Goal: Task Accomplishment & Management: Manage account settings

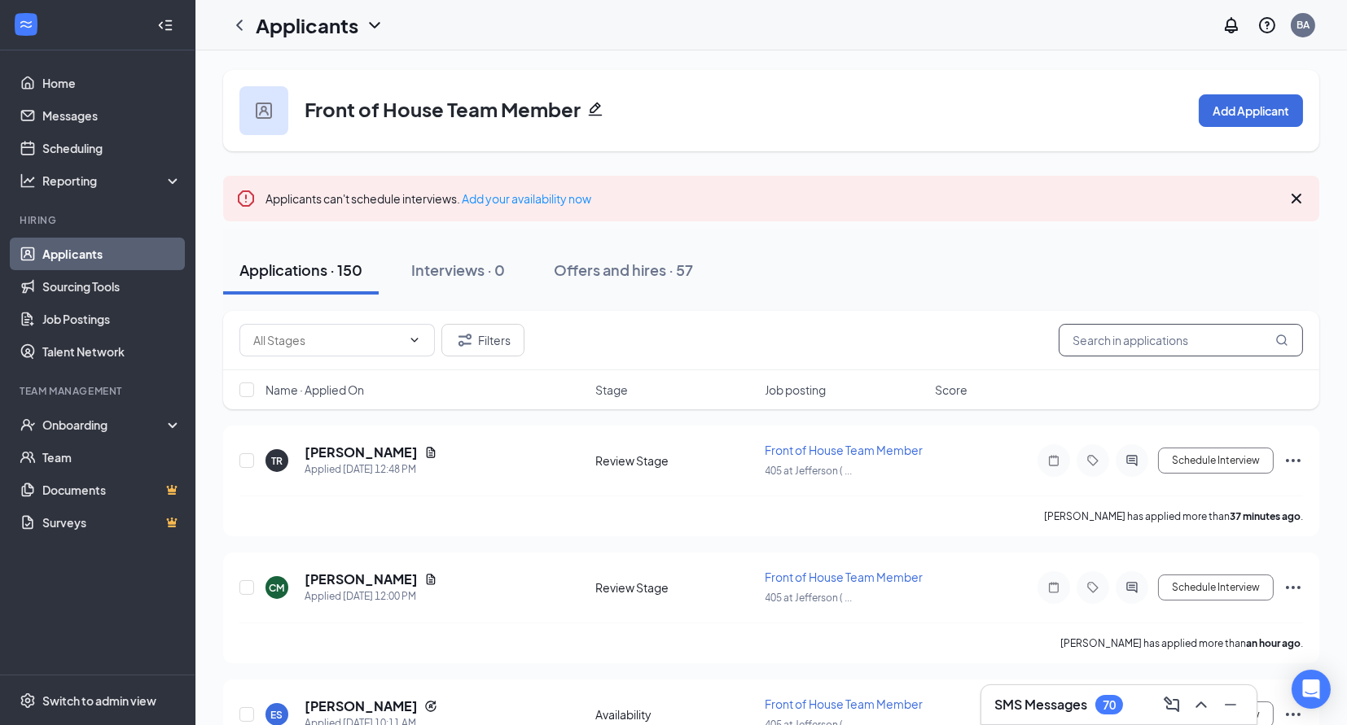
click at [1131, 337] on input "text" at bounding box center [1180, 340] width 244 height 33
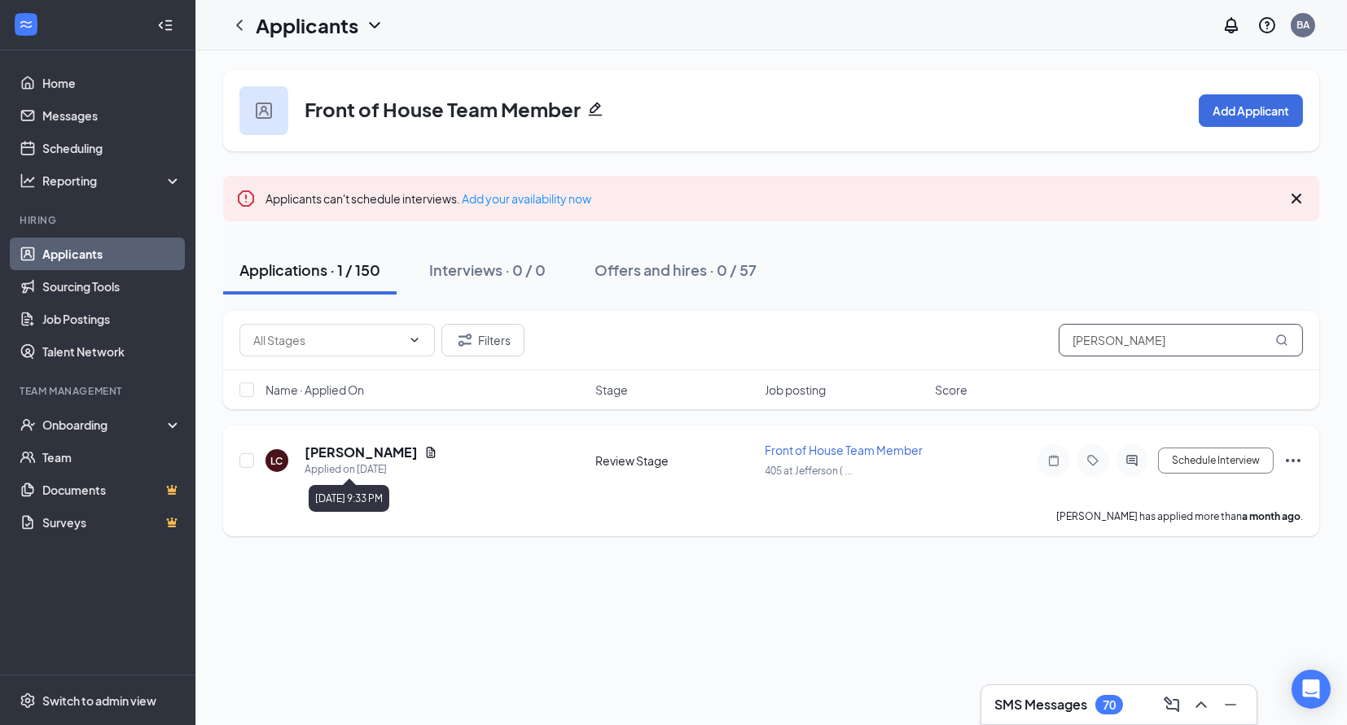
type input "[PERSON_NAME]"
click at [393, 451] on h5 "[PERSON_NAME]" at bounding box center [361, 453] width 113 height 18
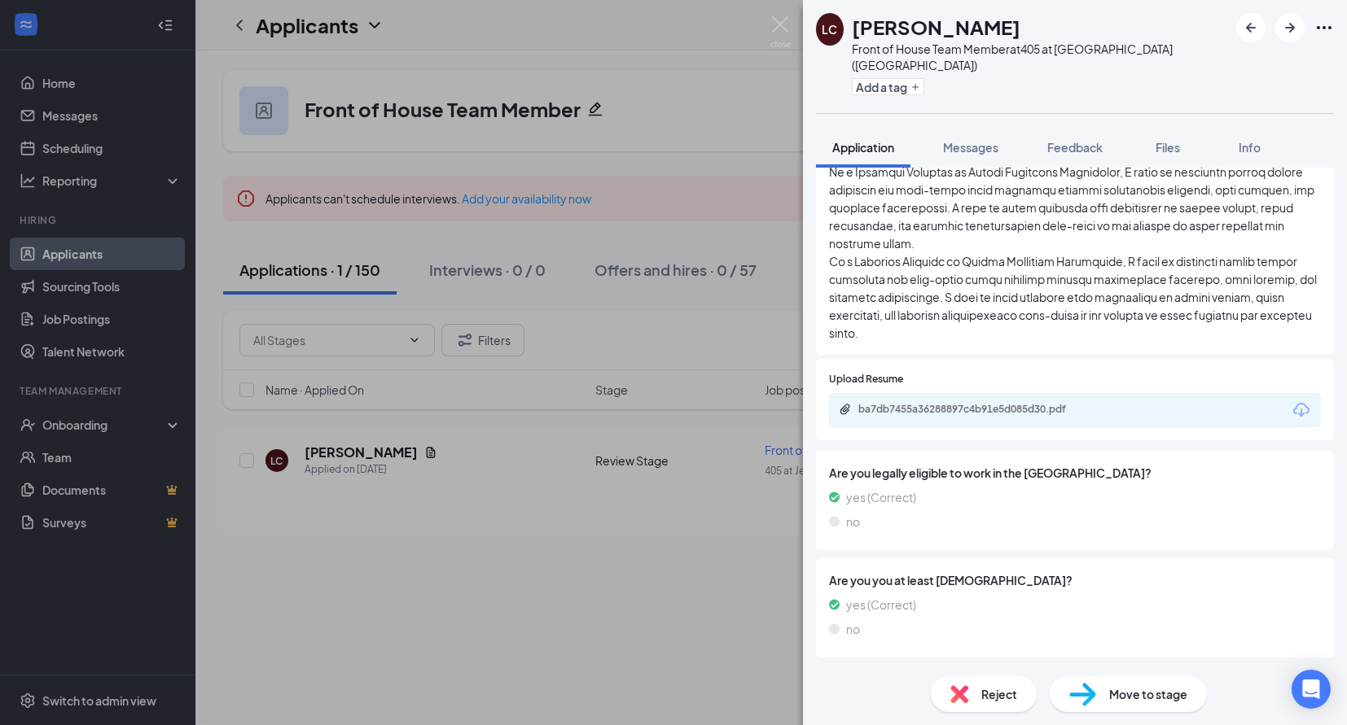
scroll to position [928, 0]
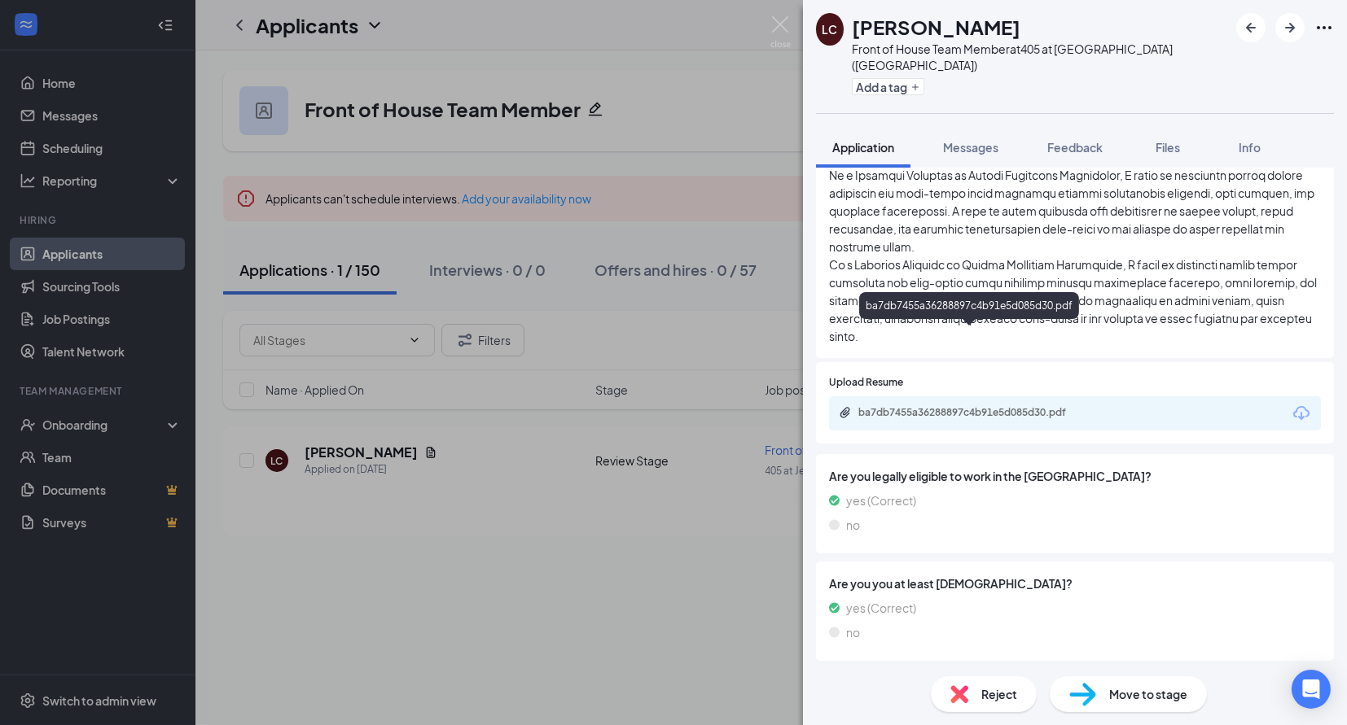
click at [979, 406] on div "ba7db7455a36288897c4b91e5d085d30.pdf" at bounding box center [972, 412] width 228 height 13
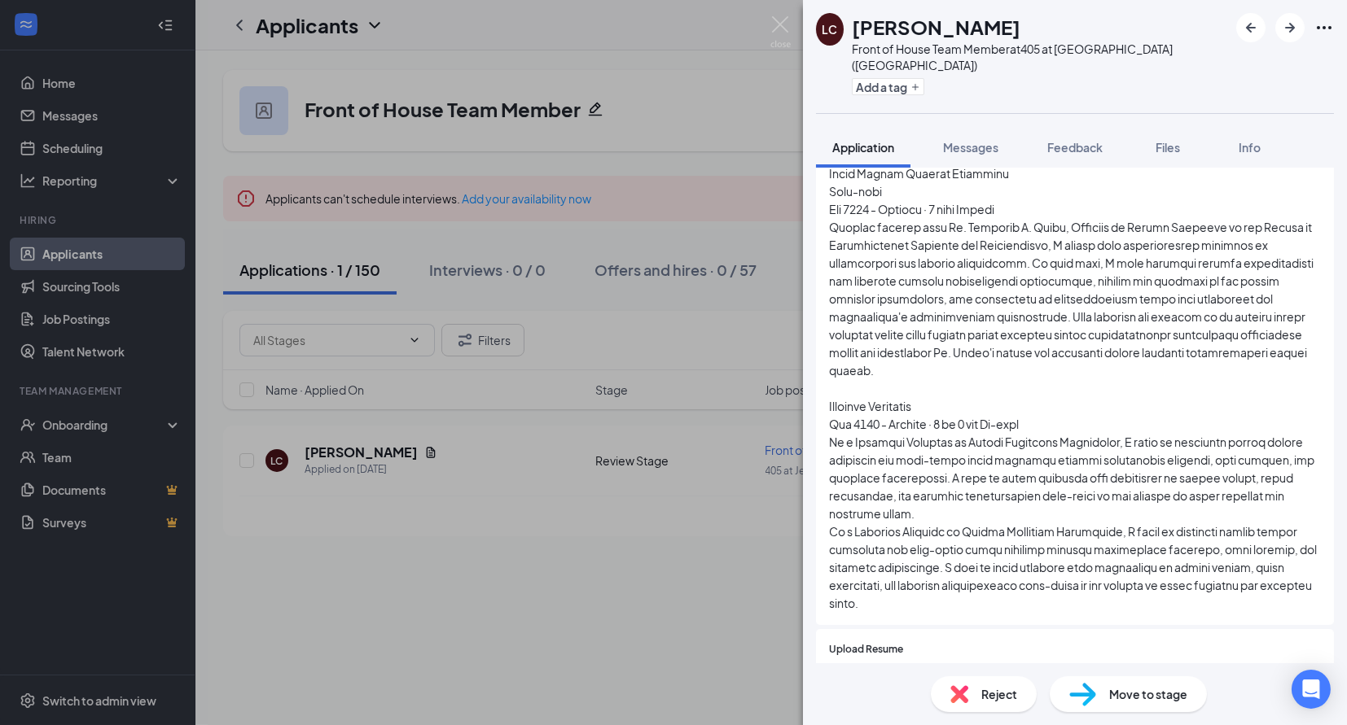
scroll to position [539, 0]
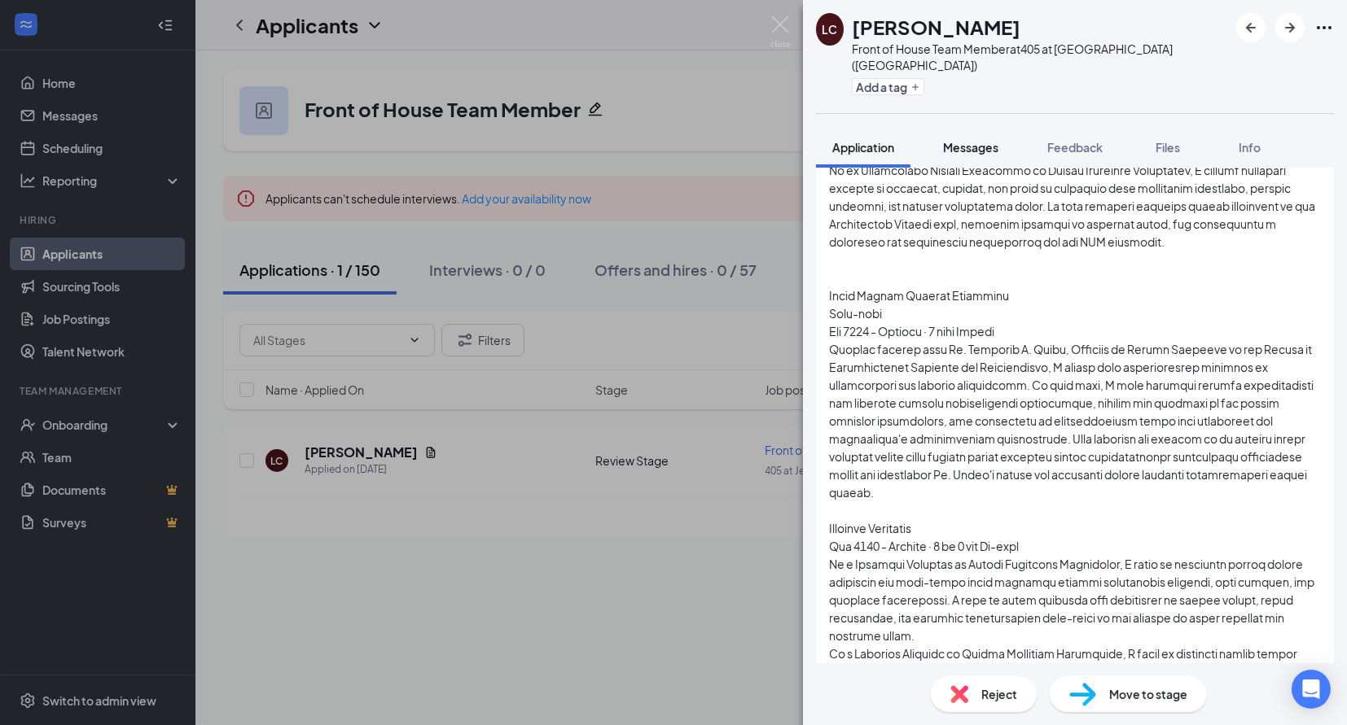
click at [975, 127] on button "Messages" at bounding box center [971, 147] width 88 height 41
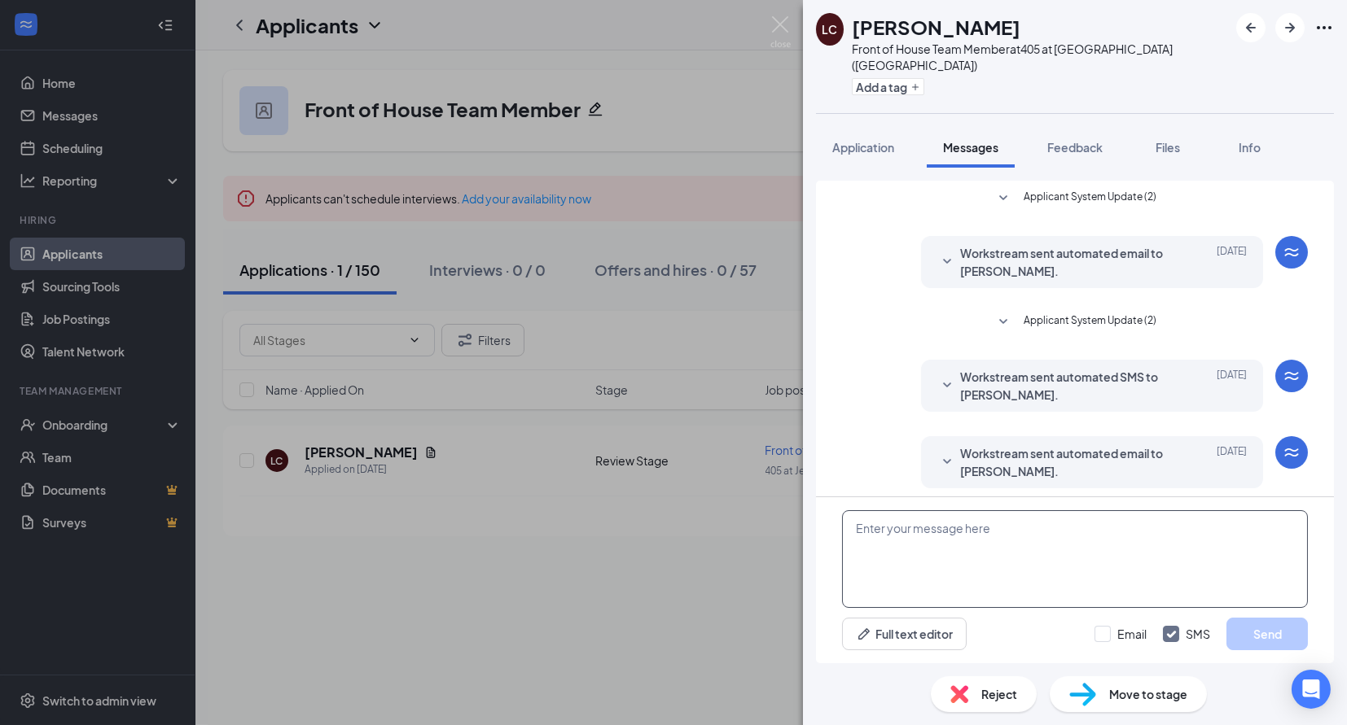
click at [941, 541] on textarea at bounding box center [1075, 559] width 466 height 98
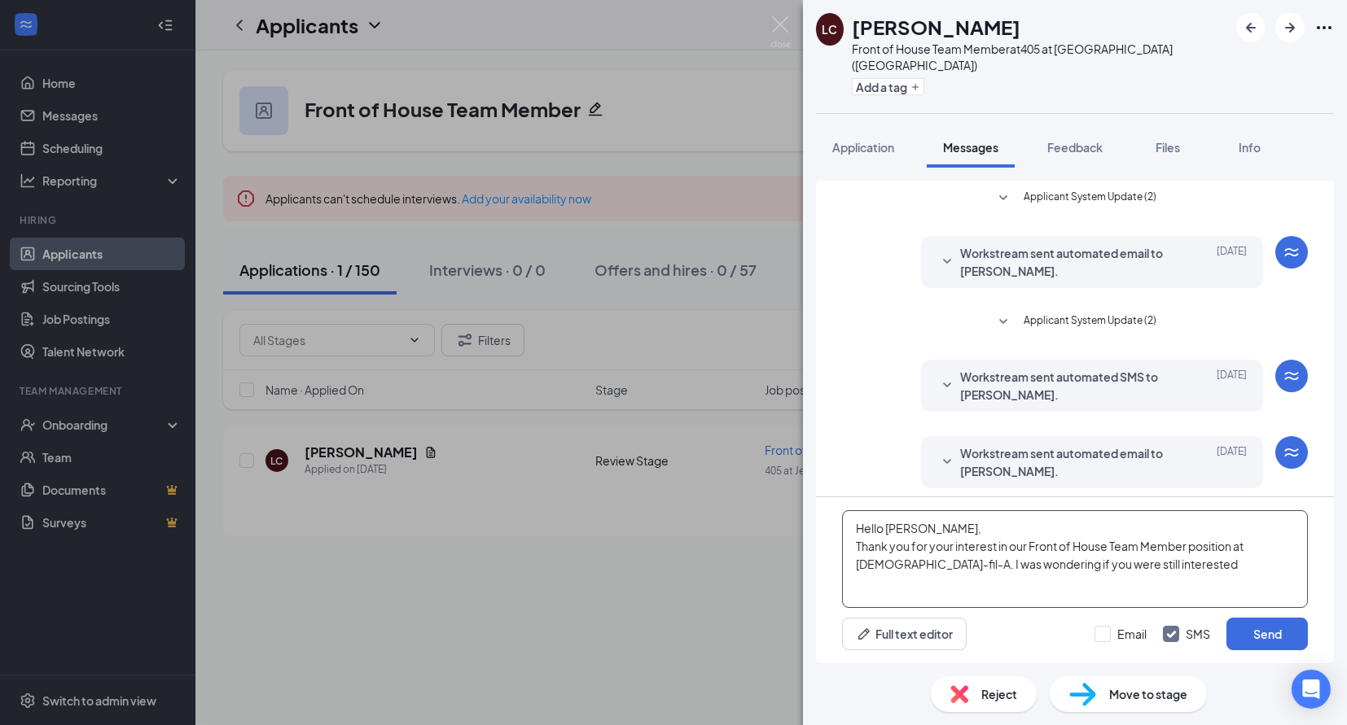
click at [997, 541] on textarea "Hello [PERSON_NAME], Thank you for your interest in our Front of House Team Mem…" at bounding box center [1075, 559] width 466 height 98
click at [1101, 567] on textarea "Hello [PERSON_NAME], Thank you for applying to our Front of House Team Member p…" at bounding box center [1075, 559] width 466 height 98
click at [864, 550] on textarea "Hello [PERSON_NAME], Thank you for applying to our Front of House Team Member p…" at bounding box center [1075, 559] width 466 height 98
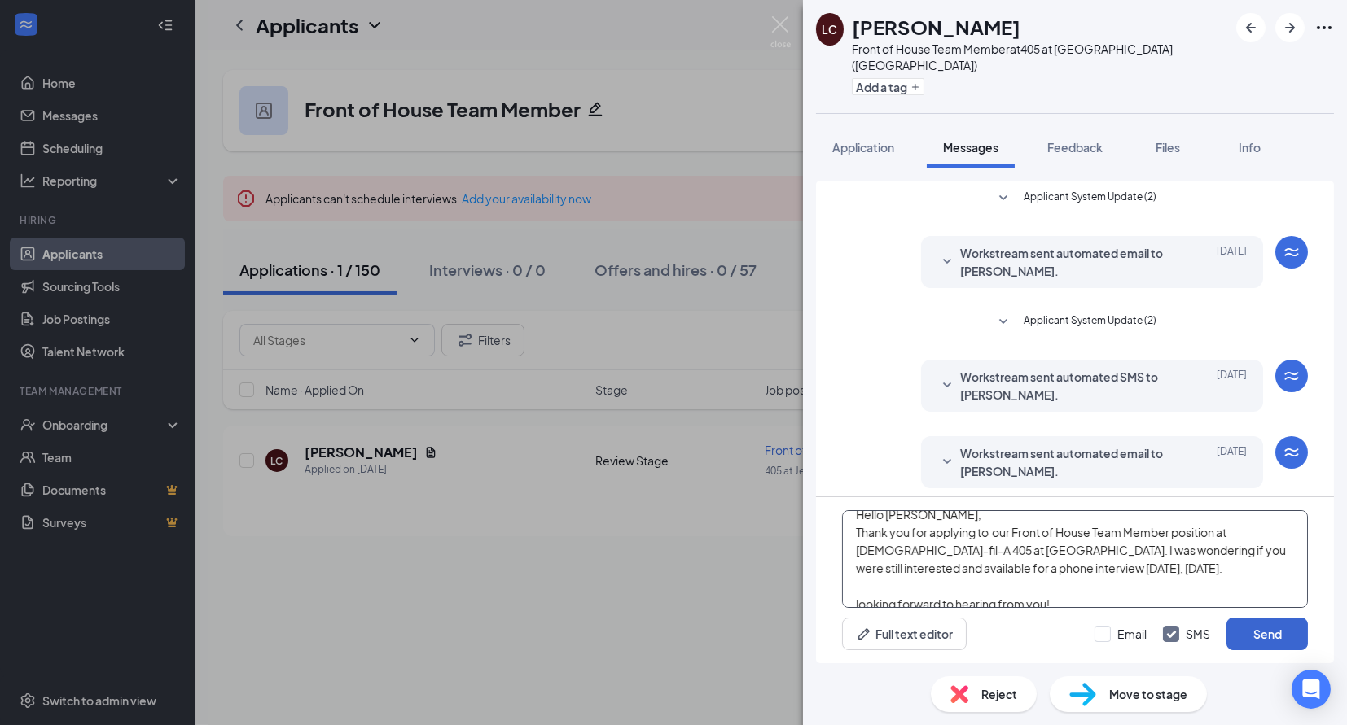
type textarea "Hello [PERSON_NAME], Thank you for applying to our Front of House Team Member p…"
click at [1273, 636] on button "Send" at bounding box center [1266, 634] width 81 height 33
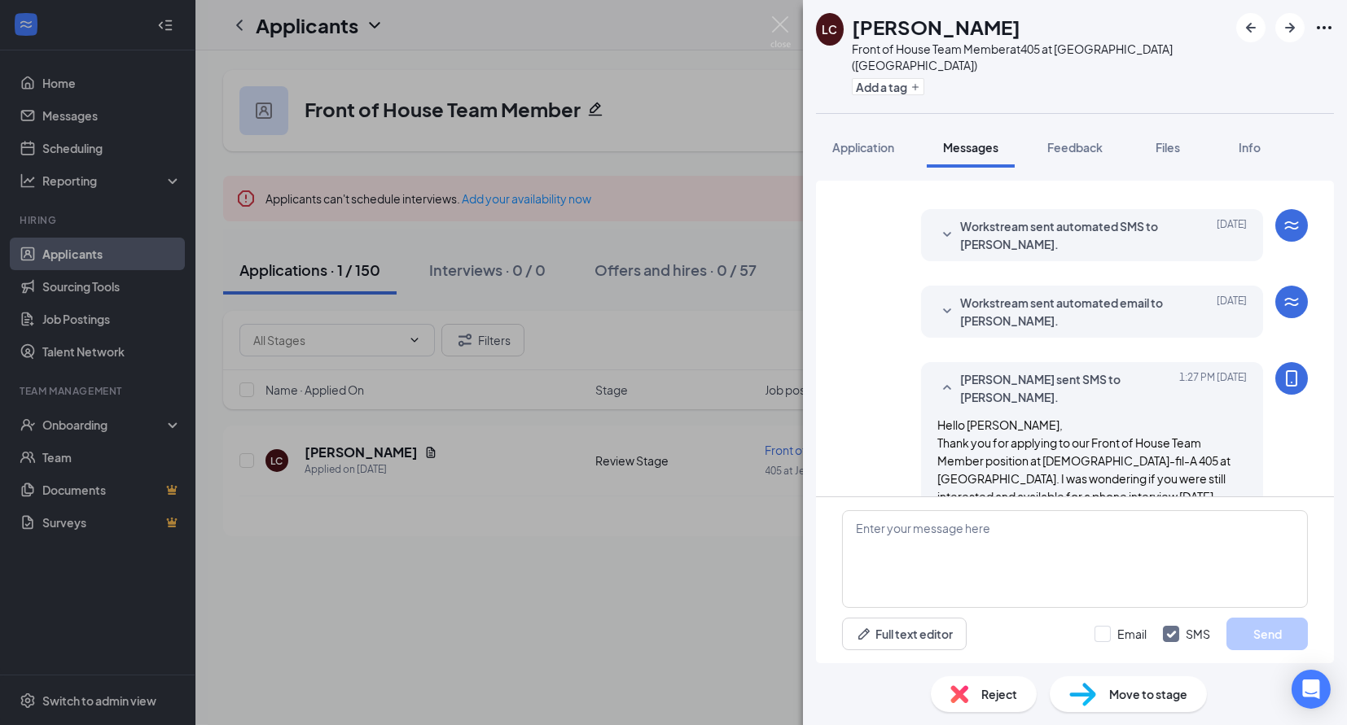
scroll to position [191, 0]
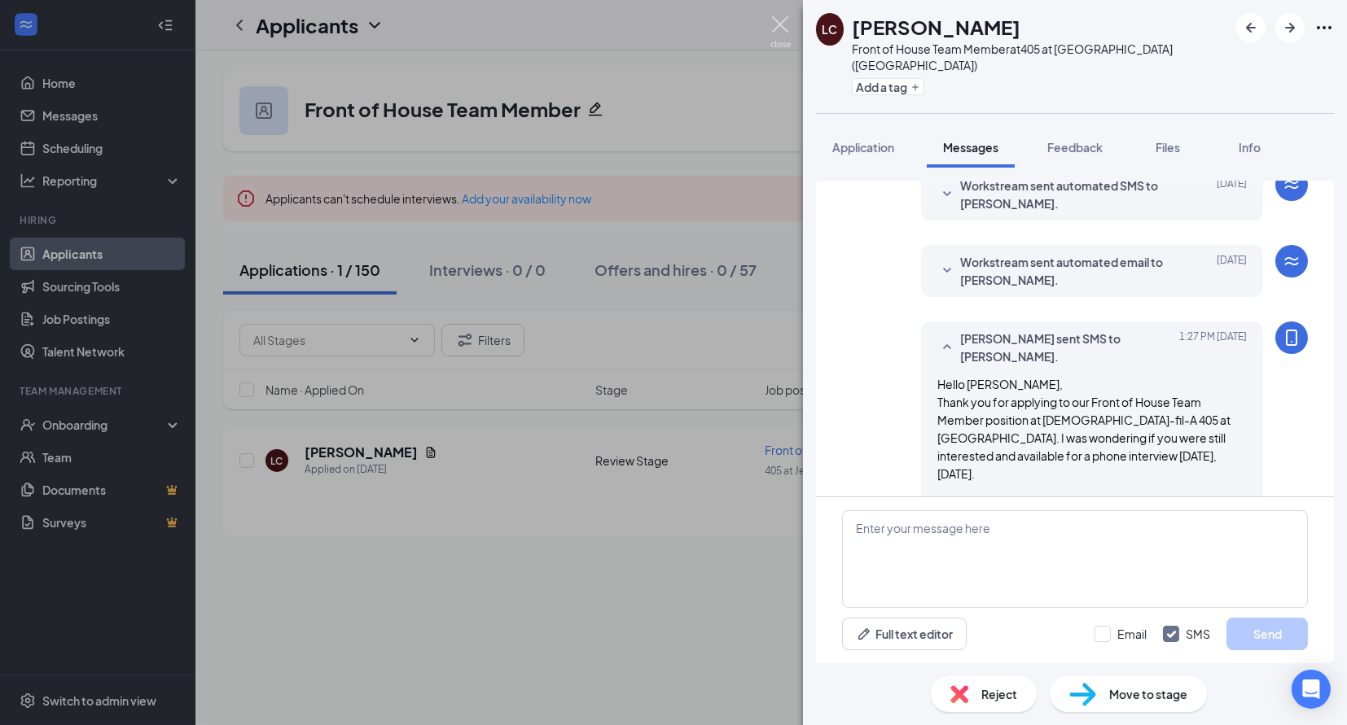
click at [778, 24] on img at bounding box center [780, 32] width 20 height 32
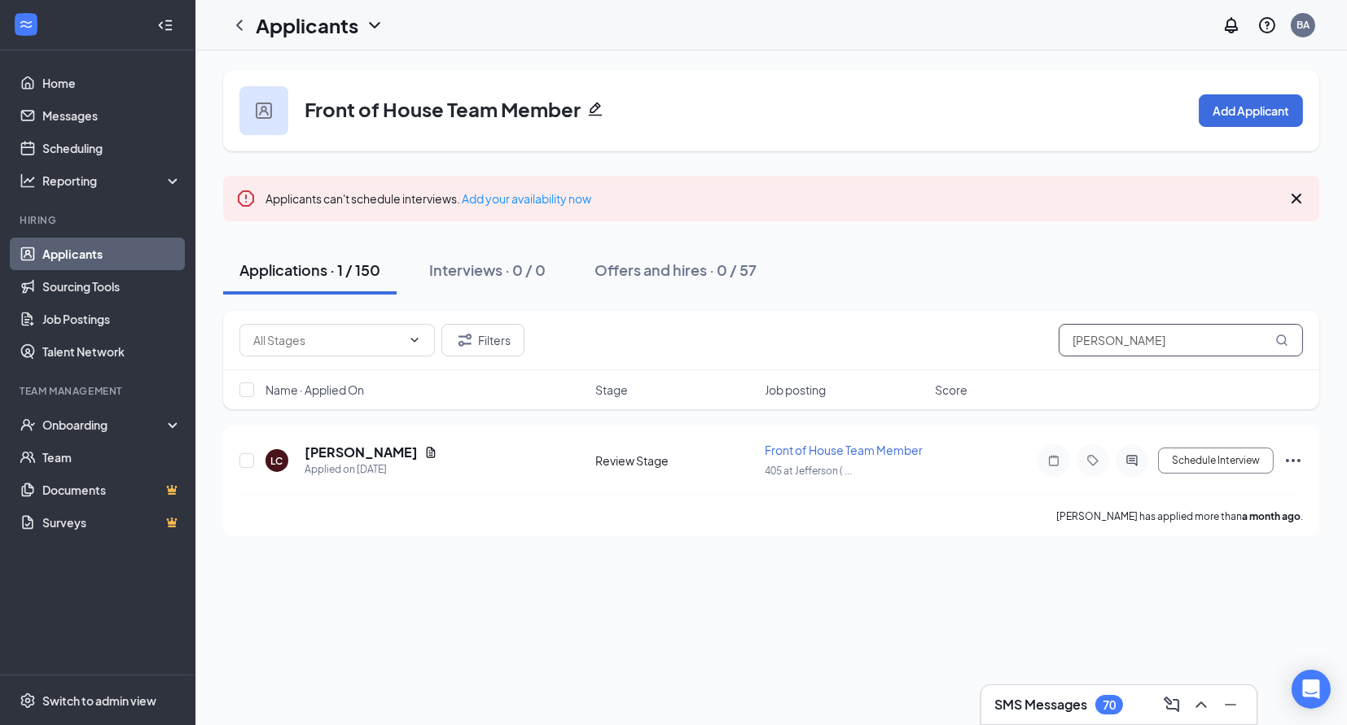
click at [1138, 344] on input "[PERSON_NAME]" at bounding box center [1180, 340] width 244 height 33
type input "l"
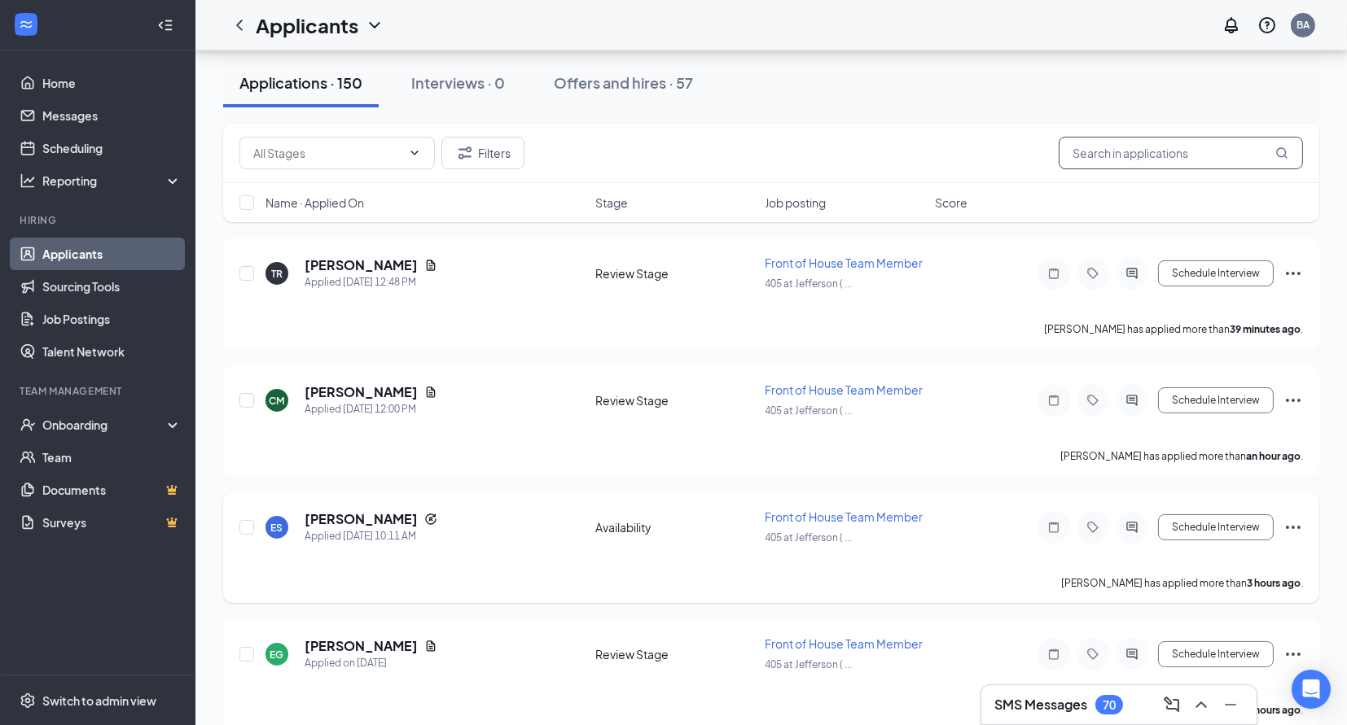
scroll to position [137, 0]
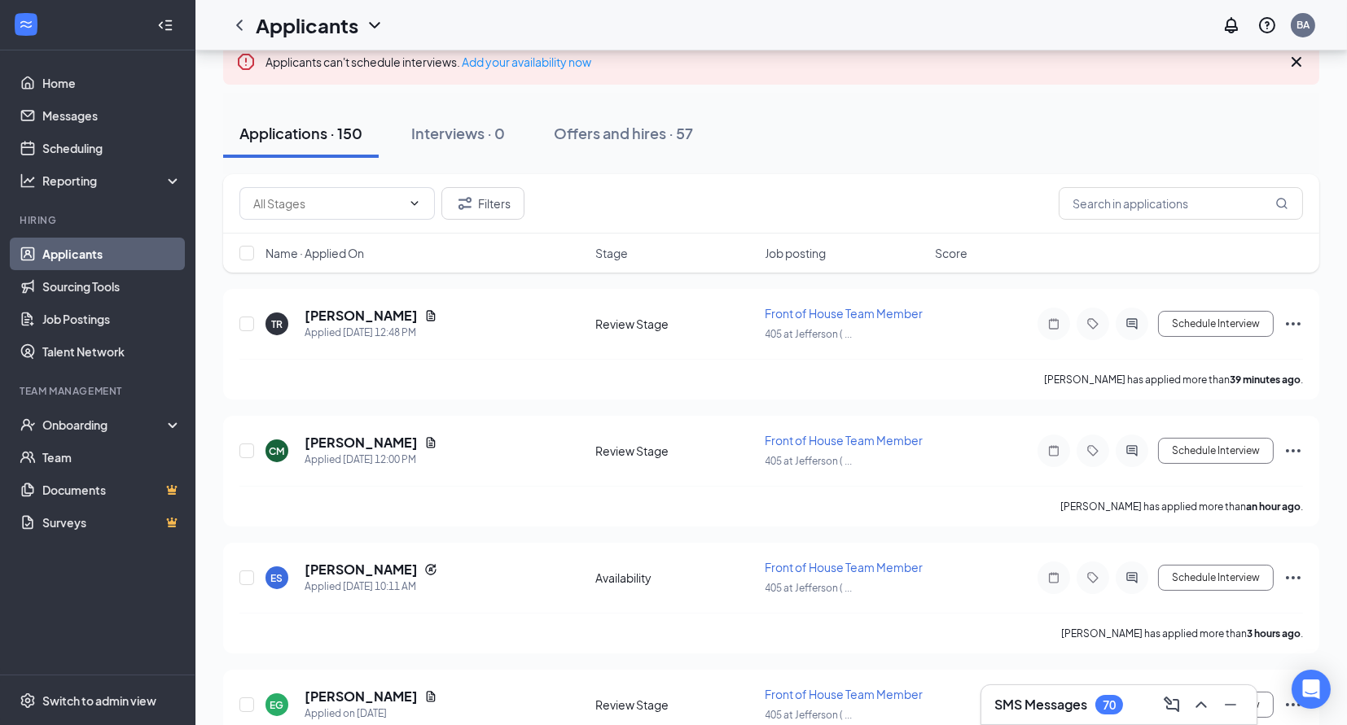
click at [328, 254] on span "Name · Applied On" at bounding box center [314, 253] width 99 height 16
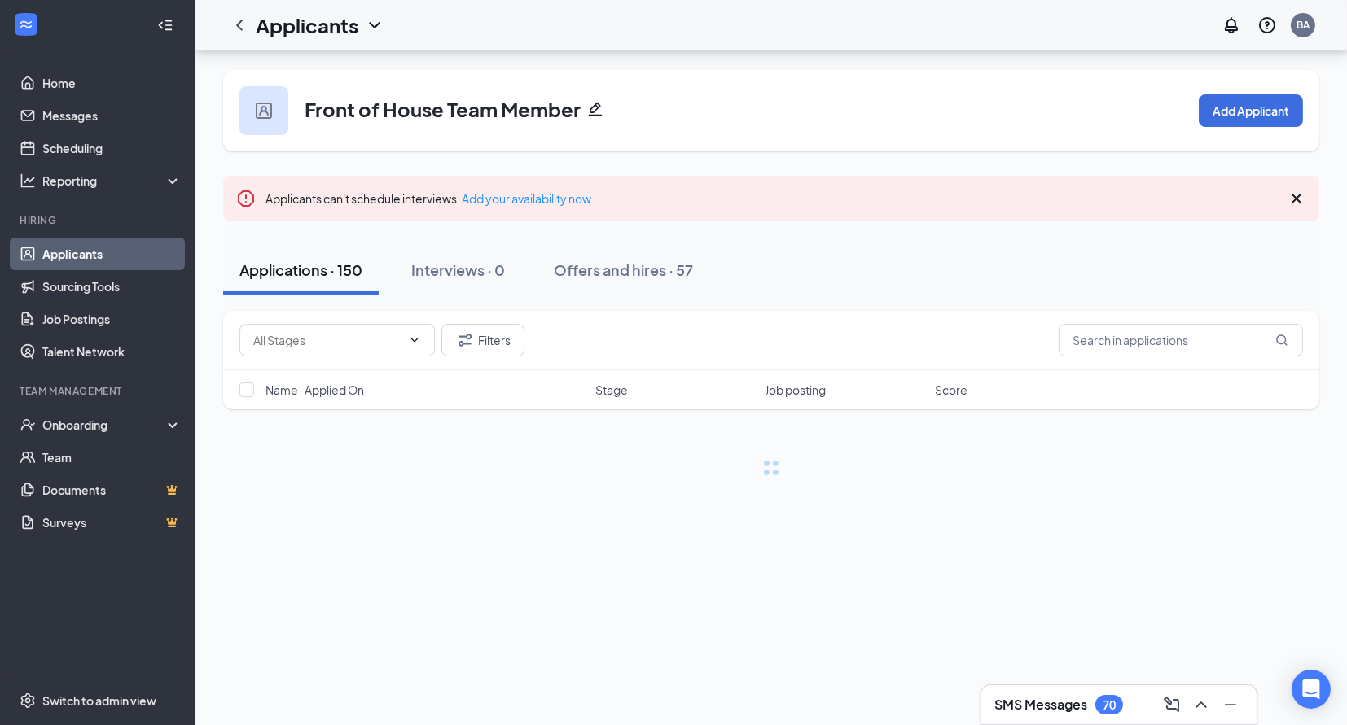
scroll to position [0, 0]
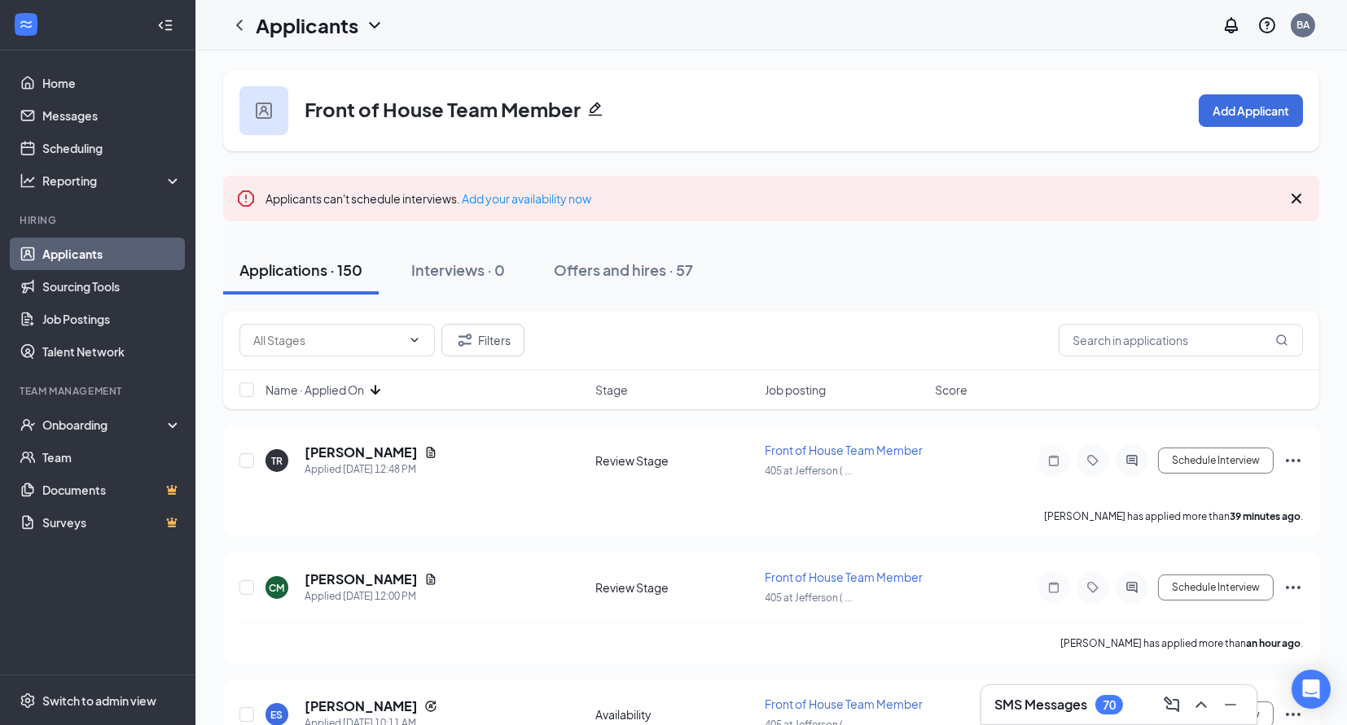
click at [345, 394] on span "Name · Applied On" at bounding box center [314, 390] width 99 height 16
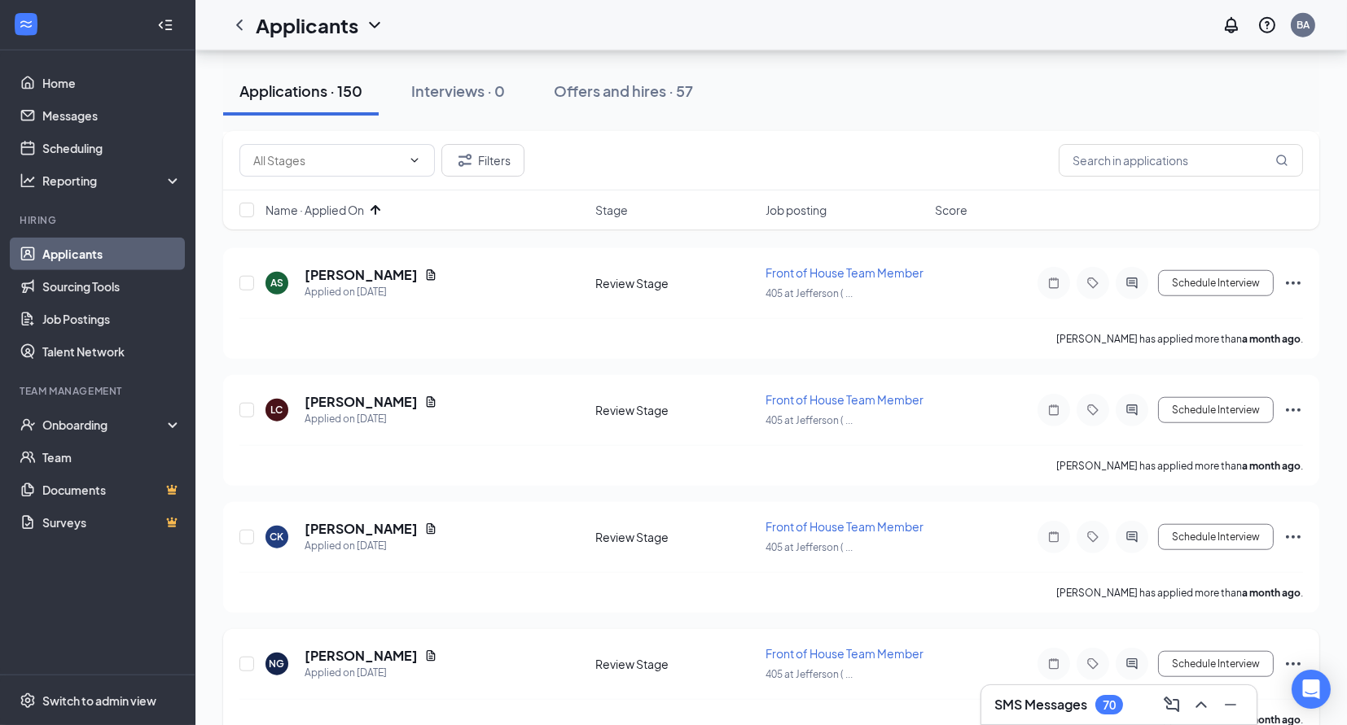
scroll to position [2793, 0]
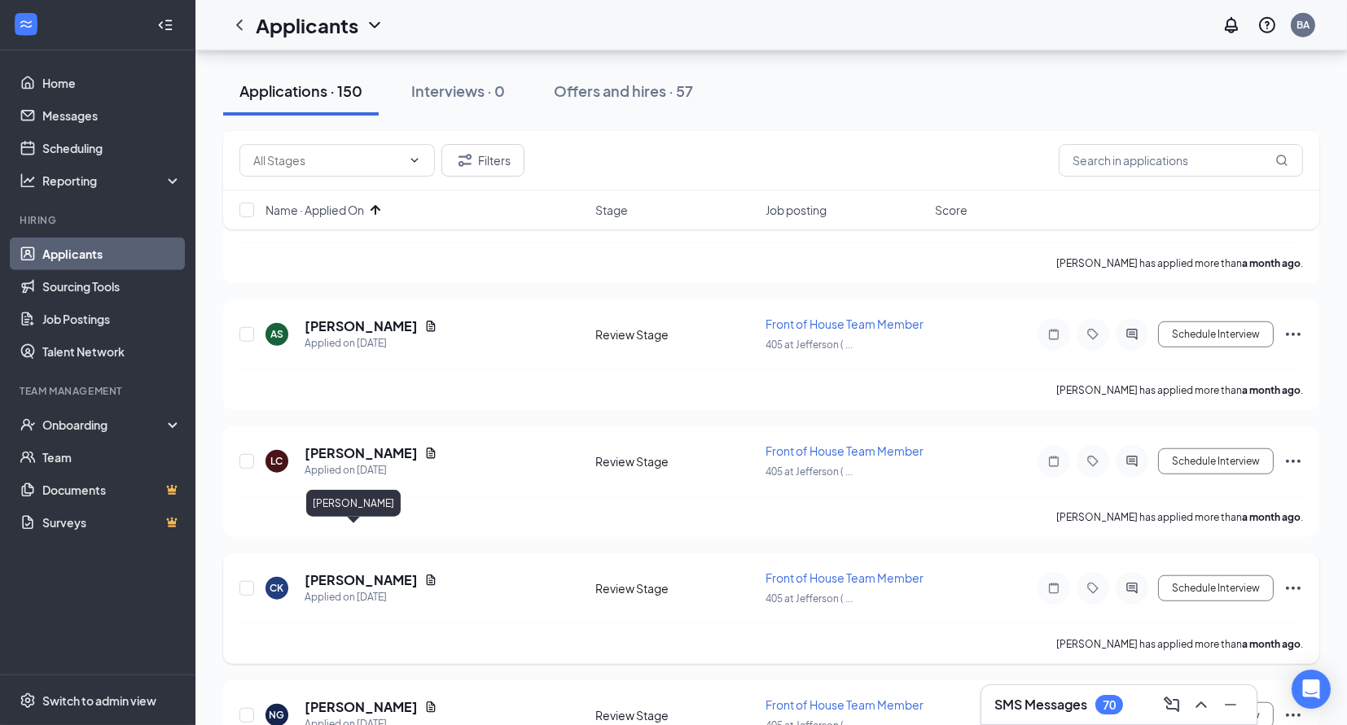
click at [331, 572] on h5 "[PERSON_NAME]" at bounding box center [361, 581] width 113 height 18
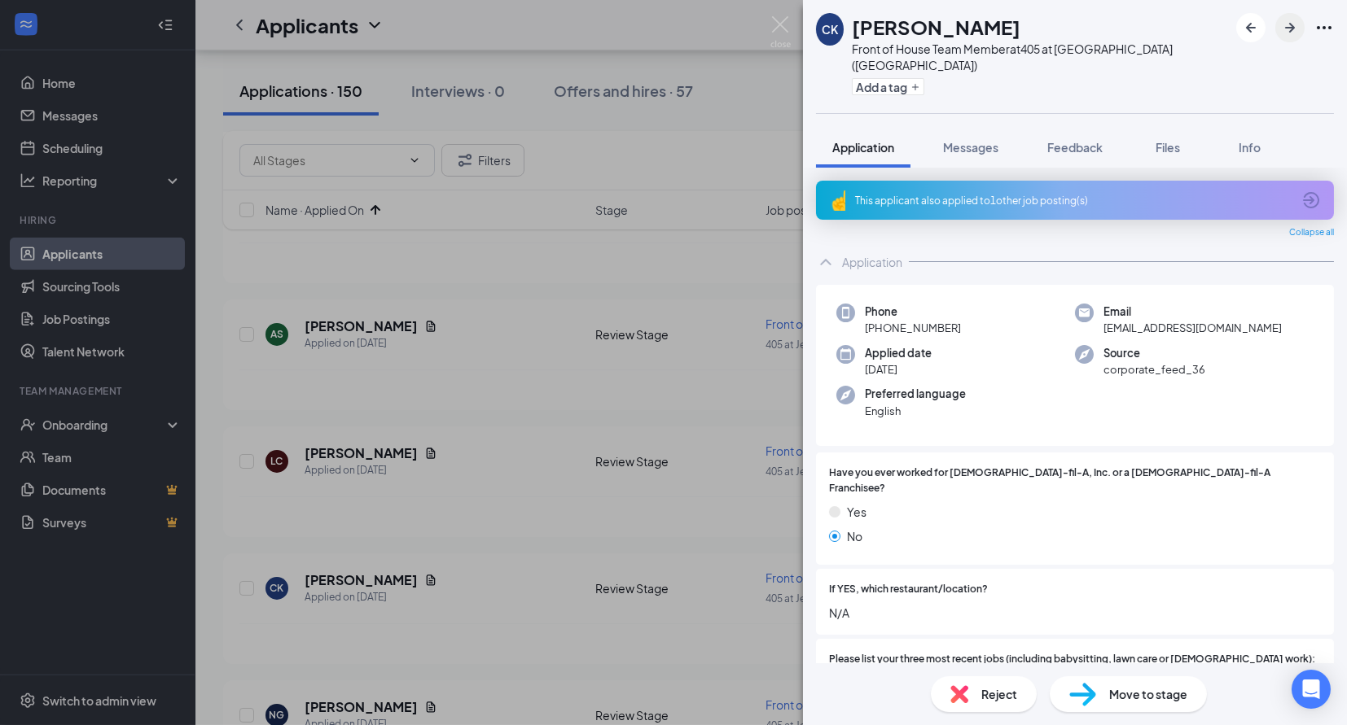
click at [1293, 30] on icon "ArrowRight" at bounding box center [1290, 28] width 20 height 20
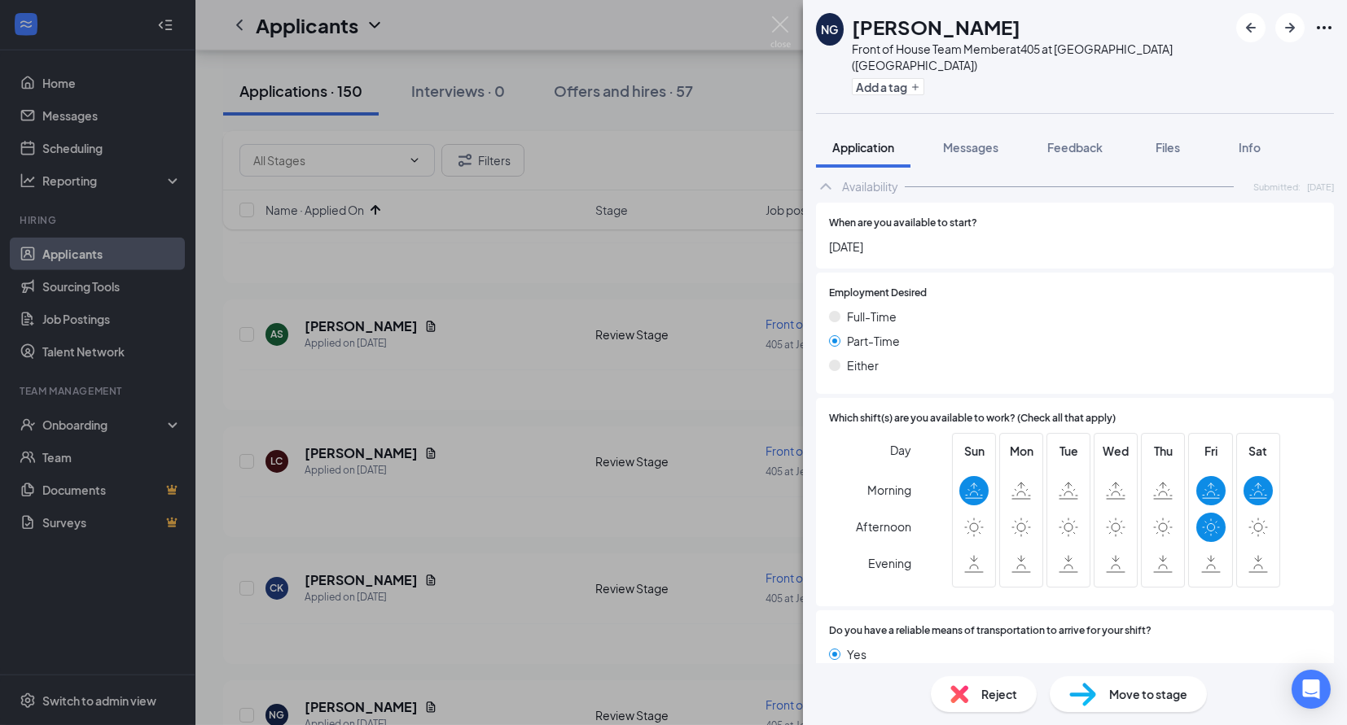
scroll to position [831, 0]
click at [976, 695] on div "Reject" at bounding box center [984, 695] width 106 height 36
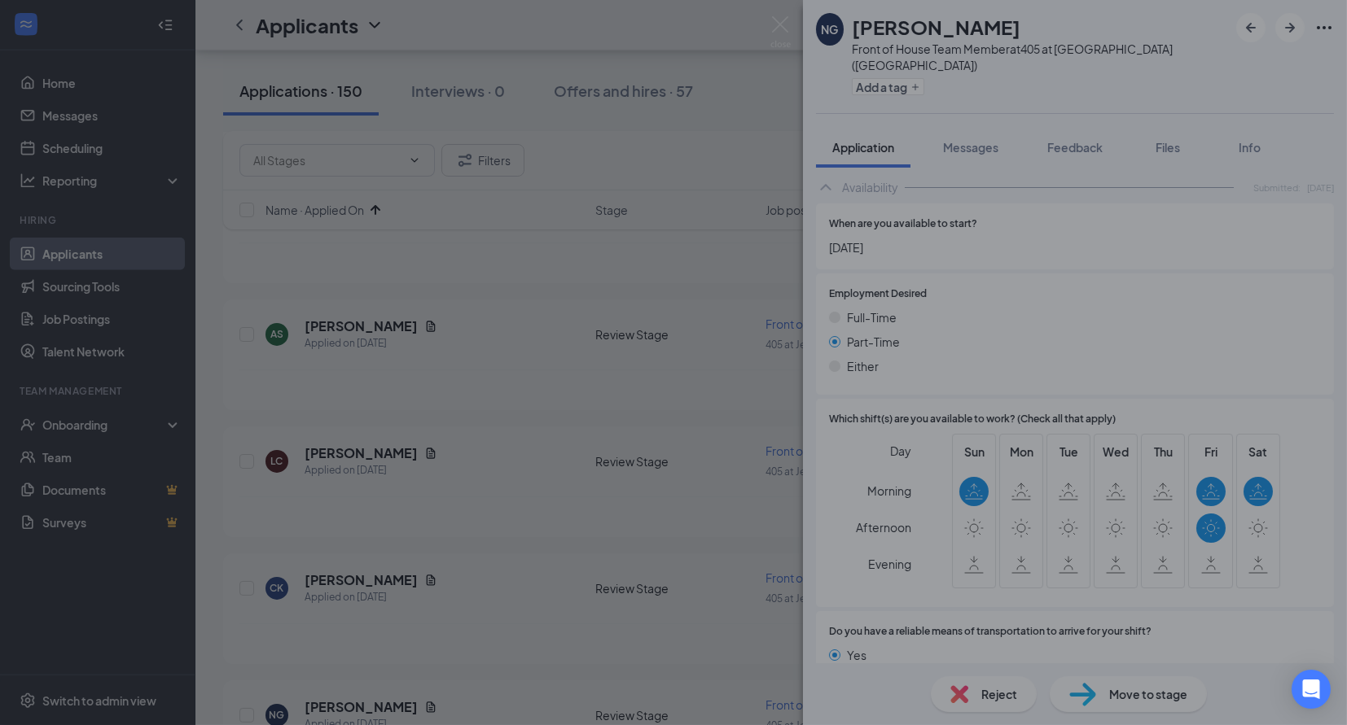
scroll to position [826, 0]
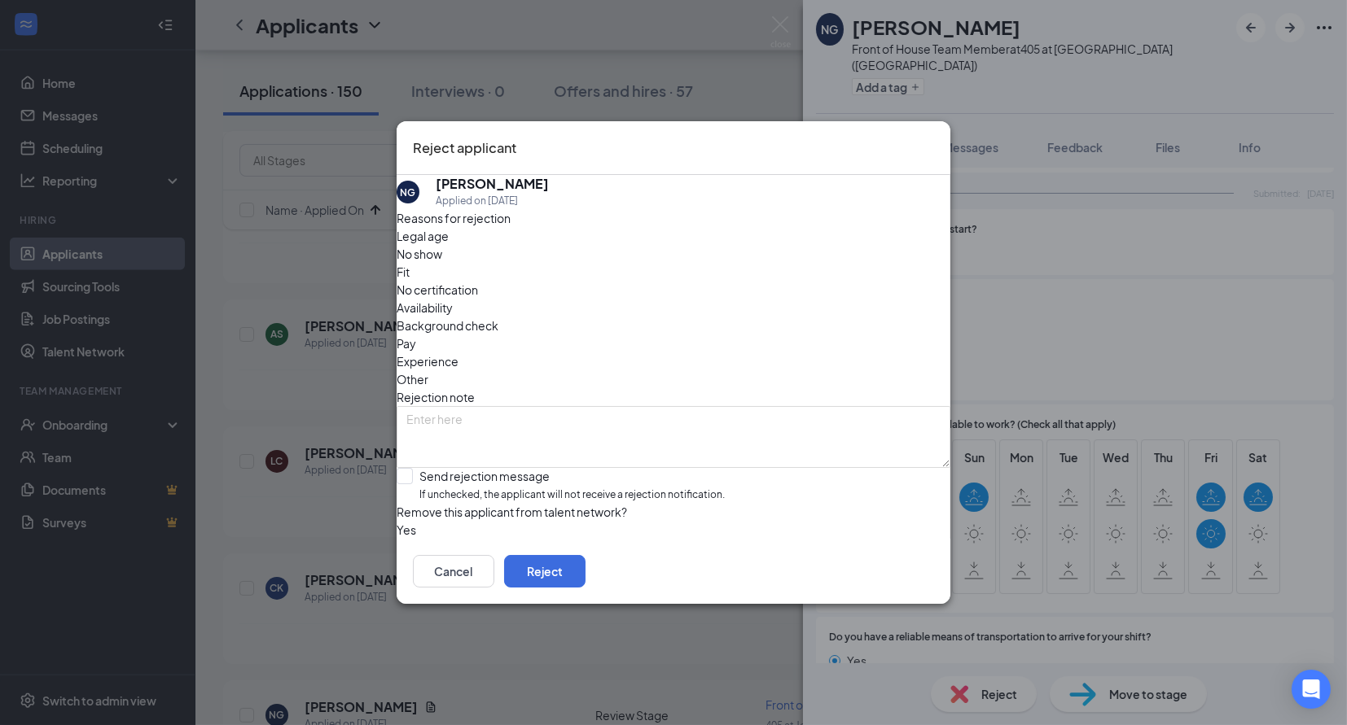
click at [453, 299] on span "Availability" at bounding box center [425, 308] width 56 height 18
click at [529, 488] on span "If unchecked, the applicant will not receive a rejection notification." at bounding box center [571, 495] width 305 height 15
click at [529, 468] on input "Send rejection message If unchecked, the applicant will not receive a rejection…" at bounding box center [561, 485] width 328 height 35
checkbox input "true"
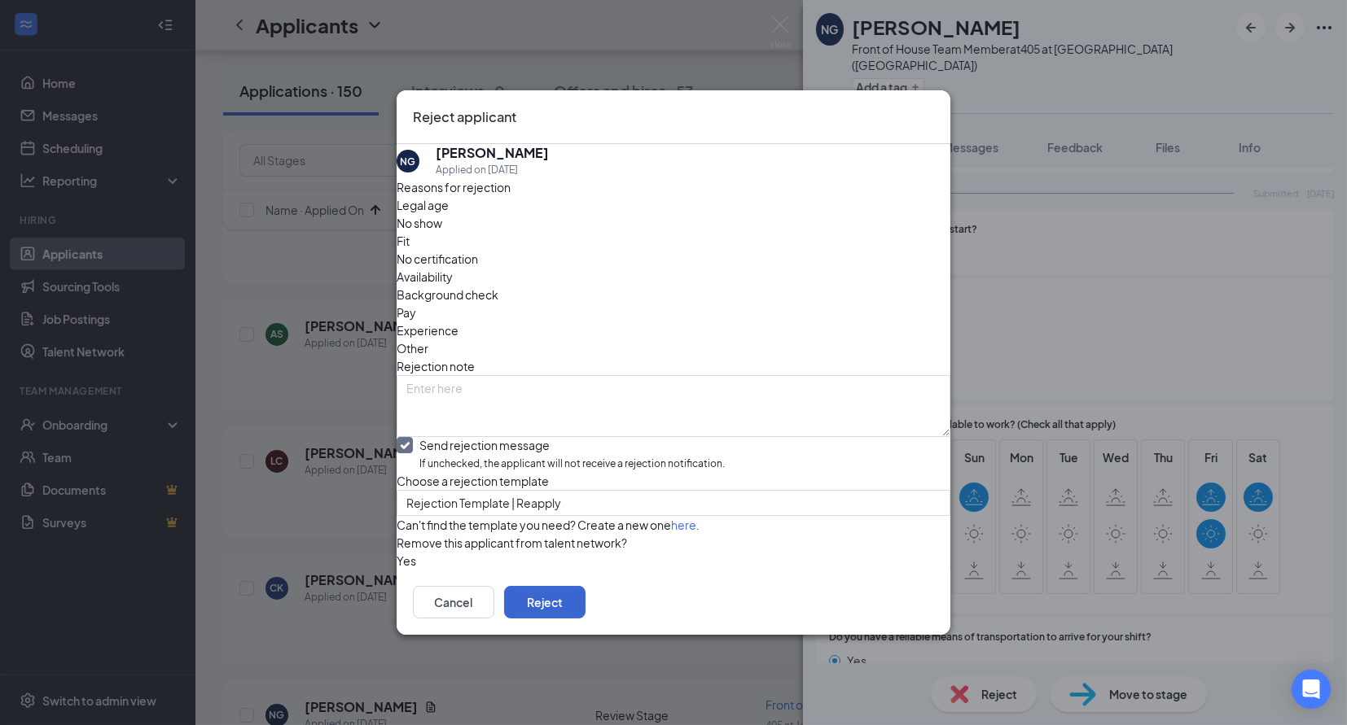
click at [585, 619] on button "Reject" at bounding box center [544, 602] width 81 height 33
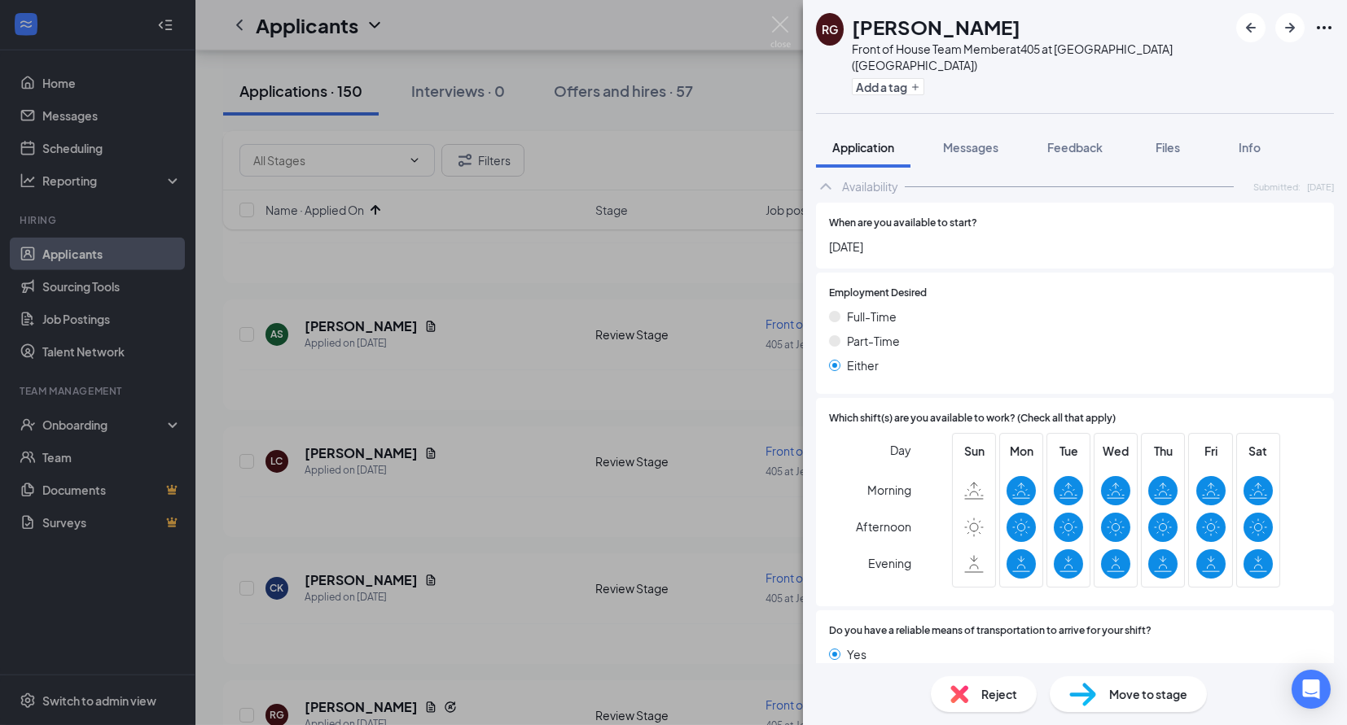
scroll to position [870, 0]
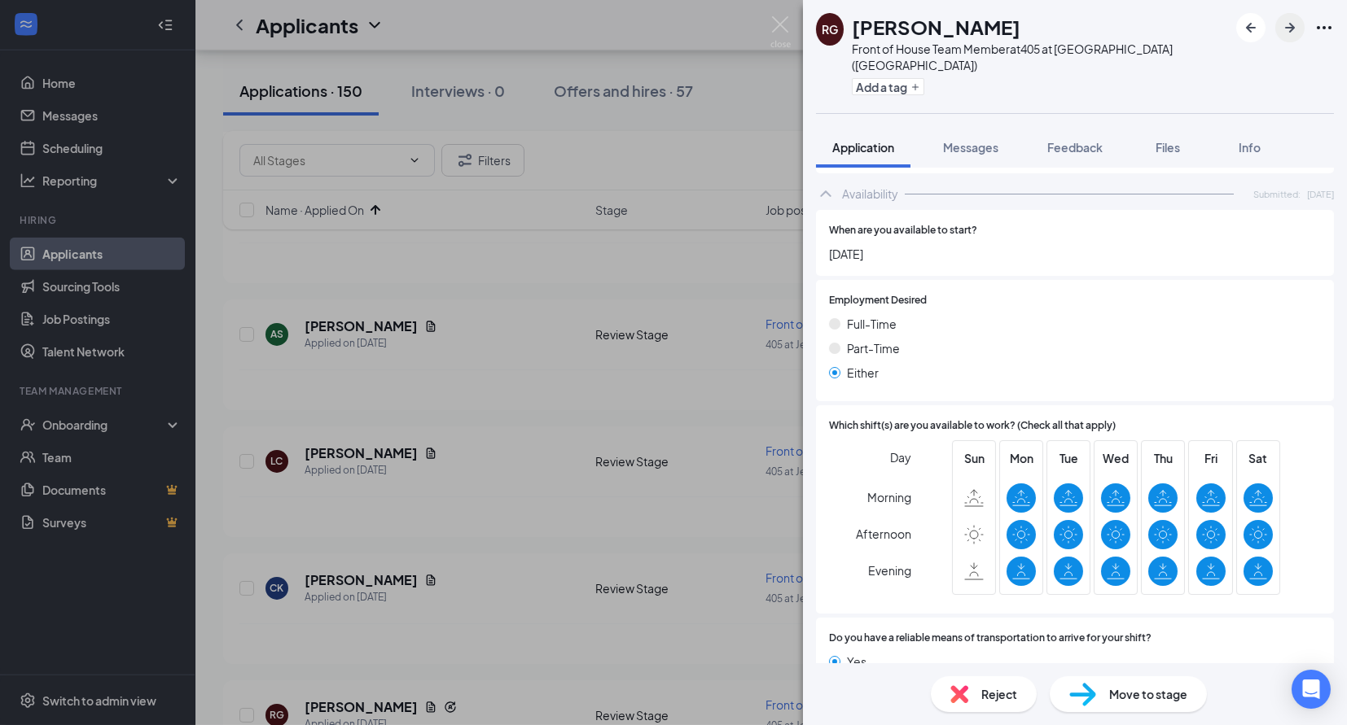
click at [1290, 26] on icon "ArrowRight" at bounding box center [1290, 28] width 10 height 10
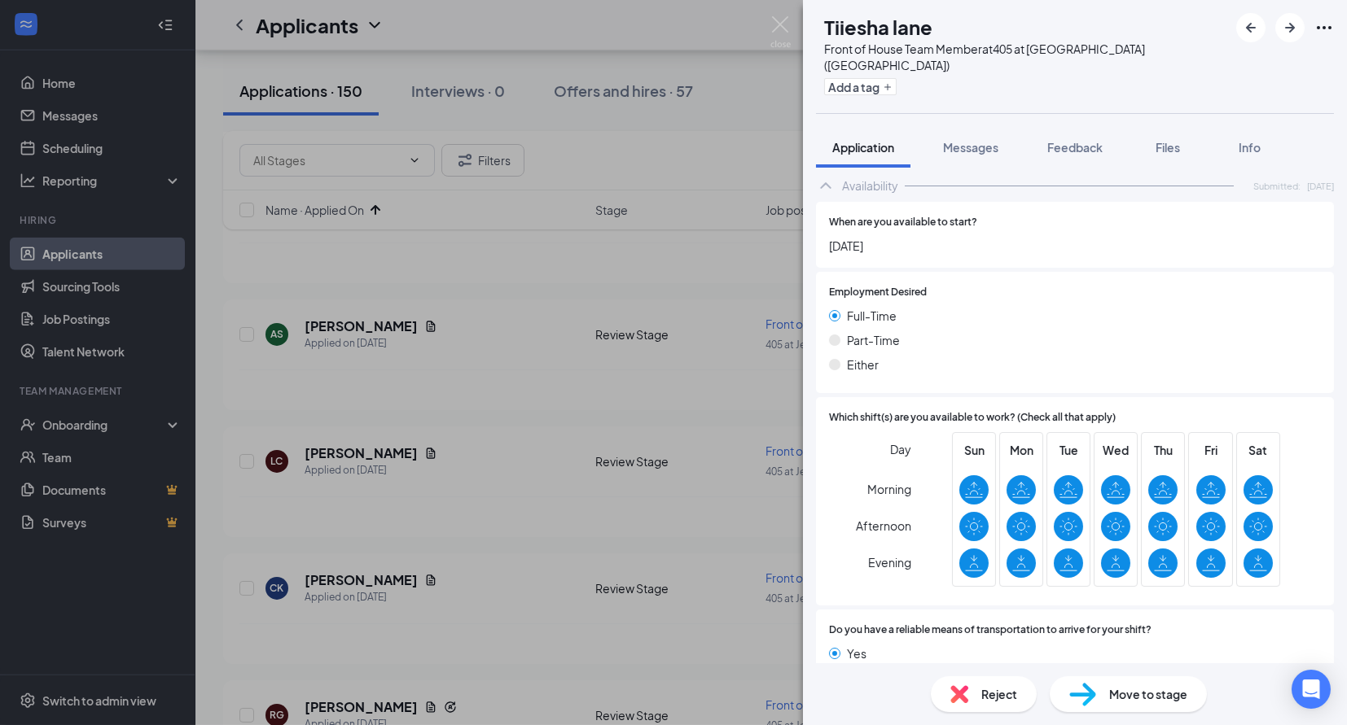
scroll to position [814, 0]
click at [1289, 32] on icon "ArrowRight" at bounding box center [1290, 28] width 20 height 20
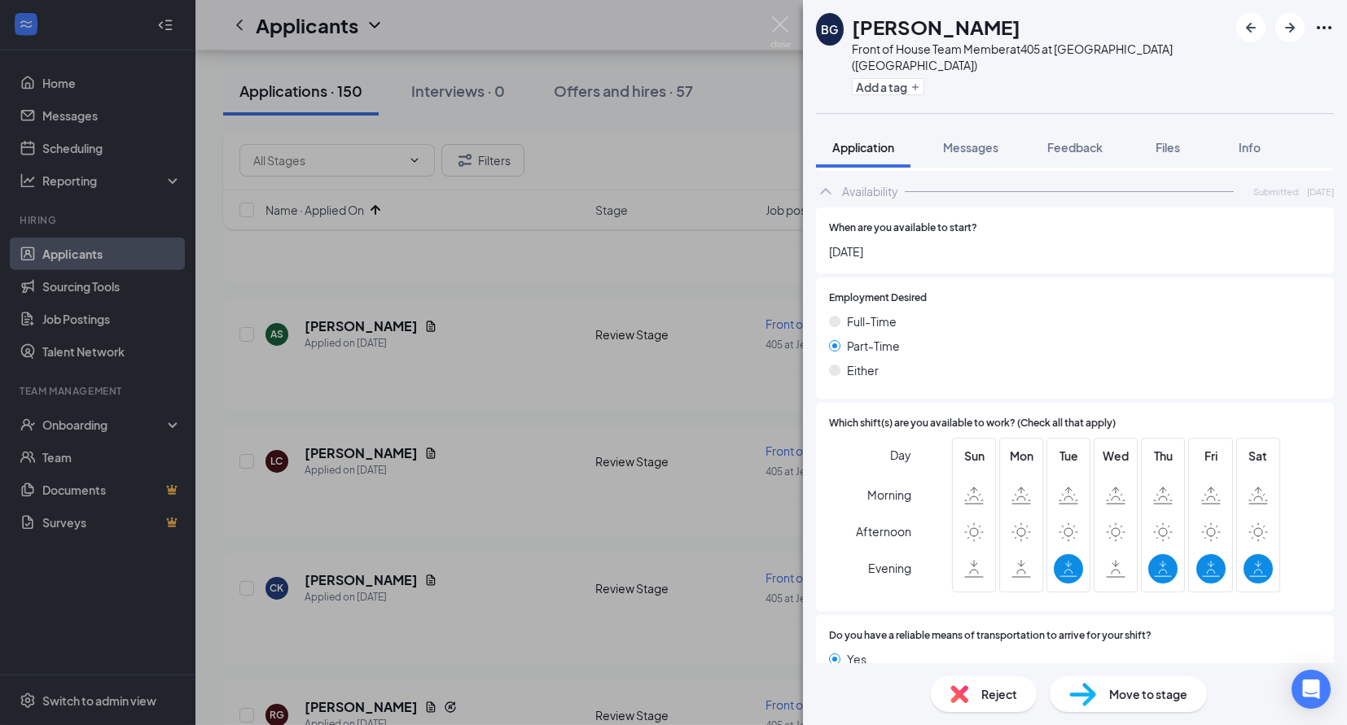
scroll to position [810, 0]
click at [1295, 15] on button "button" at bounding box center [1289, 27] width 29 height 29
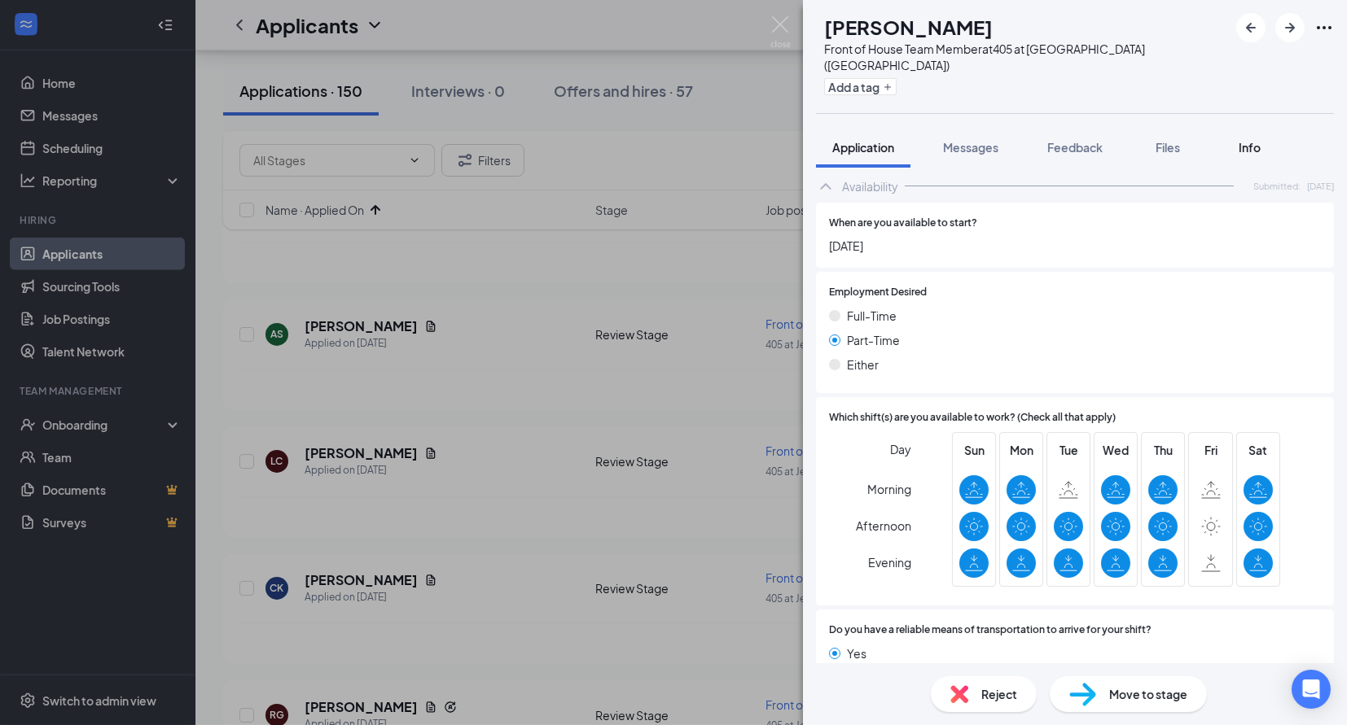
scroll to position [725, 0]
click at [1287, 29] on icon "ArrowRight" at bounding box center [1290, 28] width 20 height 20
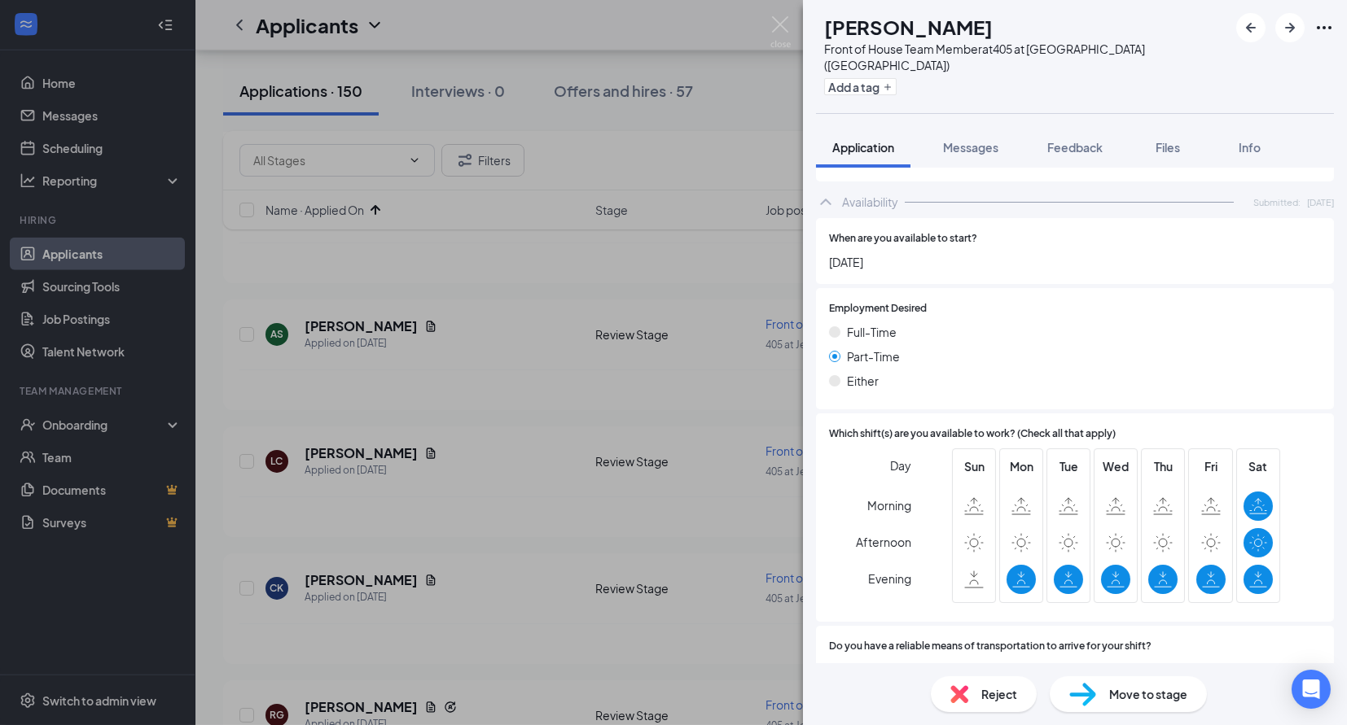
scroll to position [1228, 0]
click at [1284, 31] on icon "ArrowRight" at bounding box center [1290, 28] width 20 height 20
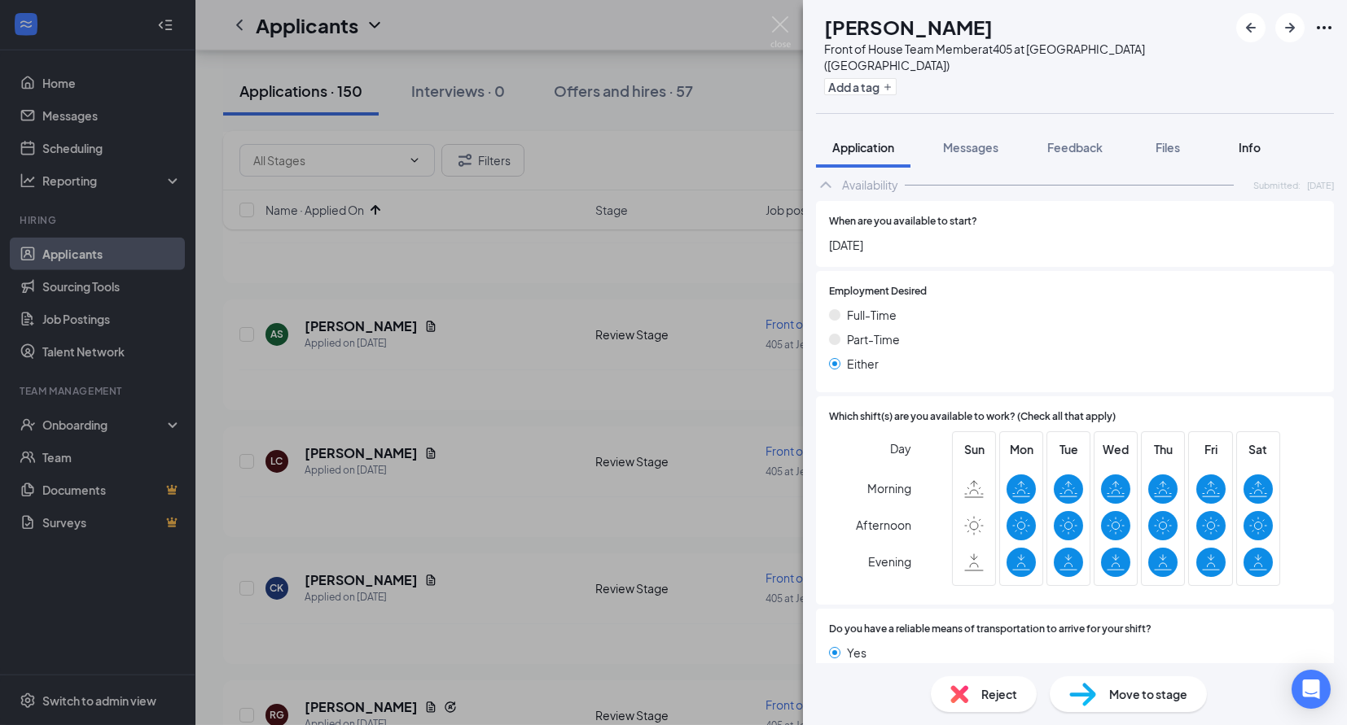
scroll to position [796, 0]
click at [1292, 19] on icon "ArrowRight" at bounding box center [1290, 28] width 20 height 20
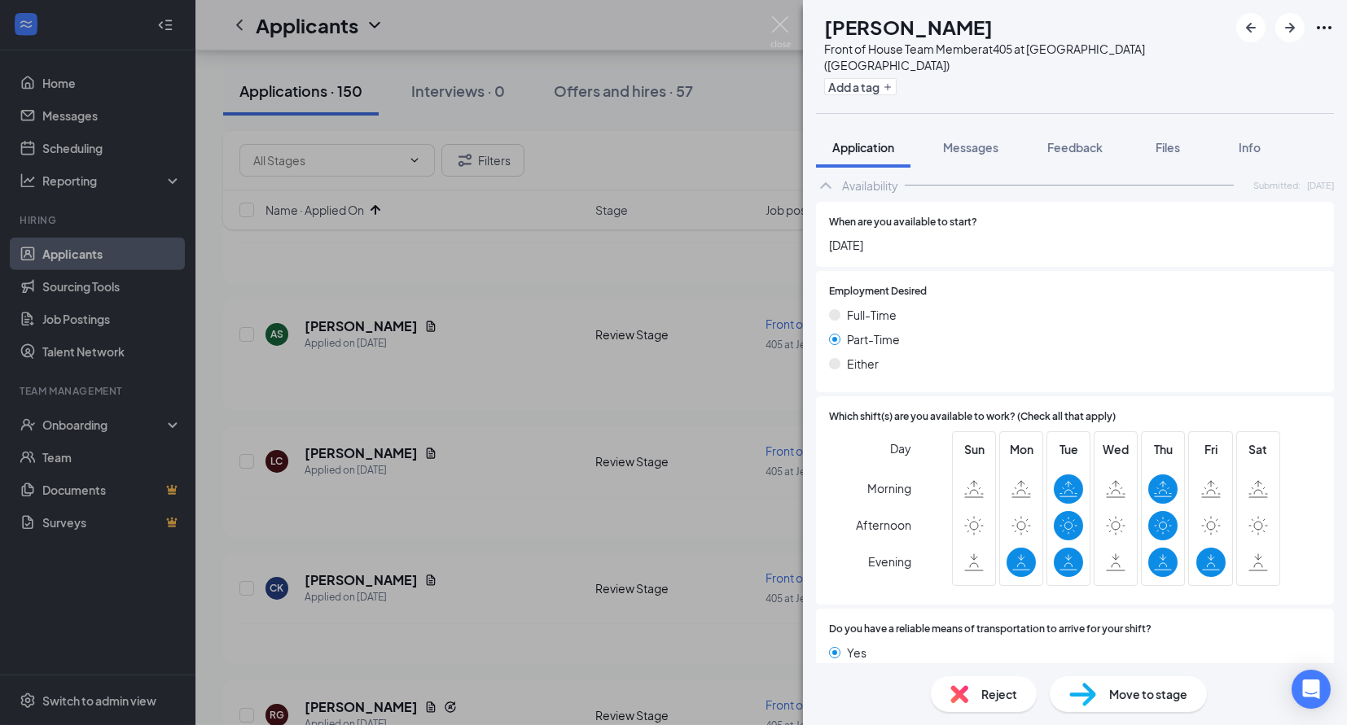
scroll to position [753, 0]
click at [959, 701] on img at bounding box center [959, 695] width 18 height 18
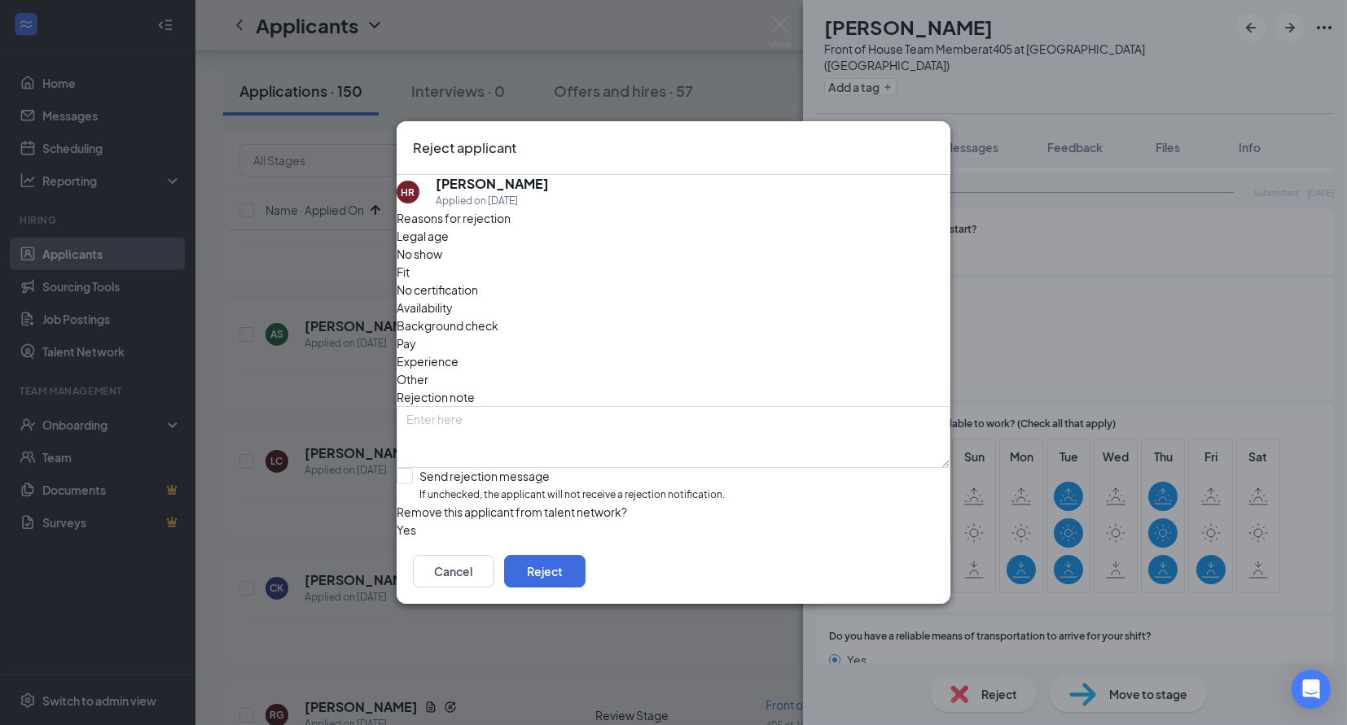
click at [453, 299] on span "Availability" at bounding box center [425, 308] width 56 height 18
click at [545, 468] on div "Send rejection message" at bounding box center [571, 476] width 305 height 16
click at [545, 468] on input "Send rejection message If unchecked, the applicant will not receive a rejection…" at bounding box center [561, 485] width 328 height 35
checkbox input "true"
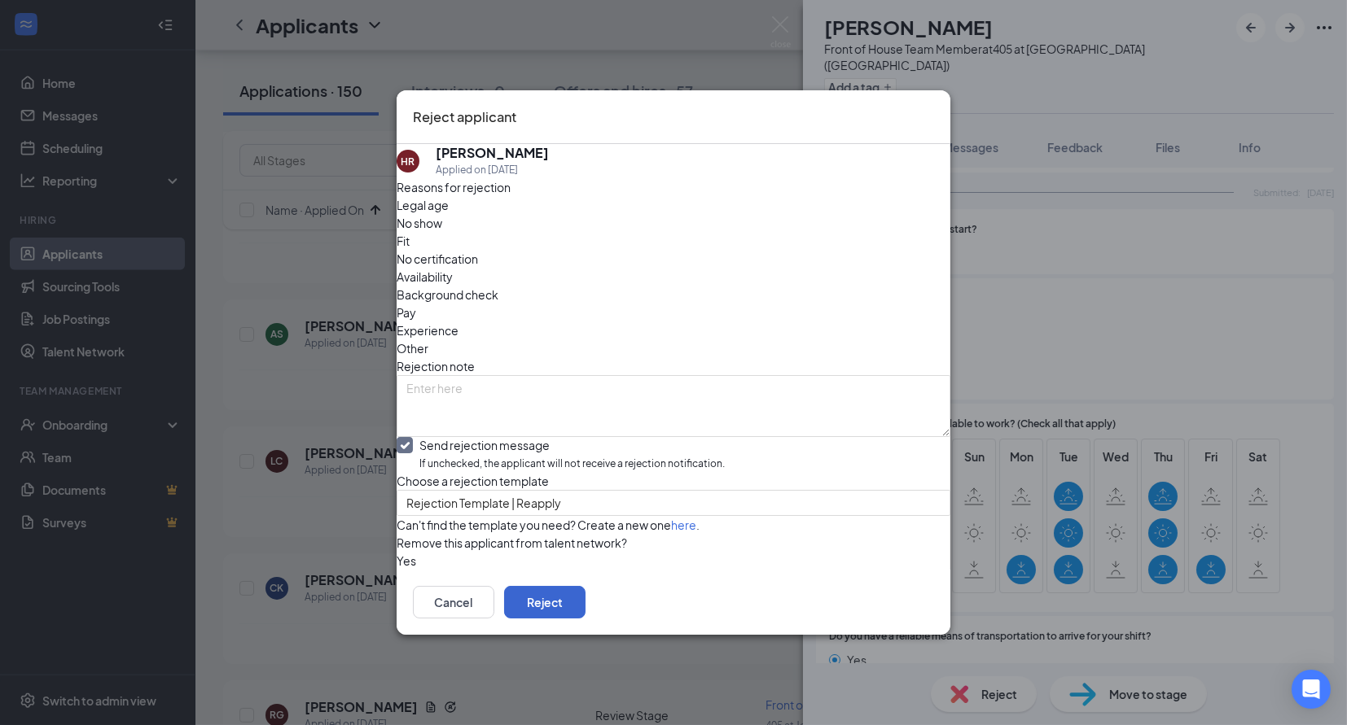
click at [585, 616] on button "Reject" at bounding box center [544, 602] width 81 height 33
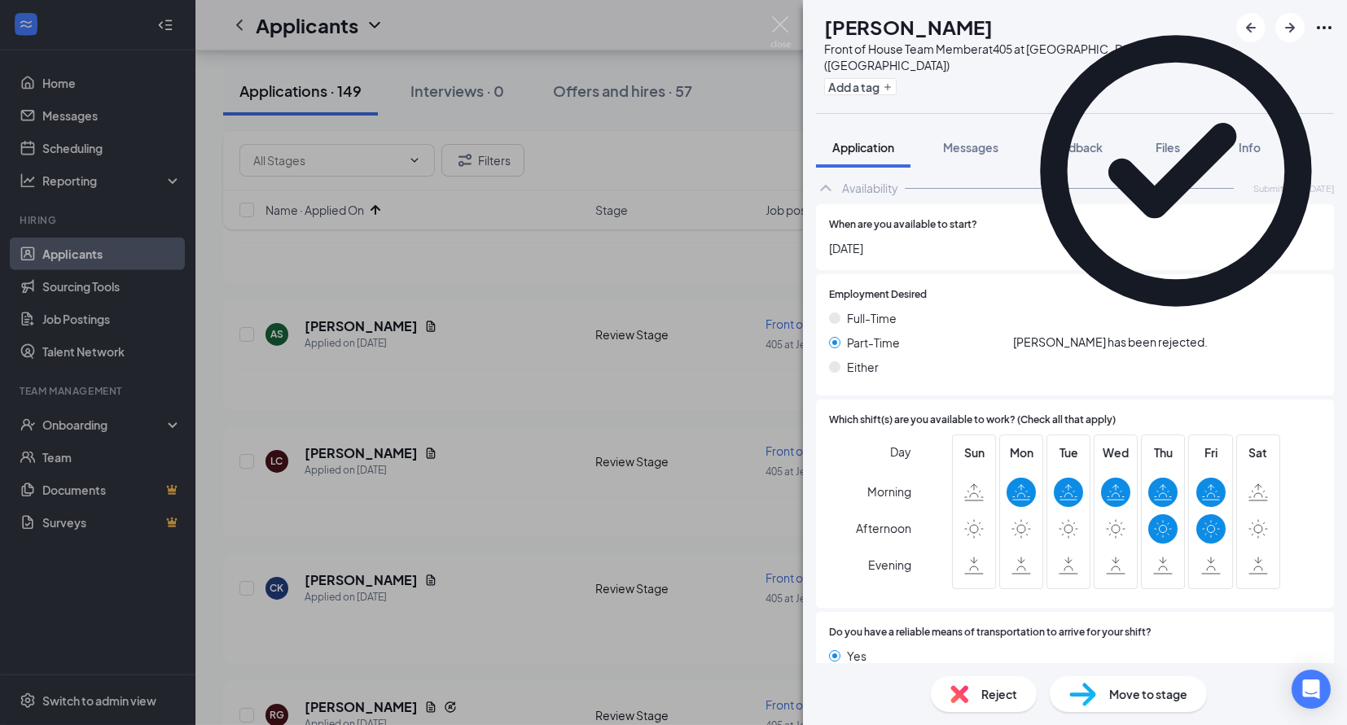
scroll to position [843, 0]
click at [979, 698] on div "Reject" at bounding box center [984, 695] width 106 height 36
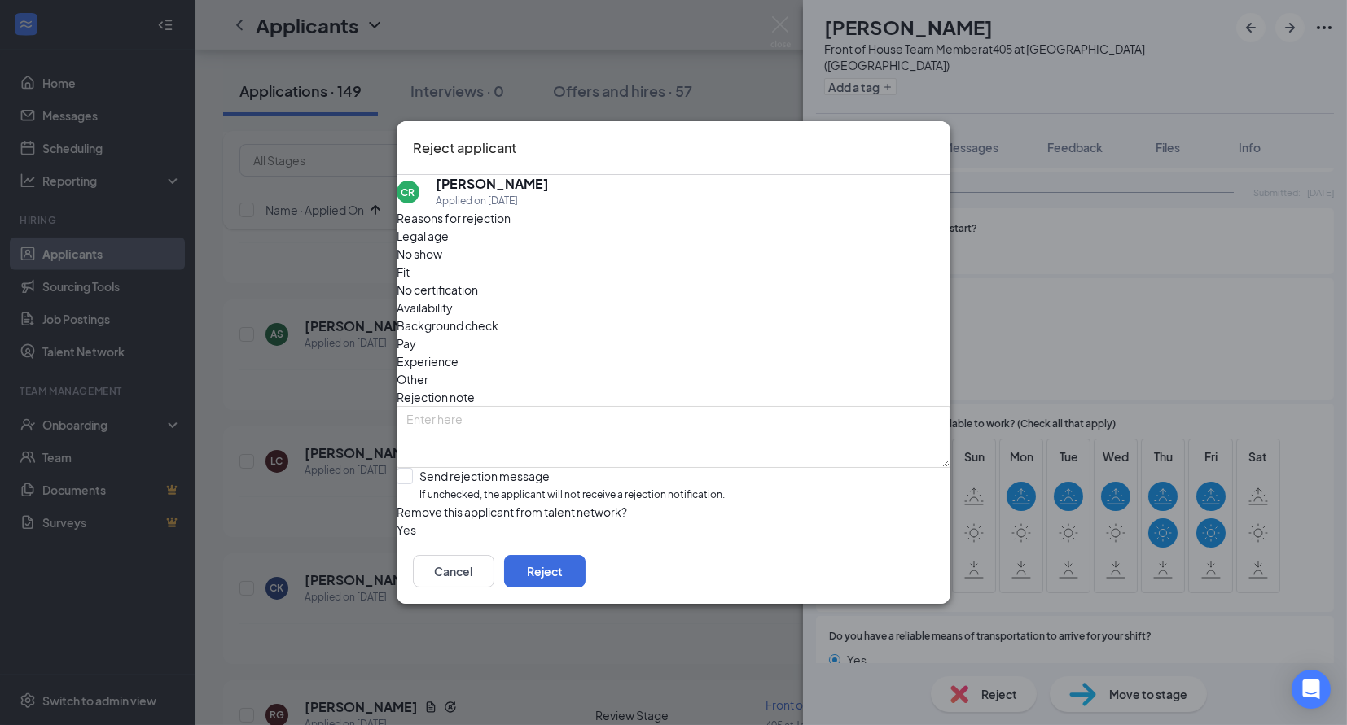
click at [453, 299] on span "Availability" at bounding box center [425, 308] width 56 height 18
click at [585, 488] on span "If unchecked, the applicant will not receive a rejection notification." at bounding box center [571, 495] width 305 height 15
click at [585, 468] on input "Send rejection message If unchecked, the applicant will not receive a rejection…" at bounding box center [561, 485] width 328 height 35
checkbox input "true"
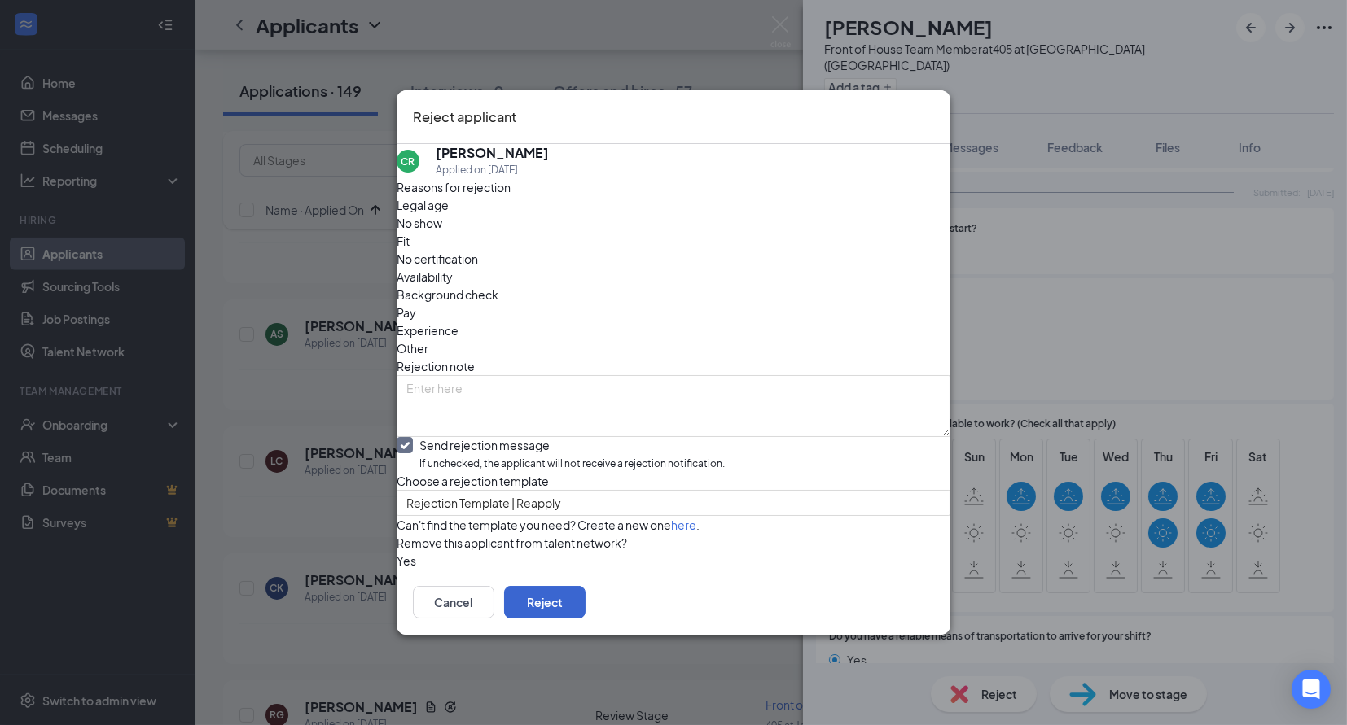
click at [585, 619] on button "Reject" at bounding box center [544, 602] width 81 height 33
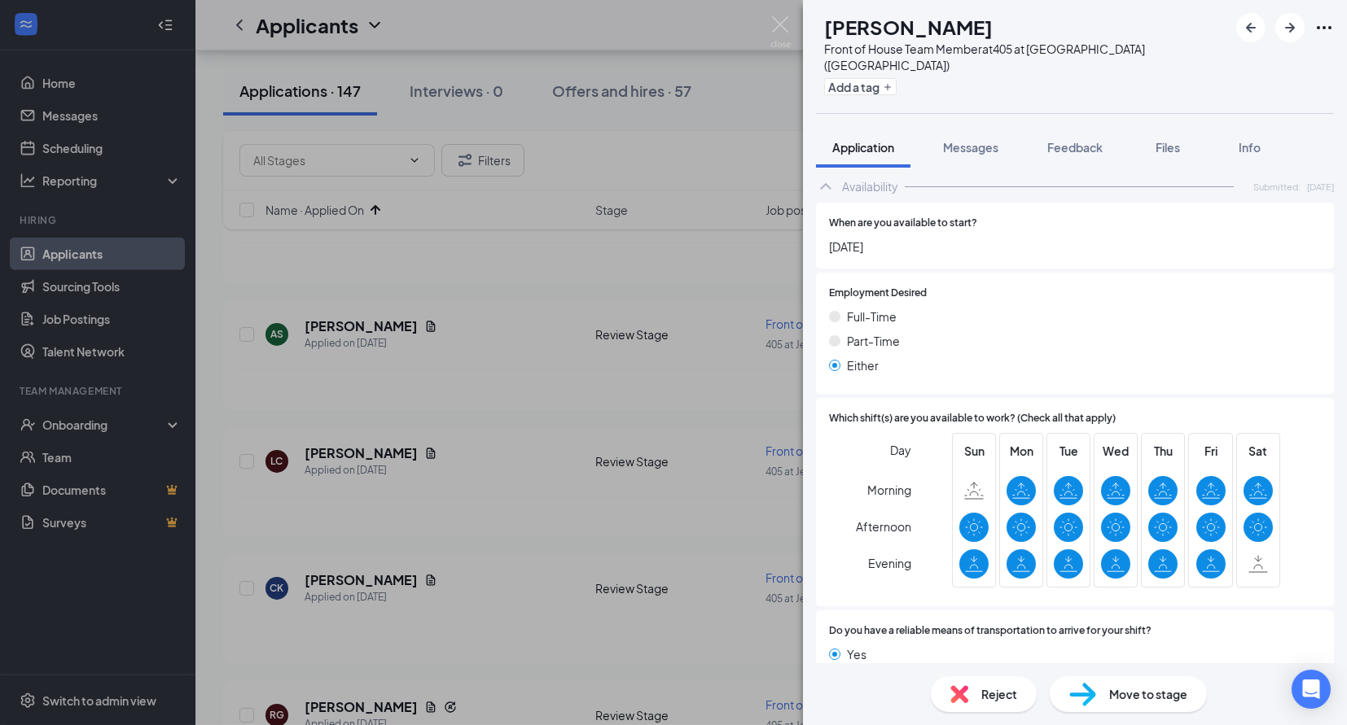
scroll to position [791, 0]
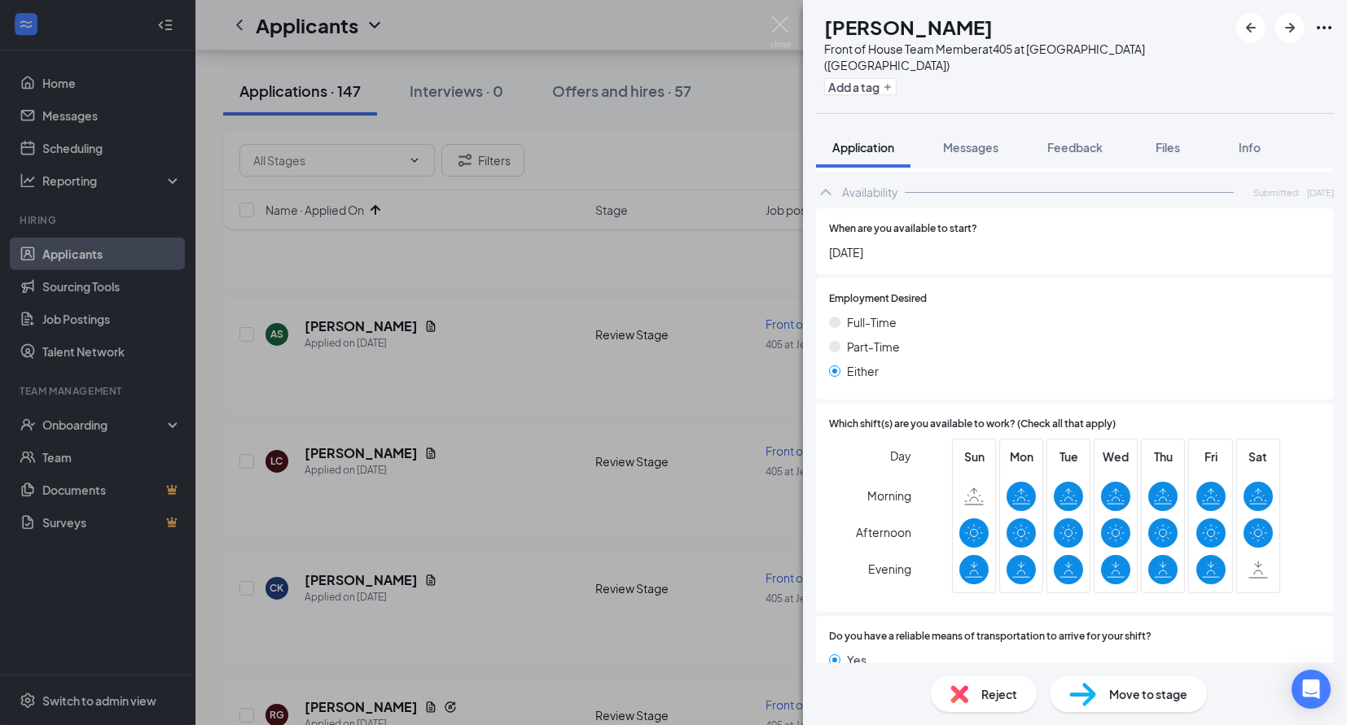
click at [990, 686] on span "Reject" at bounding box center [999, 695] width 36 height 18
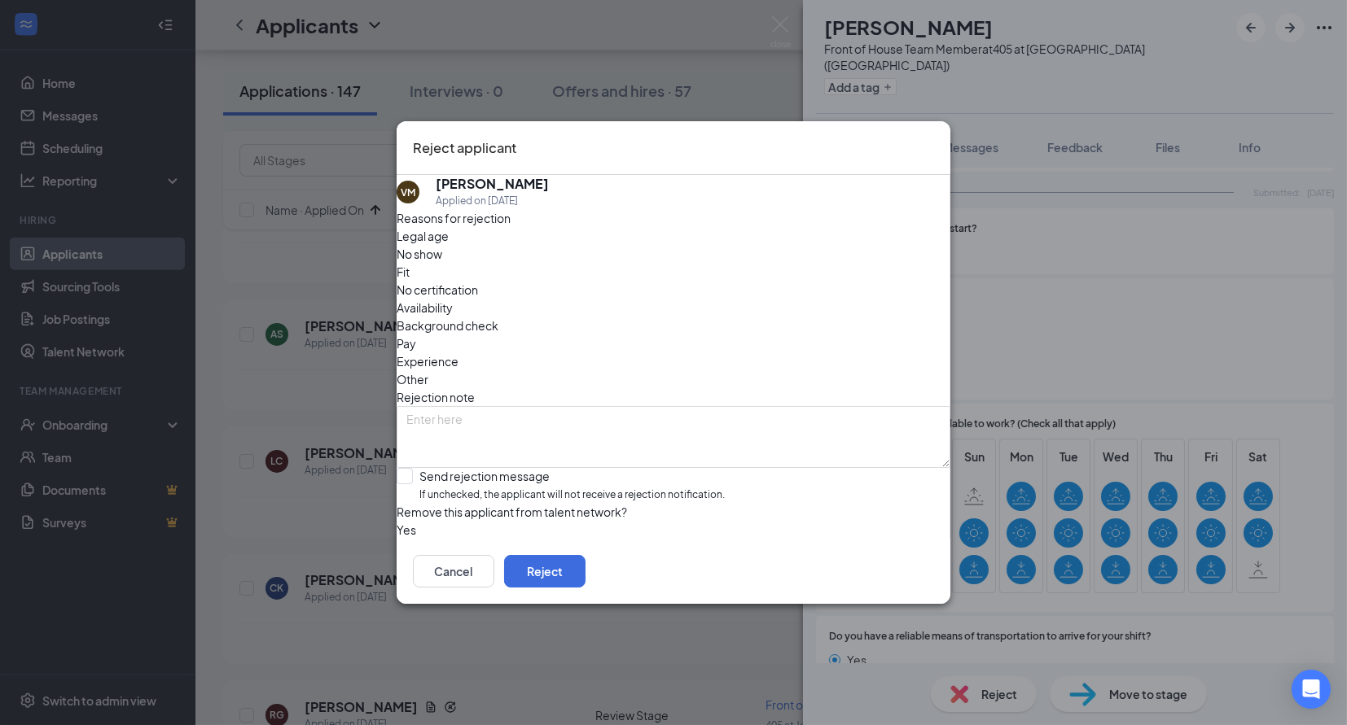
click at [453, 299] on span "Availability" at bounding box center [425, 308] width 56 height 18
click at [566, 468] on div "Send rejection message" at bounding box center [571, 476] width 305 height 16
click at [566, 468] on input "Send rejection message If unchecked, the applicant will not receive a rejection…" at bounding box center [561, 485] width 328 height 35
checkbox input "true"
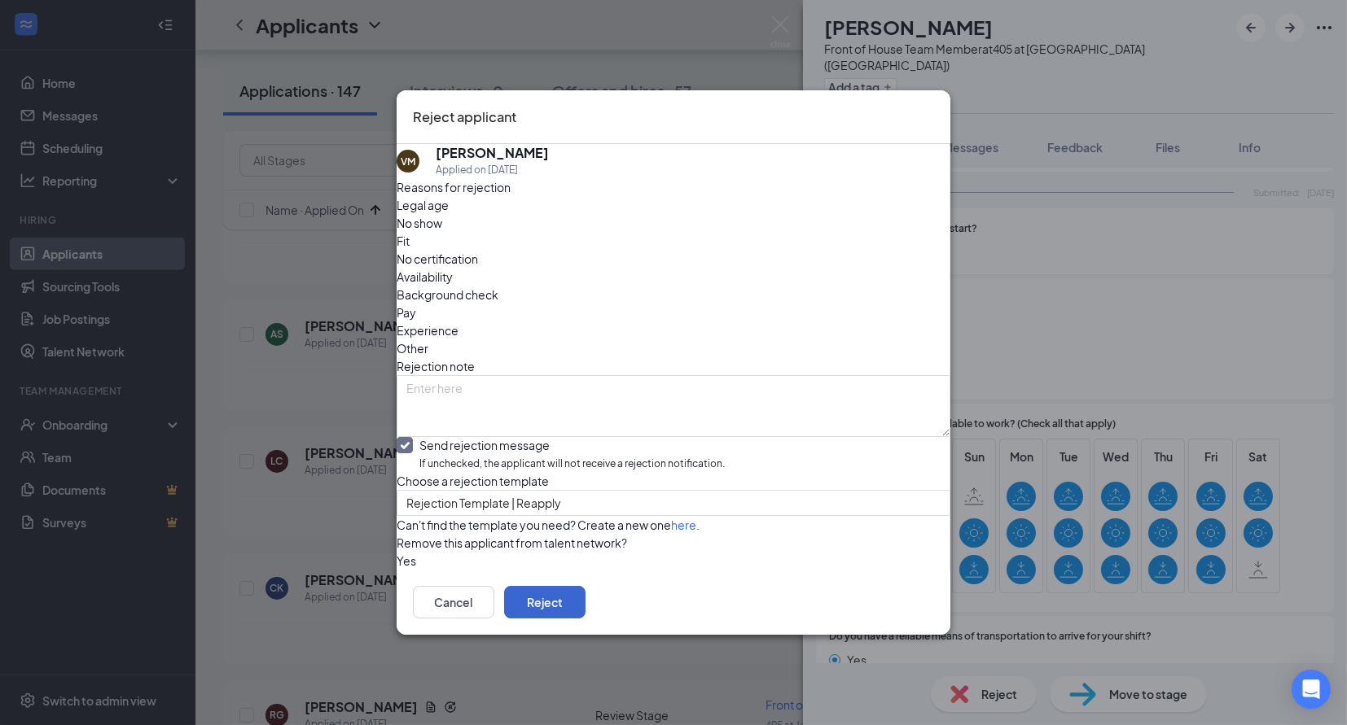
click at [585, 619] on button "Reject" at bounding box center [544, 602] width 81 height 33
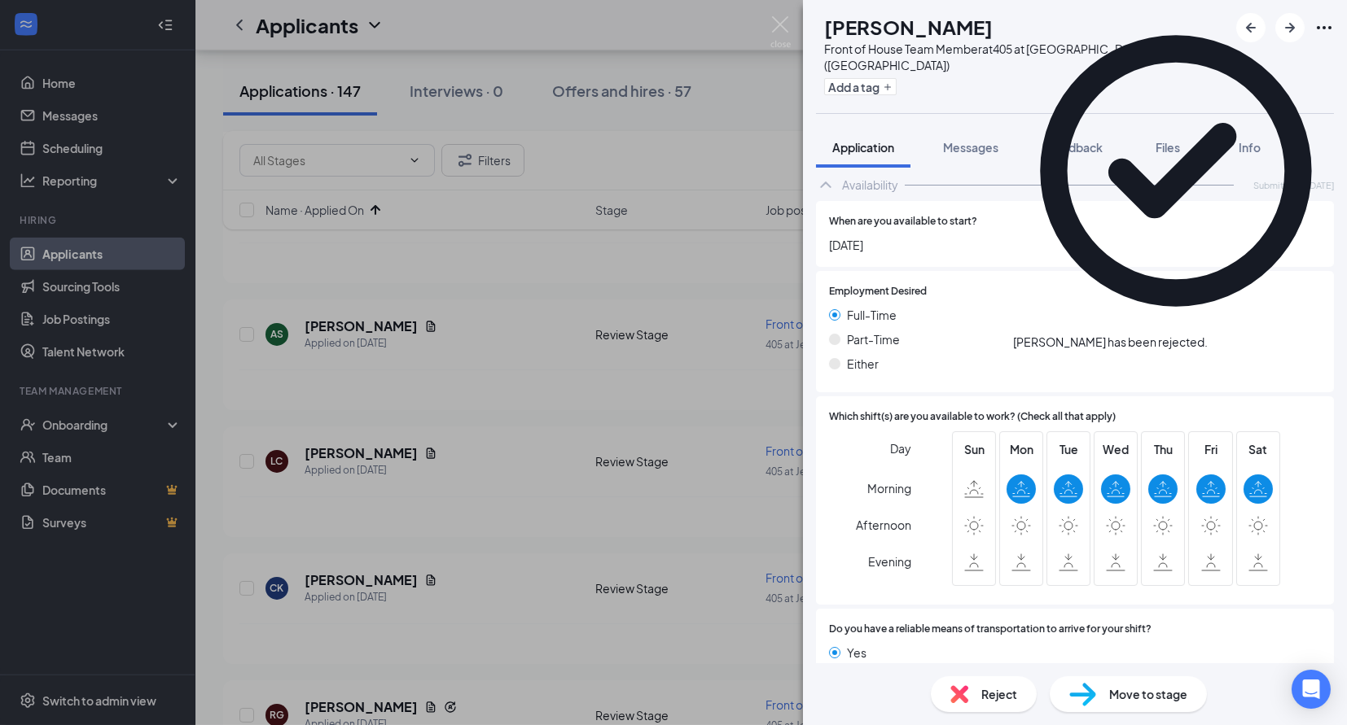
scroll to position [843, 0]
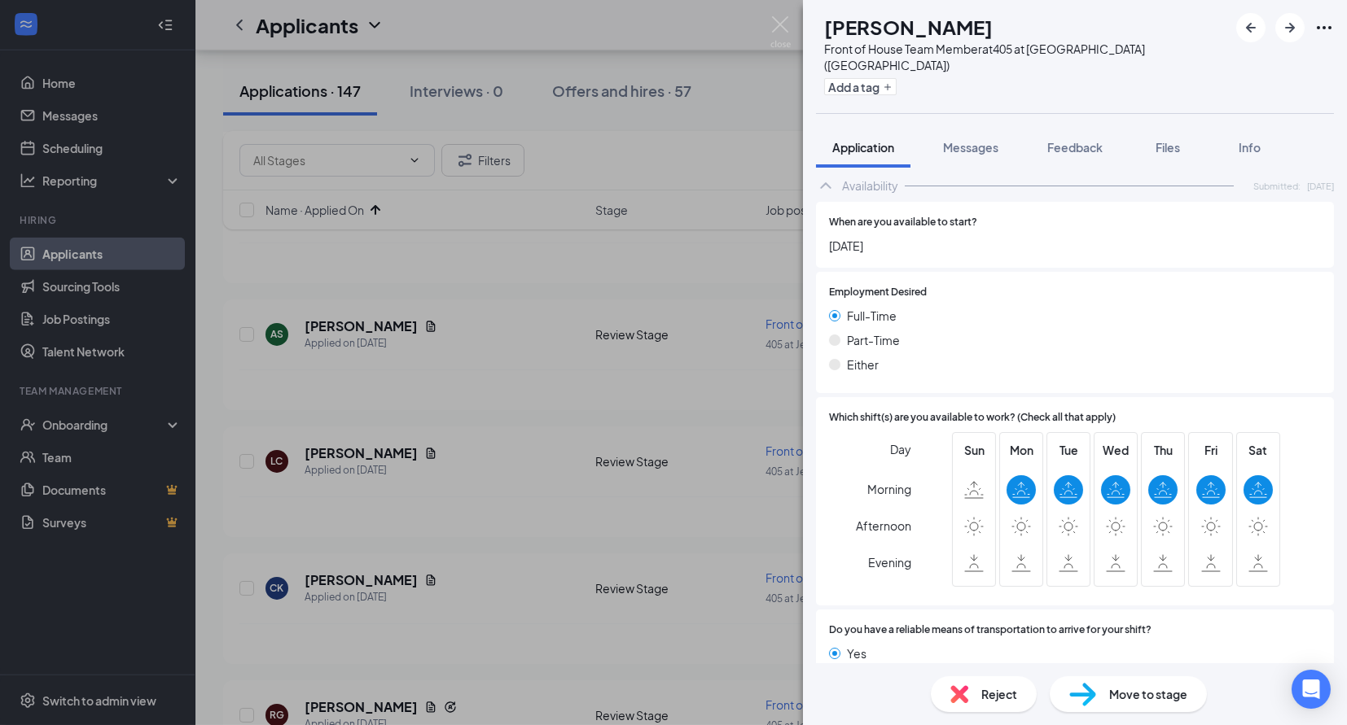
click at [975, 695] on div "Reject" at bounding box center [984, 695] width 106 height 36
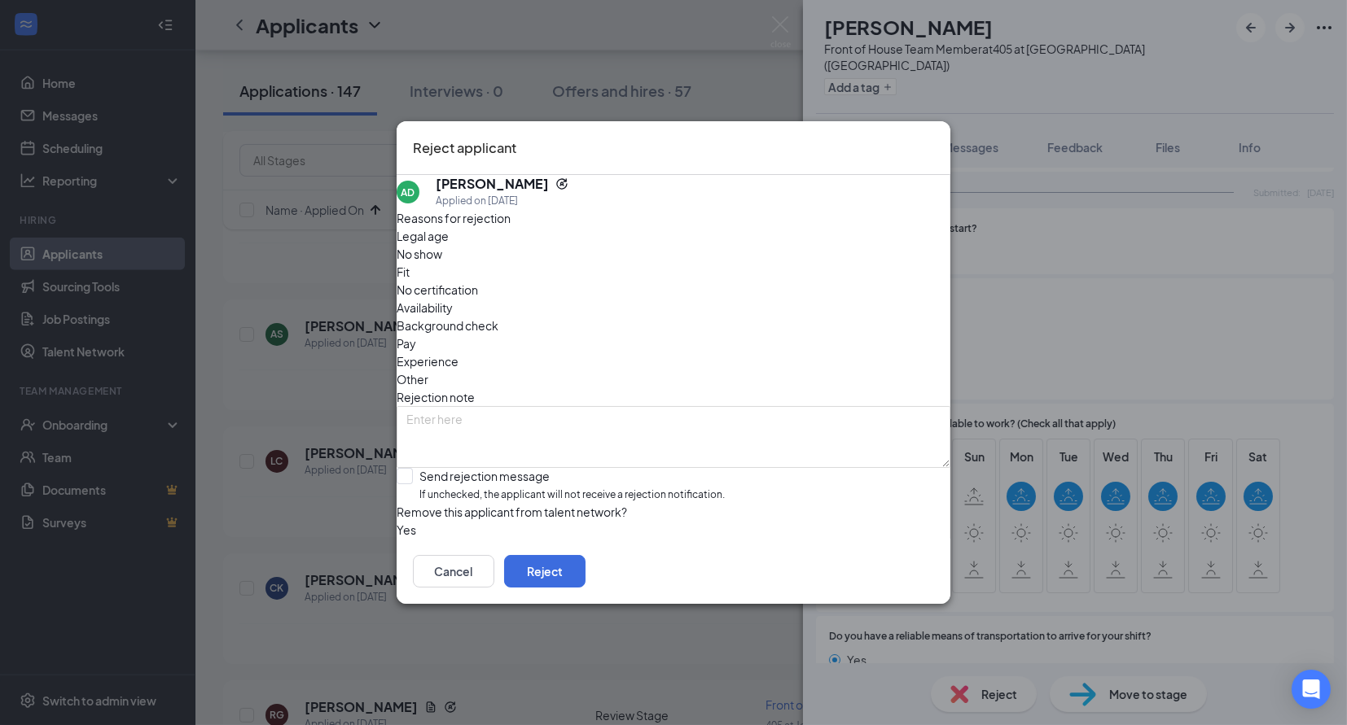
click at [453, 299] on span "Availability" at bounding box center [425, 308] width 56 height 18
click at [541, 488] on span "If unchecked, the applicant will not receive a rejection notification." at bounding box center [571, 495] width 305 height 15
click at [541, 468] on input "Send rejection message If unchecked, the applicant will not receive a rejection…" at bounding box center [561, 485] width 328 height 35
checkbox input "true"
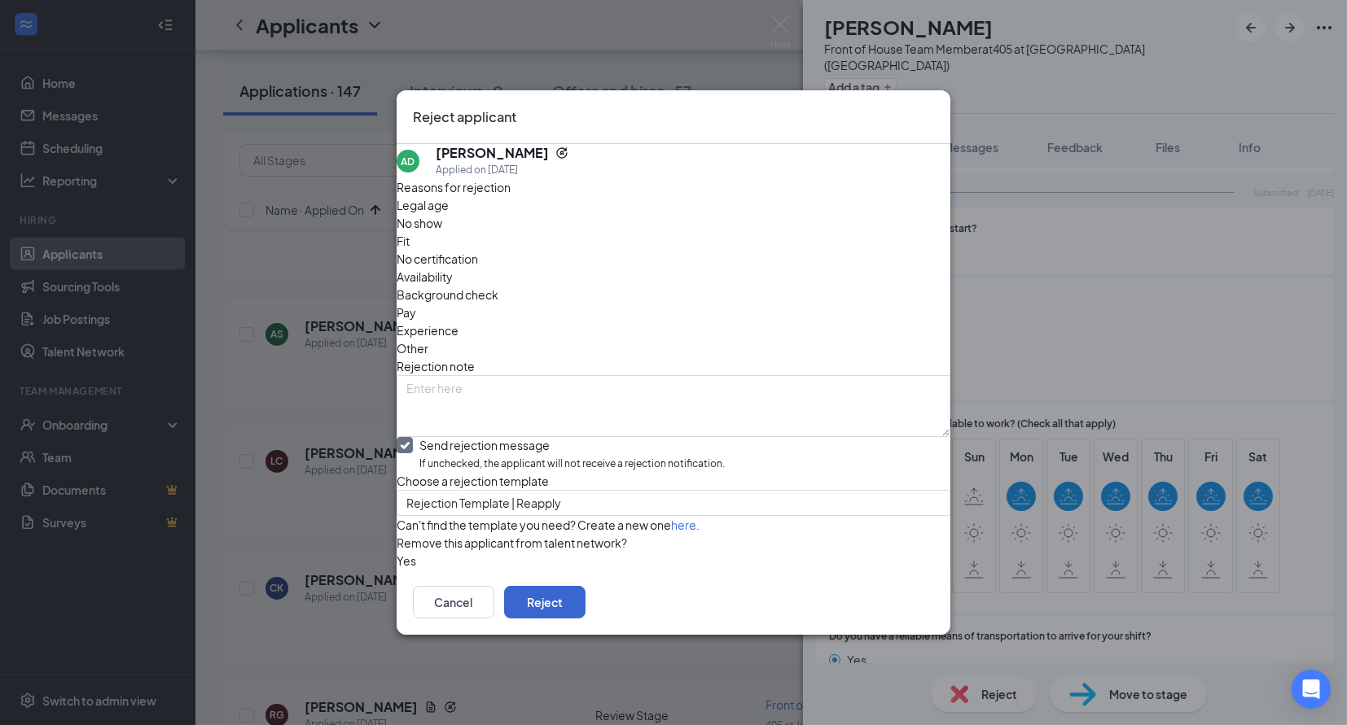
click at [585, 619] on button "Reject" at bounding box center [544, 602] width 81 height 33
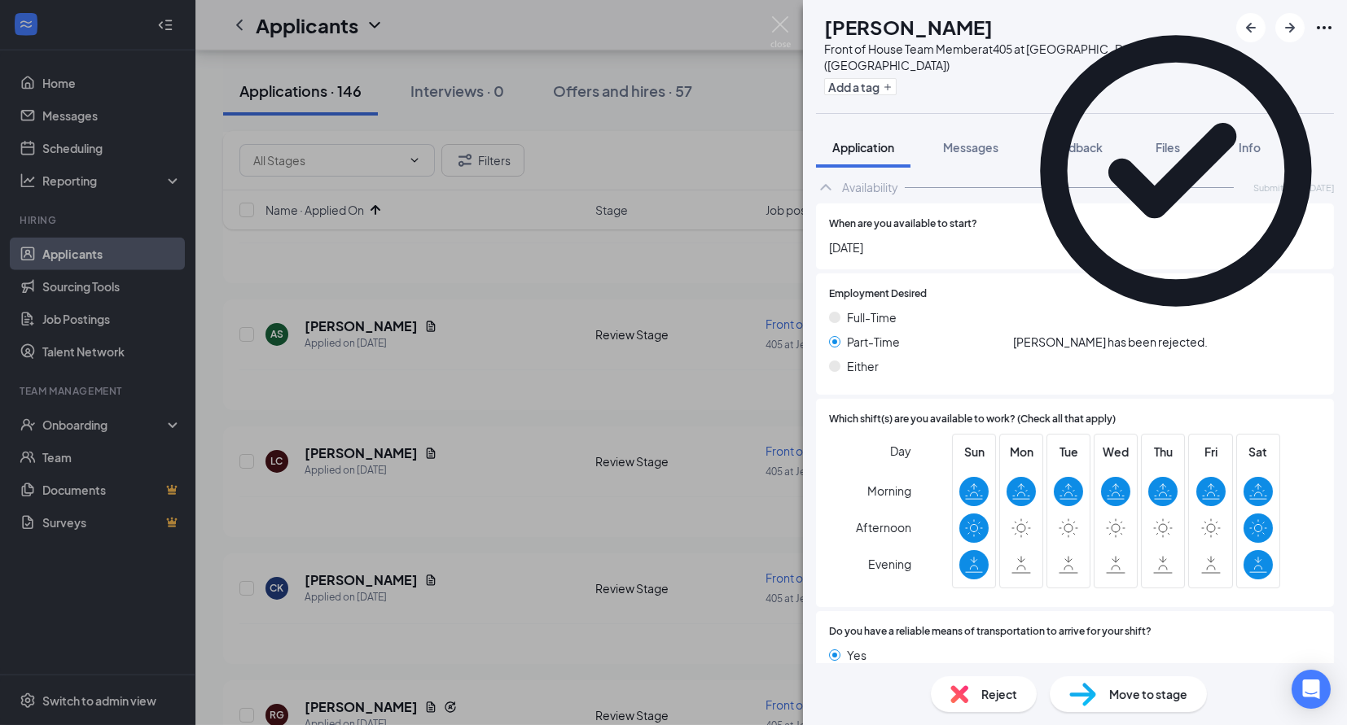
click at [970, 688] on div "Reject" at bounding box center [984, 695] width 106 height 36
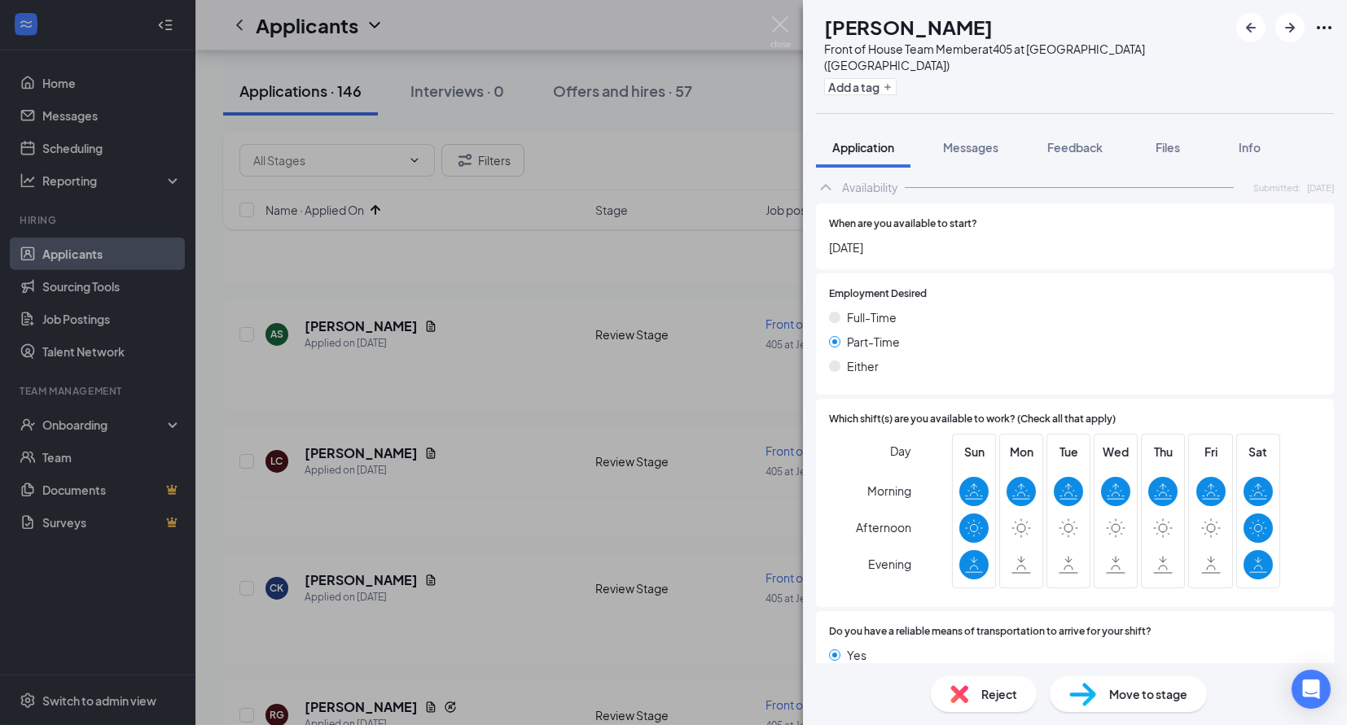
scroll to position [826, 0]
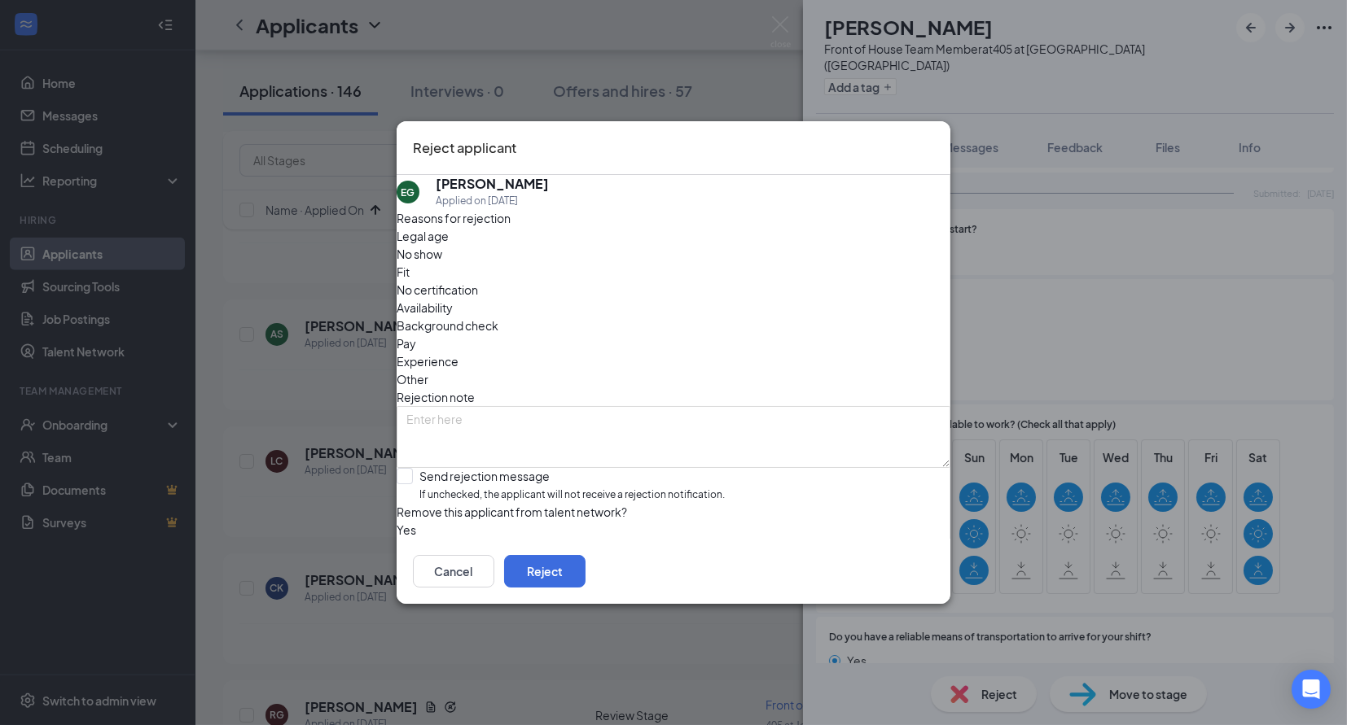
click at [453, 299] on span "Availability" at bounding box center [425, 308] width 56 height 18
click at [539, 488] on span "If unchecked, the applicant will not receive a rejection notification." at bounding box center [571, 495] width 305 height 15
click at [539, 468] on input "Send rejection message If unchecked, the applicant will not receive a rejection…" at bounding box center [561, 485] width 328 height 35
checkbox input "true"
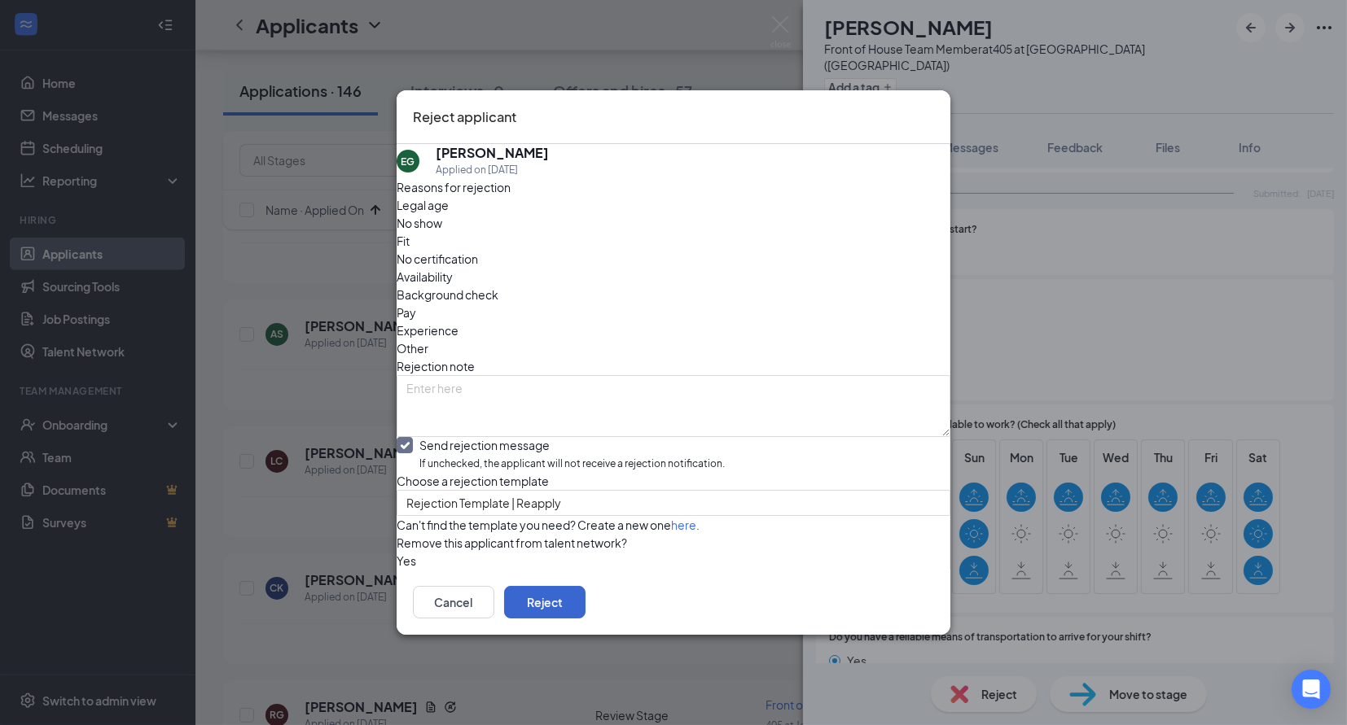
click at [585, 619] on button "Reject" at bounding box center [544, 602] width 81 height 33
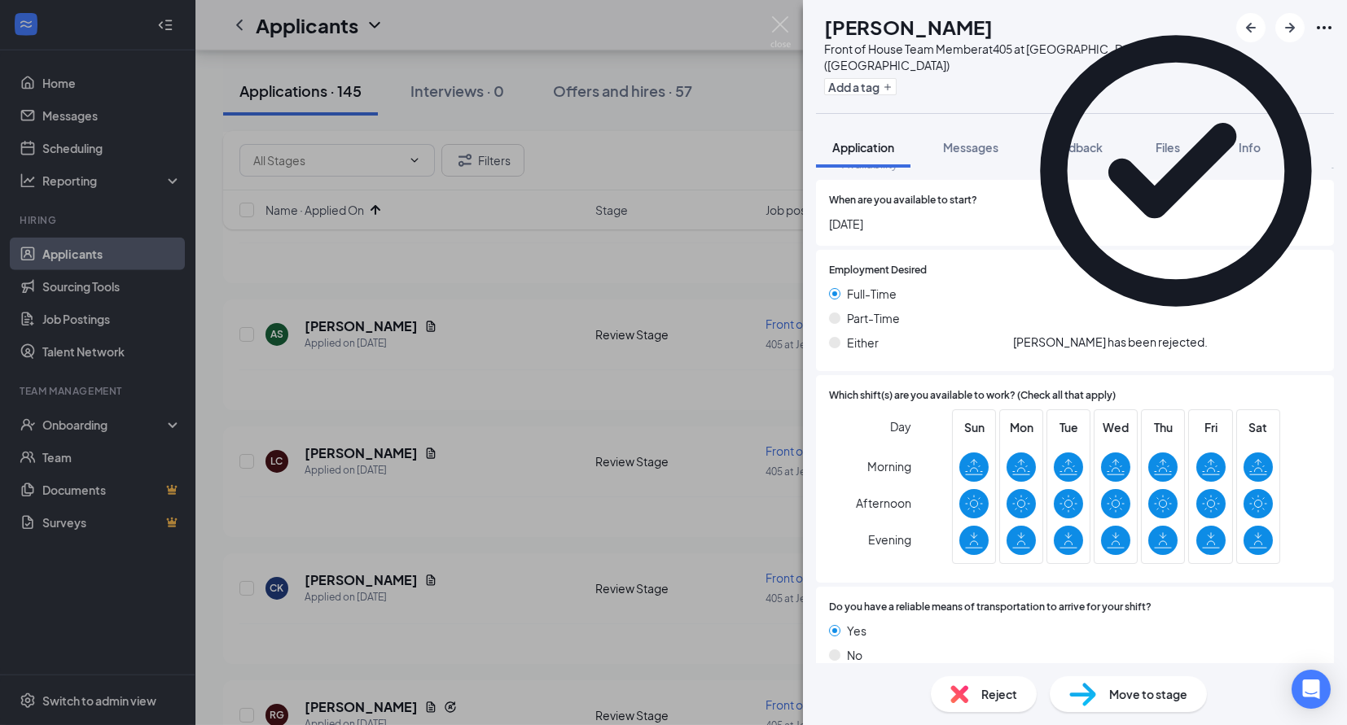
scroll to position [870, 0]
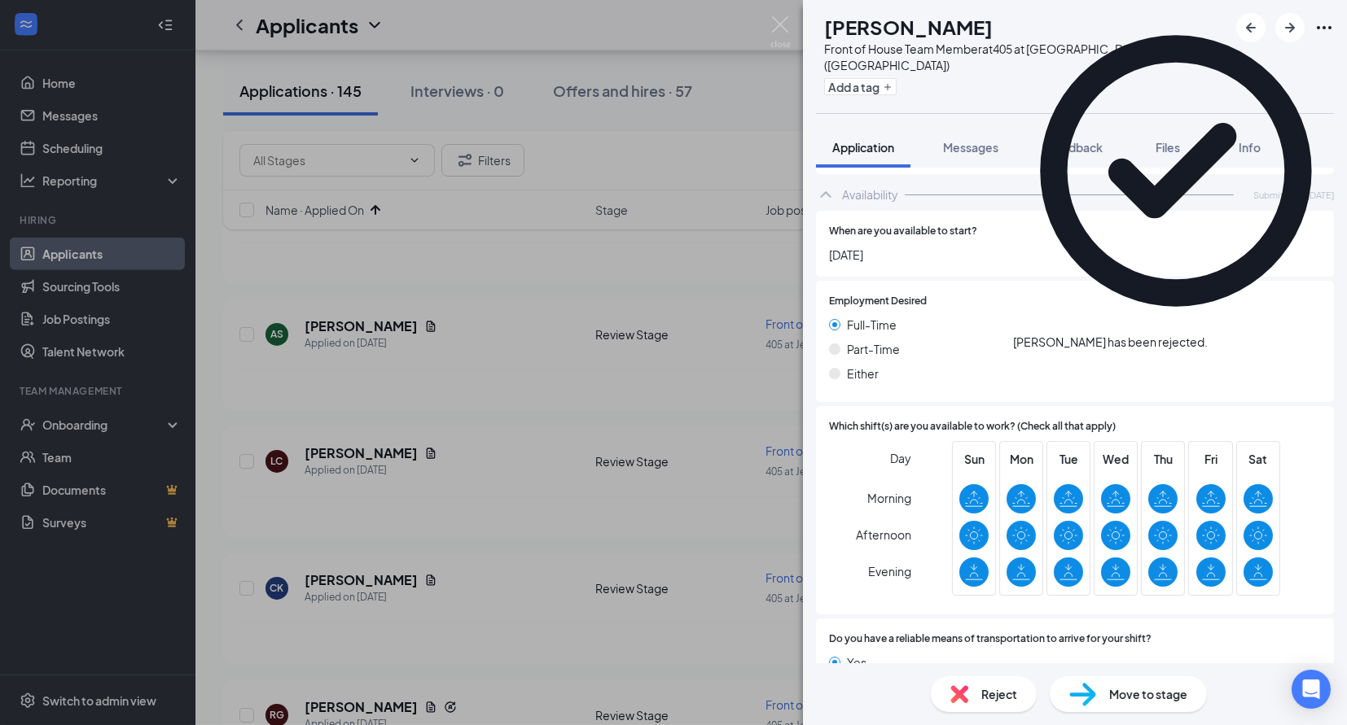
click at [1222, 339] on icon "Cross" at bounding box center [1217, 344] width 10 height 10
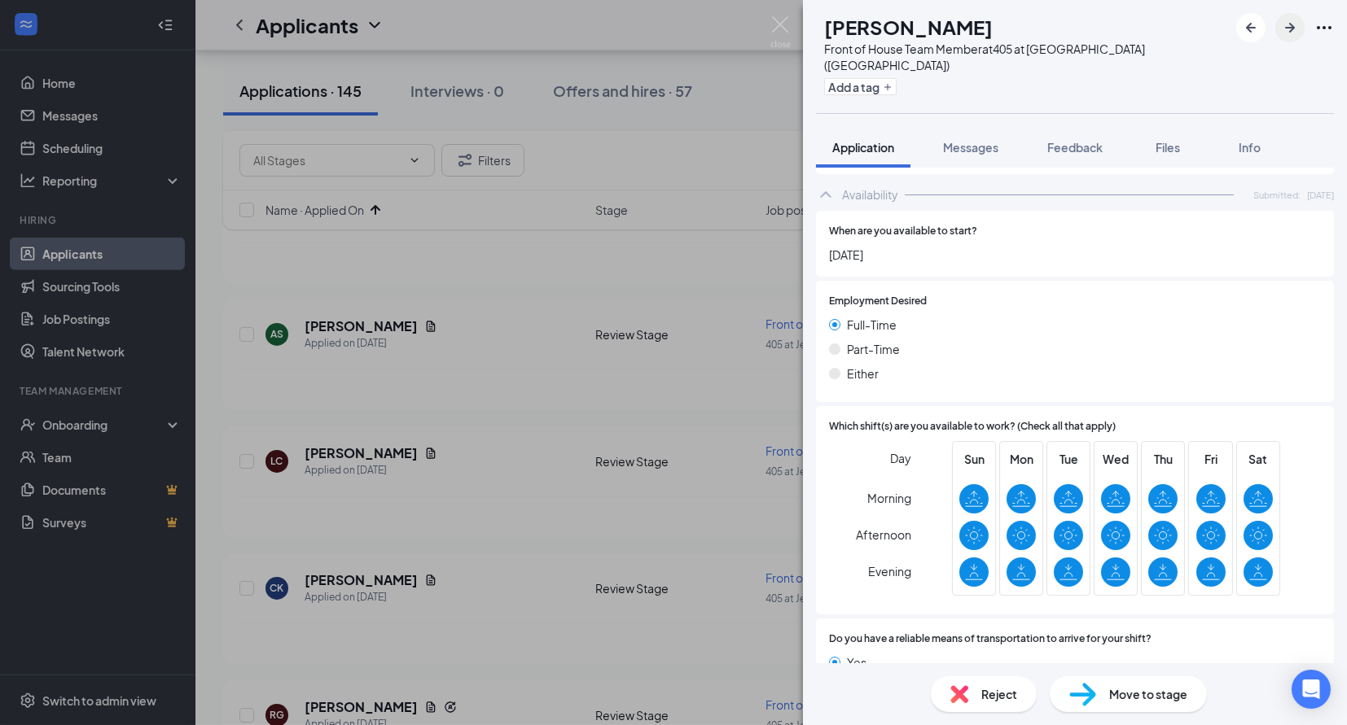
click at [1282, 30] on icon "ArrowRight" at bounding box center [1290, 28] width 20 height 20
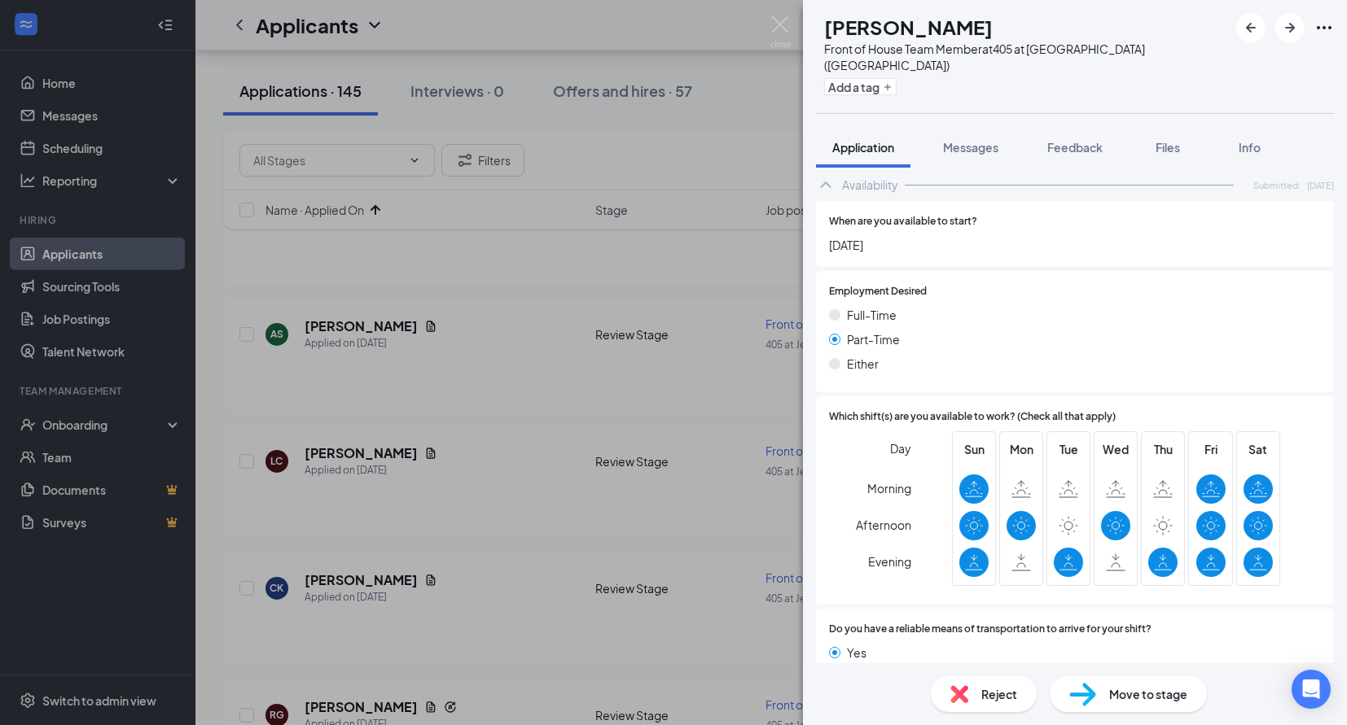
scroll to position [877, 0]
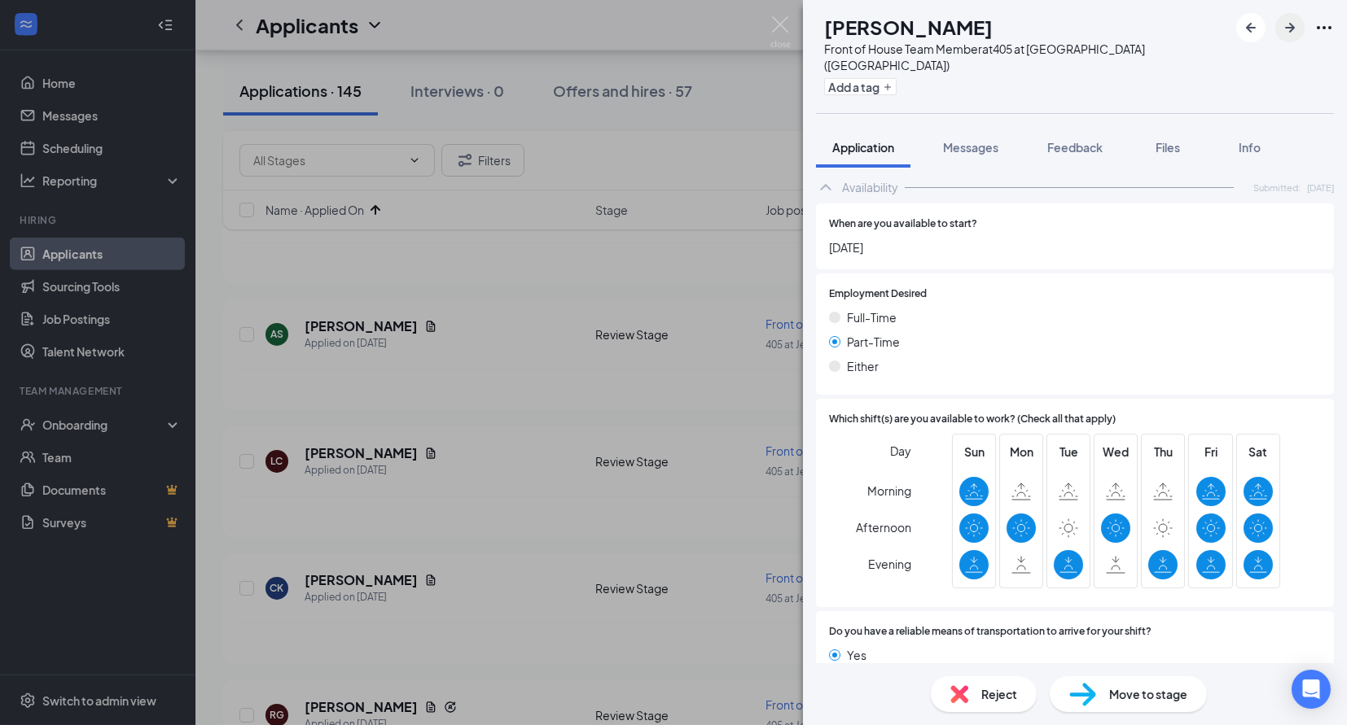
click at [1289, 20] on icon "ArrowRight" at bounding box center [1290, 28] width 20 height 20
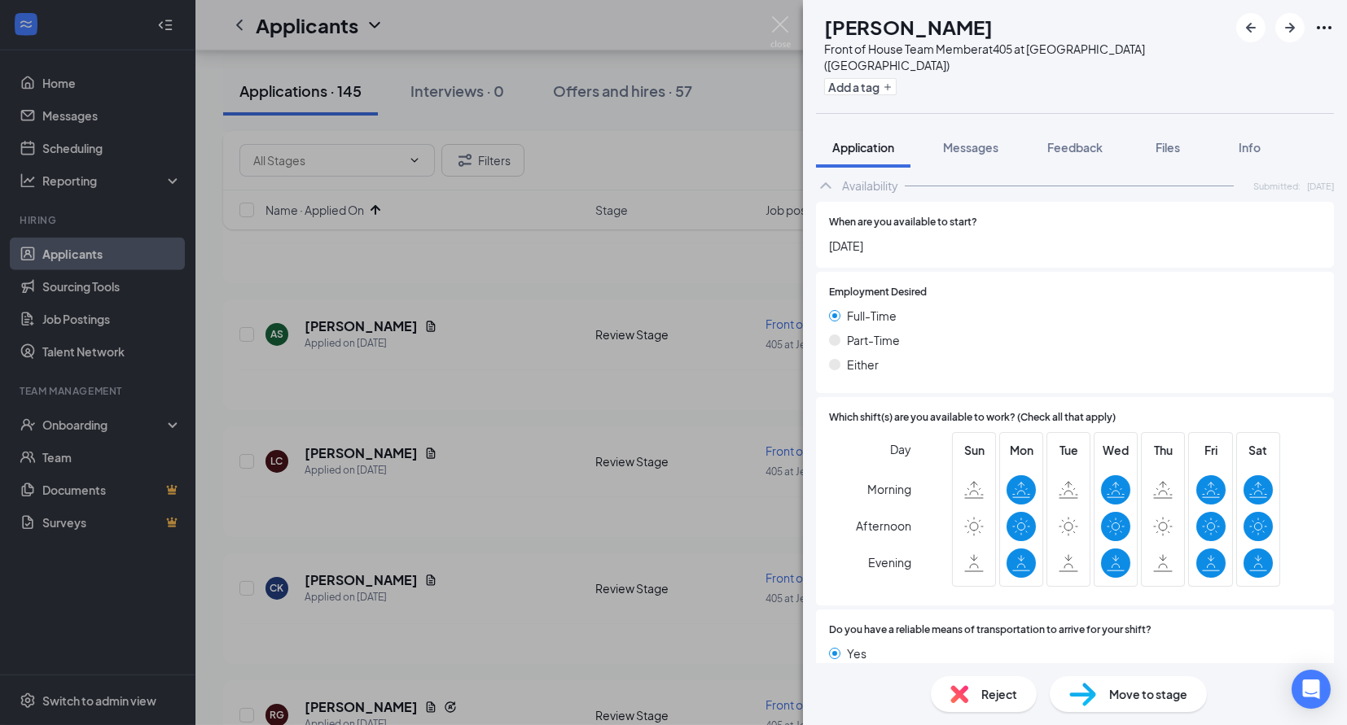
scroll to position [814, 0]
click at [1290, 40] on button "button" at bounding box center [1289, 27] width 29 height 29
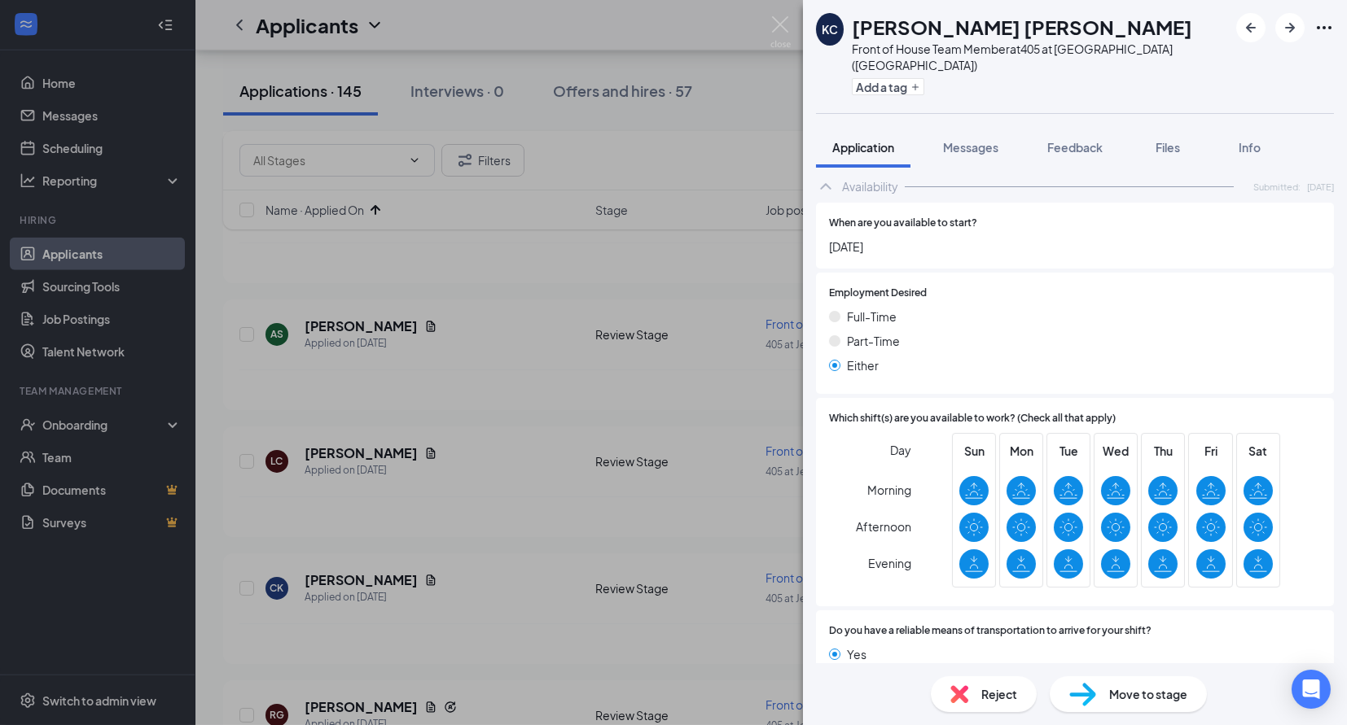
scroll to position [831, 0]
click at [1277, 19] on button "button" at bounding box center [1289, 27] width 29 height 29
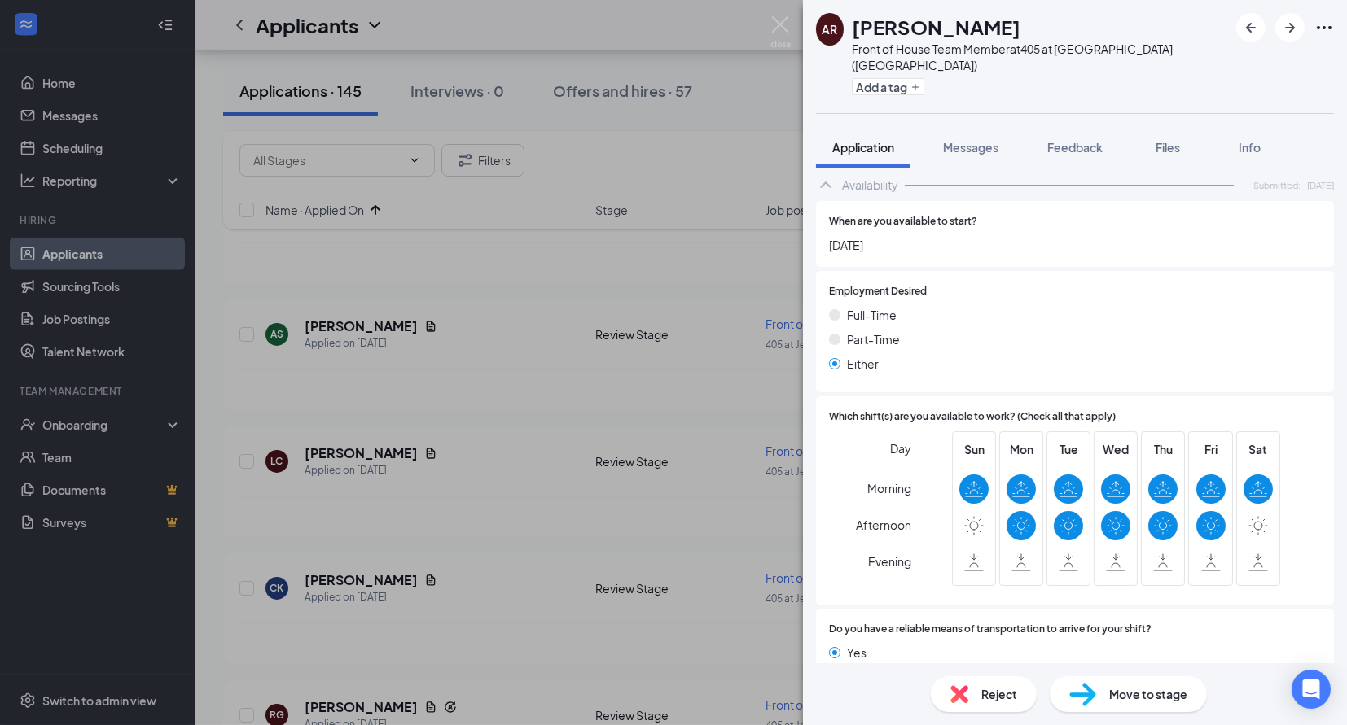
scroll to position [843, 0]
click at [965, 692] on img at bounding box center [959, 695] width 18 height 18
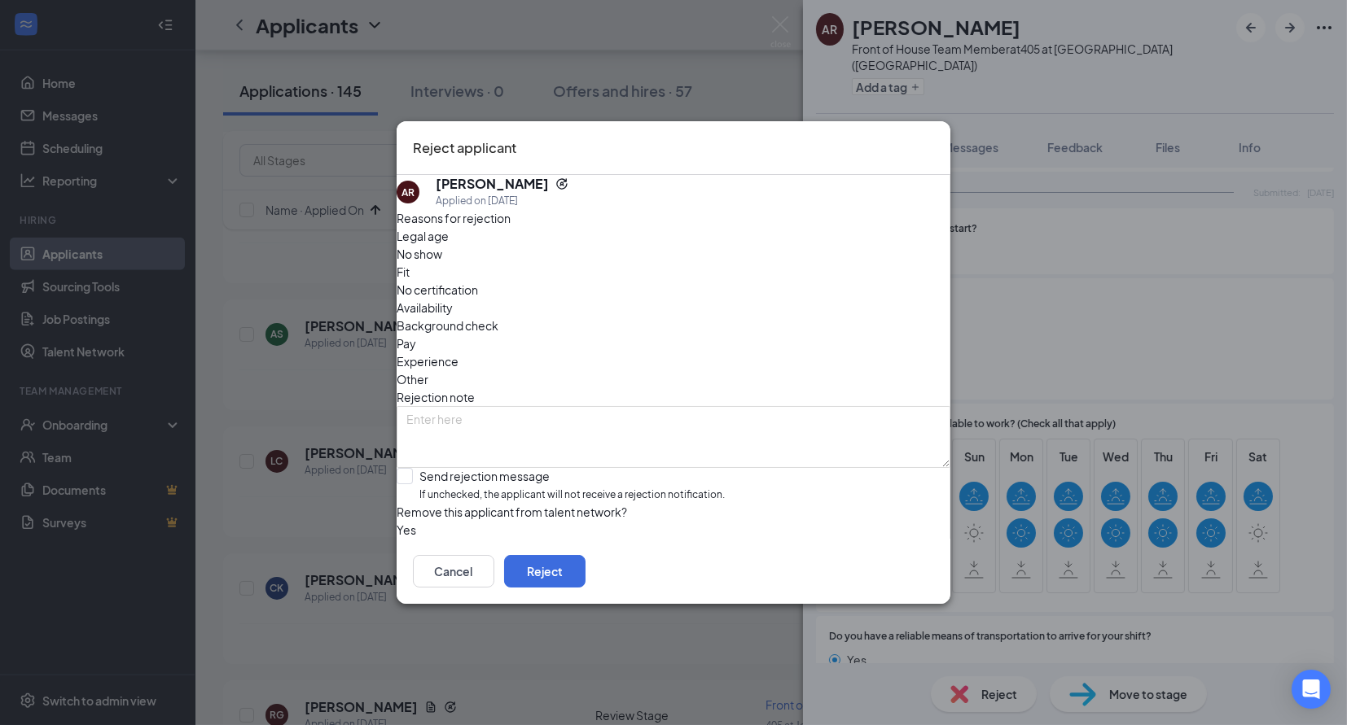
click at [453, 299] on span "Availability" at bounding box center [425, 308] width 56 height 18
click at [572, 468] on div "Send rejection message" at bounding box center [571, 476] width 305 height 16
click at [572, 468] on input "Send rejection message If unchecked, the applicant will not receive a rejection…" at bounding box center [561, 485] width 328 height 35
checkbox input "true"
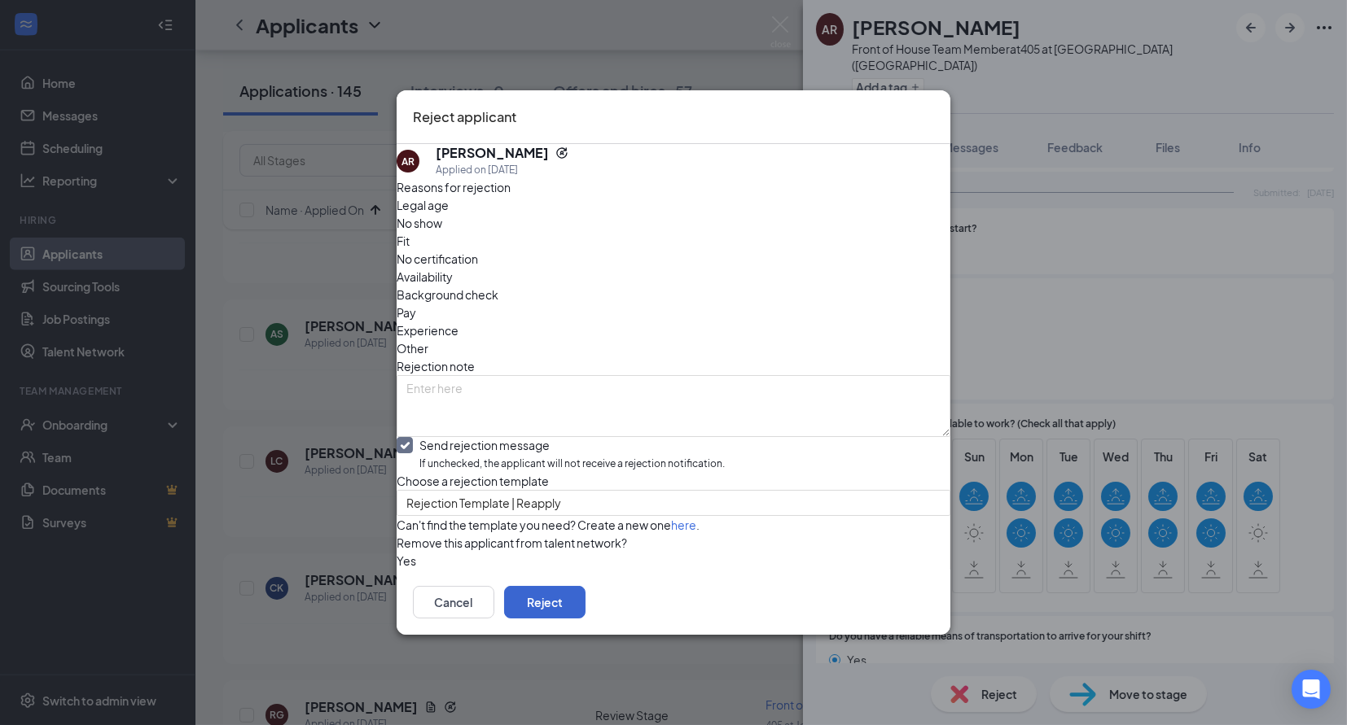
click at [585, 616] on button "Reject" at bounding box center [544, 602] width 81 height 33
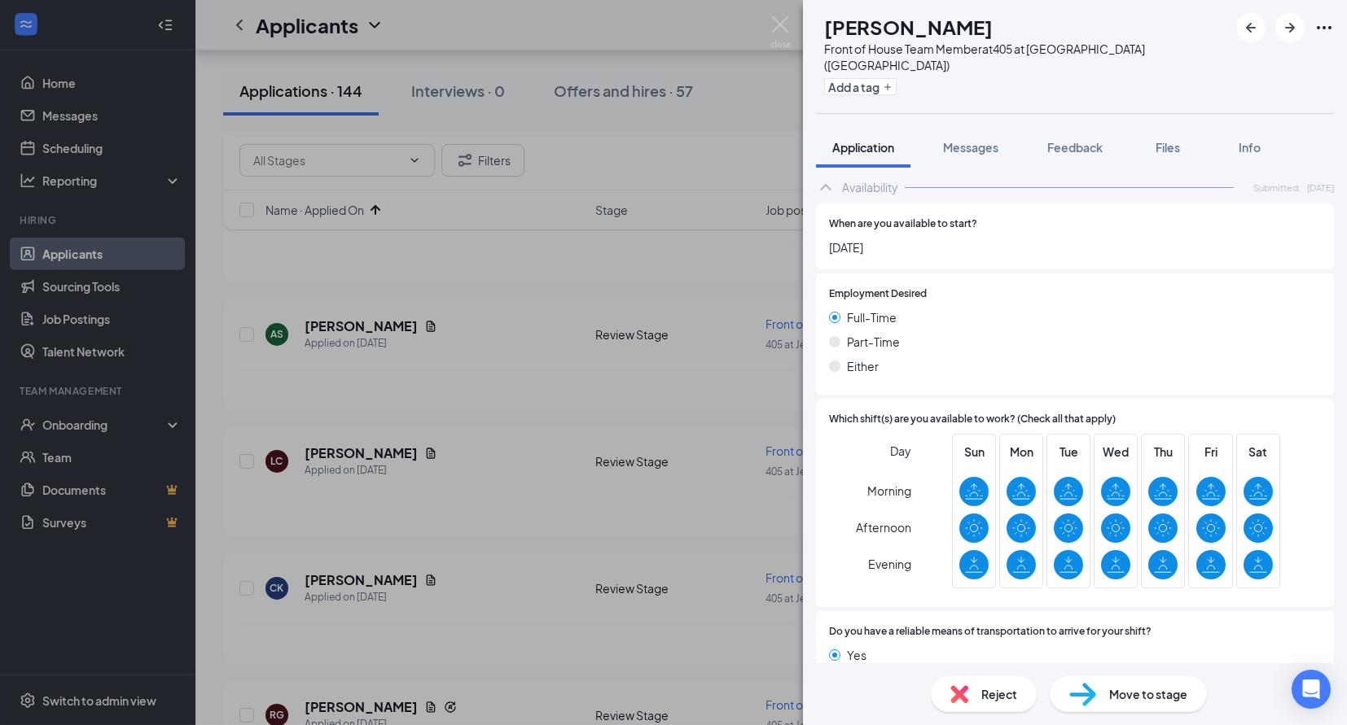
scroll to position [826, 0]
click at [1285, 32] on icon "ArrowRight" at bounding box center [1290, 28] width 20 height 20
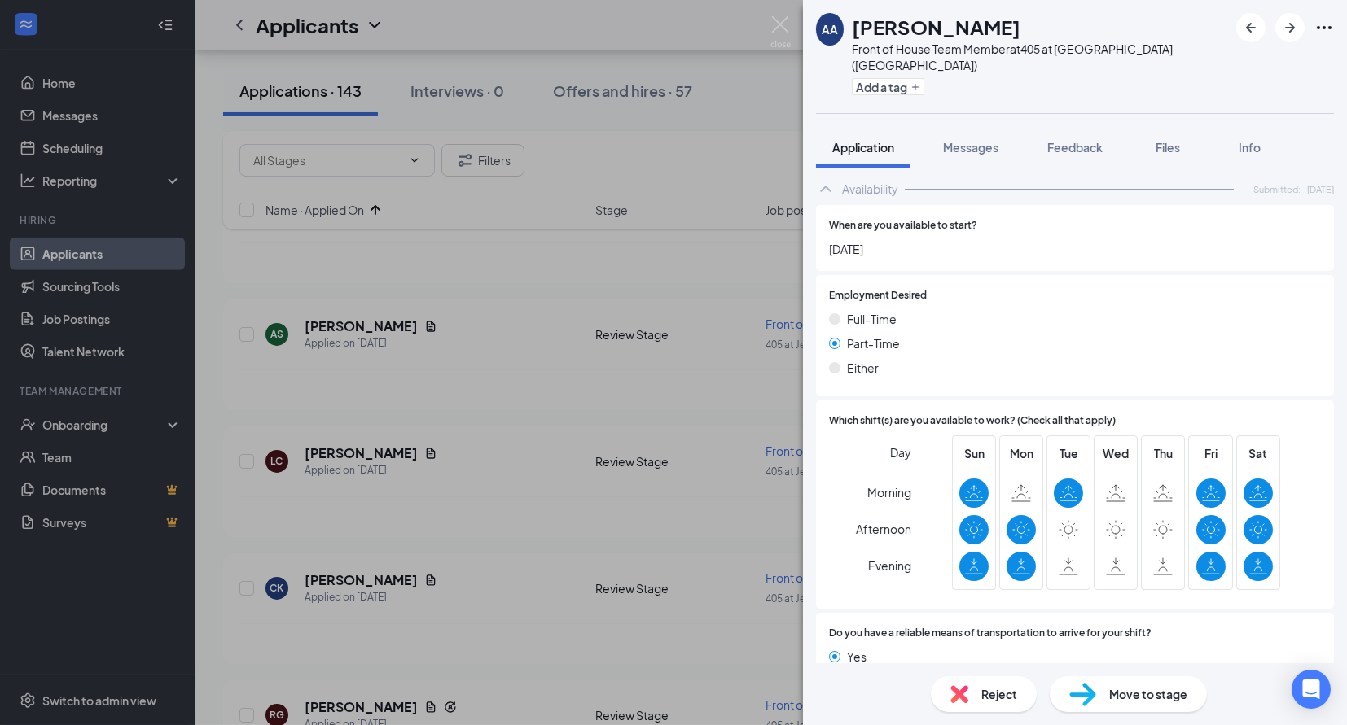
scroll to position [814, 0]
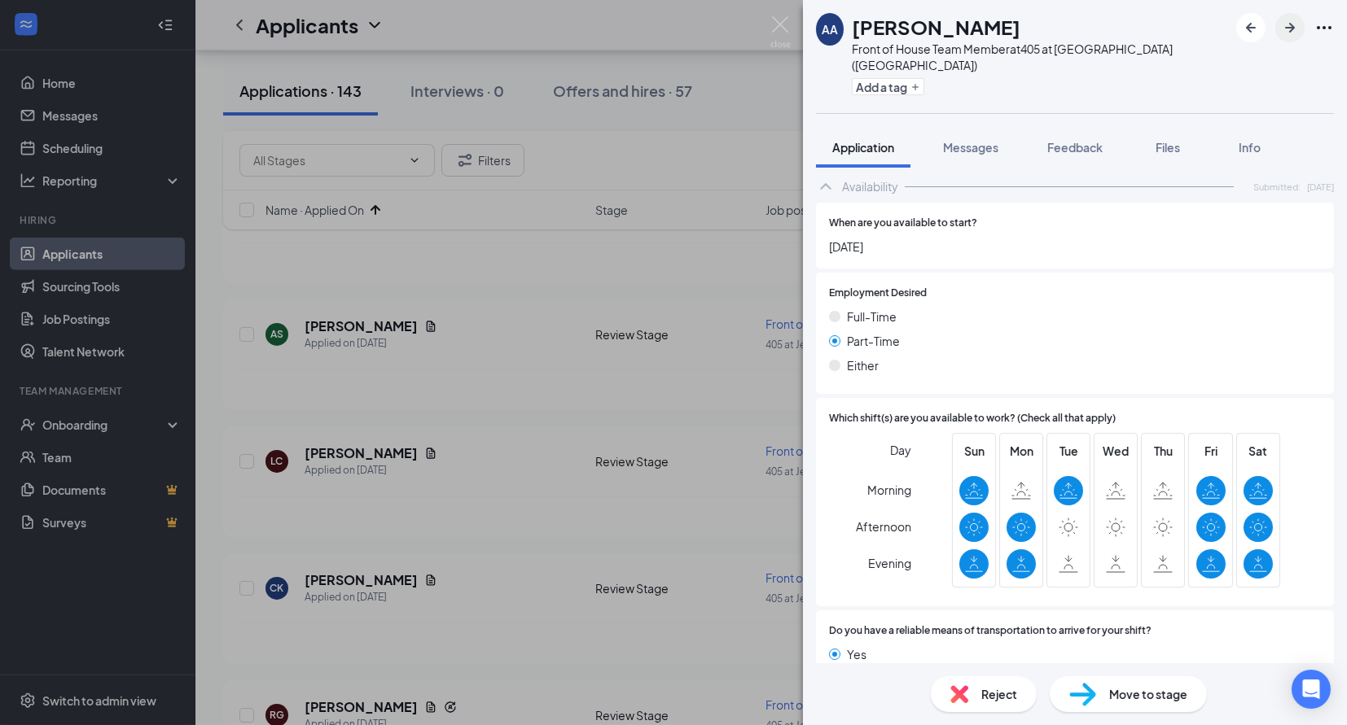
click at [1284, 28] on icon "ArrowRight" at bounding box center [1290, 28] width 20 height 20
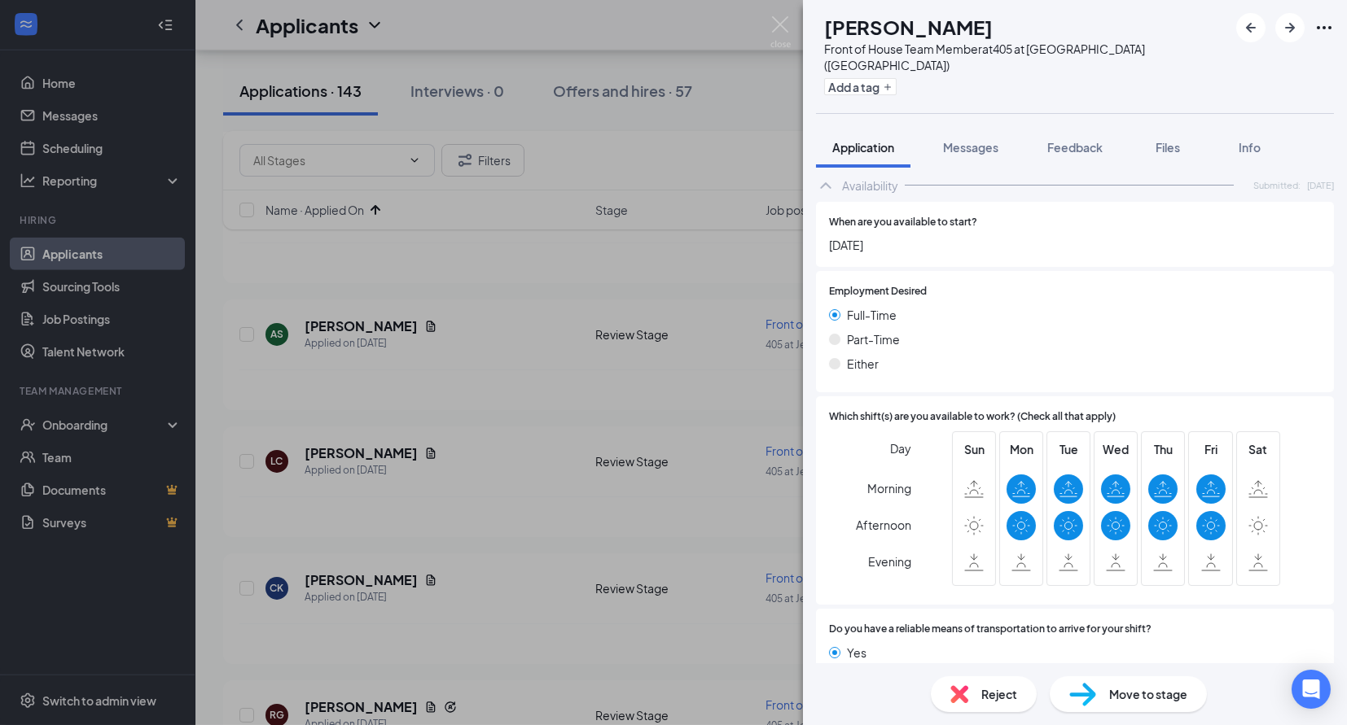
scroll to position [753, 0]
click at [979, 699] on div "Reject" at bounding box center [984, 695] width 106 height 36
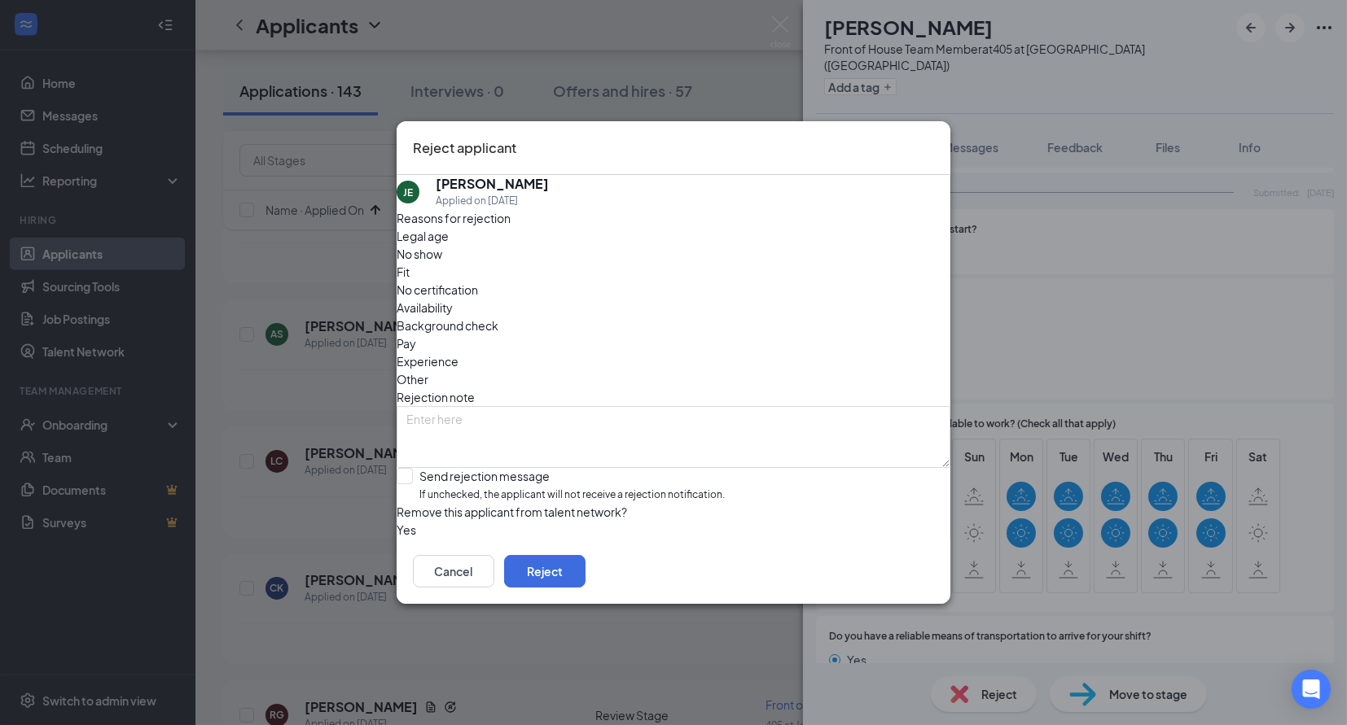
click at [453, 299] on span "Availability" at bounding box center [425, 308] width 56 height 18
click at [580, 468] on div "Send rejection message If unchecked, the applicant will not receive a rejection…" at bounding box center [571, 485] width 305 height 35
click at [580, 468] on input "Send rejection message If unchecked, the applicant will not receive a rejection…" at bounding box center [561, 485] width 328 height 35
checkbox input "true"
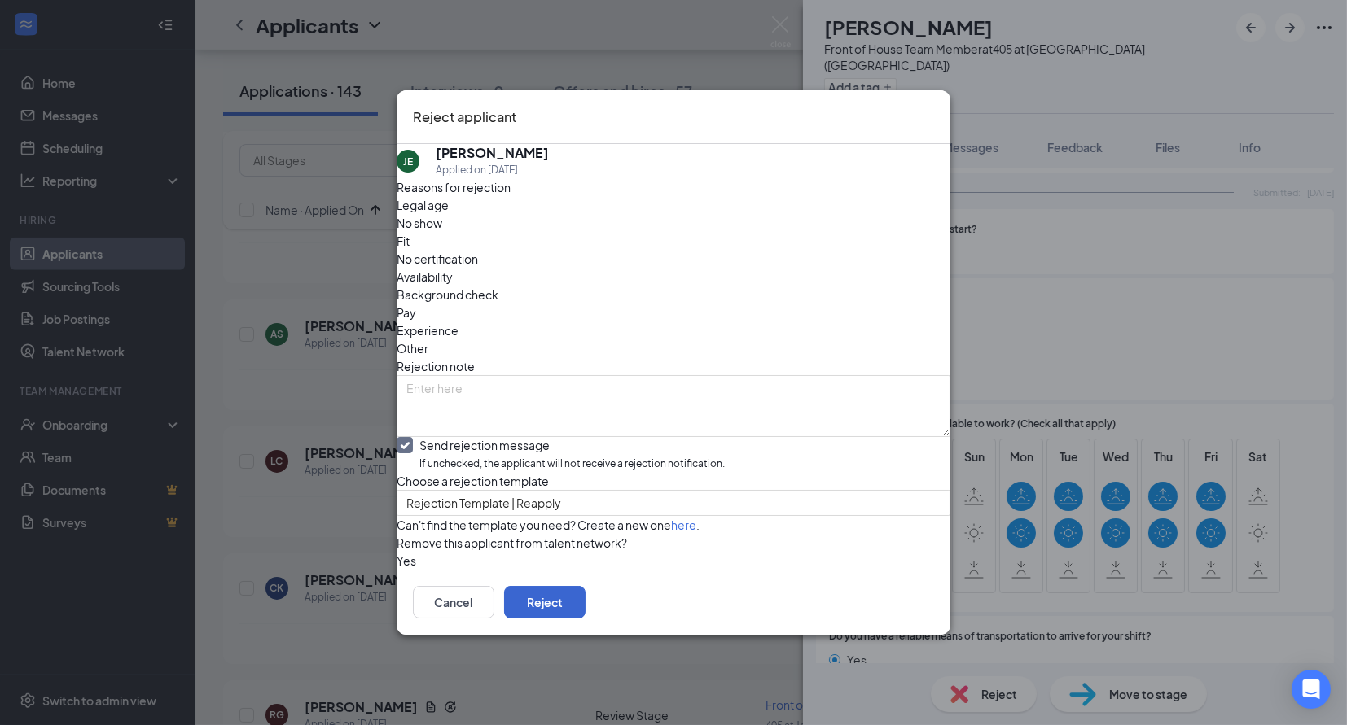
click at [585, 619] on button "Reject" at bounding box center [544, 602] width 81 height 33
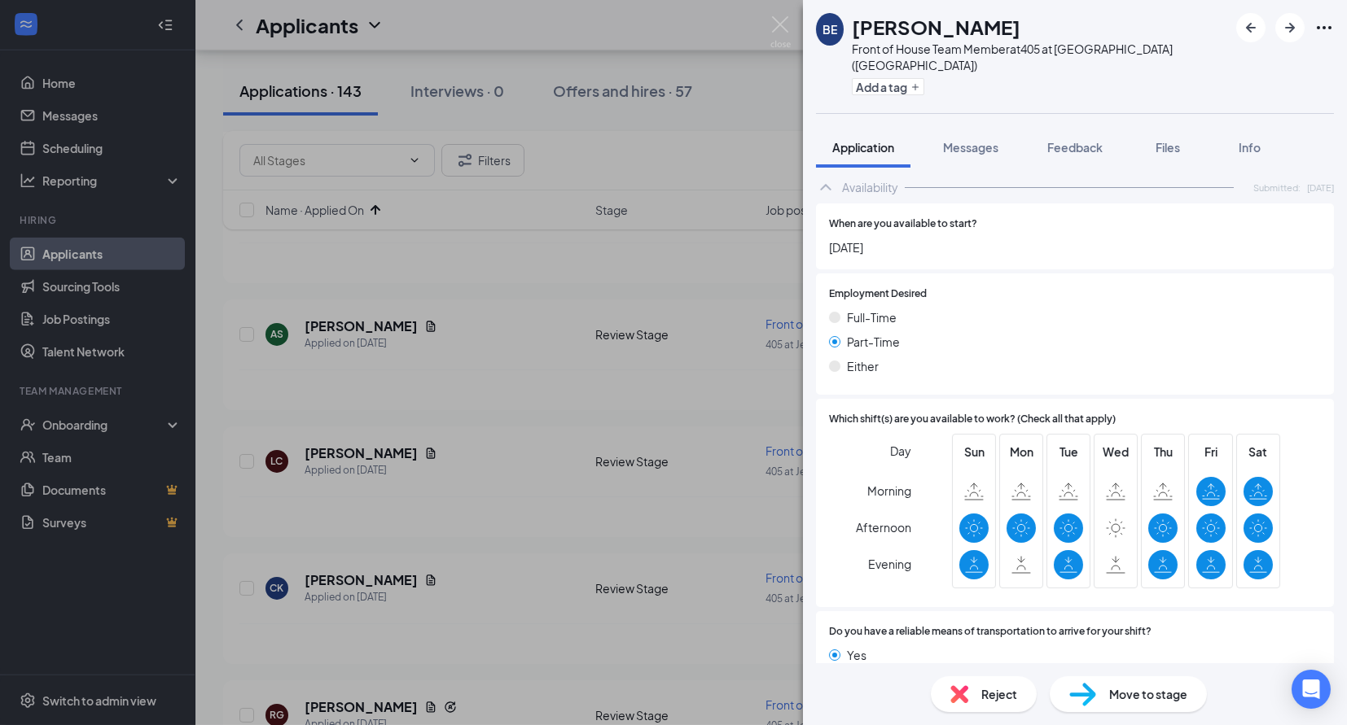
scroll to position [826, 0]
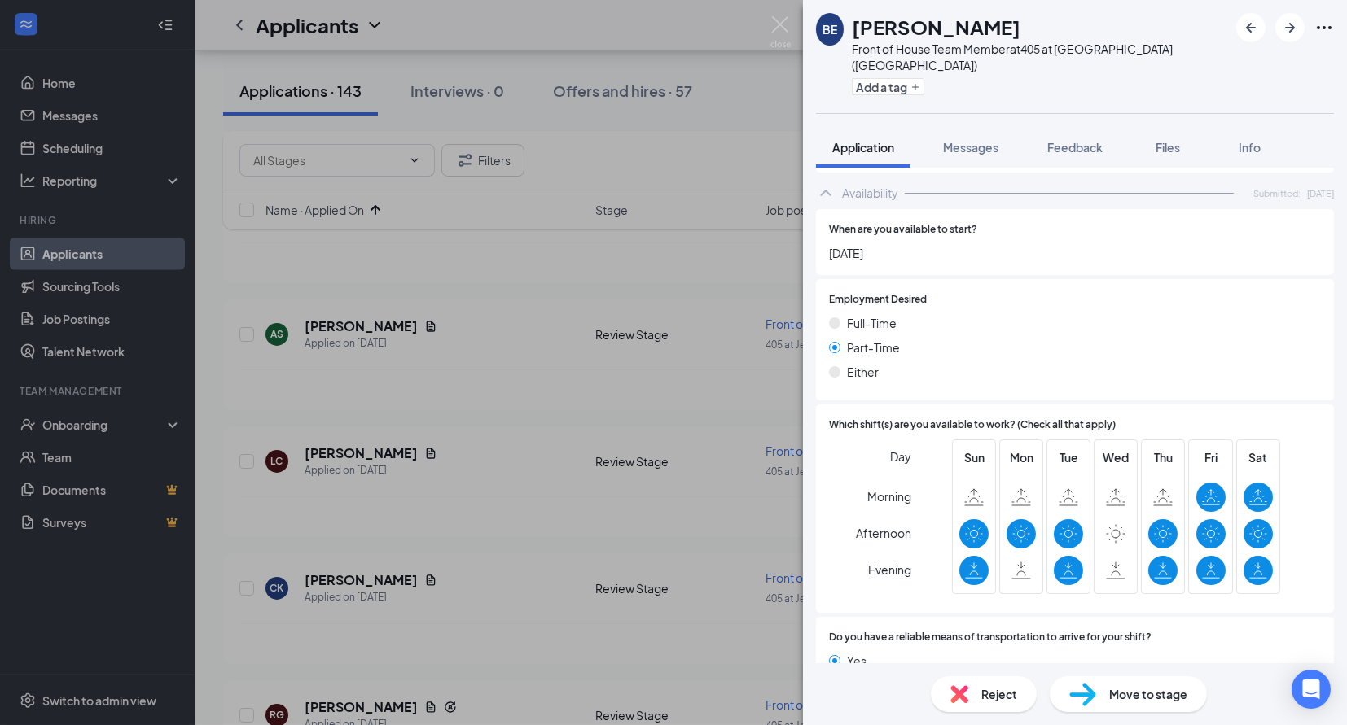
click at [966, 696] on img at bounding box center [959, 695] width 18 height 18
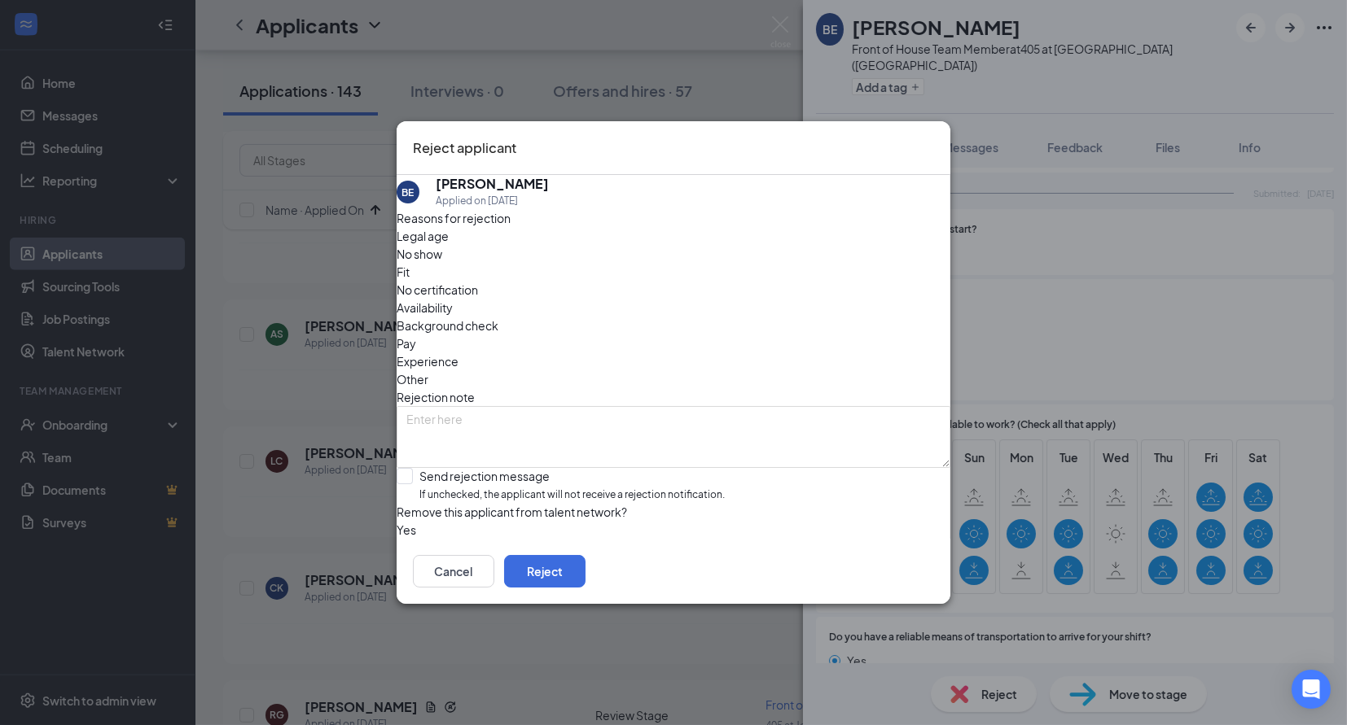
click at [934, 138] on icon "Cross" at bounding box center [934, 138] width 0 height 0
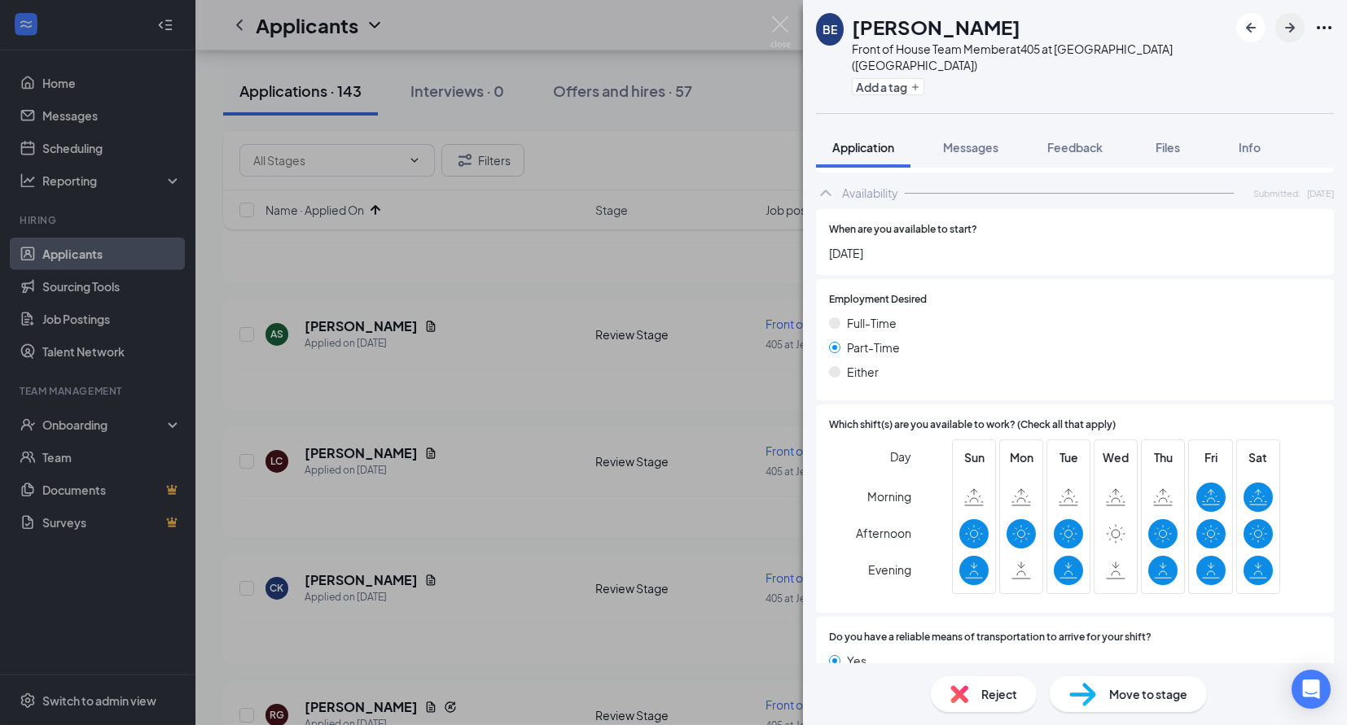
click at [1290, 20] on icon "ArrowRight" at bounding box center [1290, 28] width 20 height 20
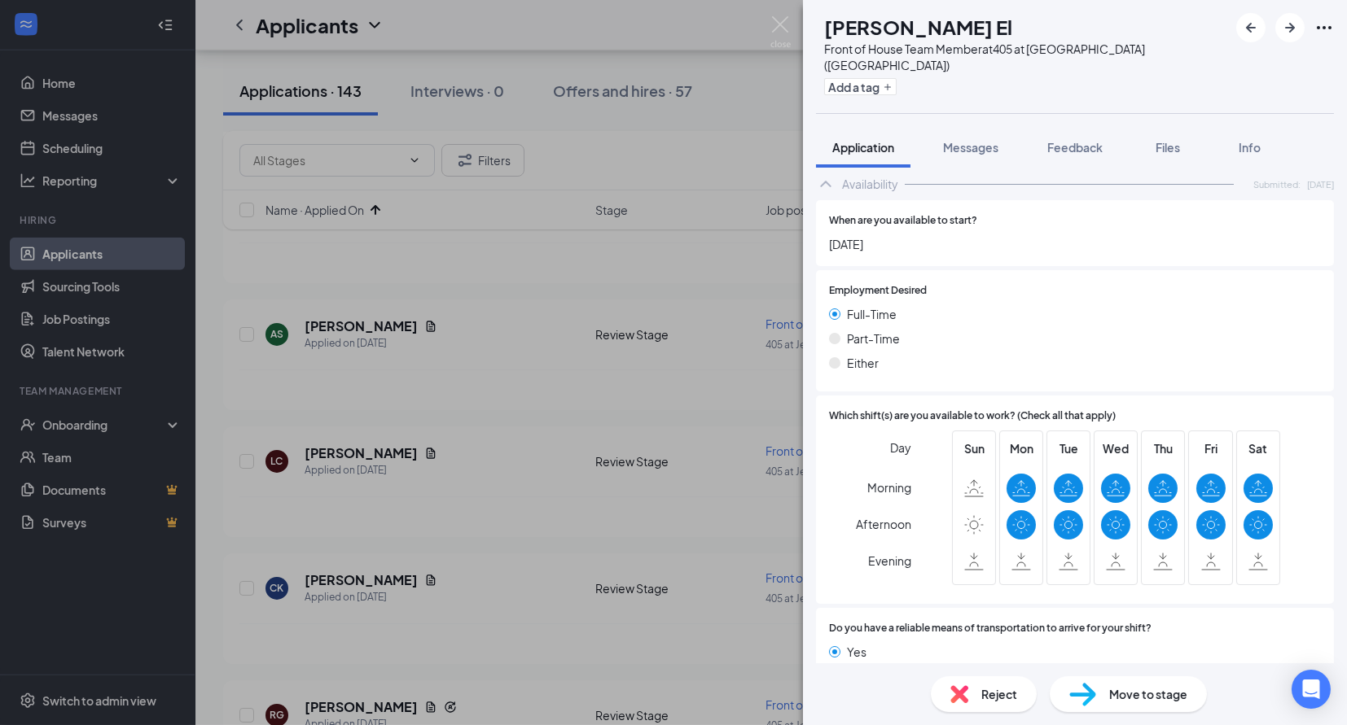
scroll to position [843, 0]
click at [992, 696] on span "Reject" at bounding box center [999, 695] width 36 height 18
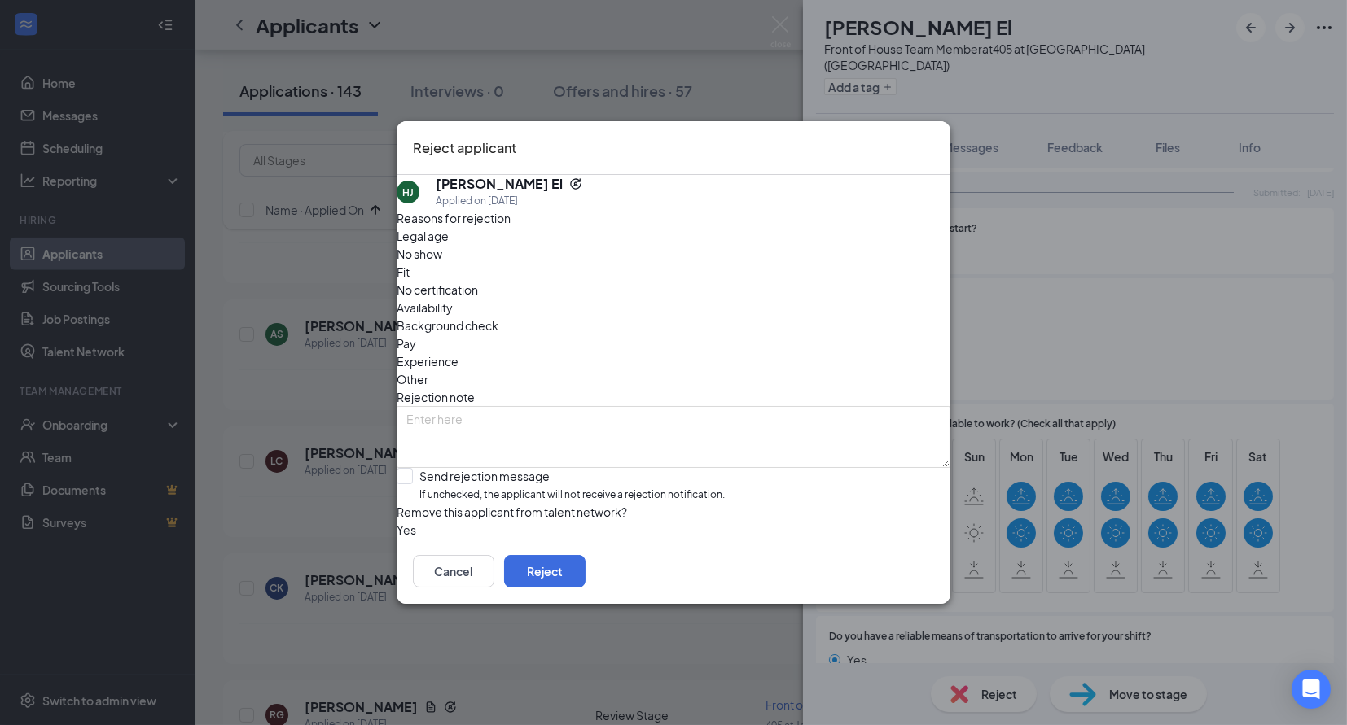
click at [453, 299] on span "Availability" at bounding box center [425, 308] width 56 height 18
click at [642, 488] on span "If unchecked, the applicant will not receive a rejection notification." at bounding box center [571, 495] width 305 height 15
click at [642, 468] on input "Send rejection message If unchecked, the applicant will not receive a rejection…" at bounding box center [561, 485] width 328 height 35
checkbox input "true"
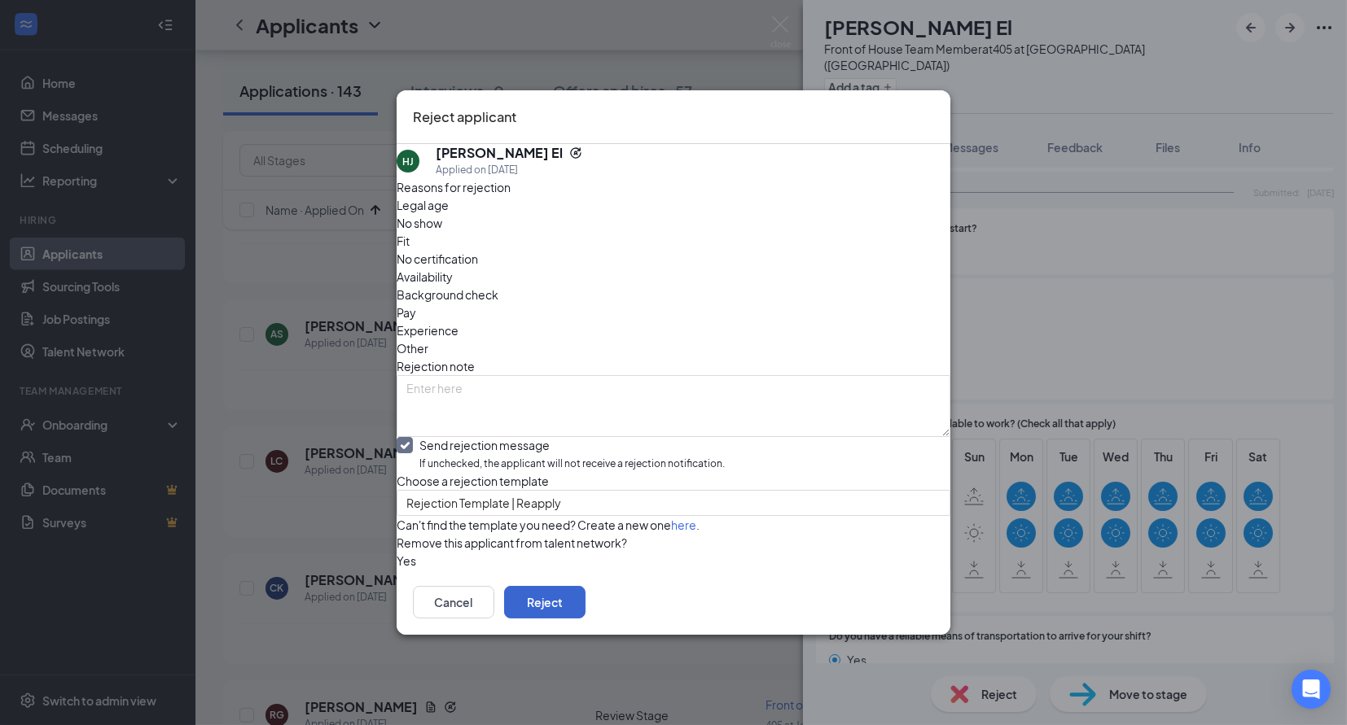
click at [585, 619] on button "Reject" at bounding box center [544, 602] width 81 height 33
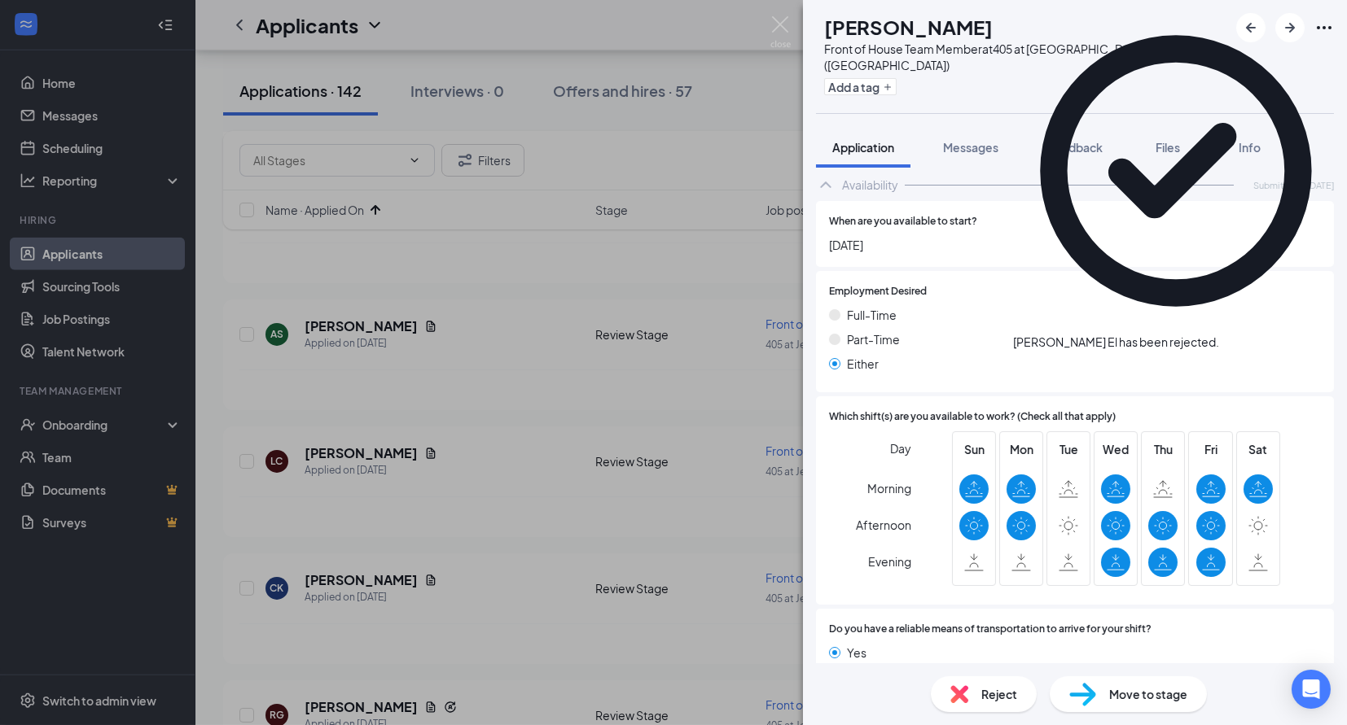
scroll to position [796, 0]
click at [984, 695] on span "Reject" at bounding box center [999, 695] width 36 height 18
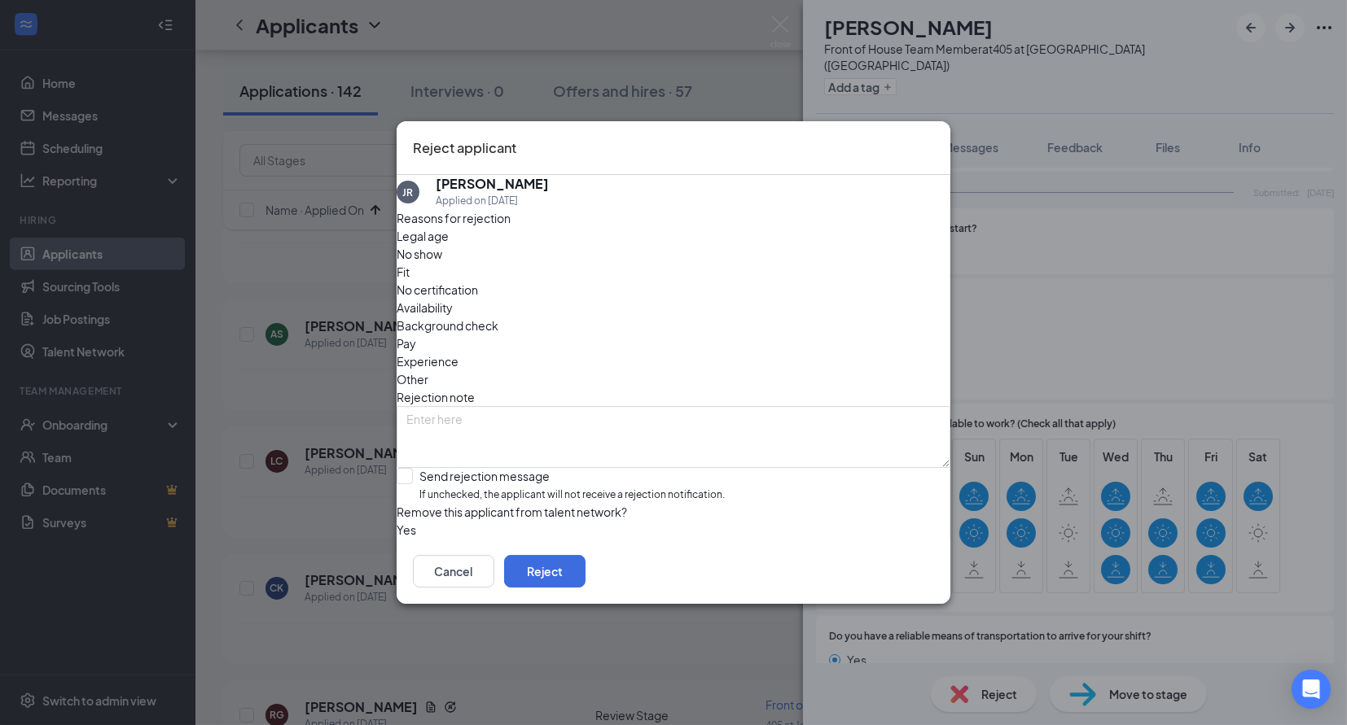
click at [453, 299] on span "Availability" at bounding box center [425, 308] width 56 height 18
click at [622, 488] on span "If unchecked, the applicant will not receive a rejection notification." at bounding box center [571, 495] width 305 height 15
click at [622, 468] on input "Send rejection message If unchecked, the applicant will not receive a rejection…" at bounding box center [561, 485] width 328 height 35
checkbox input "true"
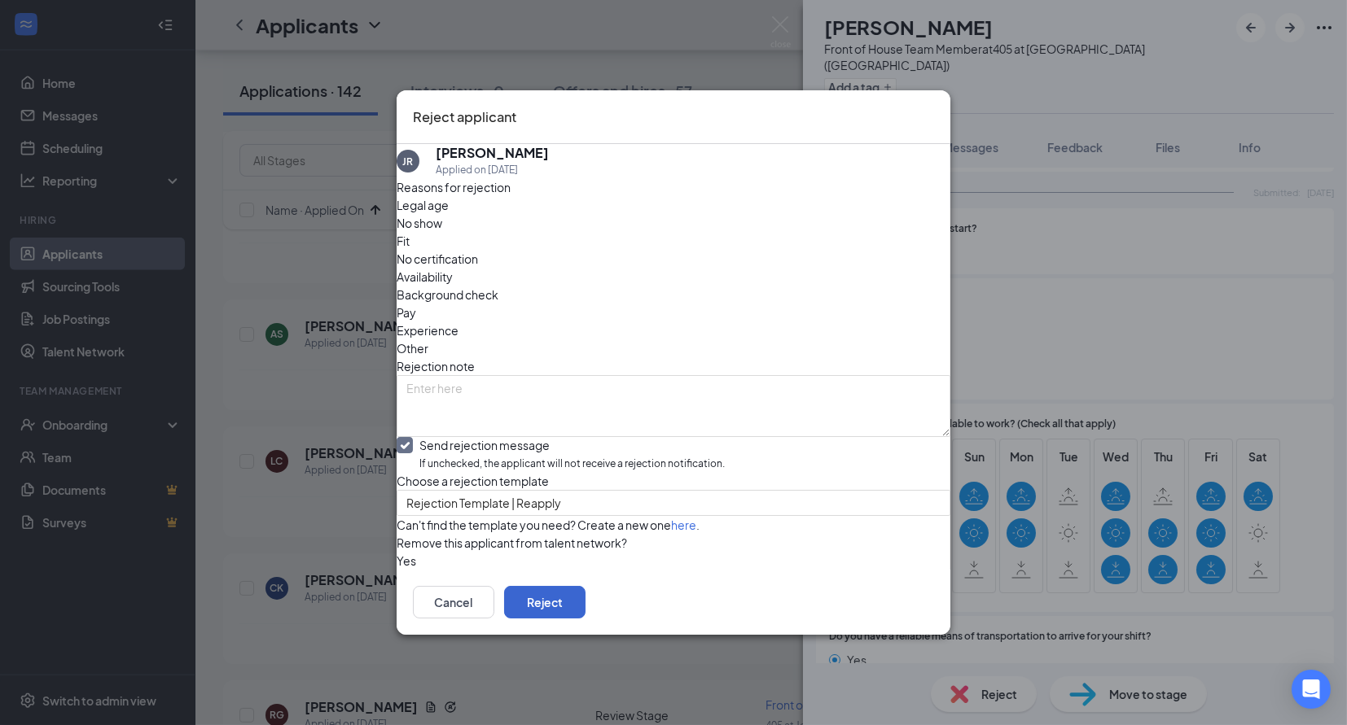
click at [585, 619] on button "Reject" at bounding box center [544, 602] width 81 height 33
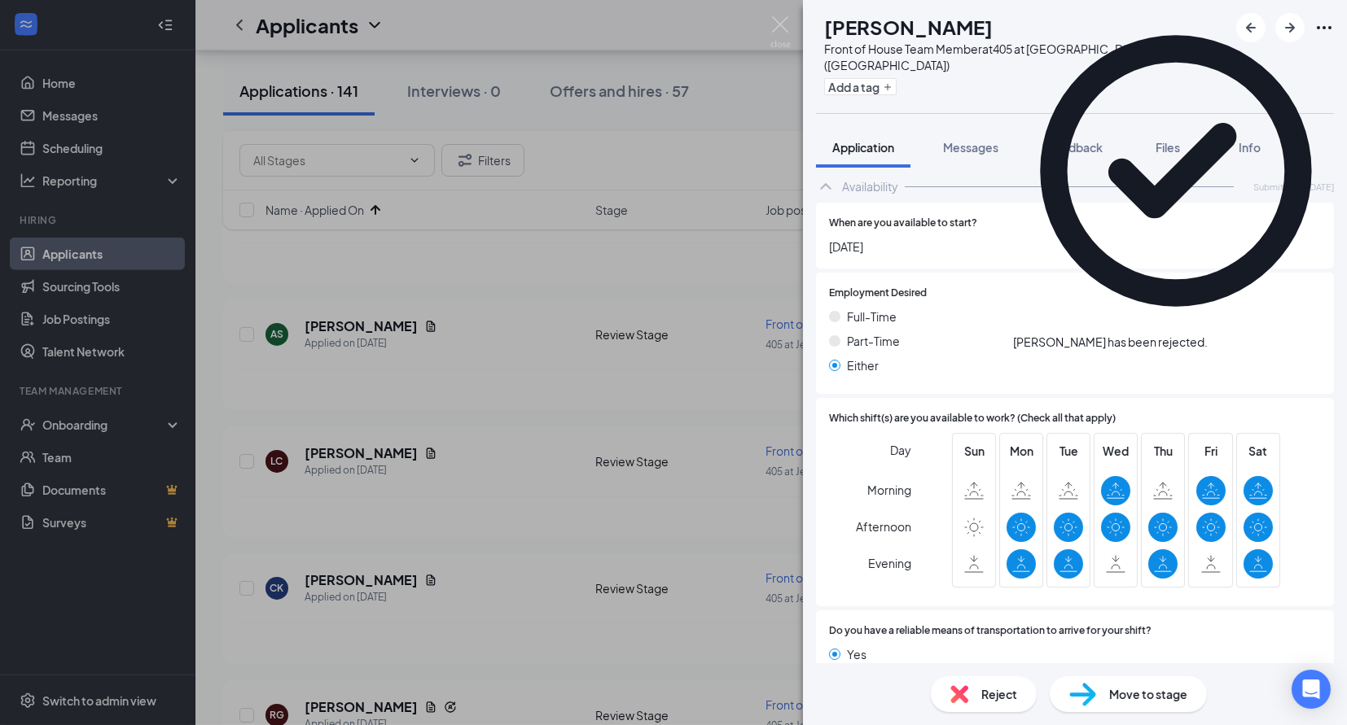
scroll to position [870, 0]
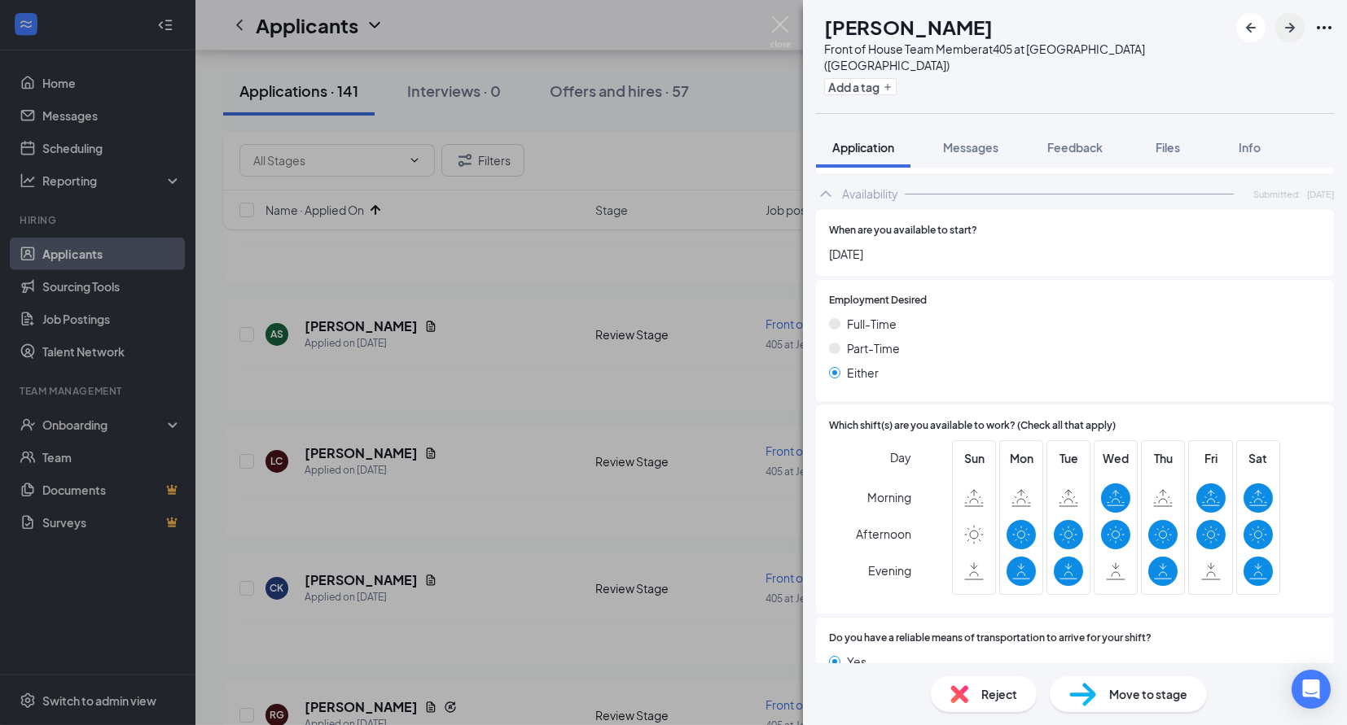
click at [1277, 20] on button "button" at bounding box center [1289, 27] width 29 height 29
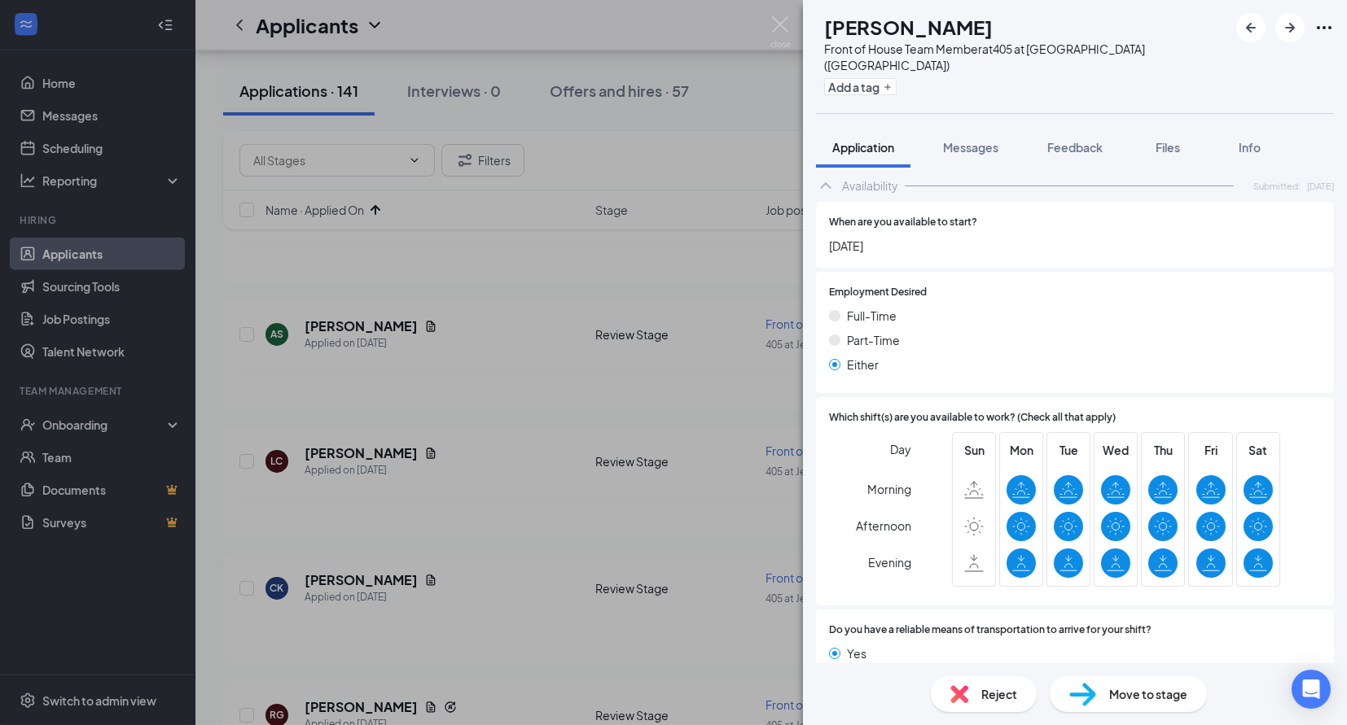
scroll to position [860, 0]
click at [1288, 20] on icon "ArrowRight" at bounding box center [1290, 28] width 20 height 20
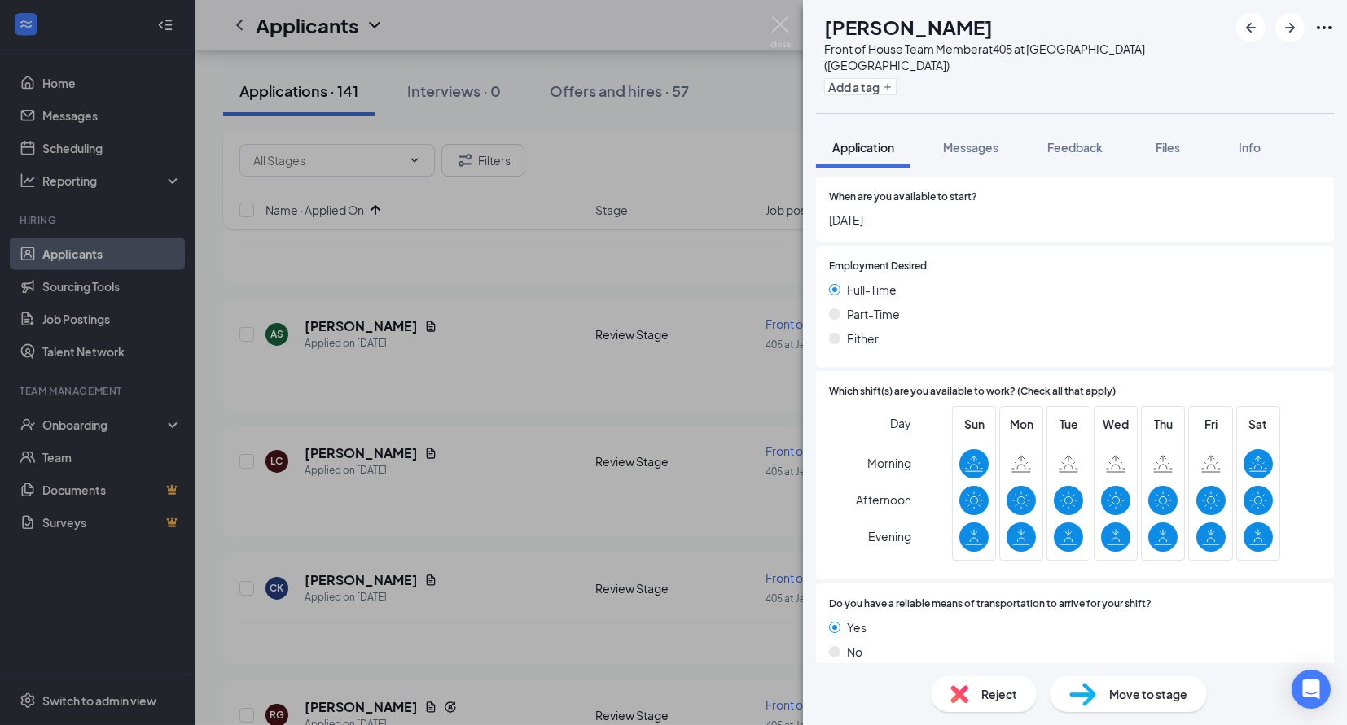
scroll to position [859, 0]
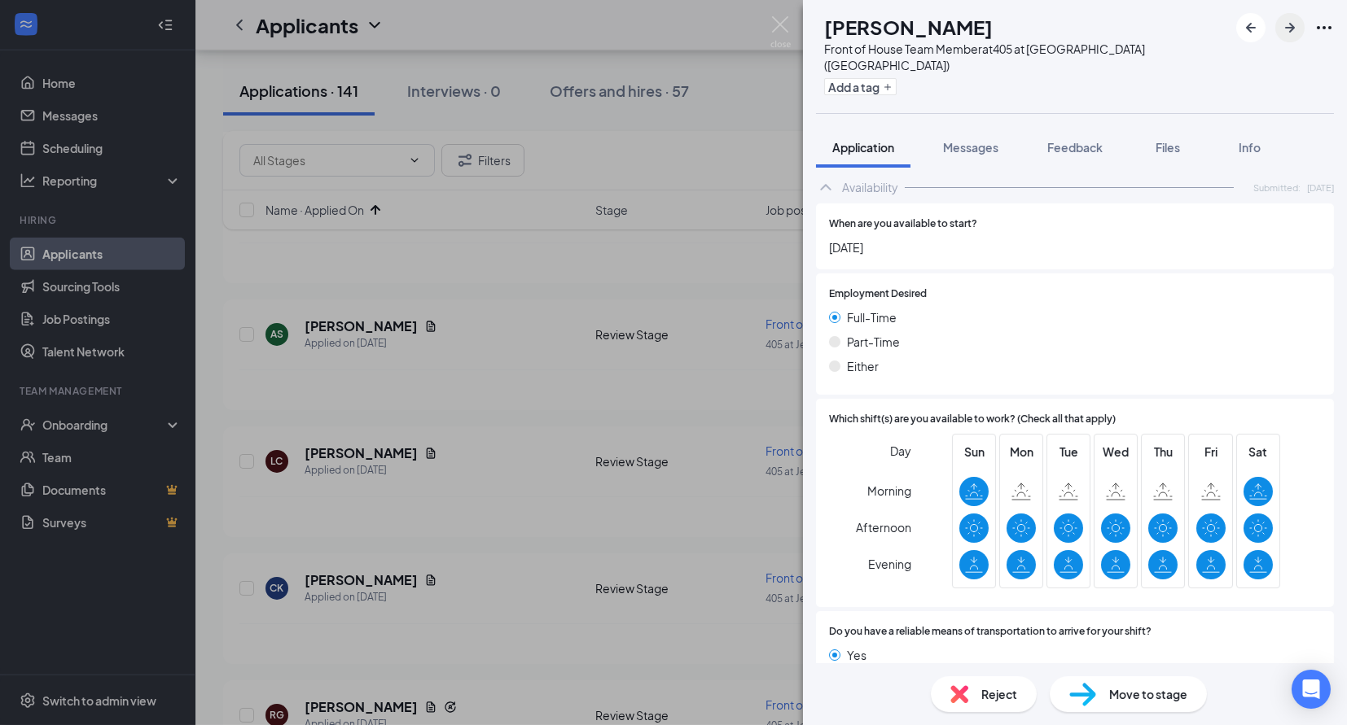
click at [1290, 40] on button "button" at bounding box center [1289, 27] width 29 height 29
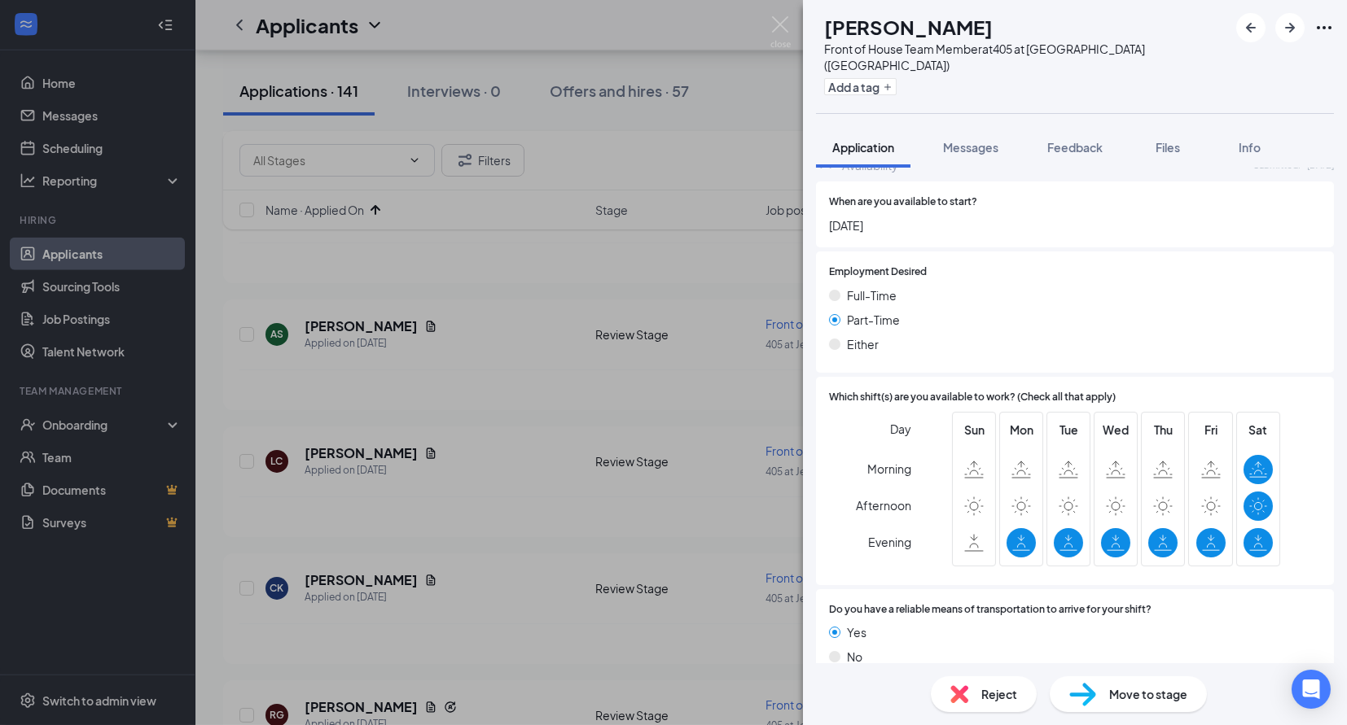
scroll to position [822, 0]
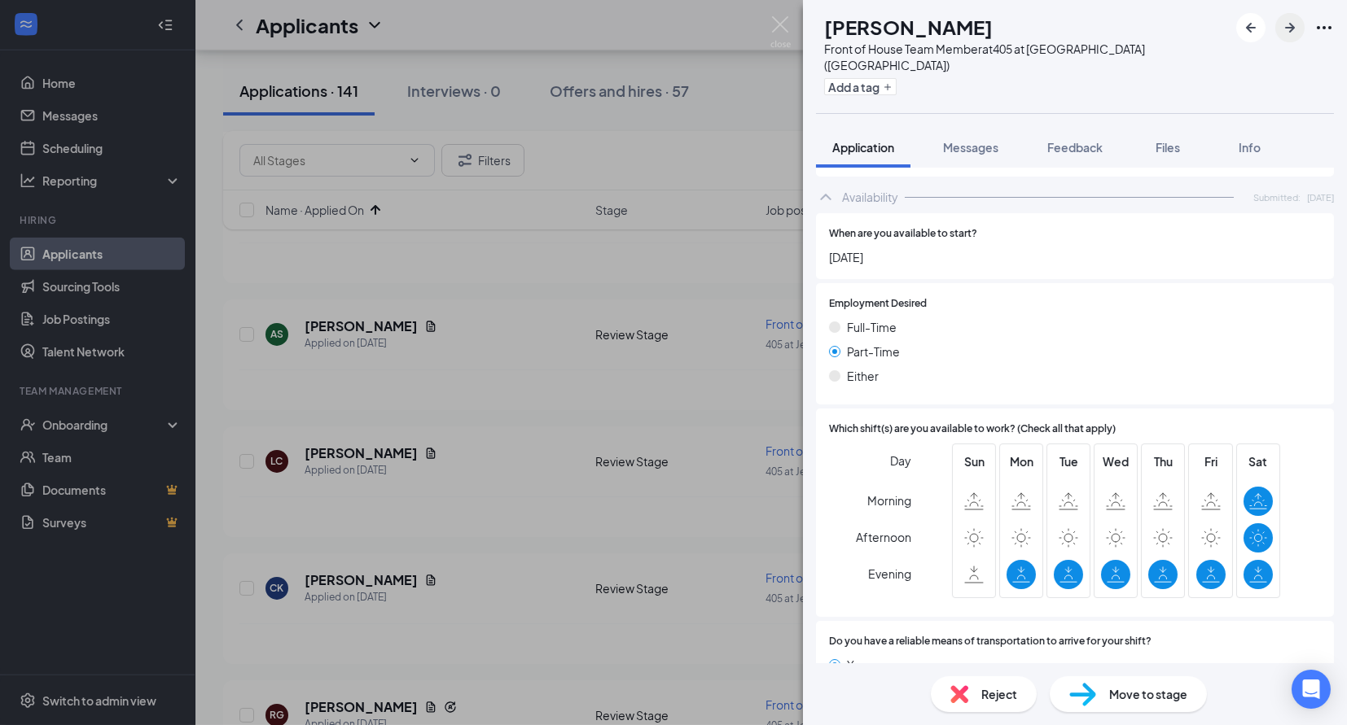
click at [1282, 33] on icon "ArrowRight" at bounding box center [1290, 28] width 20 height 20
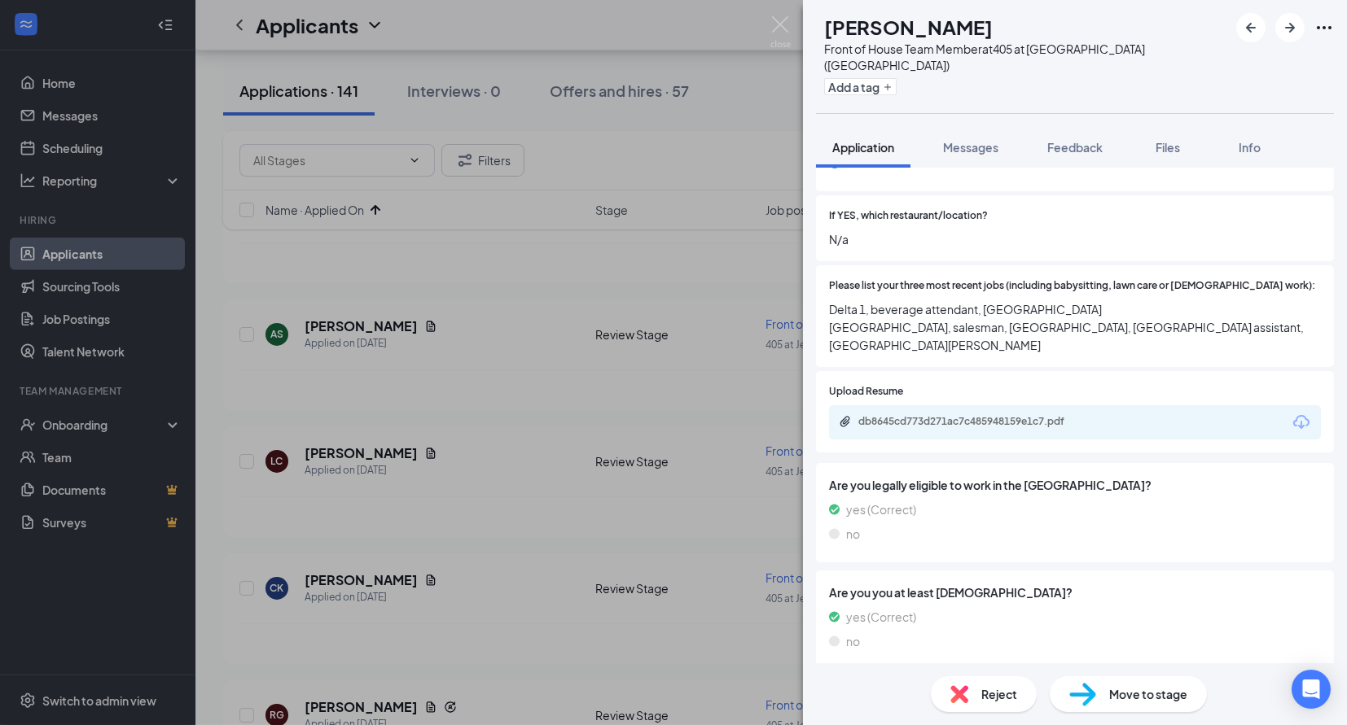
scroll to position [327, 0]
click at [984, 694] on span "Reject" at bounding box center [999, 695] width 36 height 18
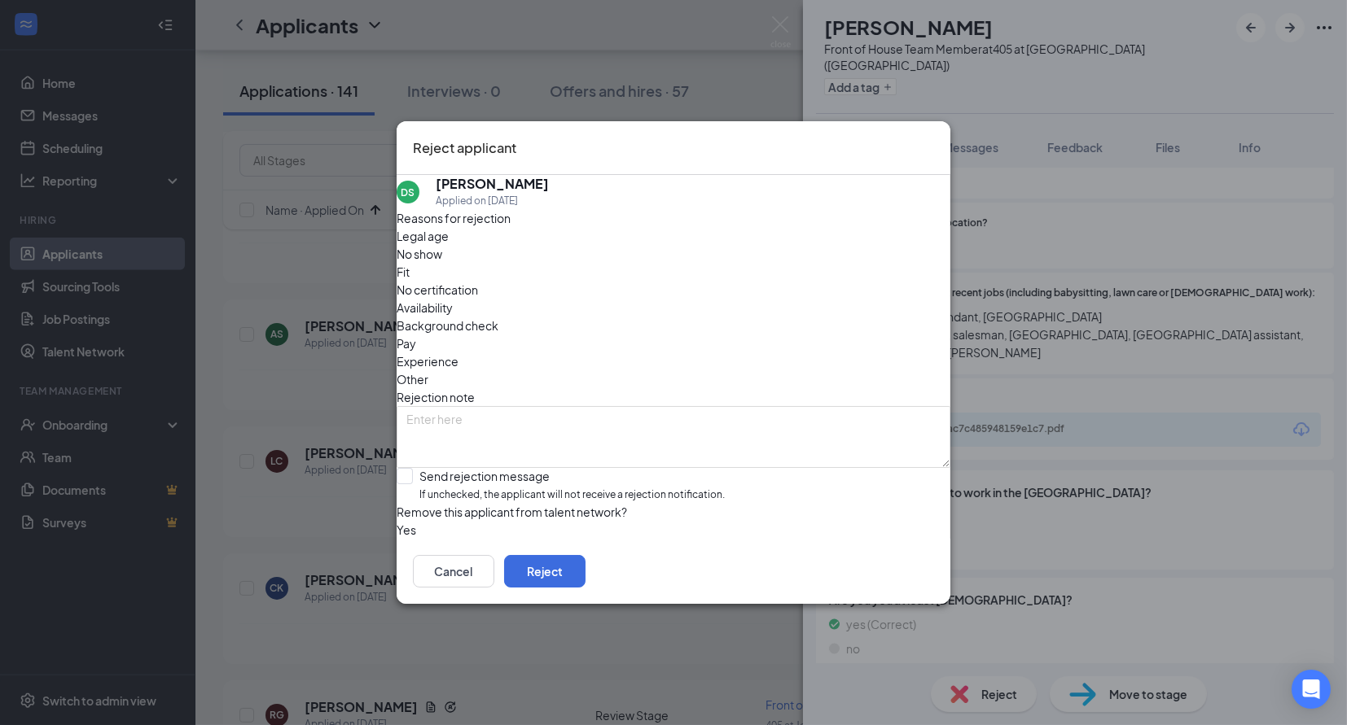
click at [453, 299] on span "Availability" at bounding box center [425, 308] width 56 height 18
click at [533, 488] on span "If unchecked, the applicant will not receive a rejection notification." at bounding box center [571, 495] width 305 height 15
click at [533, 468] on input "Send rejection message If unchecked, the applicant will not receive a rejection…" at bounding box center [561, 485] width 328 height 35
checkbox input "true"
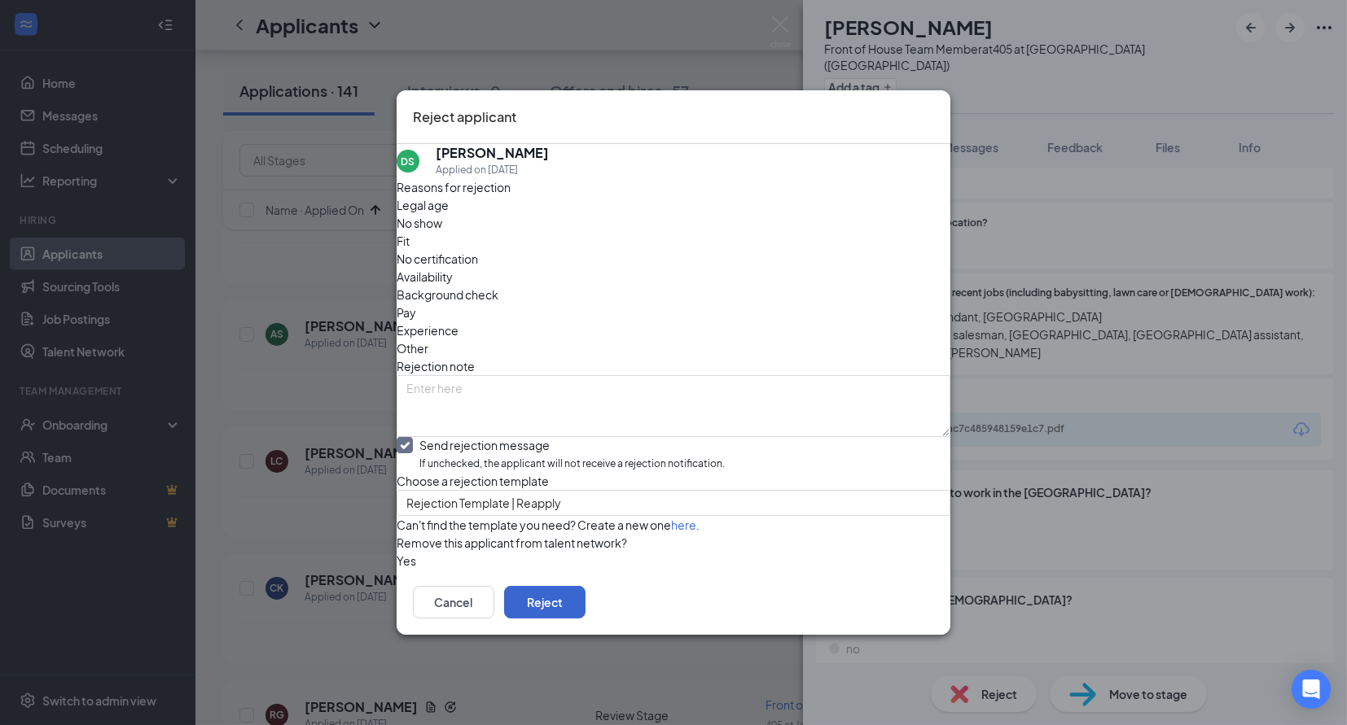
click at [585, 619] on button "Reject" at bounding box center [544, 602] width 81 height 33
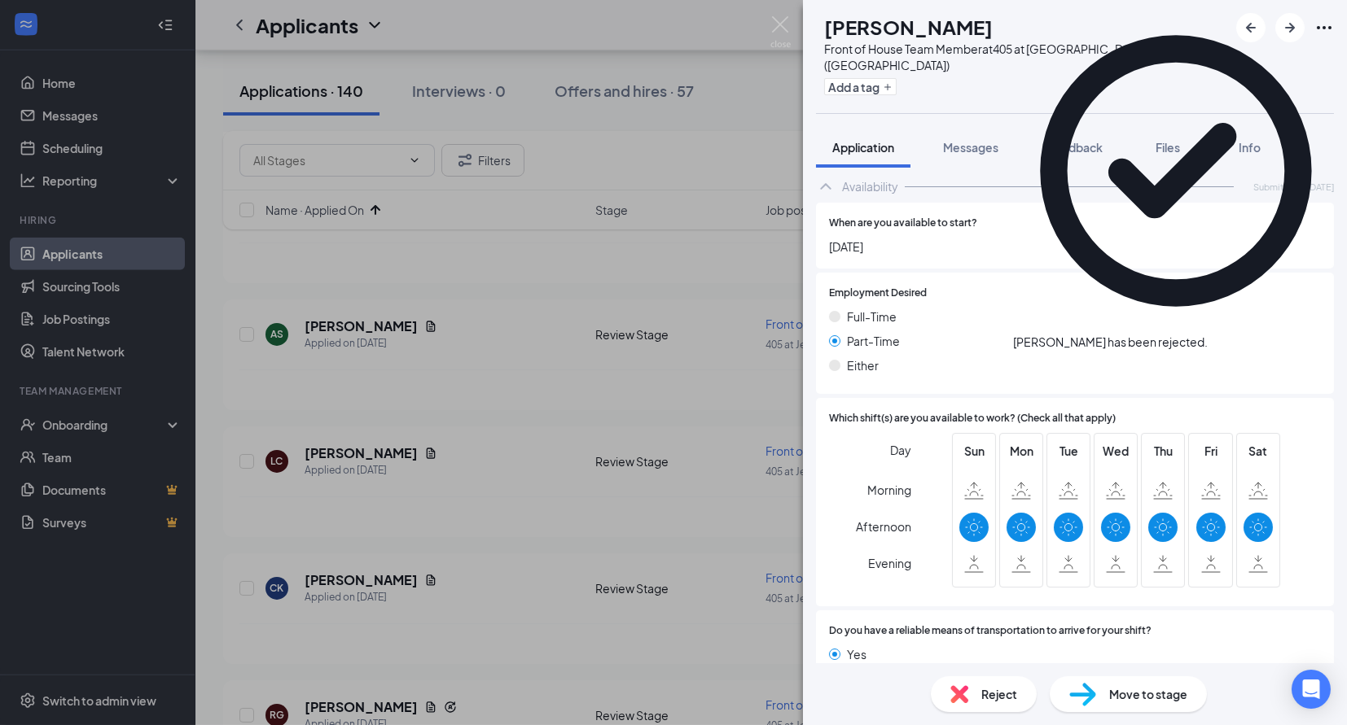
scroll to position [791, 0]
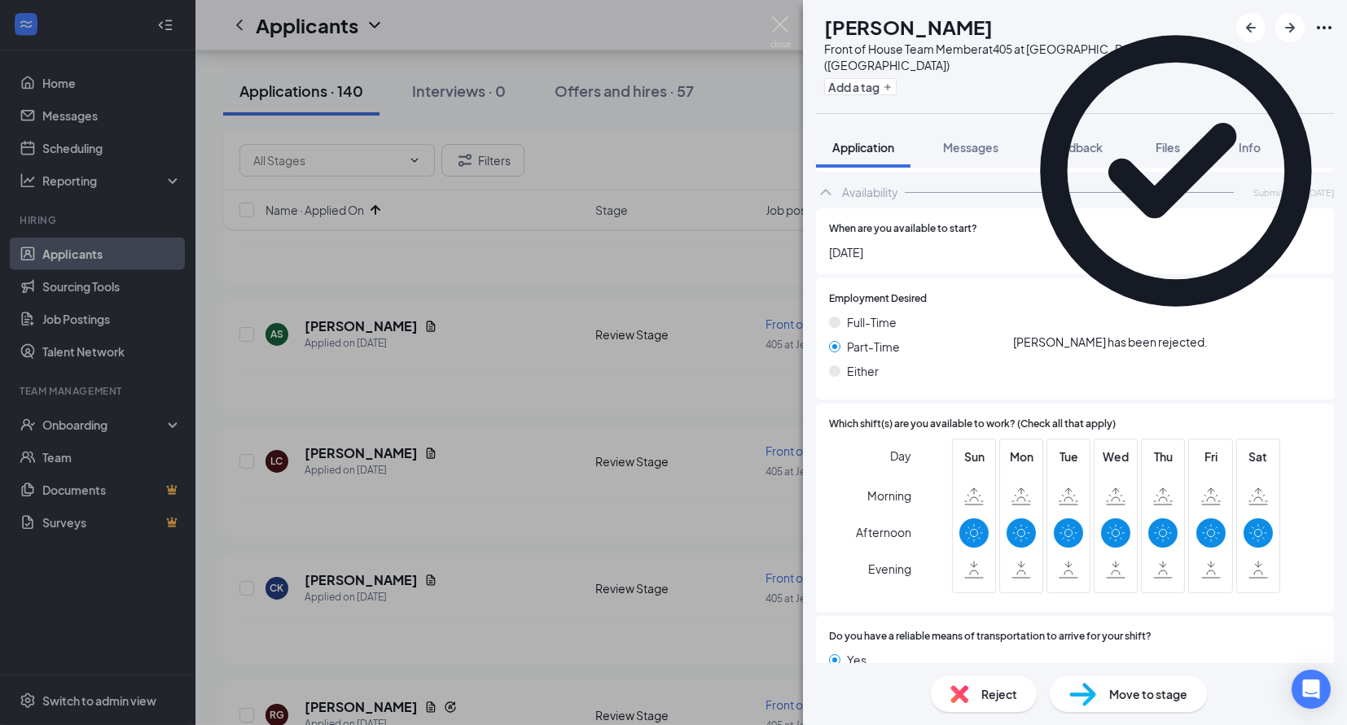
click at [970, 694] on div "Reject" at bounding box center [984, 695] width 106 height 36
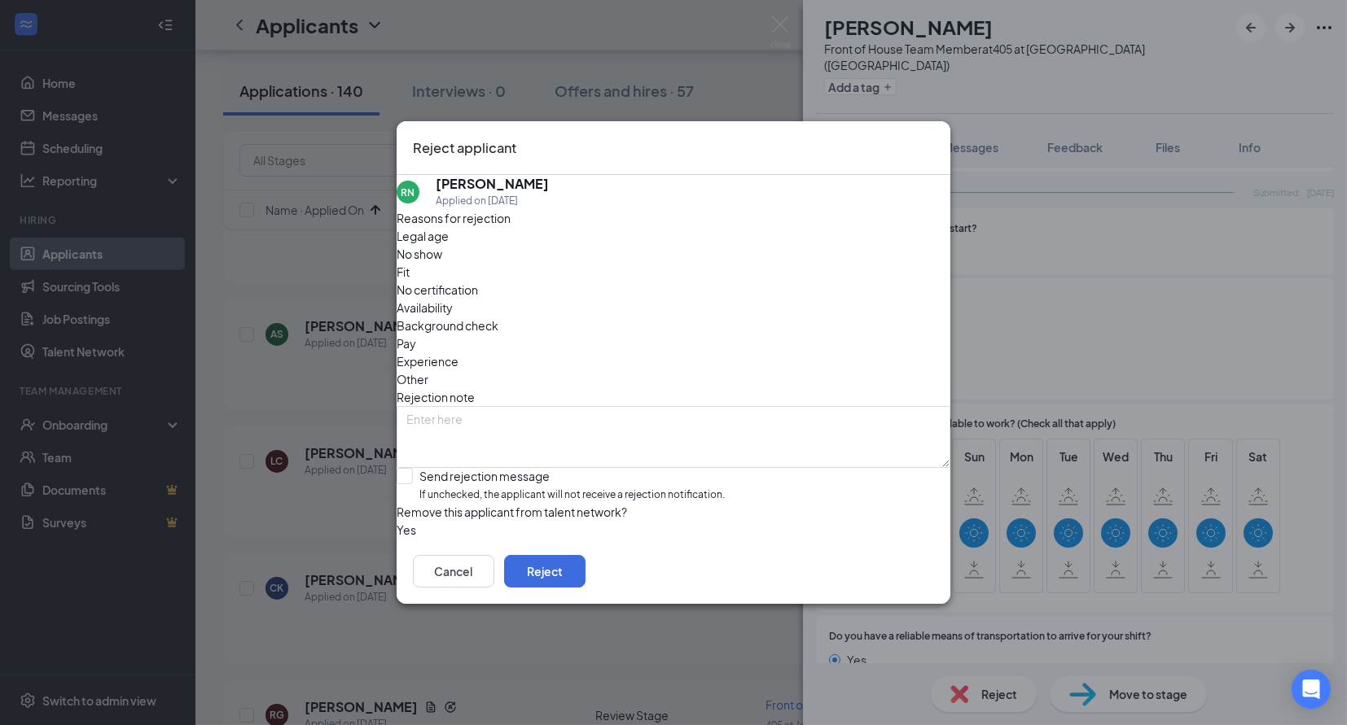
click at [453, 299] on span "Availability" at bounding box center [425, 308] width 56 height 18
click at [555, 488] on span "If unchecked, the applicant will not receive a rejection notification." at bounding box center [571, 495] width 305 height 15
click at [555, 468] on input "Send rejection message If unchecked, the applicant will not receive a rejection…" at bounding box center [561, 485] width 328 height 35
checkbox input "true"
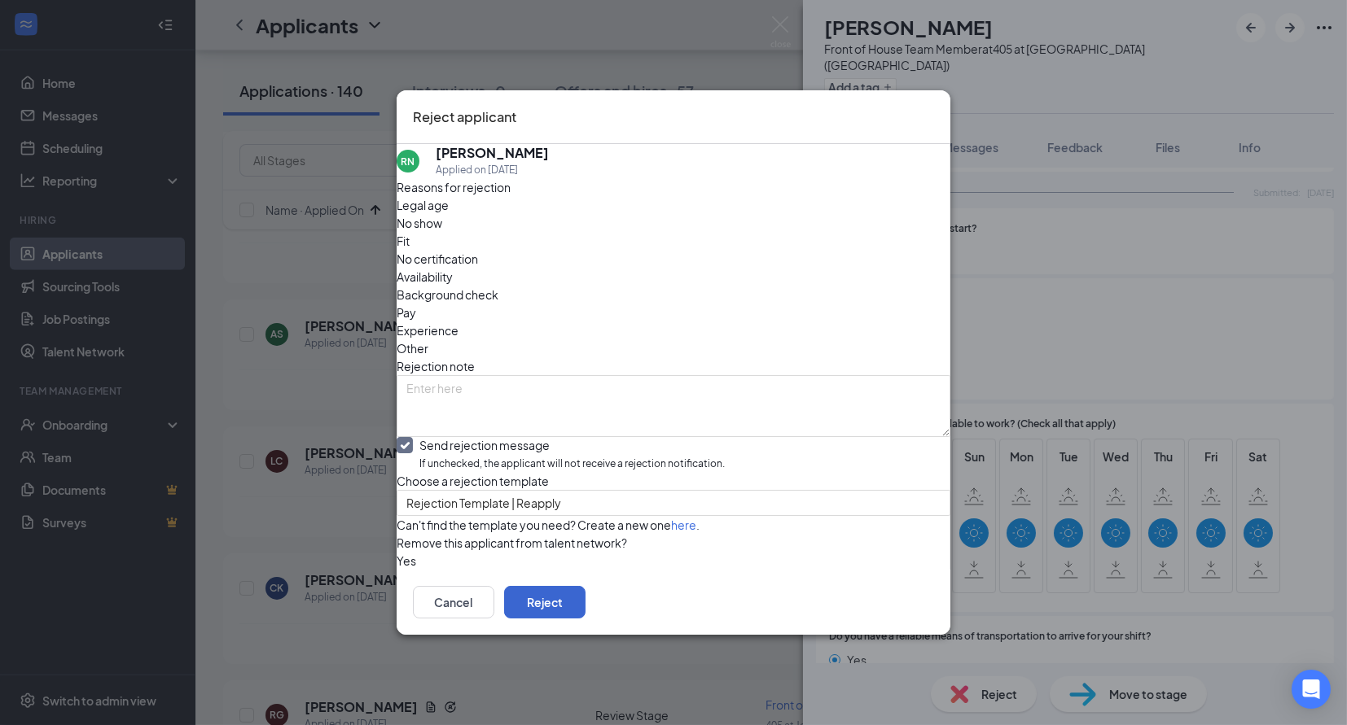
click at [585, 619] on button "Reject" at bounding box center [544, 602] width 81 height 33
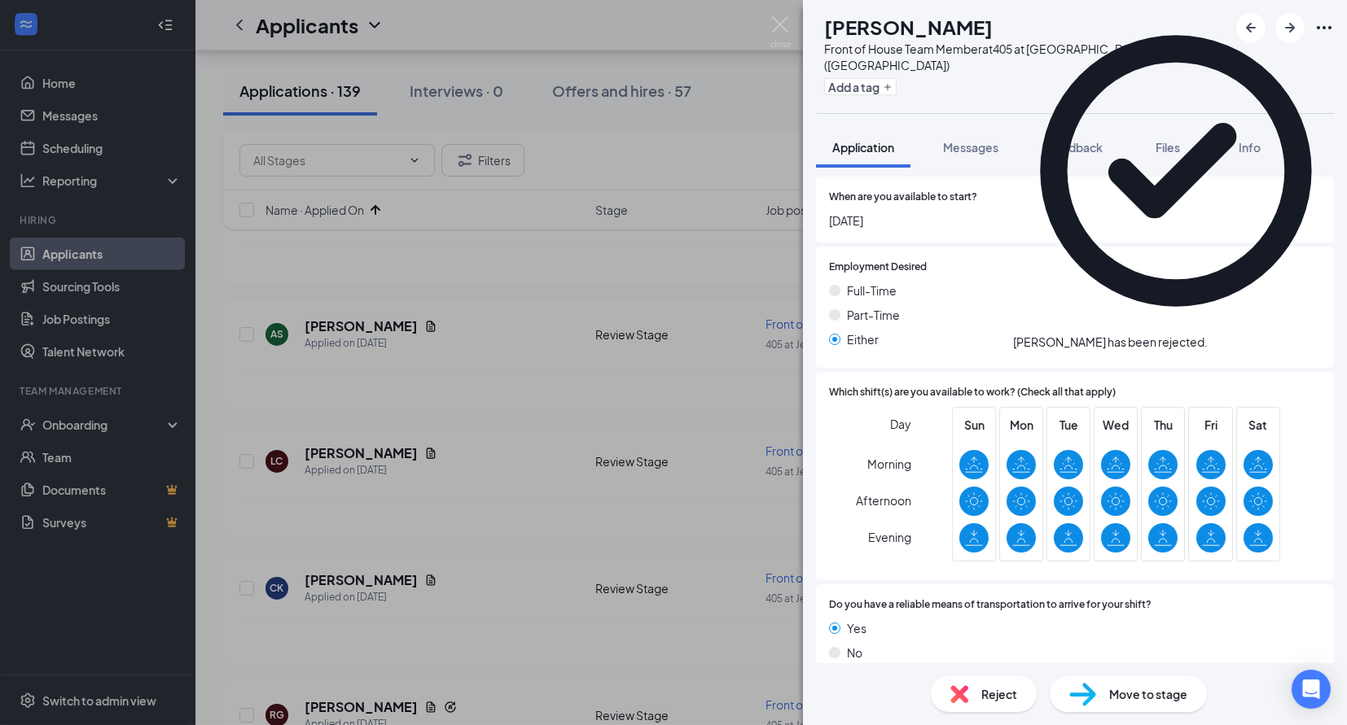
scroll to position [790, 0]
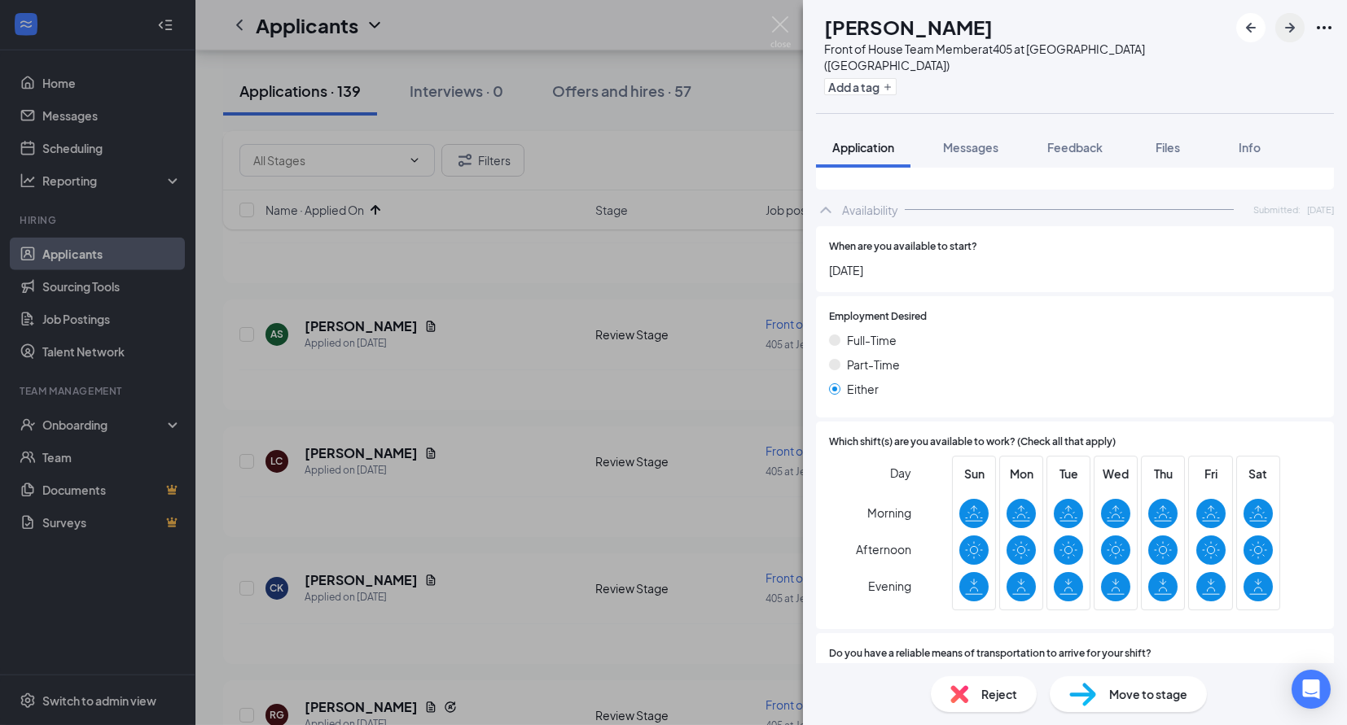
click at [1290, 28] on icon "ArrowRight" at bounding box center [1290, 28] width 10 height 10
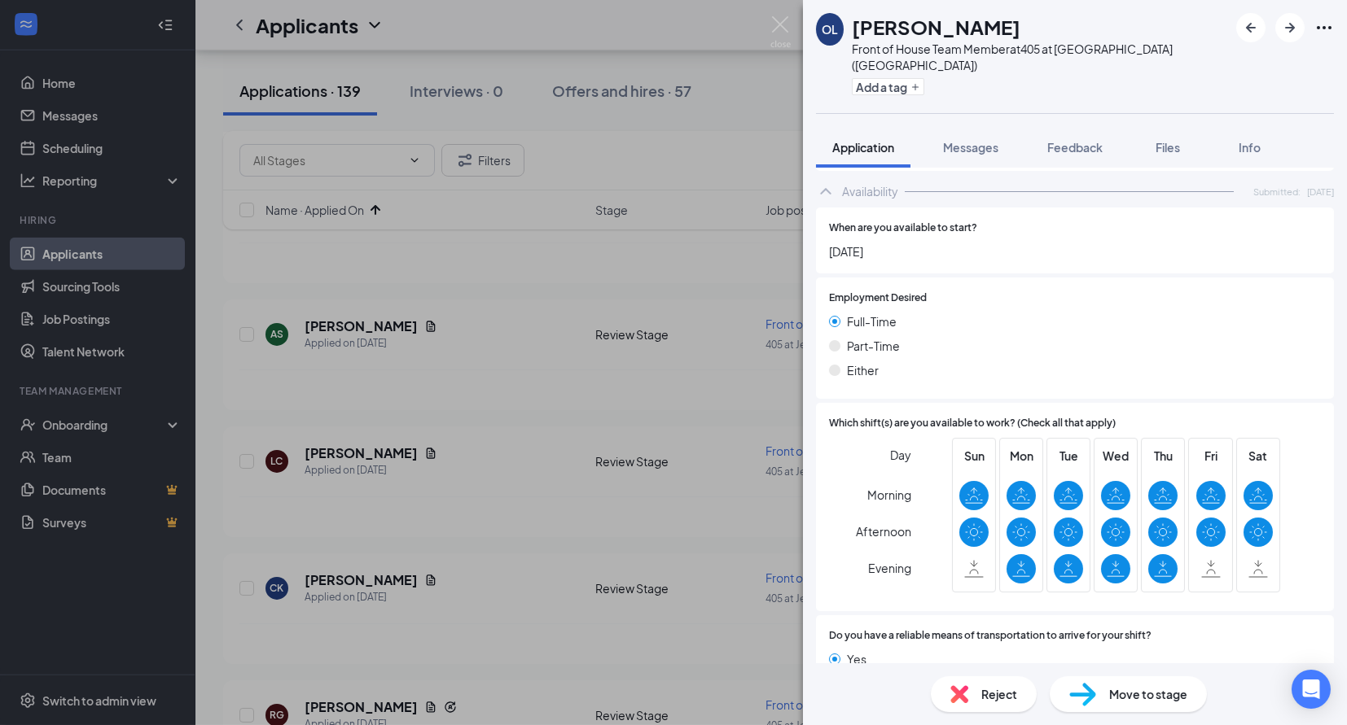
scroll to position [842, 0]
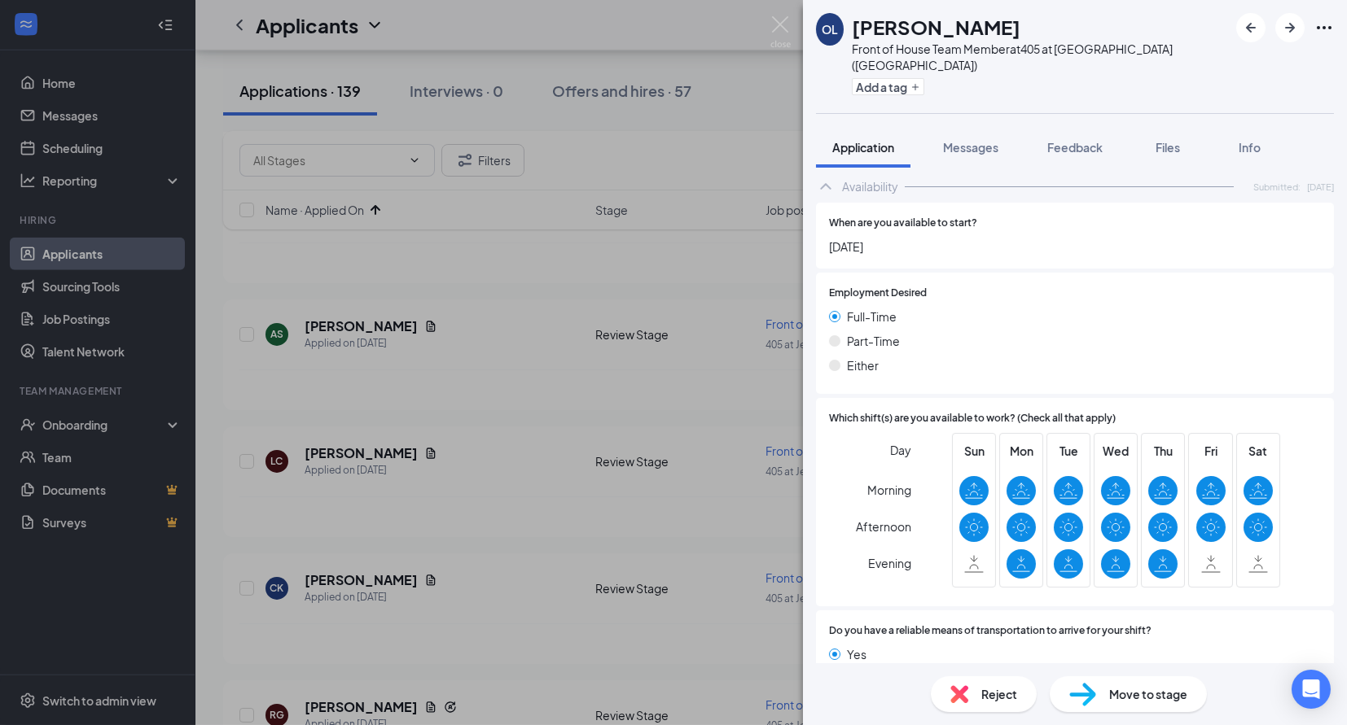
click at [992, 686] on span "Reject" at bounding box center [999, 695] width 36 height 18
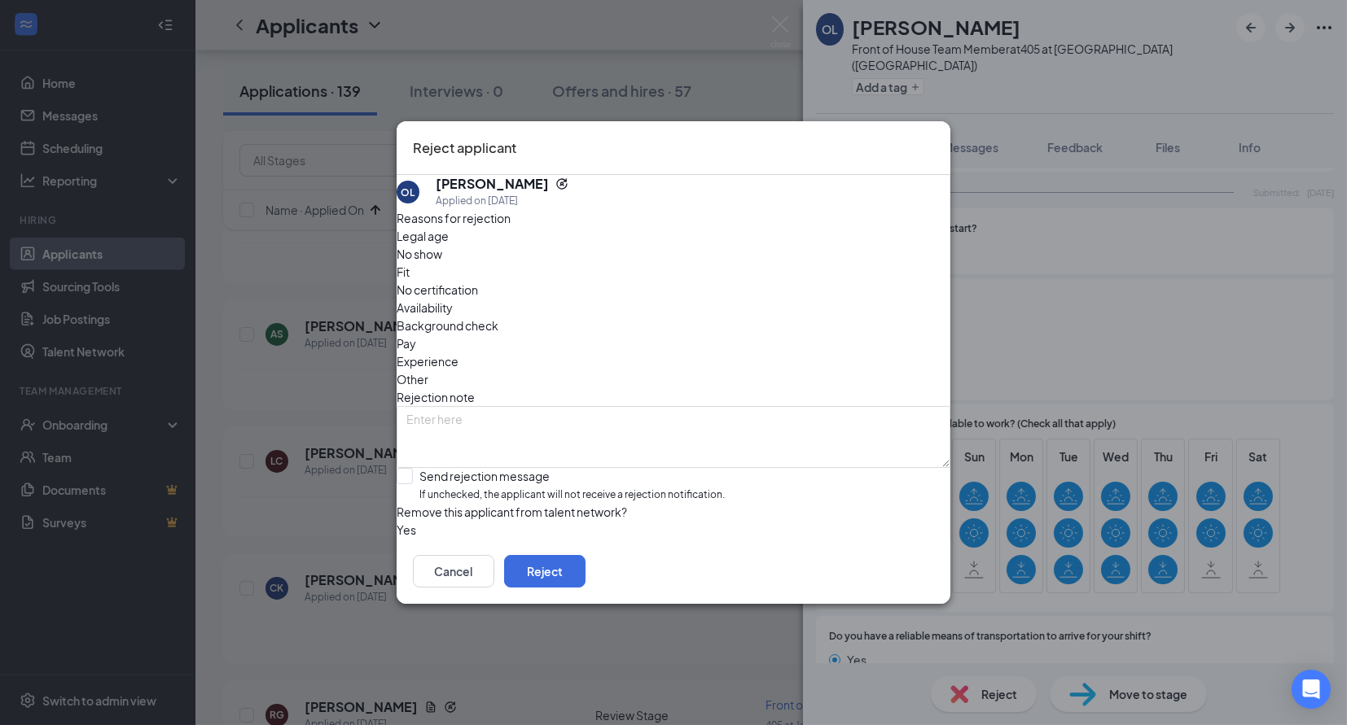
click at [773, 252] on div "Reasons for rejection Legal age No show Fit No certification Availability Backg…" at bounding box center [674, 374] width 554 height 330
click at [453, 299] on span "Availability" at bounding box center [425, 308] width 56 height 18
click at [576, 488] on span "If unchecked, the applicant will not receive a rejection notification." at bounding box center [571, 495] width 305 height 15
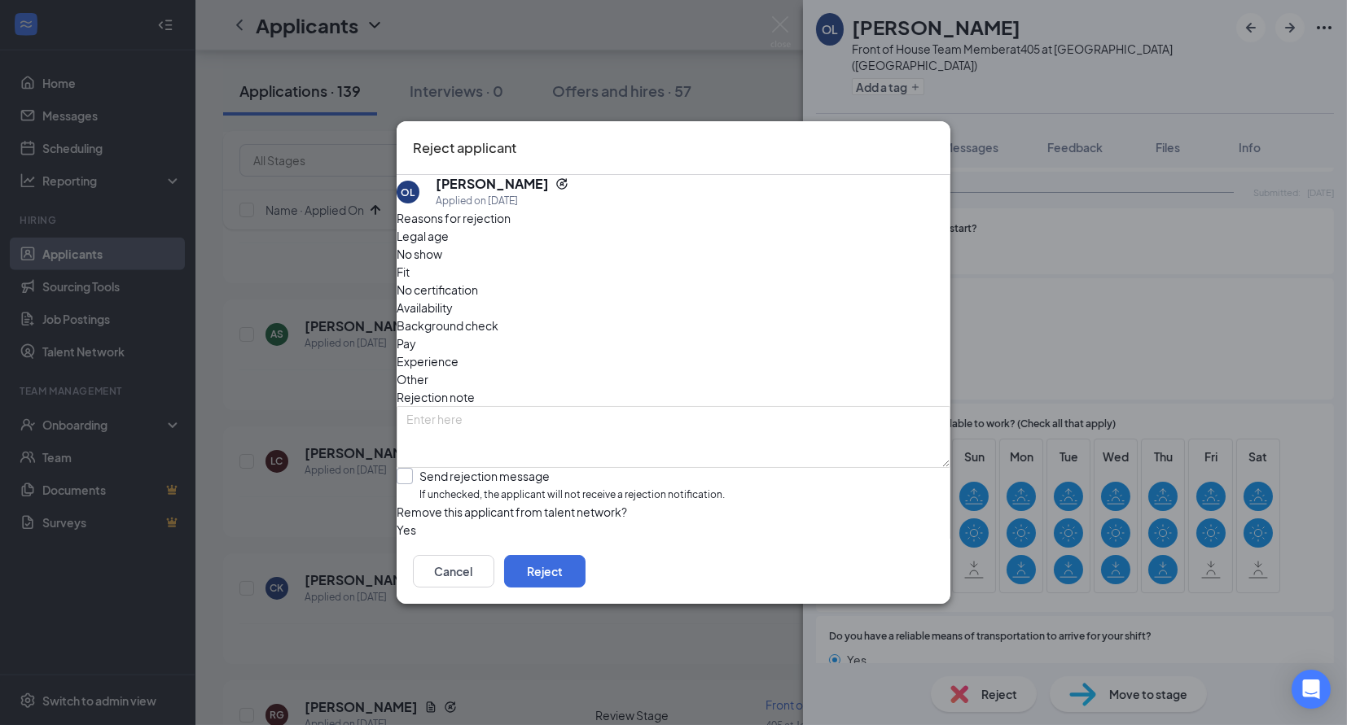
click at [576, 468] on input "Send rejection message If unchecked, the applicant will not receive a rejection…" at bounding box center [561, 485] width 328 height 35
checkbox input "true"
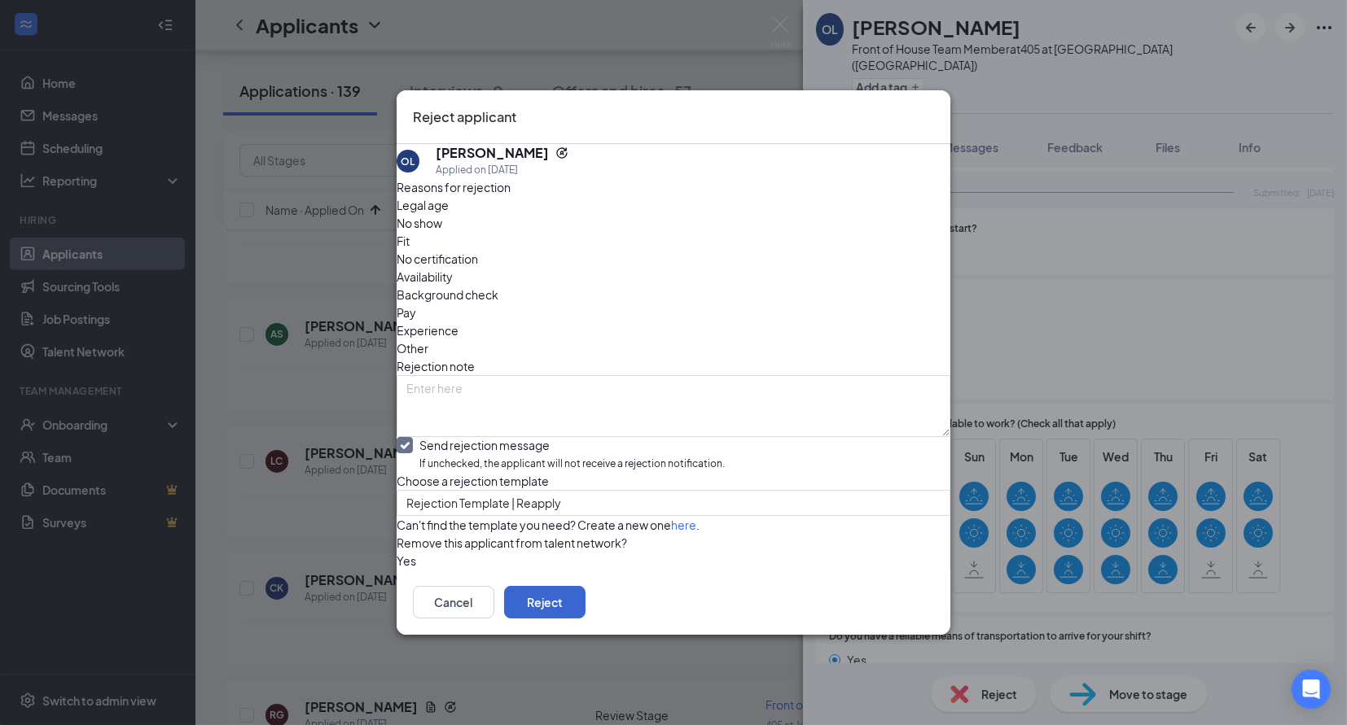
click at [585, 619] on button "Reject" at bounding box center [544, 602] width 81 height 33
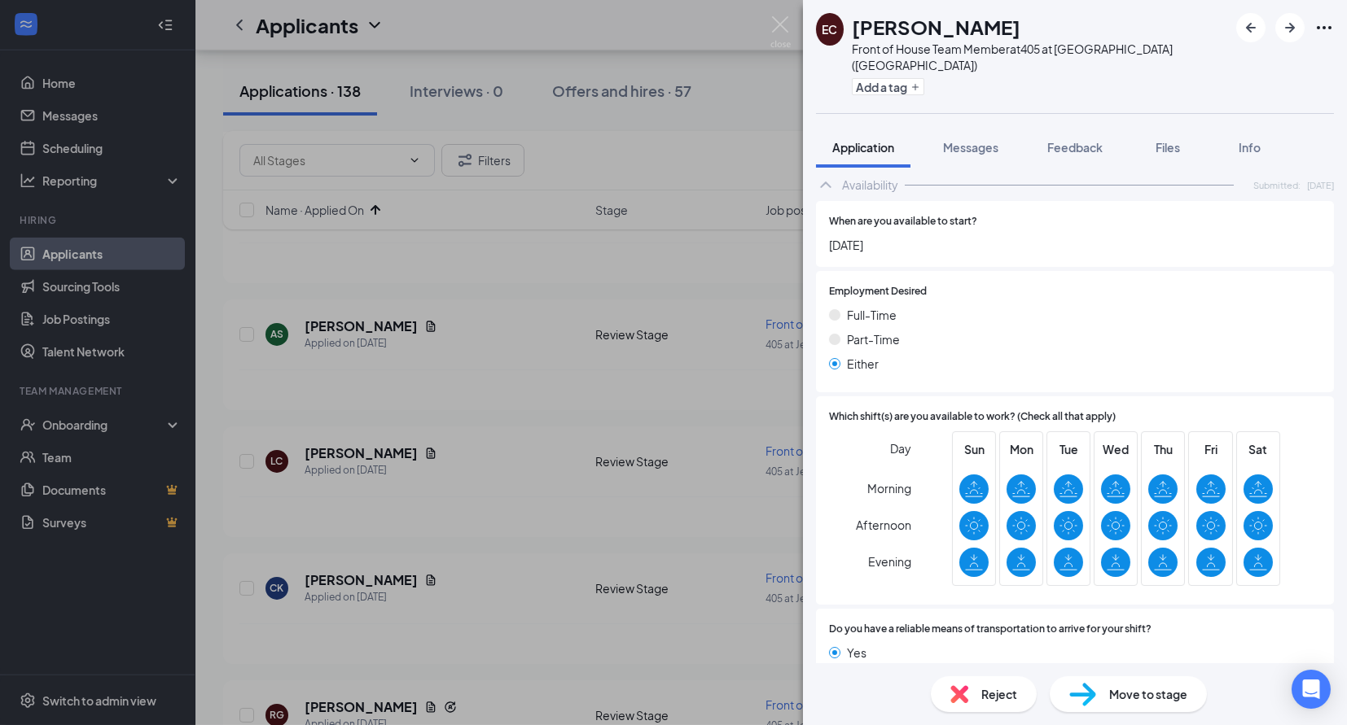
scroll to position [796, 0]
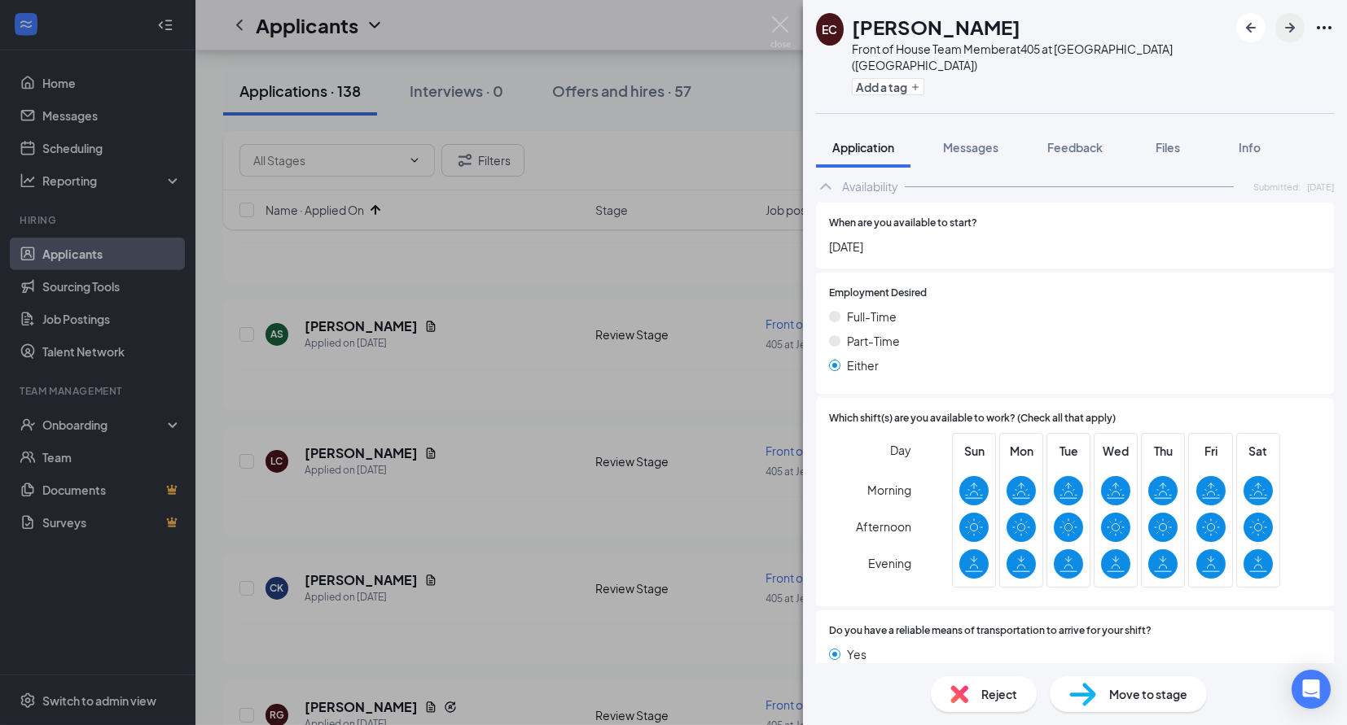
click at [1294, 32] on icon "ArrowRight" at bounding box center [1290, 28] width 20 height 20
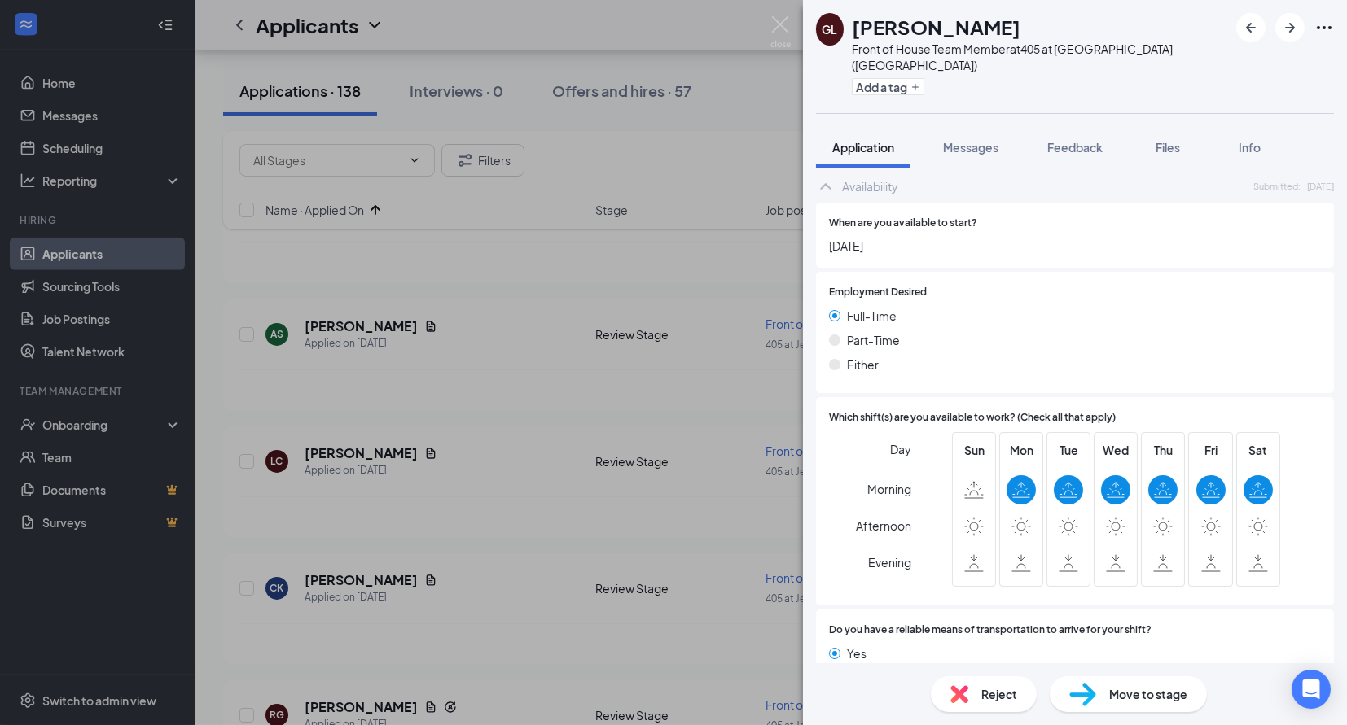
scroll to position [725, 0]
click at [1190, 308] on div "Full-Time" at bounding box center [1075, 317] width 492 height 18
click at [992, 690] on span "Reject" at bounding box center [999, 695] width 36 height 18
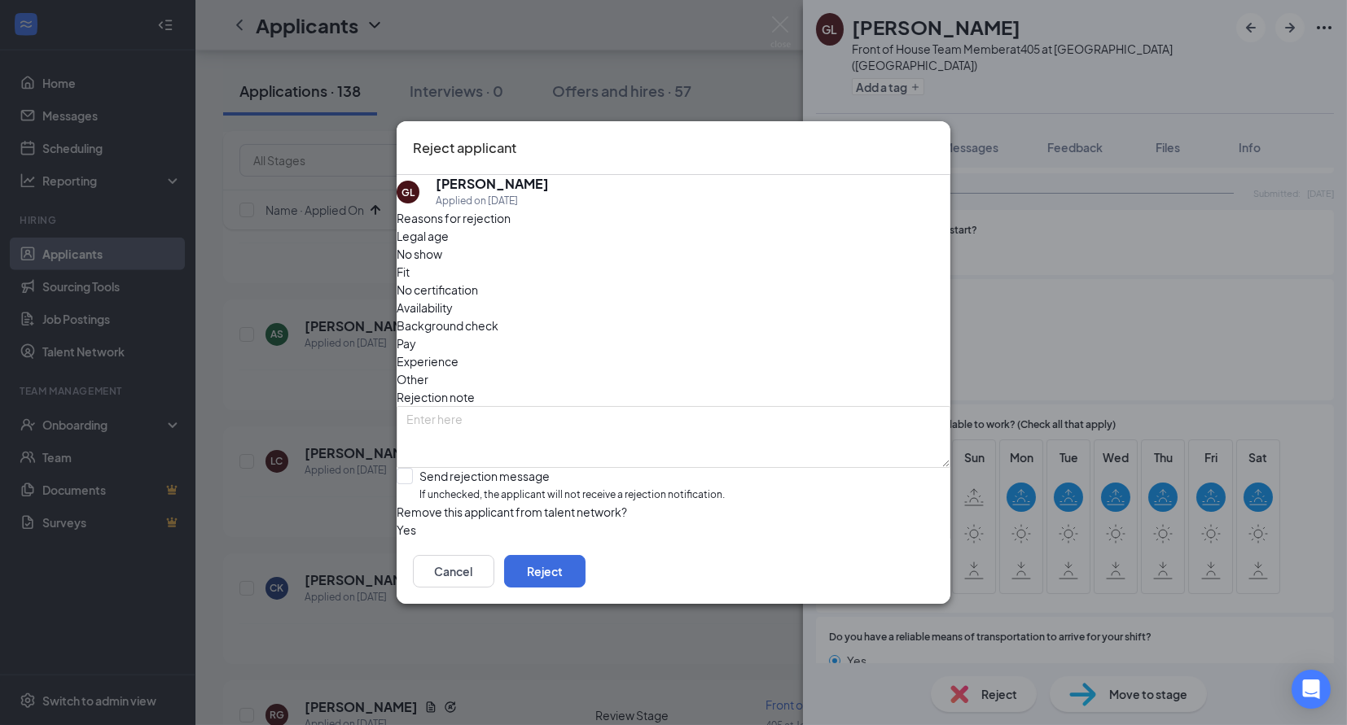
click at [453, 299] on span "Availability" at bounding box center [425, 308] width 56 height 18
click at [497, 468] on div "Send rejection message If unchecked, the applicant will not receive a rejection…" at bounding box center [571, 485] width 305 height 35
click at [497, 468] on input "Send rejection message If unchecked, the applicant will not receive a rejection…" at bounding box center [561, 485] width 328 height 35
checkbox input "true"
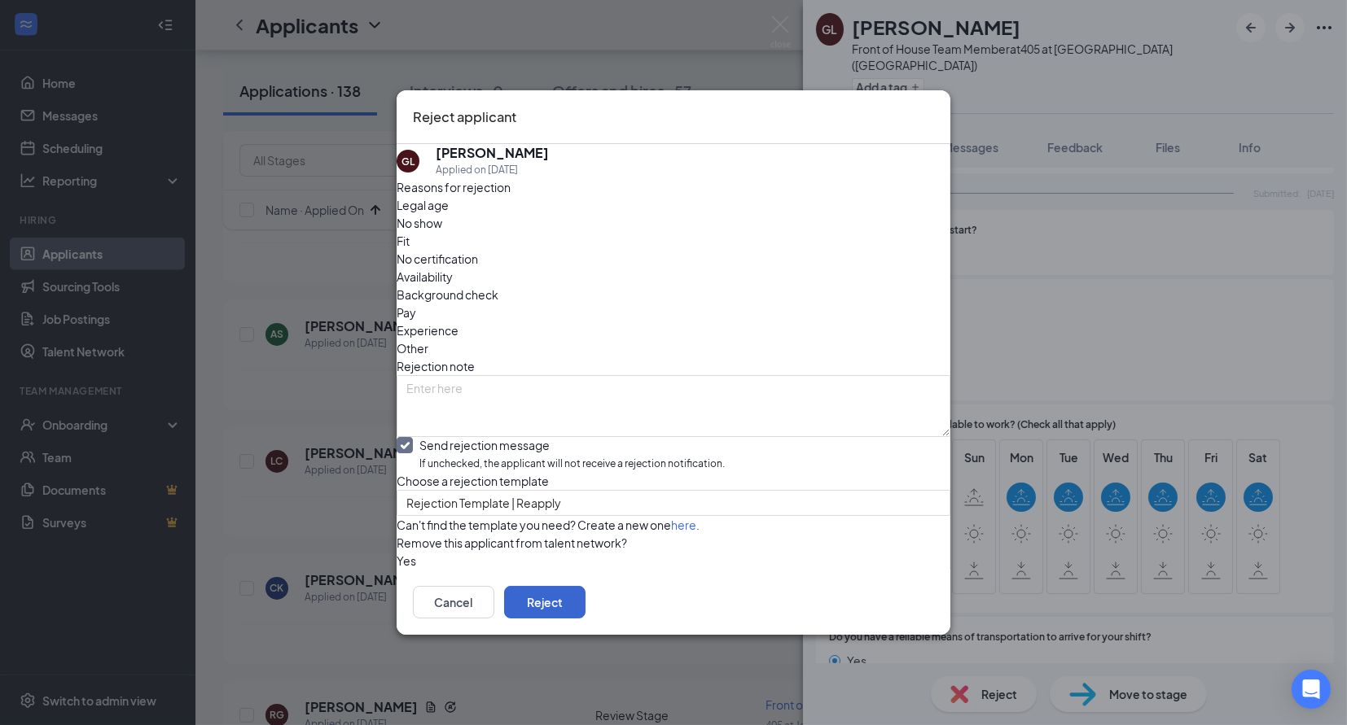
click at [585, 619] on button "Reject" at bounding box center [544, 602] width 81 height 33
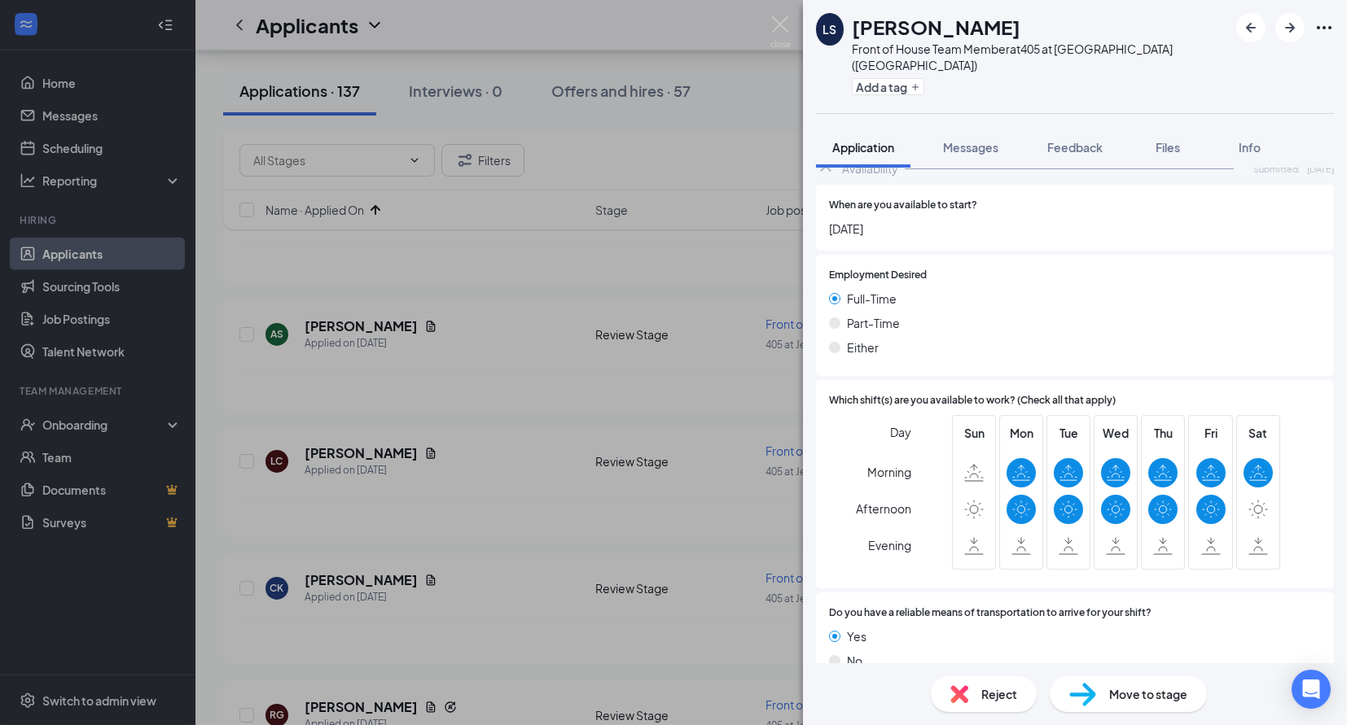
scroll to position [877, 0]
click at [974, 690] on div "Reject" at bounding box center [984, 695] width 106 height 36
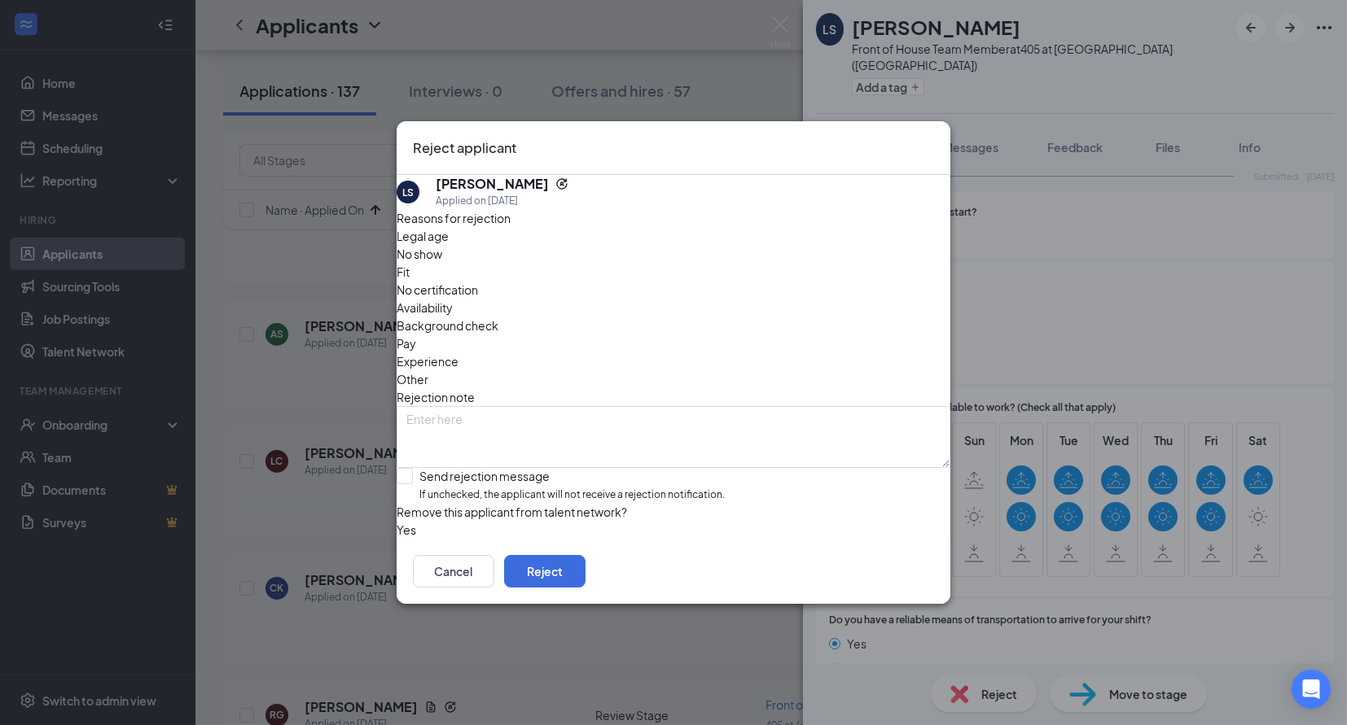
click at [453, 299] on span "Availability" at bounding box center [425, 308] width 56 height 18
click at [462, 468] on div "Send rejection message" at bounding box center [571, 476] width 305 height 16
click at [462, 468] on input "Send rejection message If unchecked, the applicant will not receive a rejection…" at bounding box center [561, 485] width 328 height 35
checkbox input "true"
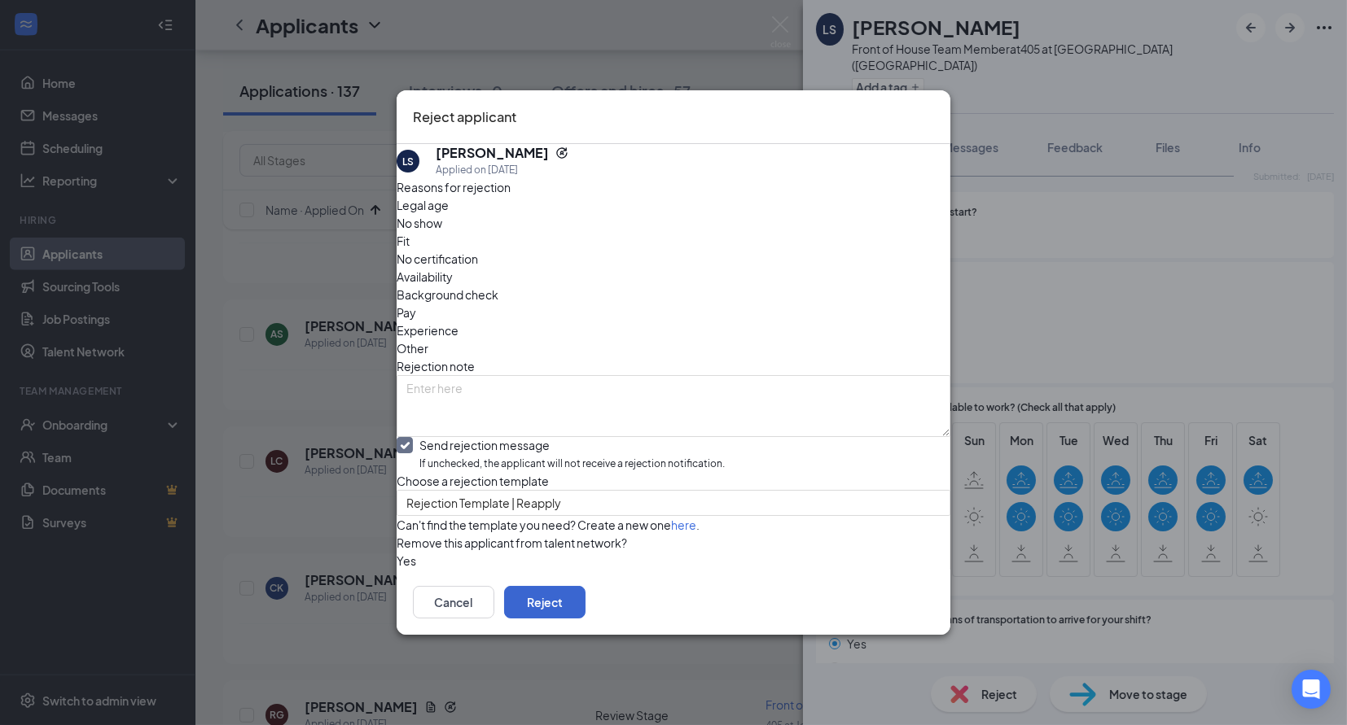
click at [585, 619] on button "Reject" at bounding box center [544, 602] width 81 height 33
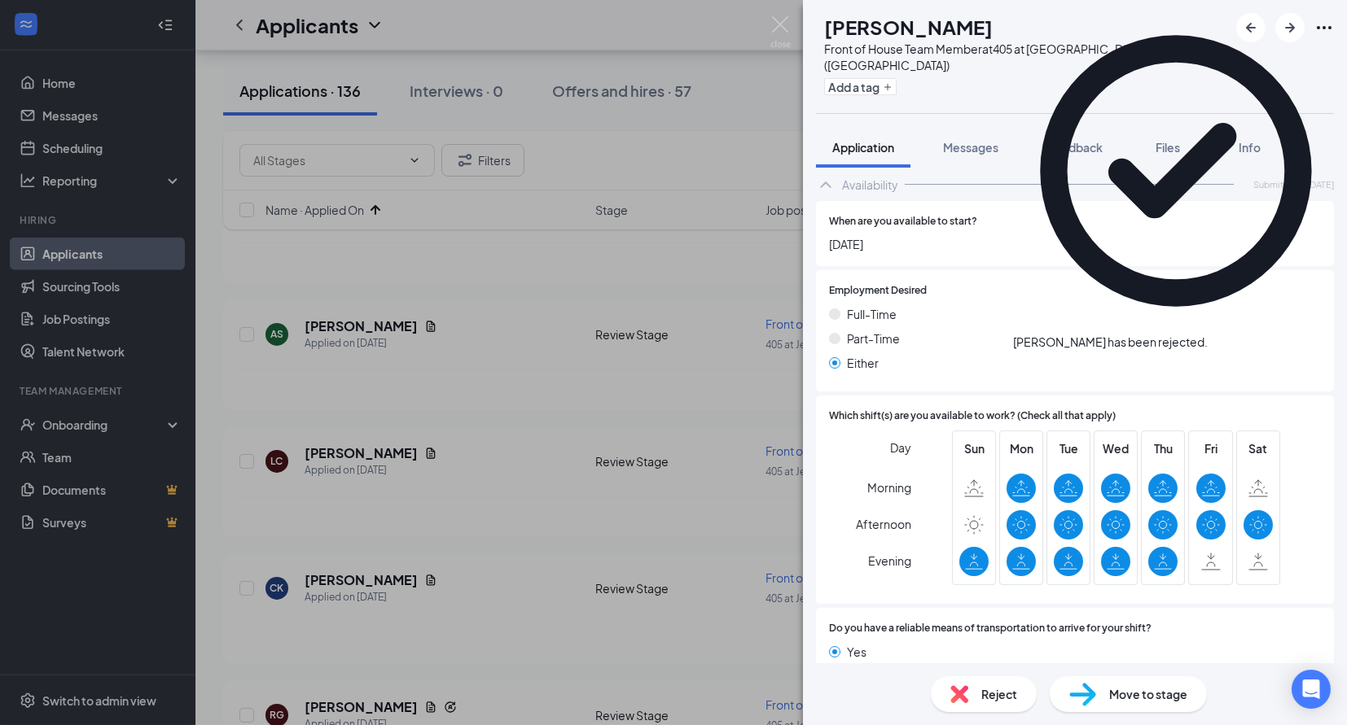
scroll to position [708, 0]
click at [996, 688] on span "Reject" at bounding box center [999, 695] width 36 height 18
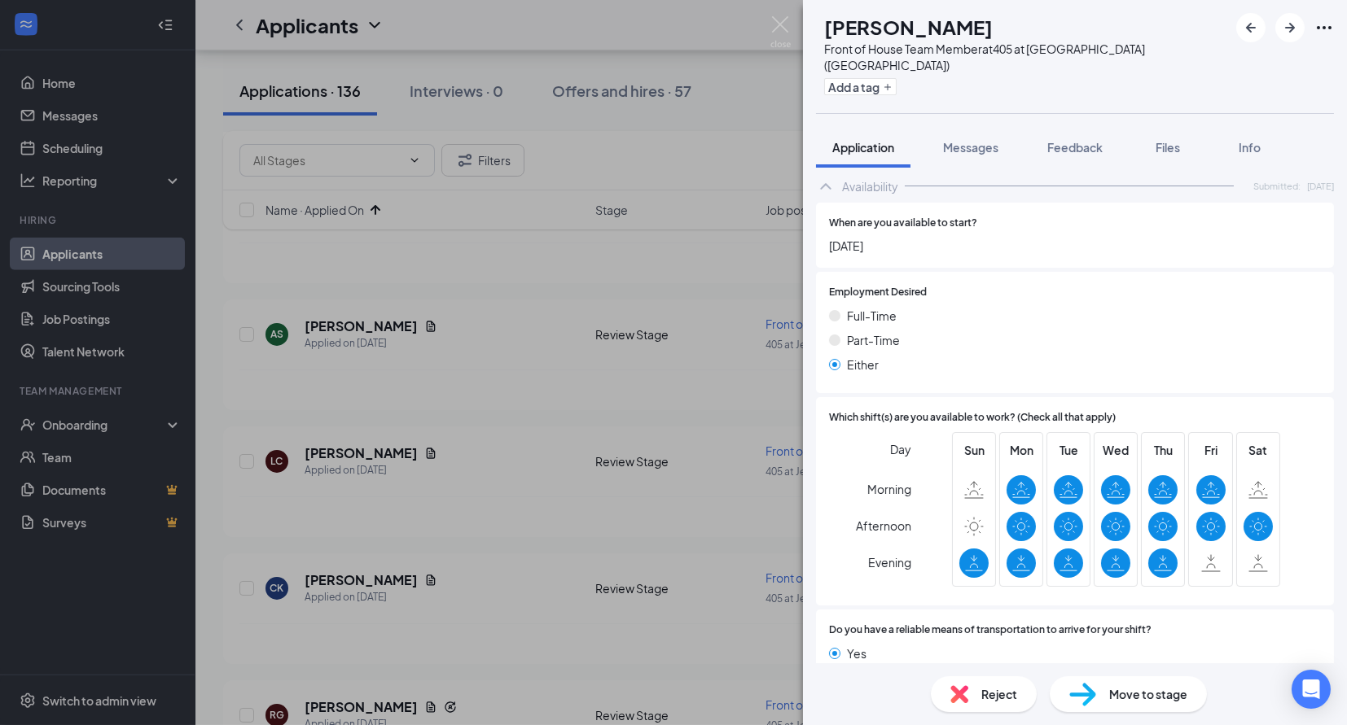
scroll to position [702, 0]
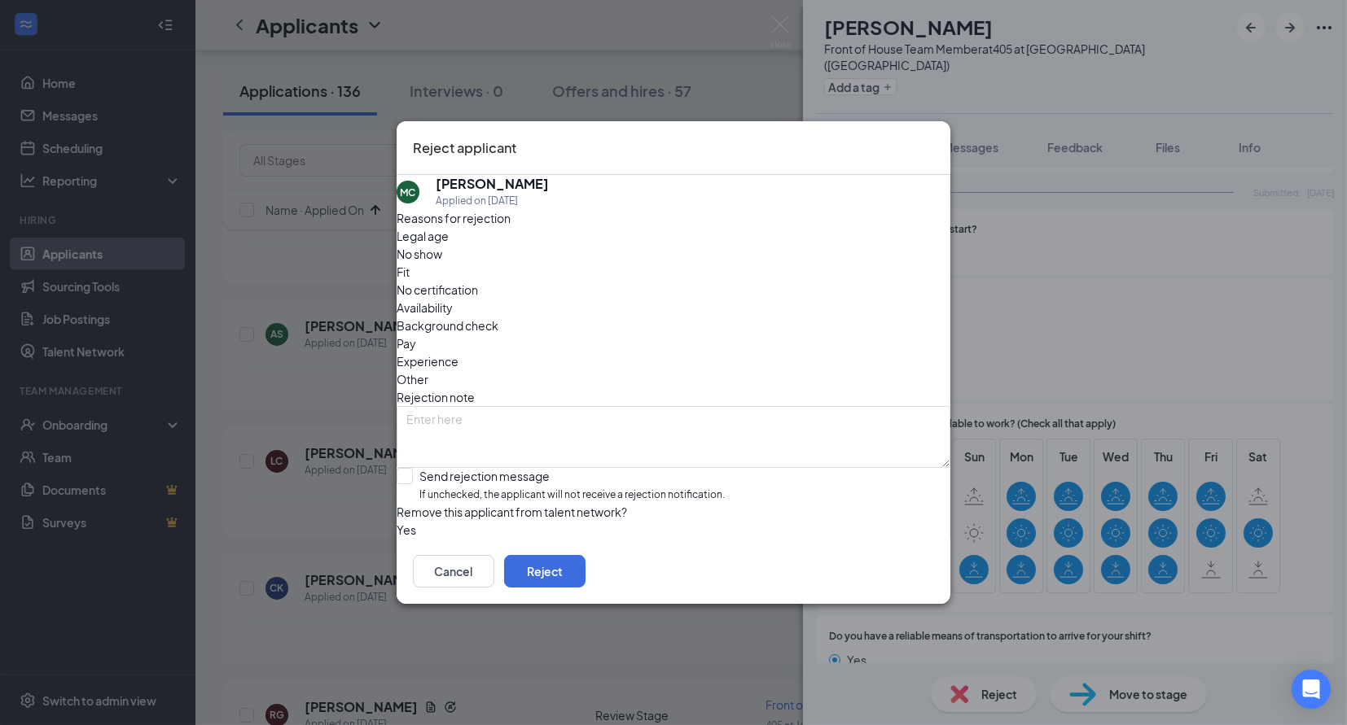
click at [453, 299] on span "Availability" at bounding box center [425, 308] width 56 height 18
click at [645, 488] on span "If unchecked, the applicant will not receive a rejection notification." at bounding box center [571, 495] width 305 height 15
click at [645, 468] on input "Send rejection message If unchecked, the applicant will not receive a rejection…" at bounding box center [561, 485] width 328 height 35
checkbox input "true"
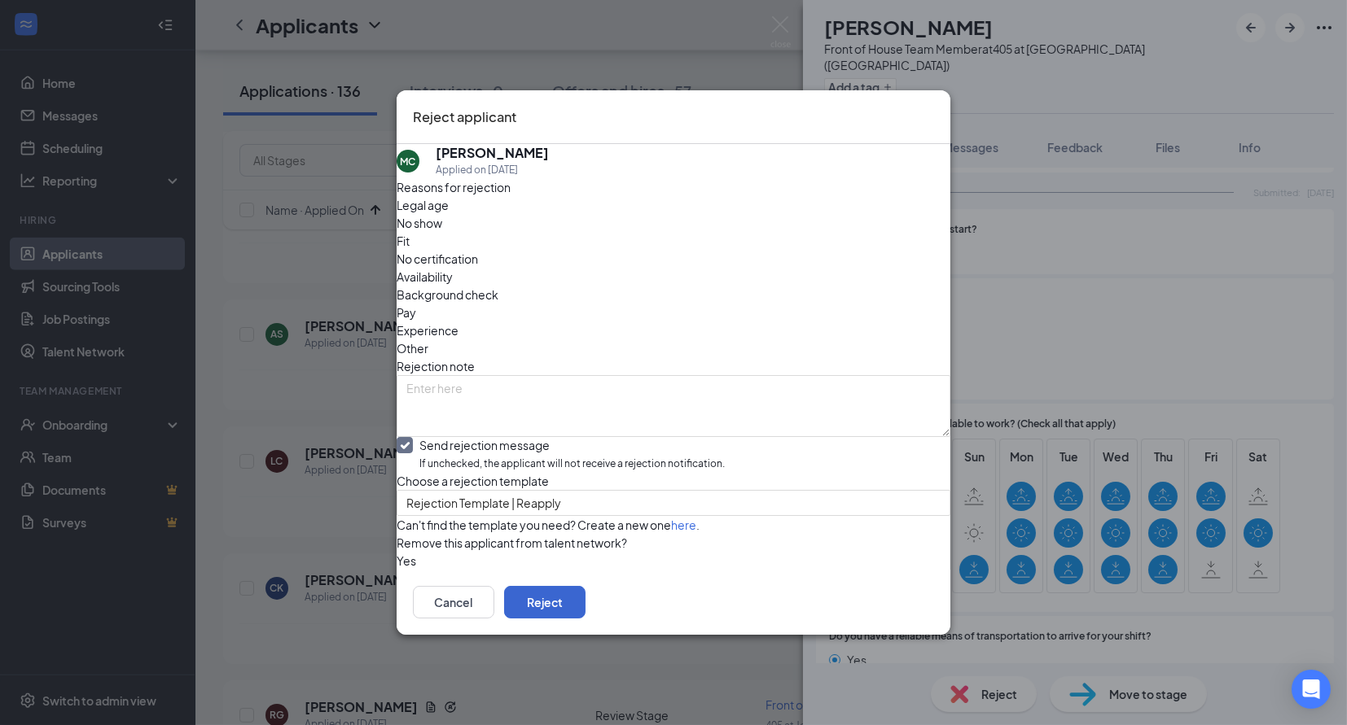
click at [585, 619] on button "Reject" at bounding box center [544, 602] width 81 height 33
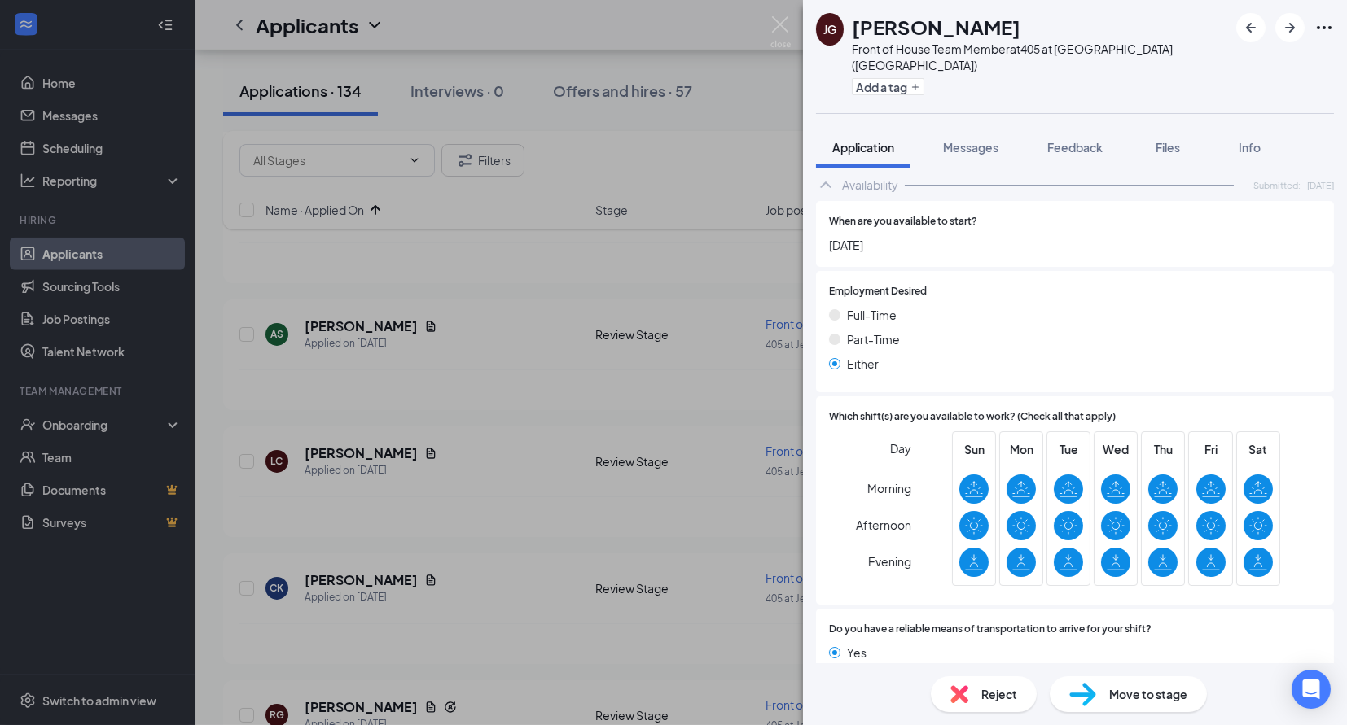
scroll to position [877, 0]
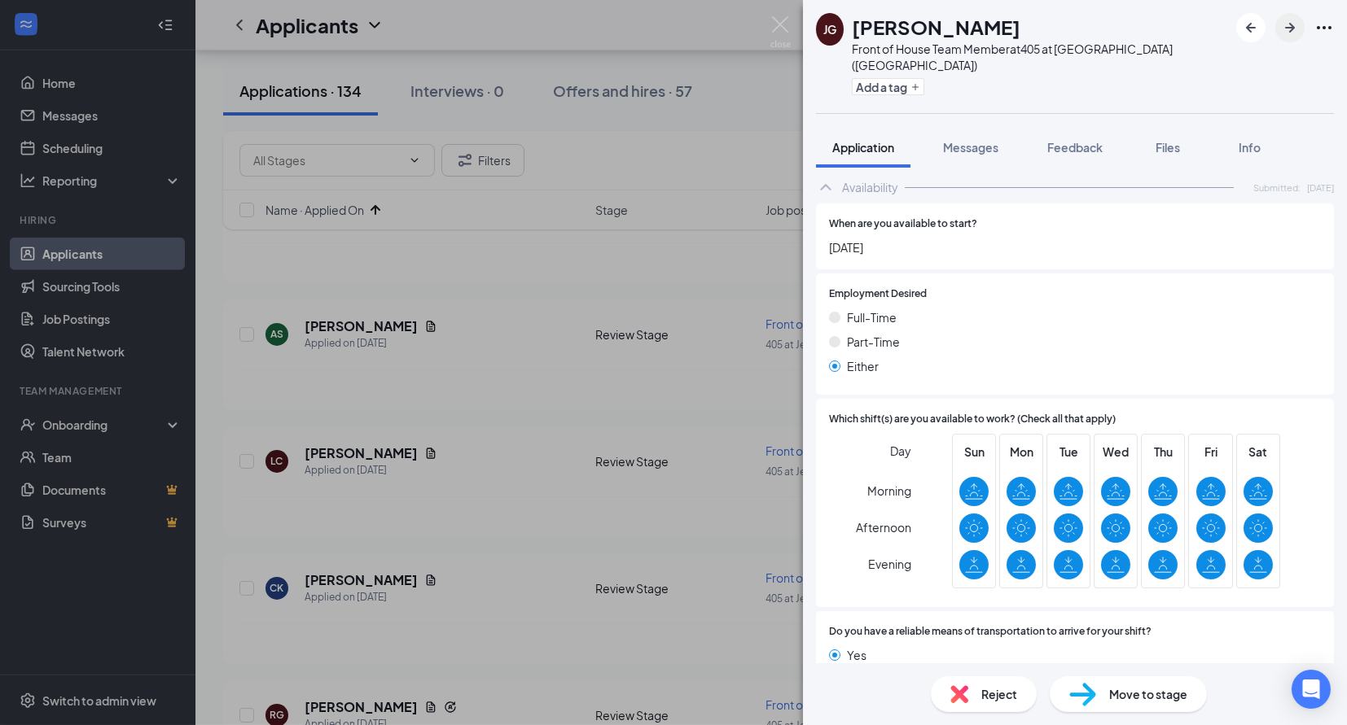
click at [1290, 30] on icon "ArrowRight" at bounding box center [1290, 28] width 10 height 10
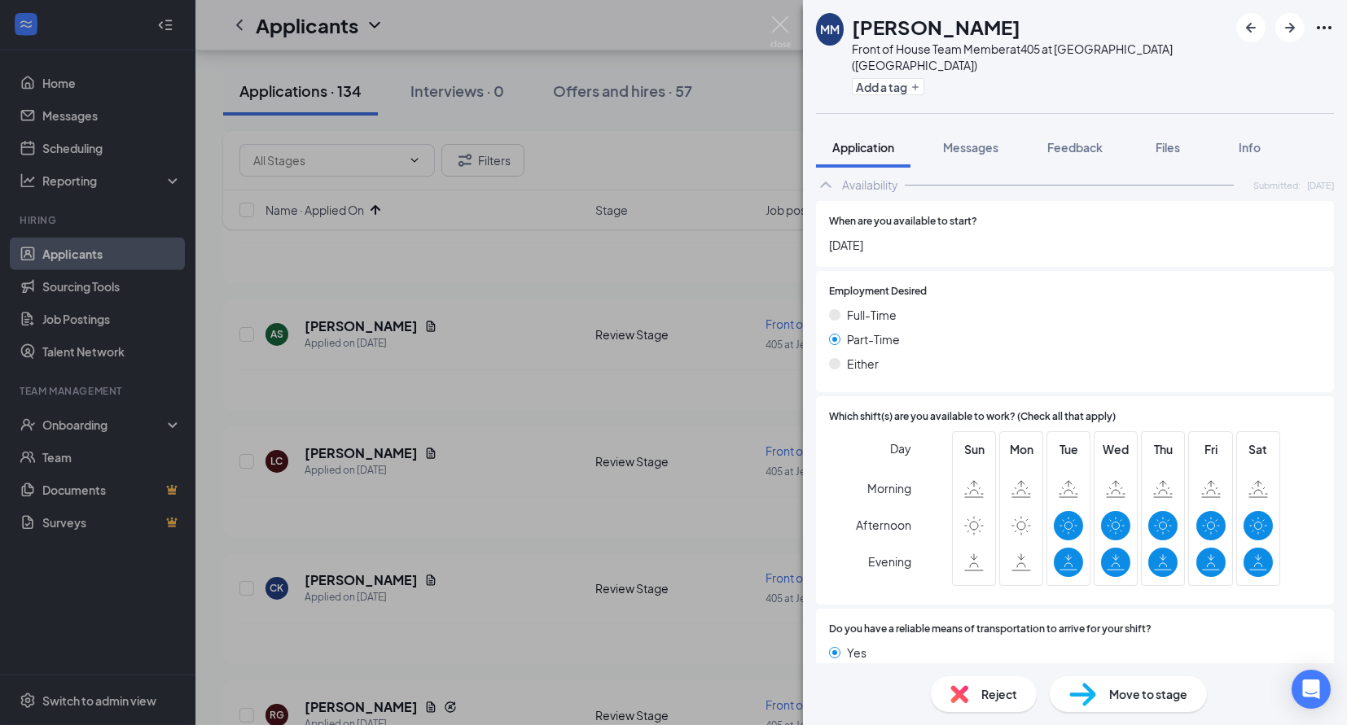
scroll to position [796, 0]
click at [1295, 28] on icon "ArrowRight" at bounding box center [1290, 28] width 20 height 20
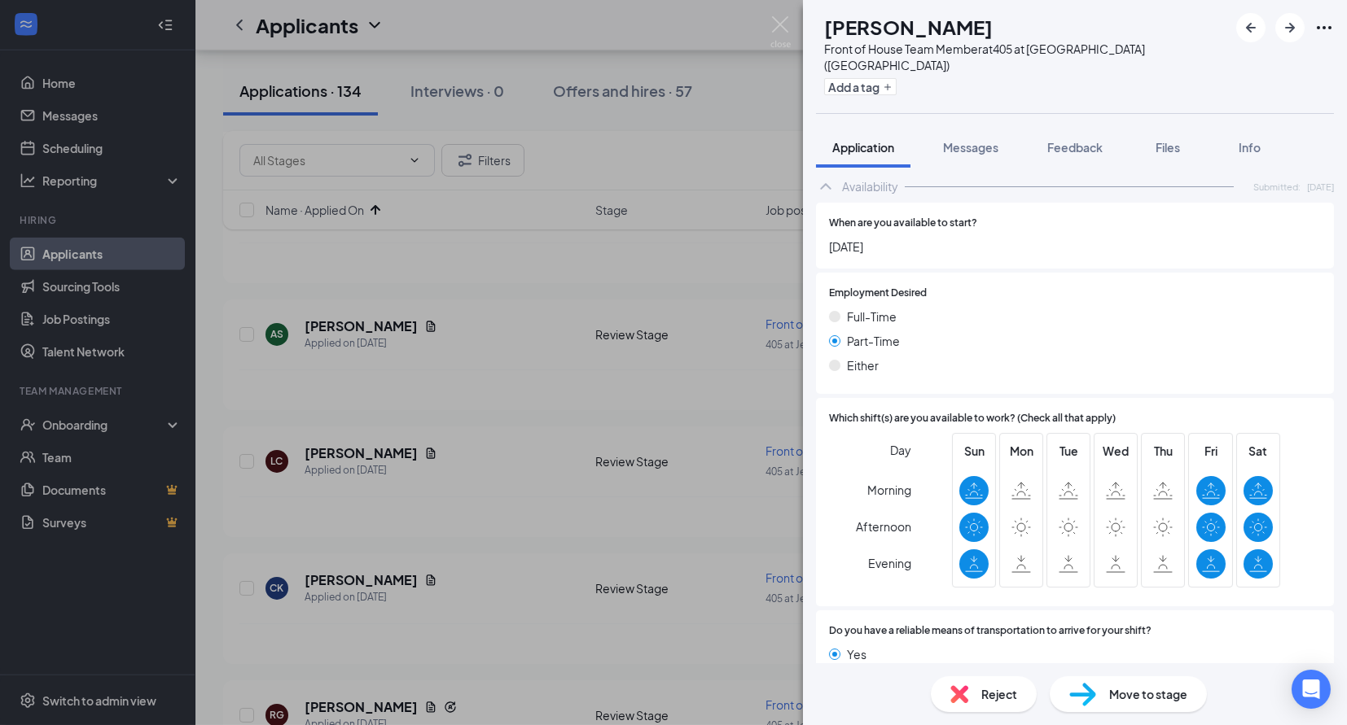
scroll to position [877, 0]
click at [979, 693] on div "Reject" at bounding box center [984, 695] width 106 height 36
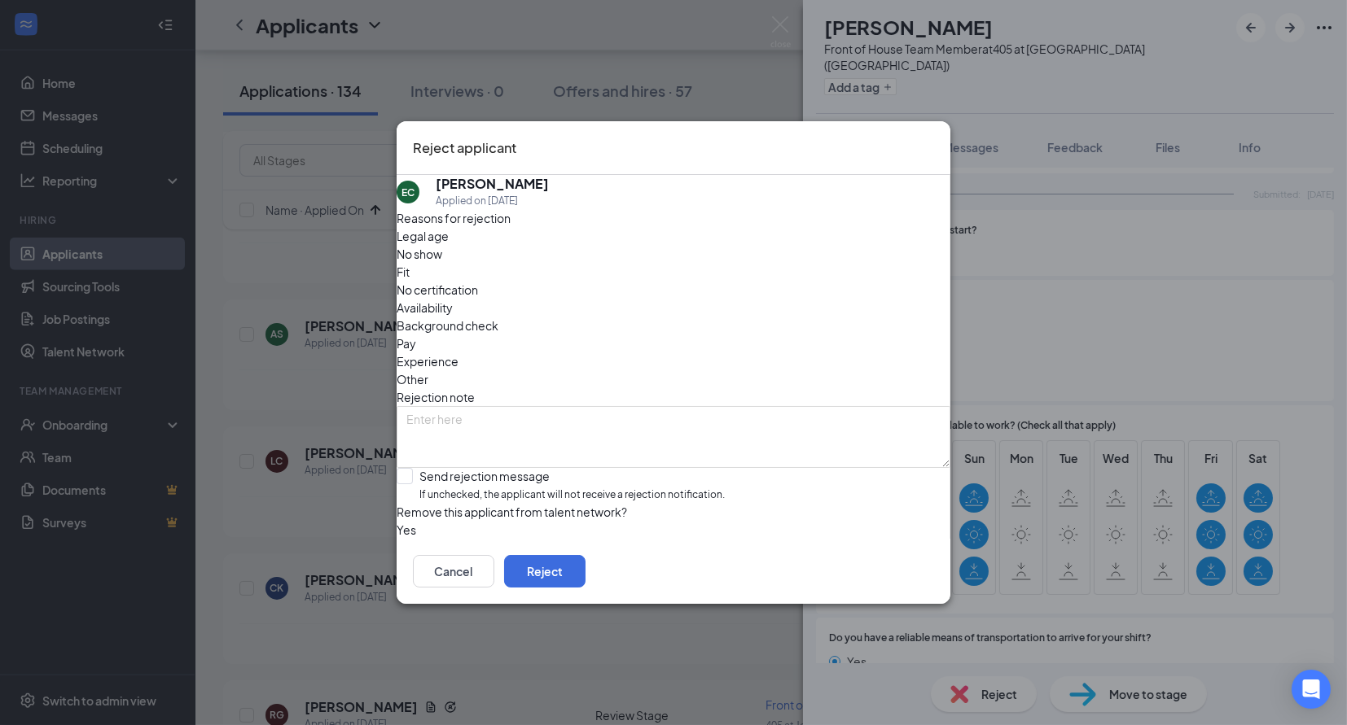
click at [453, 299] on span "Availability" at bounding box center [425, 308] width 56 height 18
click at [553, 468] on div "Send rejection message" at bounding box center [571, 476] width 305 height 16
click at [553, 468] on input "Send rejection message If unchecked, the applicant will not receive a rejection…" at bounding box center [561, 485] width 328 height 35
checkbox input "true"
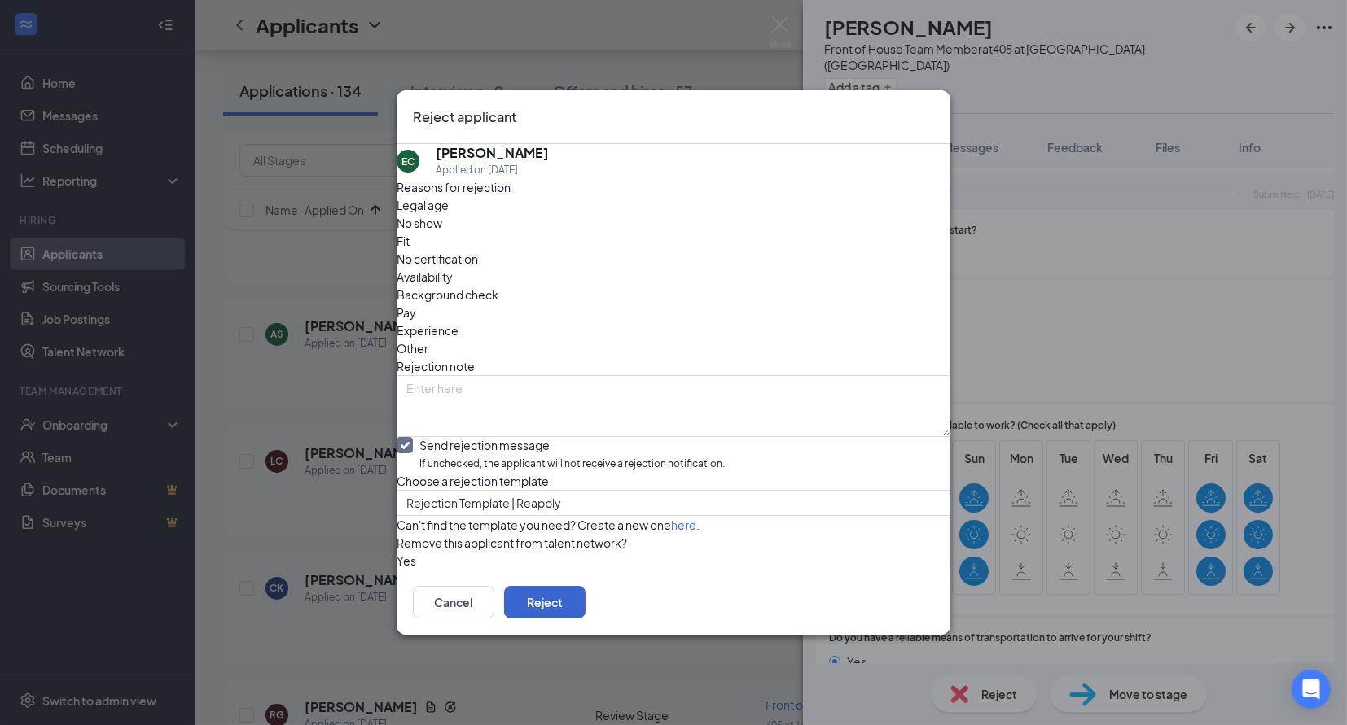
click at [585, 619] on button "Reject" at bounding box center [544, 602] width 81 height 33
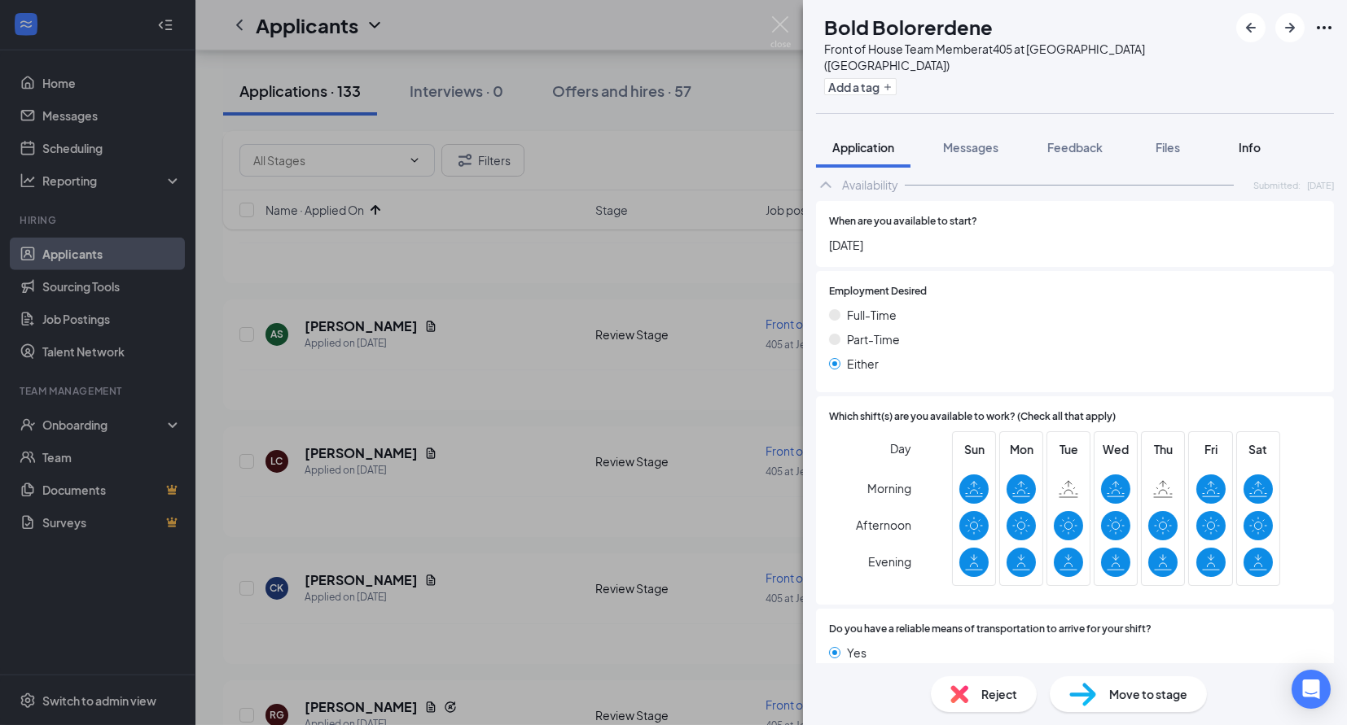
scroll to position [796, 0]
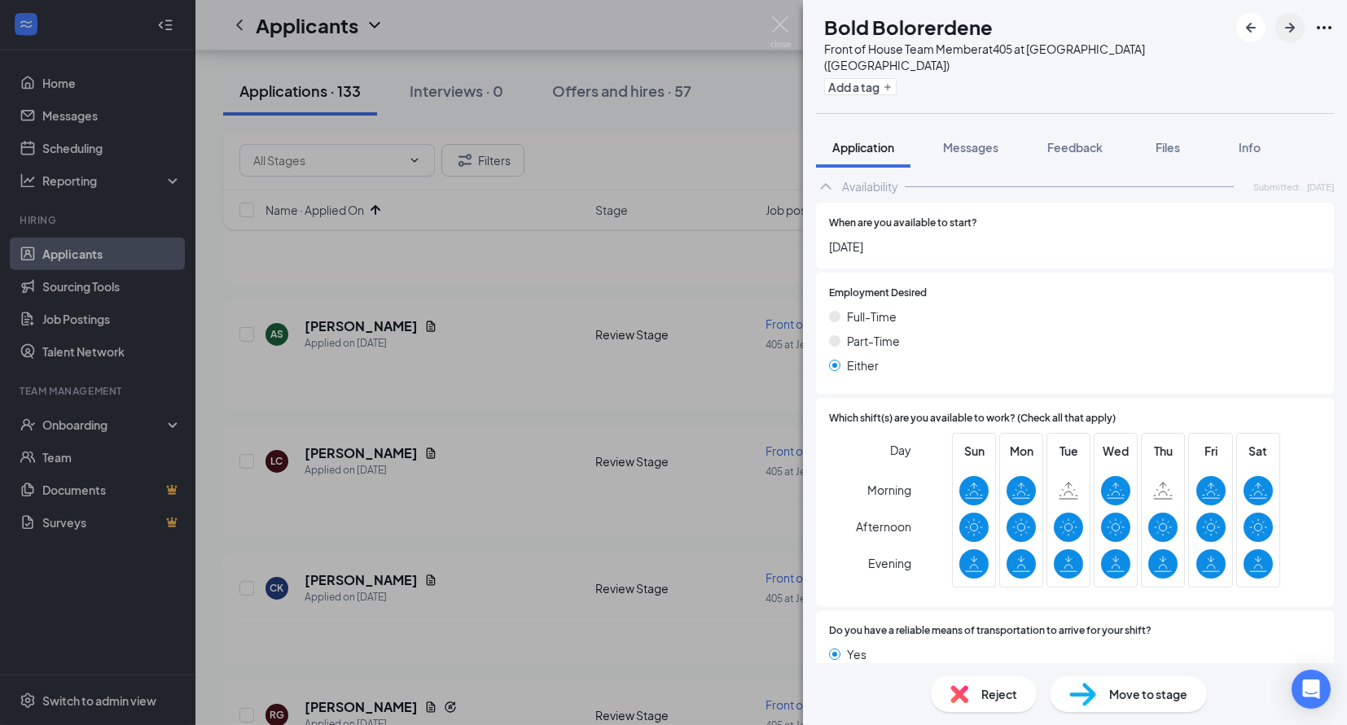
click at [1288, 30] on icon "ArrowRight" at bounding box center [1290, 28] width 20 height 20
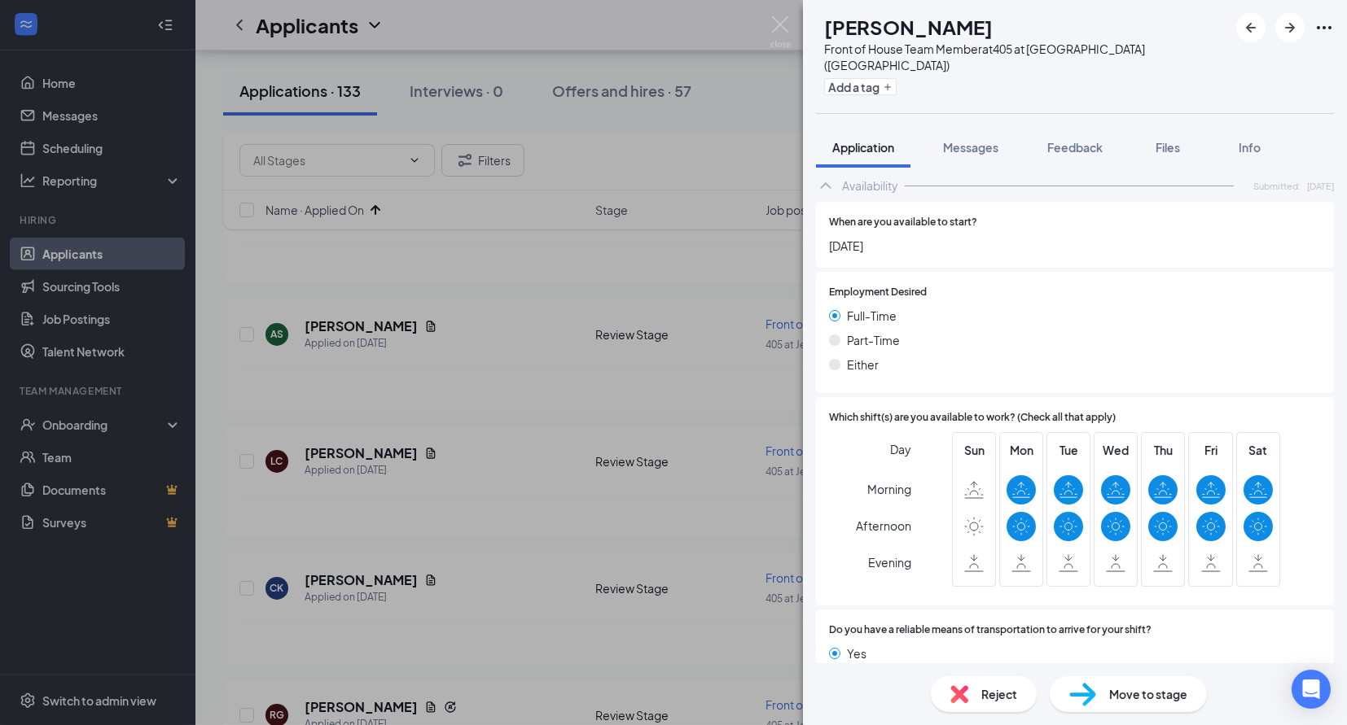
scroll to position [814, 0]
click at [974, 693] on div "Reject" at bounding box center [984, 695] width 106 height 36
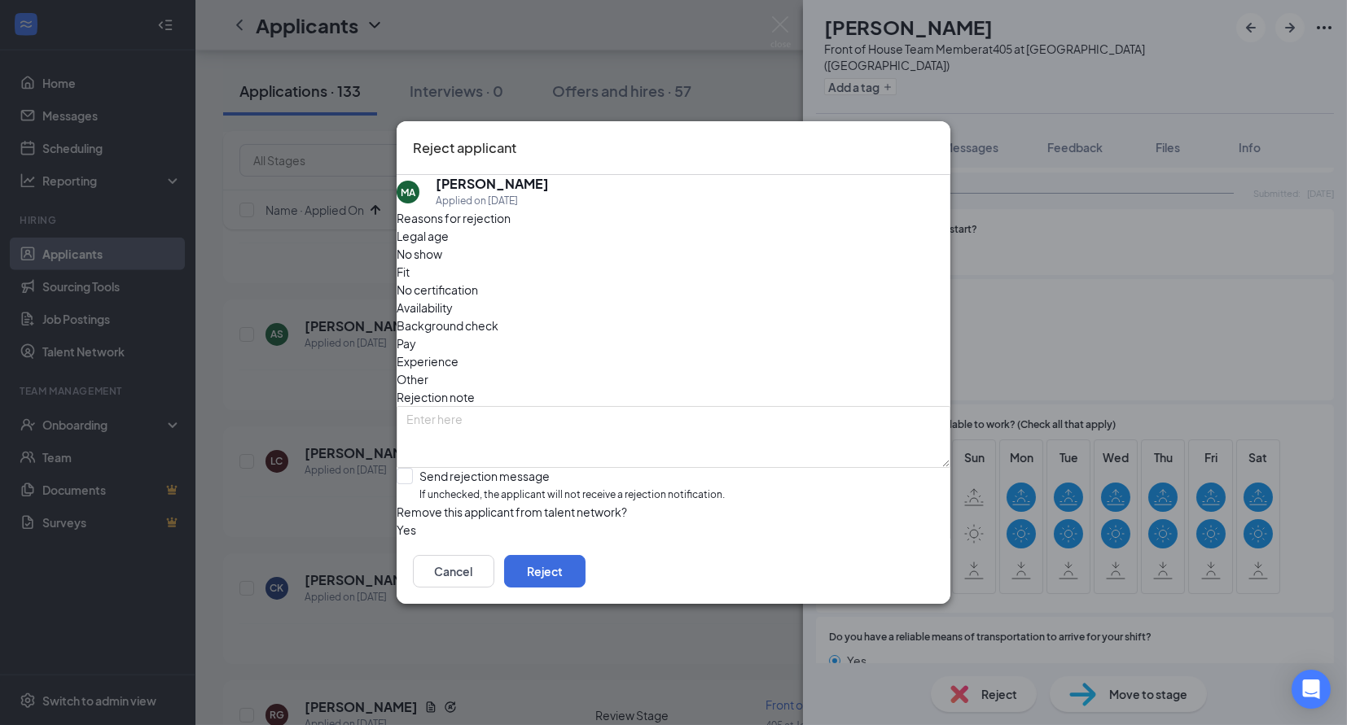
click at [453, 299] on span "Availability" at bounding box center [425, 308] width 56 height 18
click at [538, 468] on div "Send rejection message If unchecked, the applicant will not receive a rejection…" at bounding box center [571, 485] width 305 height 35
click at [538, 468] on input "Send rejection message If unchecked, the applicant will not receive a rejection…" at bounding box center [561, 485] width 328 height 35
checkbox input "true"
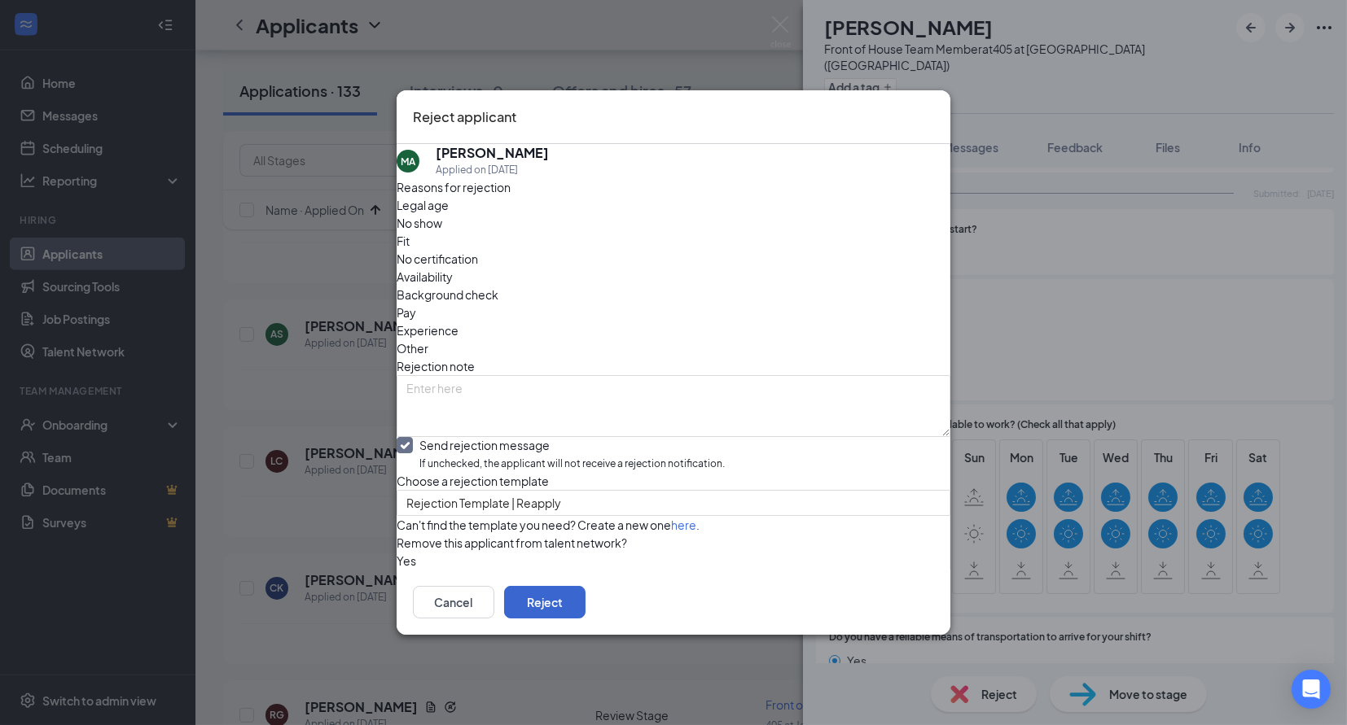
click at [585, 619] on button "Reject" at bounding box center [544, 602] width 81 height 33
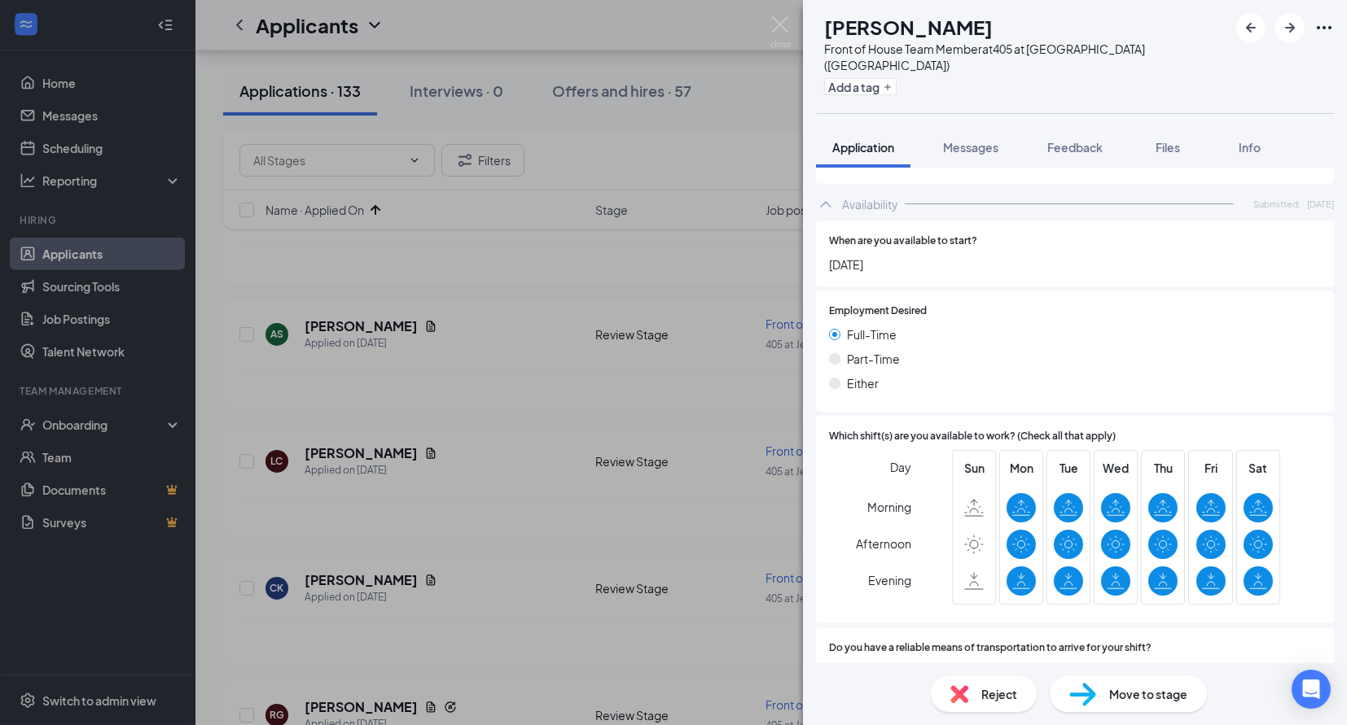
scroll to position [826, 0]
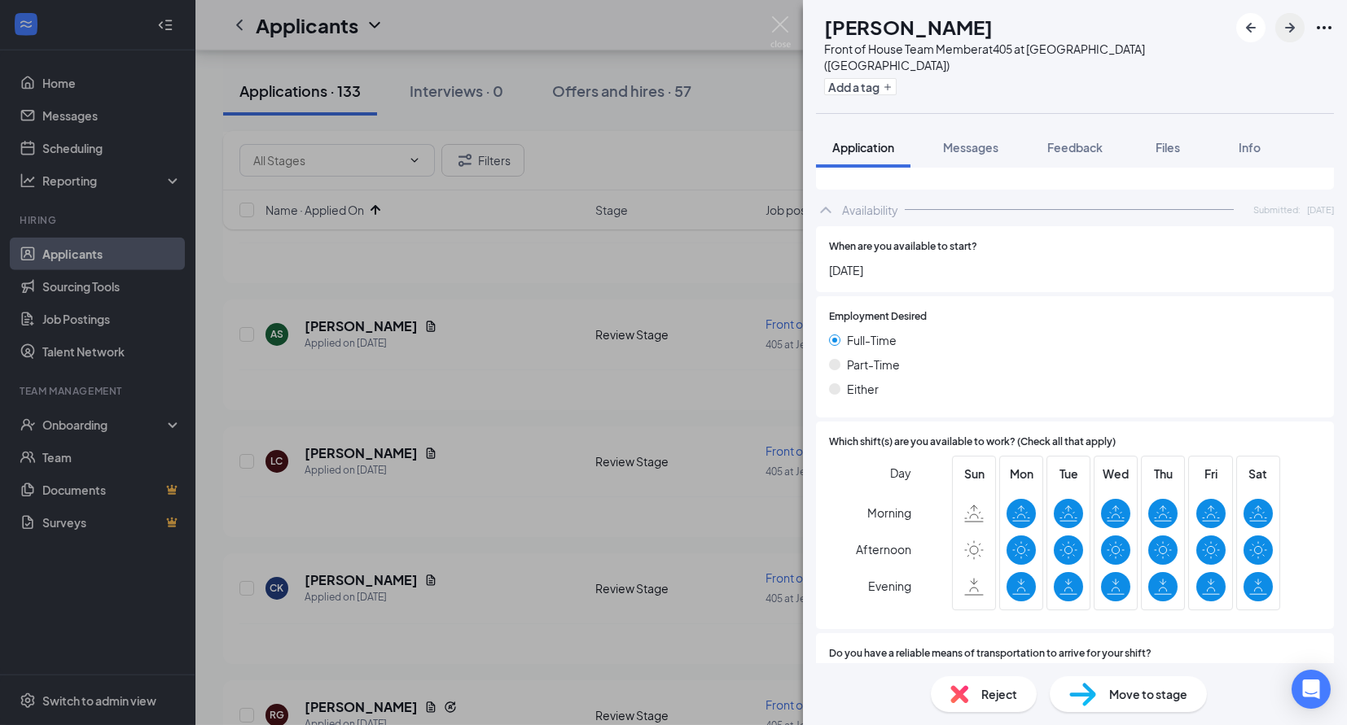
click at [1289, 34] on icon "ArrowRight" at bounding box center [1290, 28] width 20 height 20
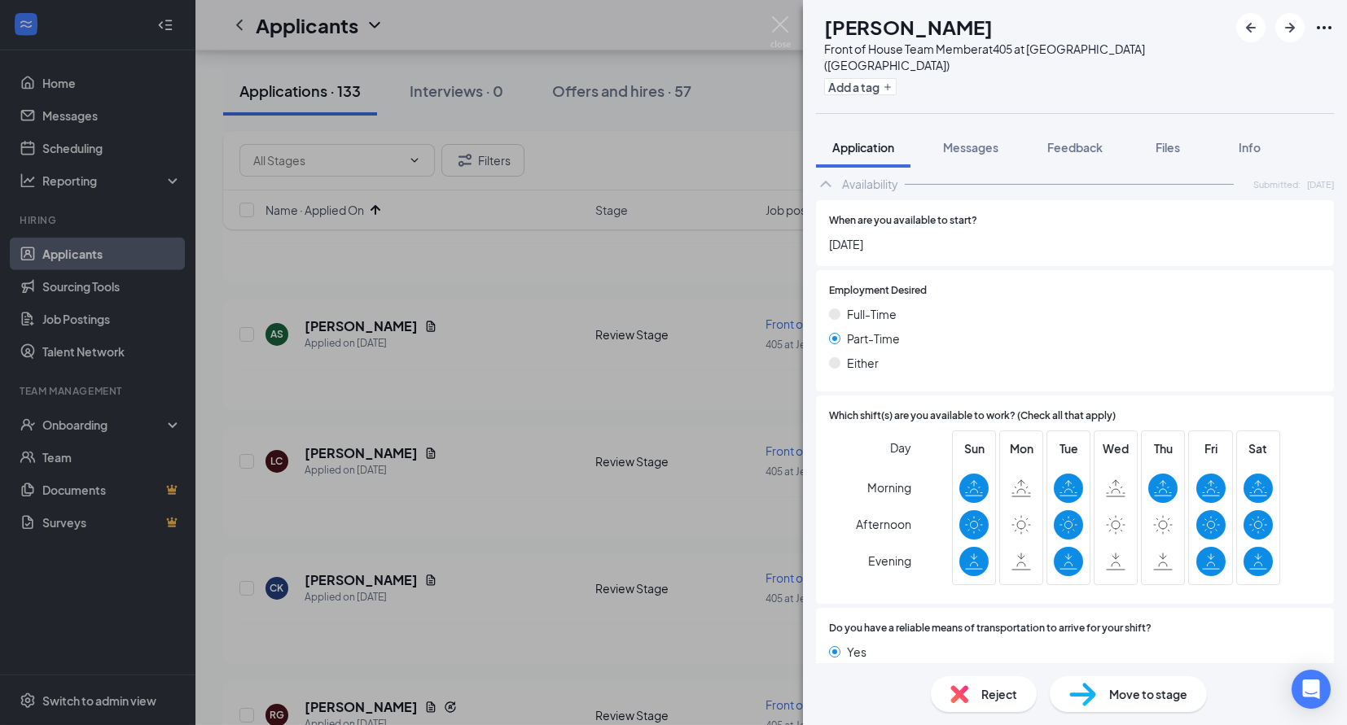
scroll to position [843, 0]
click at [1299, 33] on icon "ArrowRight" at bounding box center [1290, 28] width 20 height 20
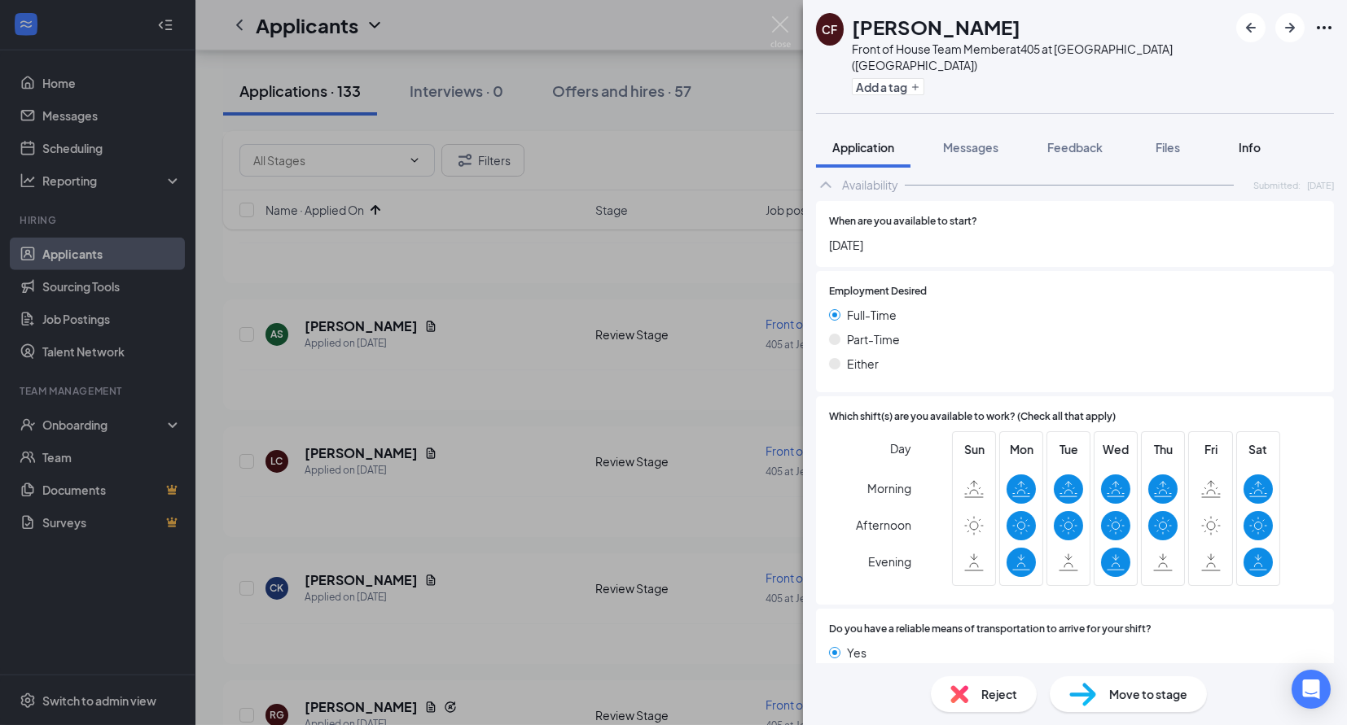
scroll to position [877, 0]
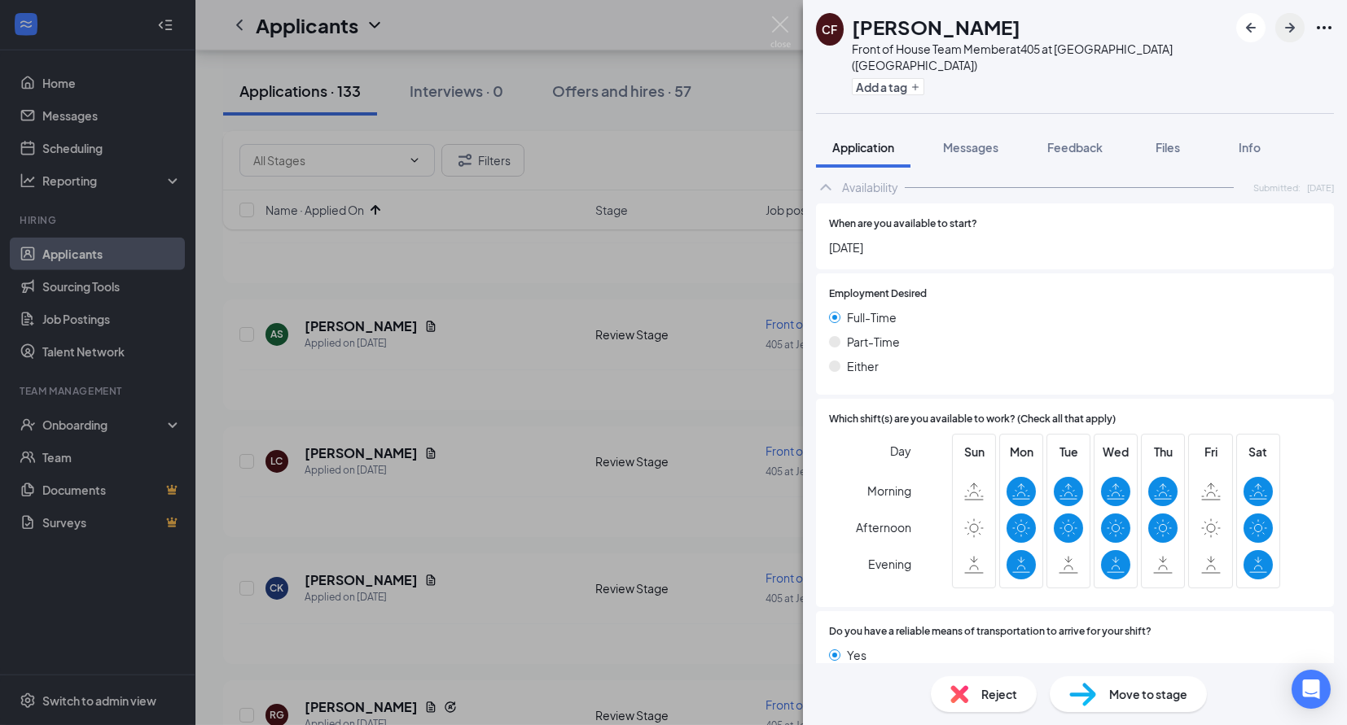
click at [1293, 25] on icon "ArrowRight" at bounding box center [1290, 28] width 10 height 10
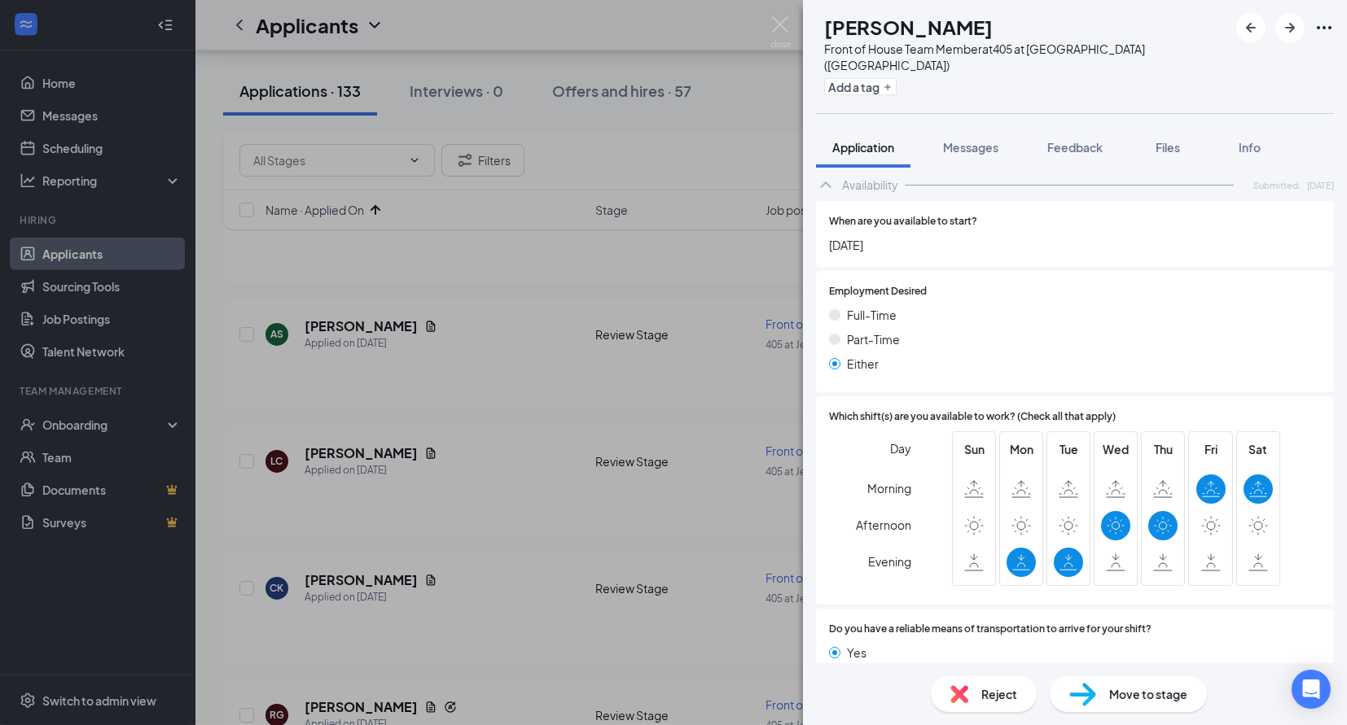
scroll to position [843, 0]
click at [985, 690] on span "Reject" at bounding box center [999, 695] width 36 height 18
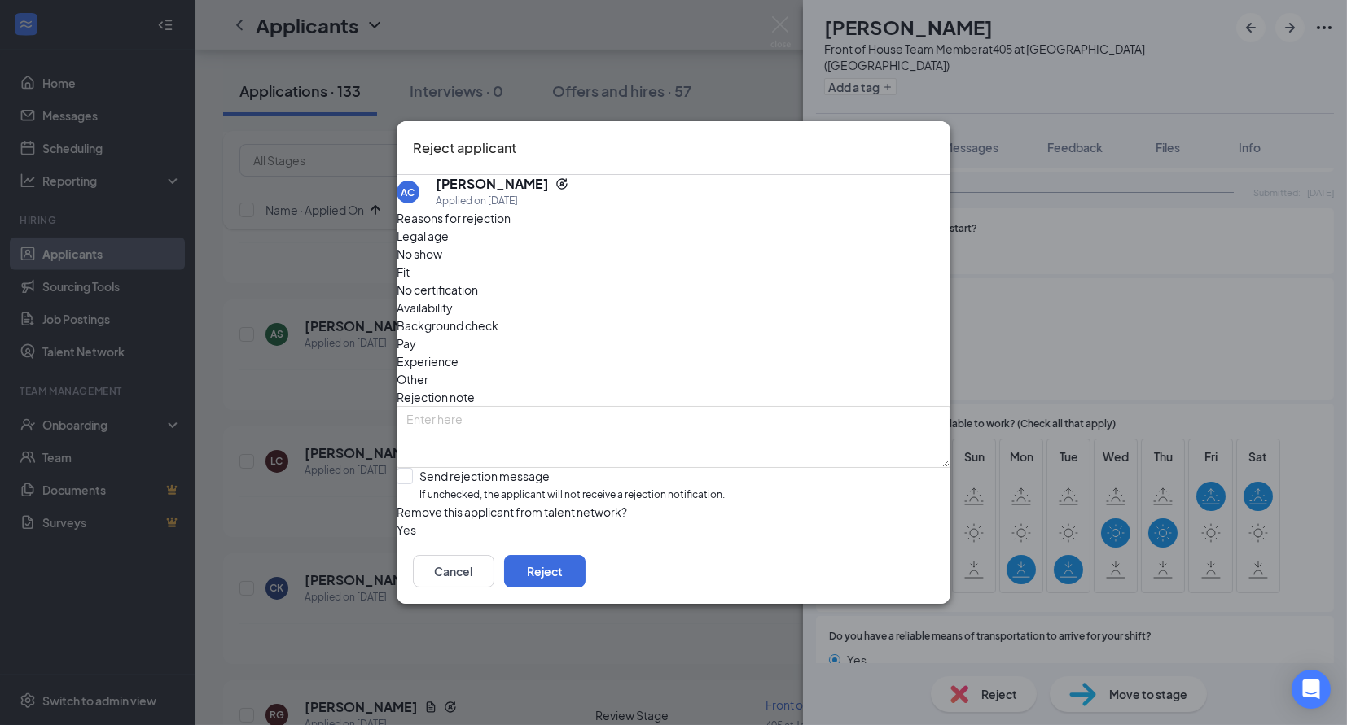
click at [453, 299] on span "Availability" at bounding box center [425, 308] width 56 height 18
click at [623, 468] on div "Send rejection message" at bounding box center [571, 476] width 305 height 16
click at [623, 468] on input "Send rejection message If unchecked, the applicant will not receive a rejection…" at bounding box center [561, 485] width 328 height 35
checkbox input "true"
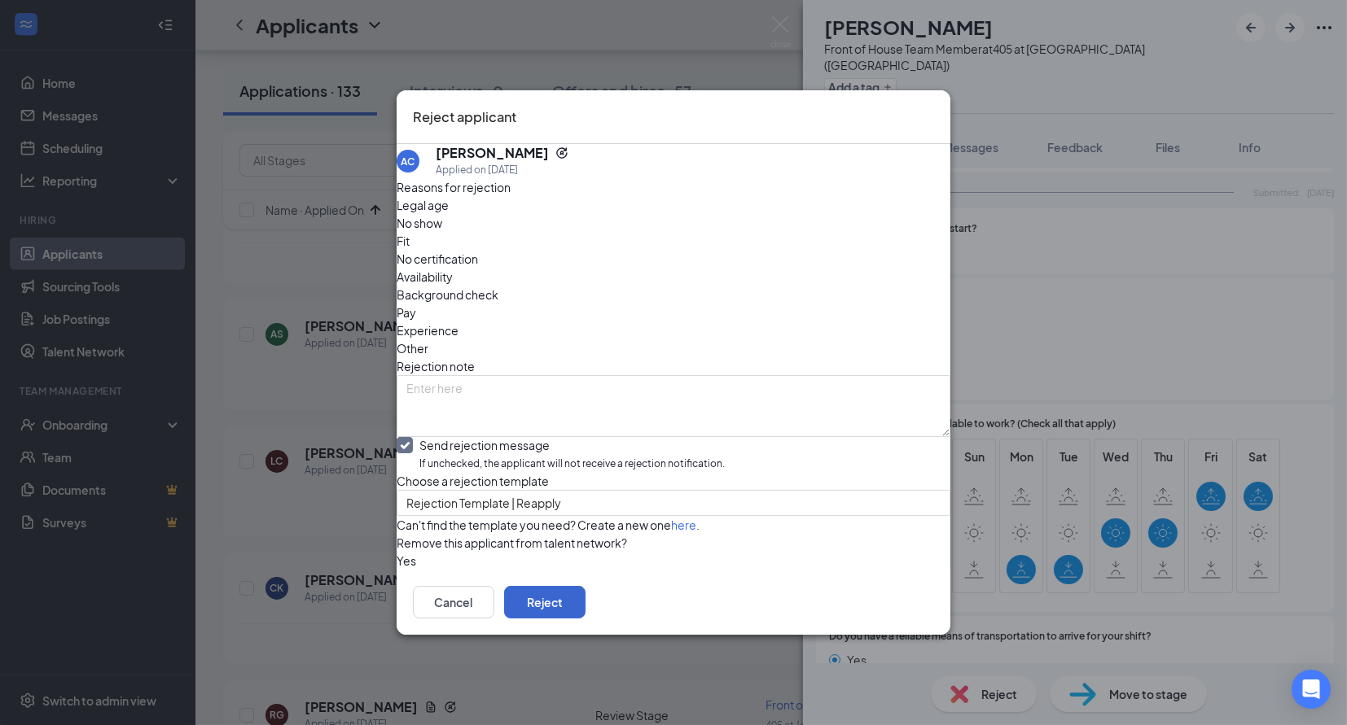
click at [585, 619] on button "Reject" at bounding box center [544, 602] width 81 height 33
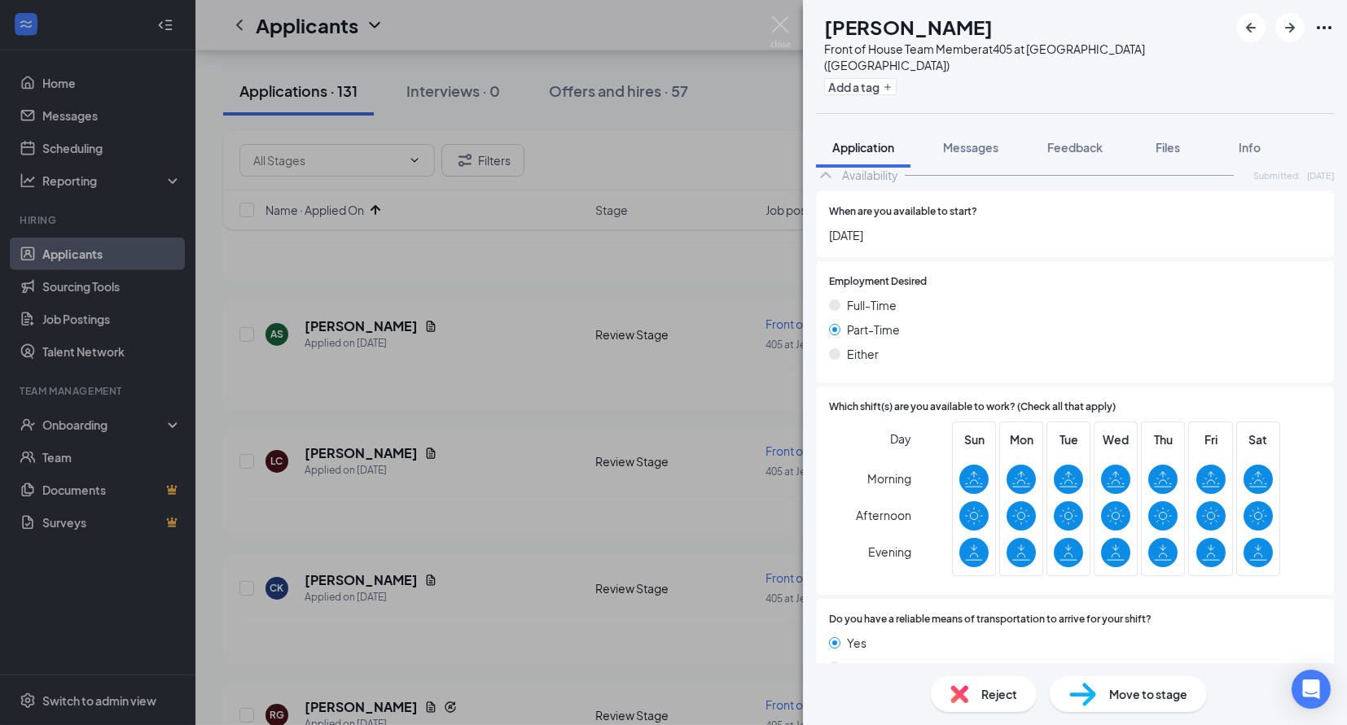
scroll to position [831, 0]
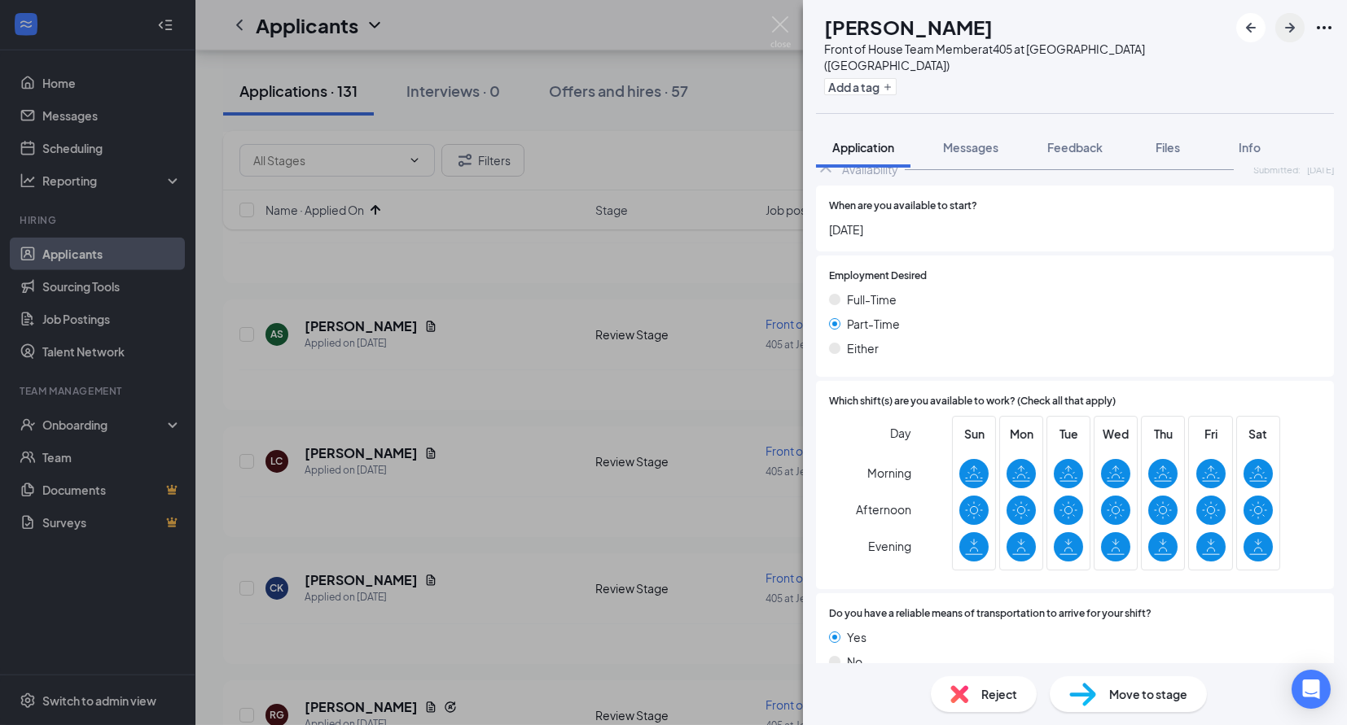
click at [1290, 20] on icon "ArrowRight" at bounding box center [1290, 28] width 20 height 20
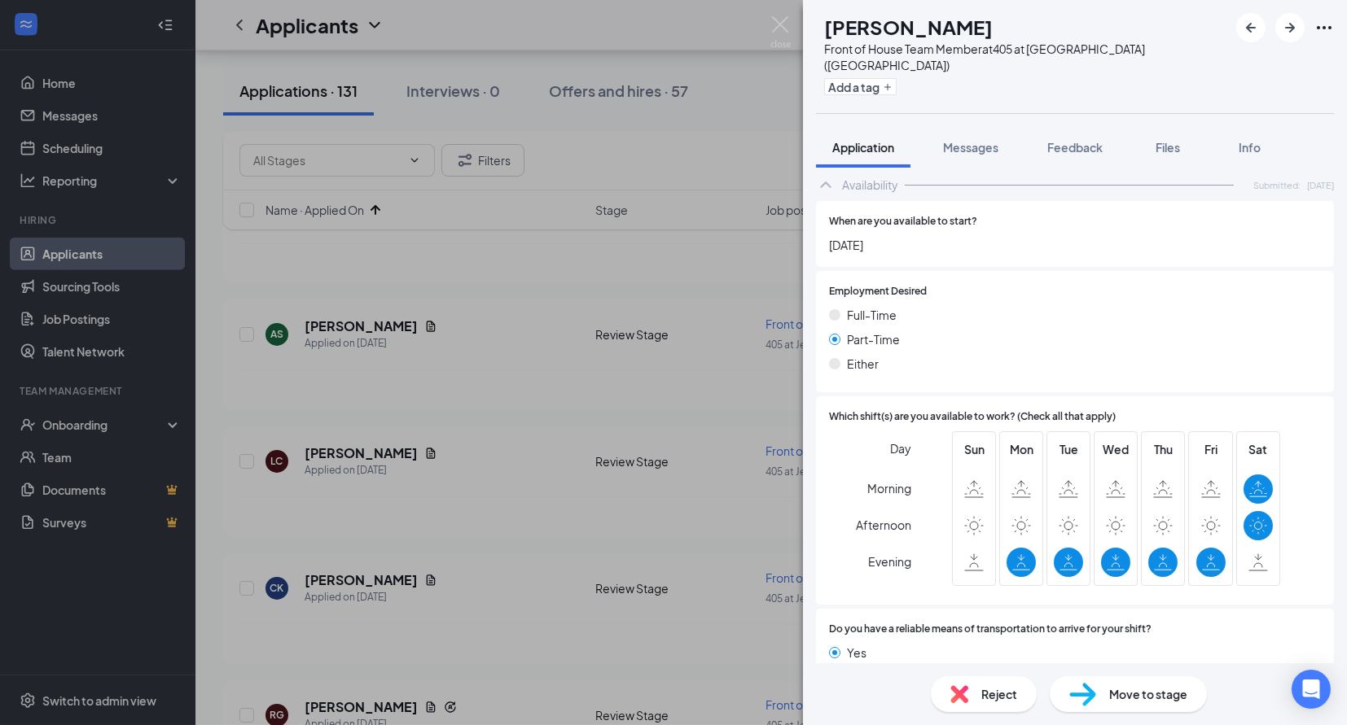
scroll to position [796, 0]
click at [972, 695] on div "Reject" at bounding box center [984, 695] width 106 height 36
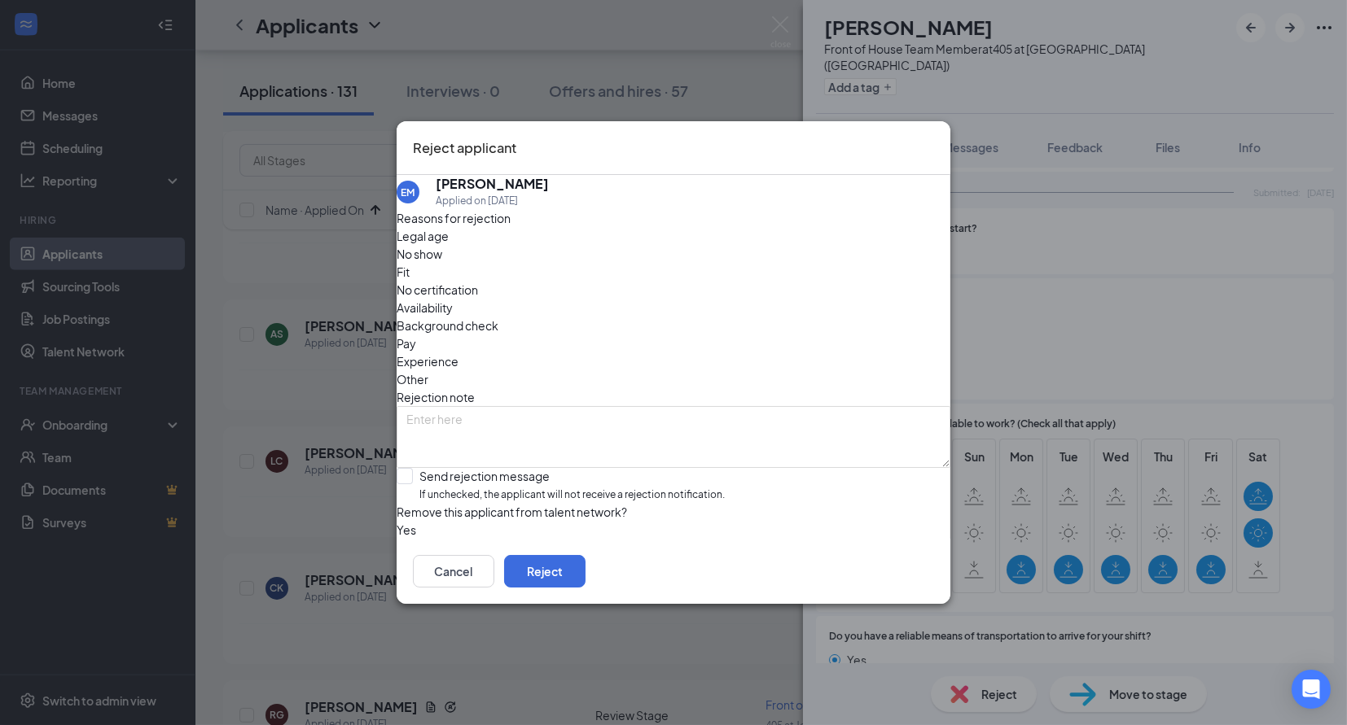
click at [453, 299] on span "Availability" at bounding box center [425, 308] width 56 height 18
click at [541, 468] on div "Send rejection message" at bounding box center [571, 476] width 305 height 16
click at [541, 468] on input "Send rejection message If unchecked, the applicant will not receive a rejection…" at bounding box center [561, 485] width 328 height 35
checkbox input "true"
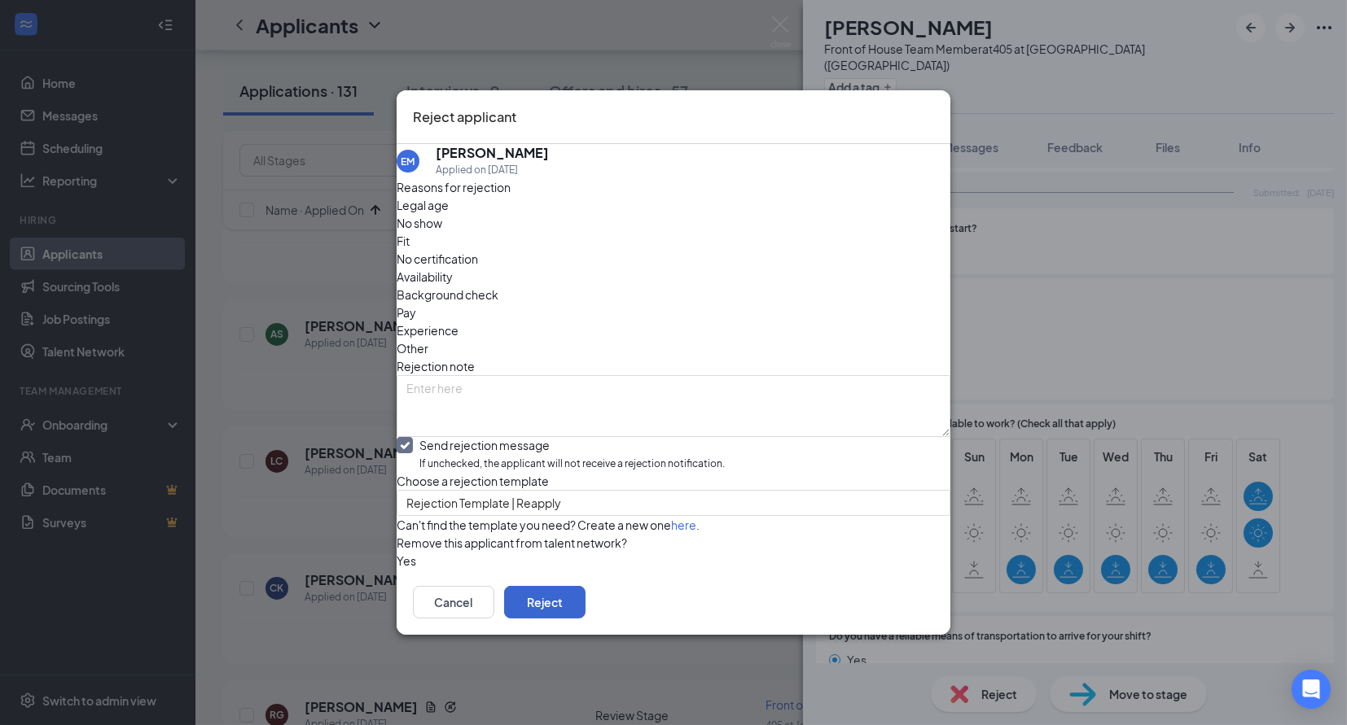
click at [585, 619] on button "Reject" at bounding box center [544, 602] width 81 height 33
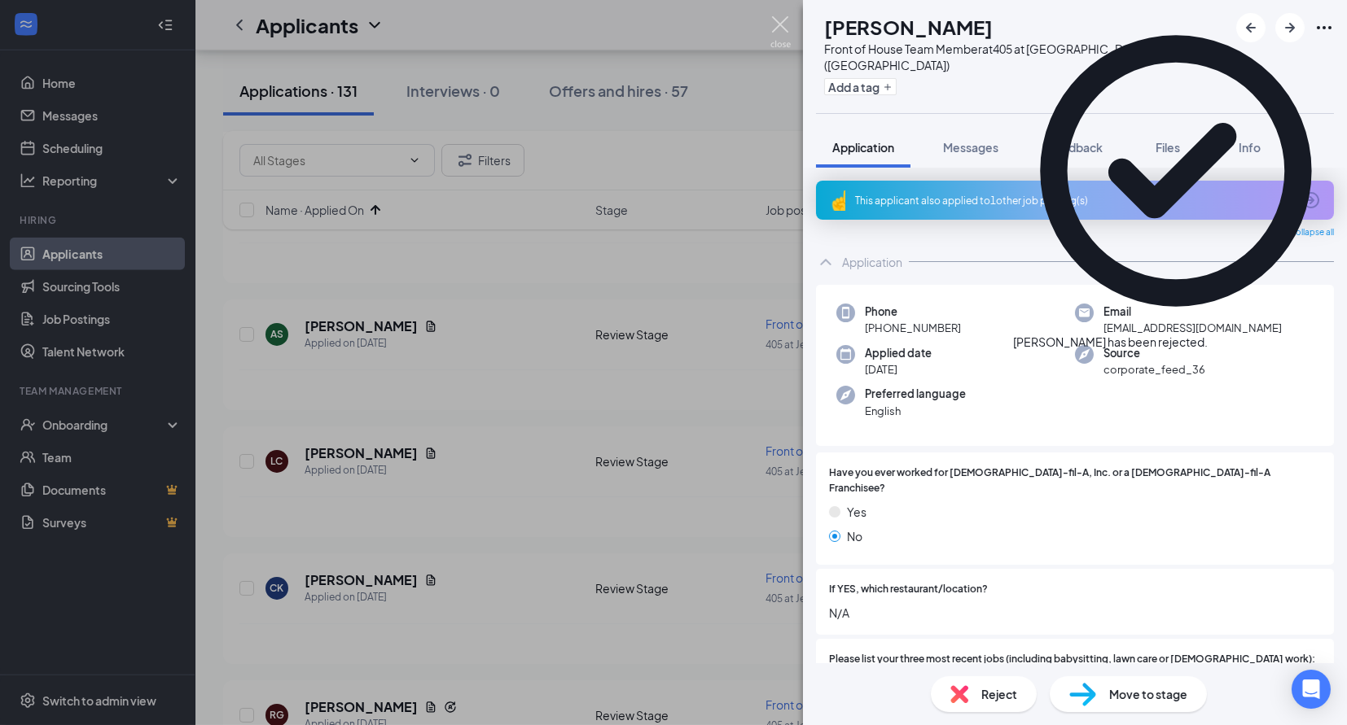
click at [778, 24] on img at bounding box center [780, 32] width 20 height 32
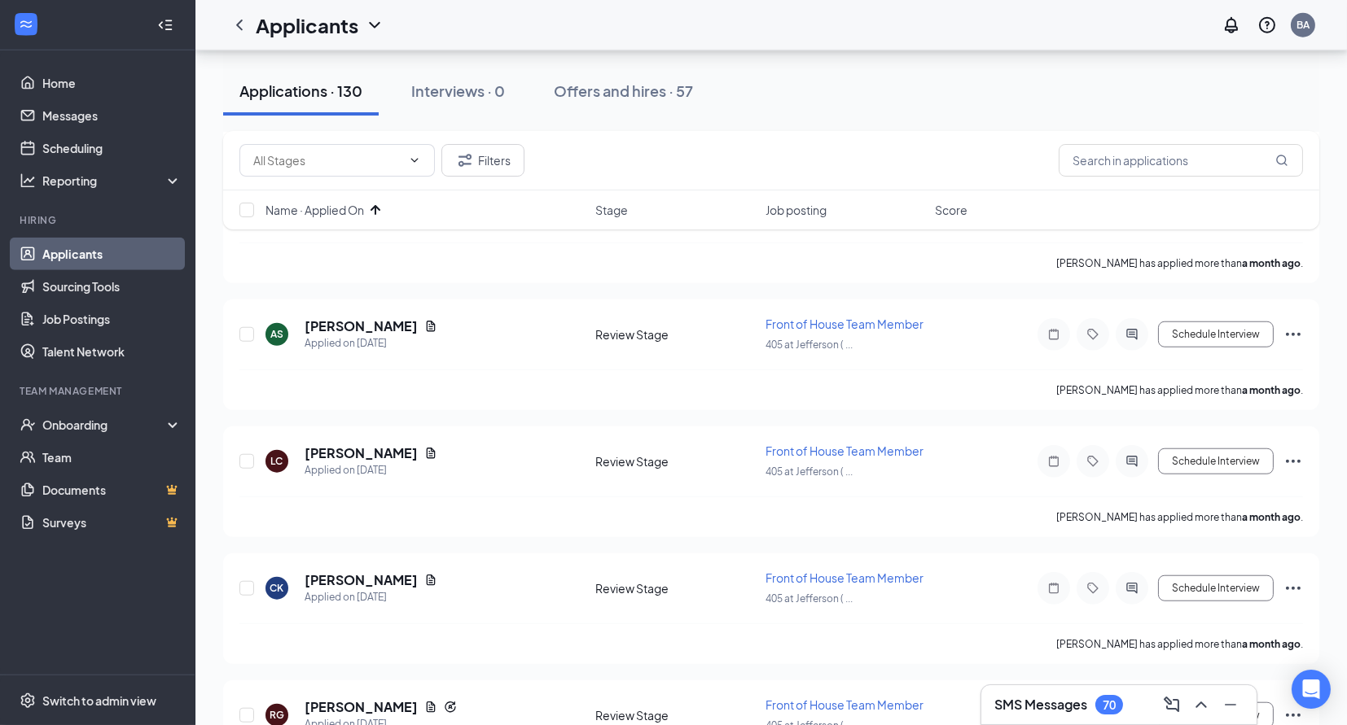
click at [1061, 709] on h3 "SMS Messages" at bounding box center [1040, 705] width 93 height 18
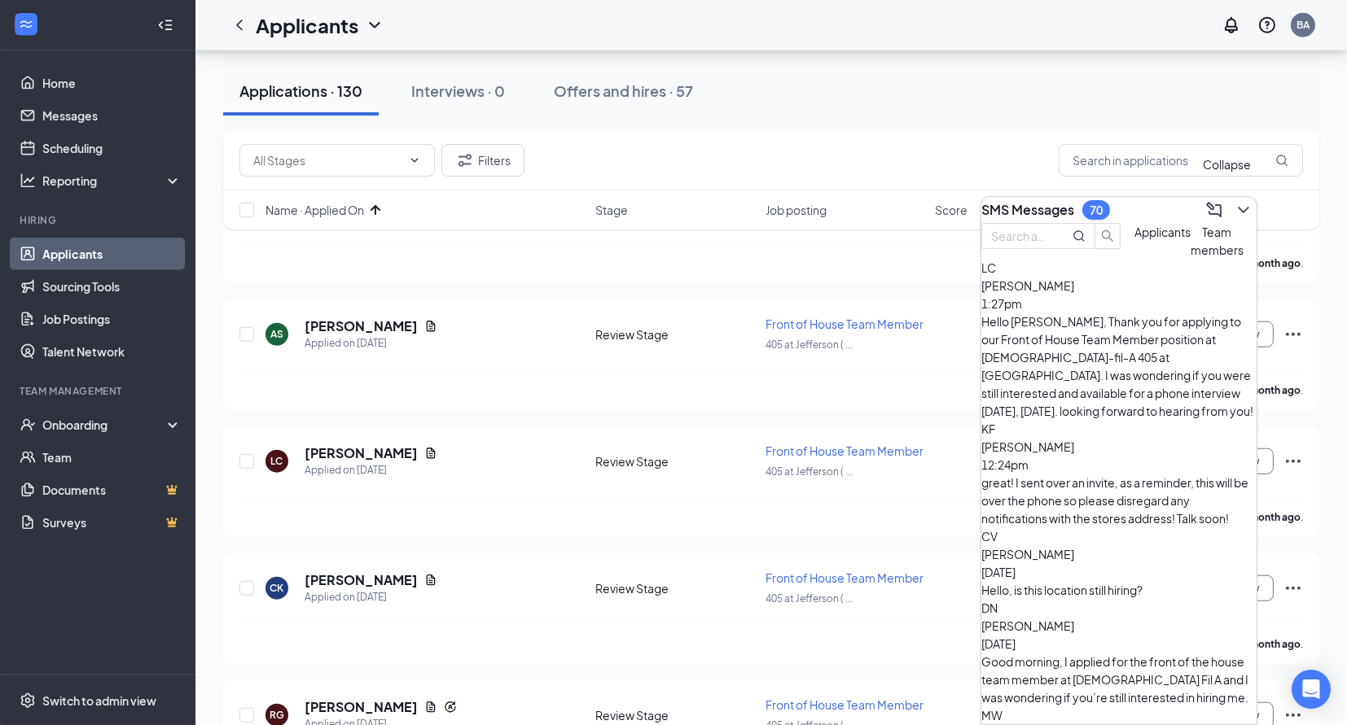
click at [1233, 207] on icon "ChevronDown" at bounding box center [1243, 210] width 20 height 20
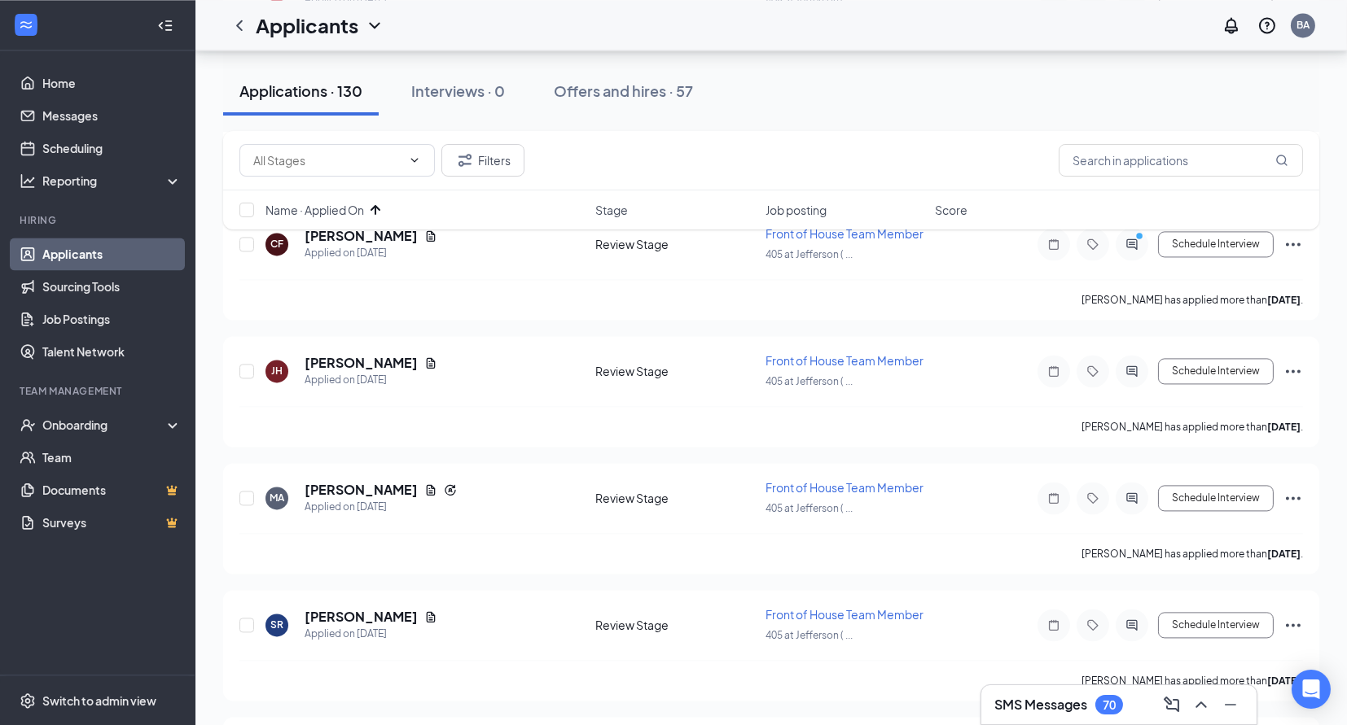
scroll to position [6324, 0]
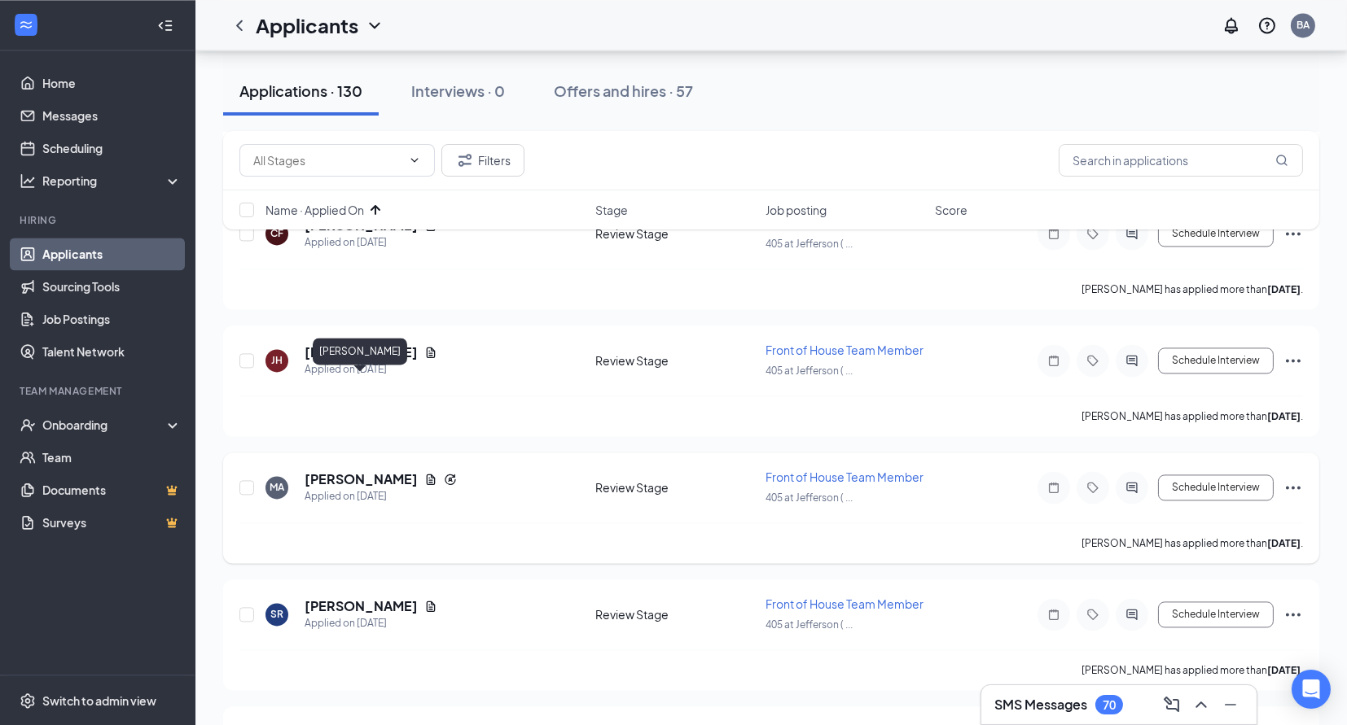
click at [378, 471] on h5 "[PERSON_NAME]" at bounding box center [361, 480] width 113 height 18
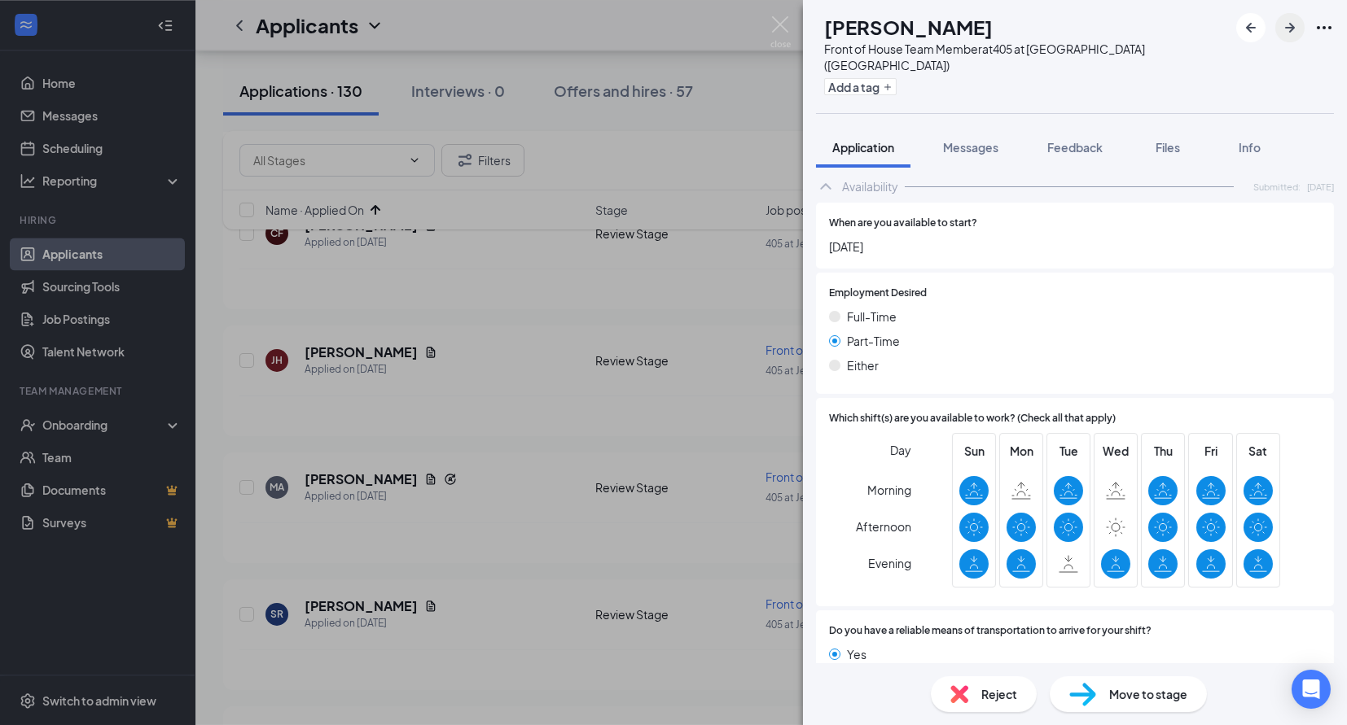
scroll to position [877, 0]
click at [1287, 25] on icon "ArrowRight" at bounding box center [1290, 28] width 20 height 20
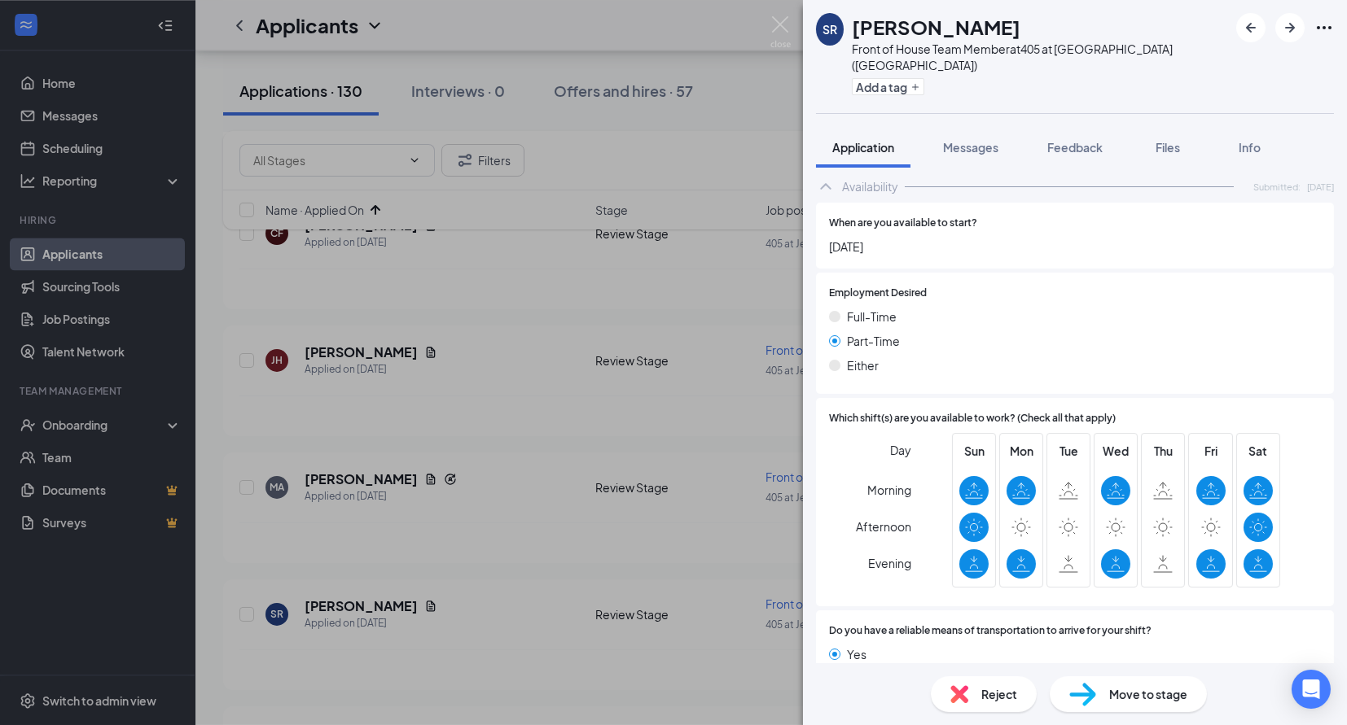
scroll to position [831, 0]
click at [1287, 31] on icon "ArrowRight" at bounding box center [1290, 28] width 20 height 20
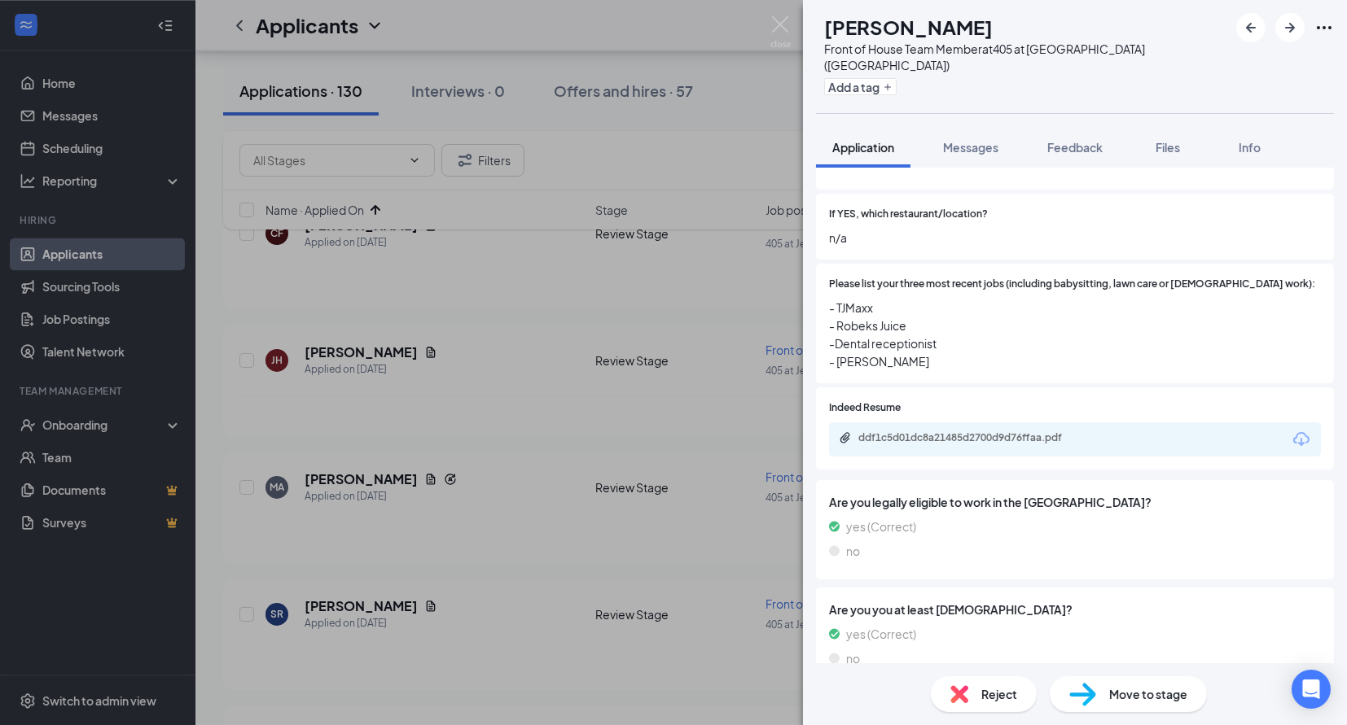
scroll to position [391, 0]
click at [985, 699] on span "Reject" at bounding box center [999, 695] width 36 height 18
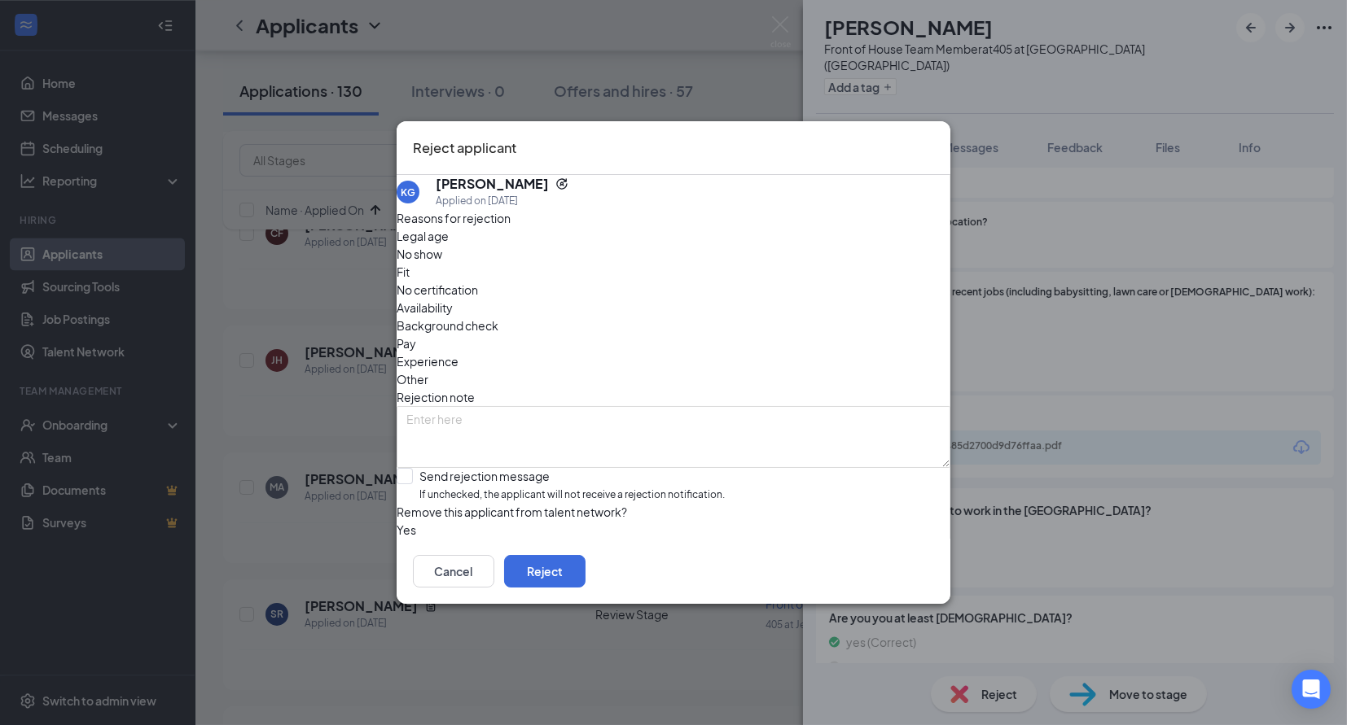
click at [453, 299] on span "Availability" at bounding box center [425, 308] width 56 height 18
click at [527, 488] on span "If unchecked, the applicant will not receive a rejection notification." at bounding box center [571, 495] width 305 height 15
click at [527, 468] on input "Send rejection message If unchecked, the applicant will not receive a rejection…" at bounding box center [561, 485] width 328 height 35
checkbox input "true"
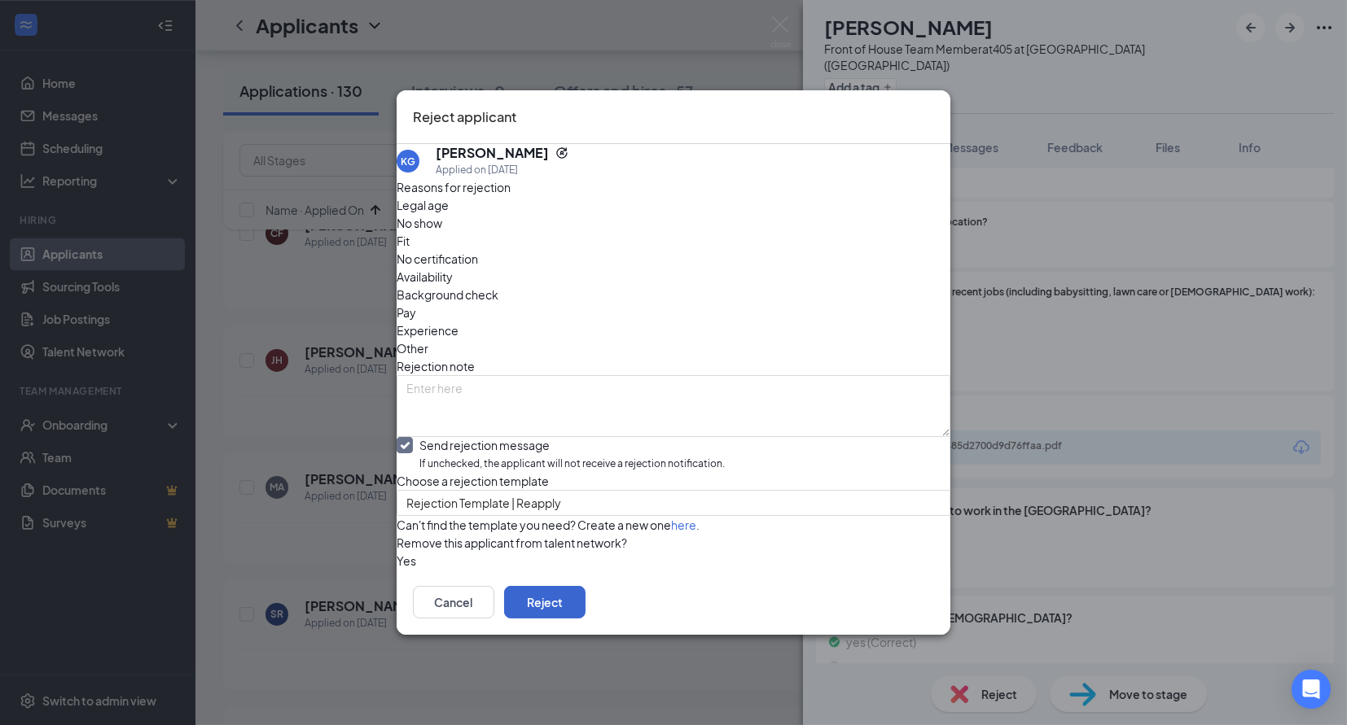
click at [585, 619] on button "Reject" at bounding box center [544, 602] width 81 height 33
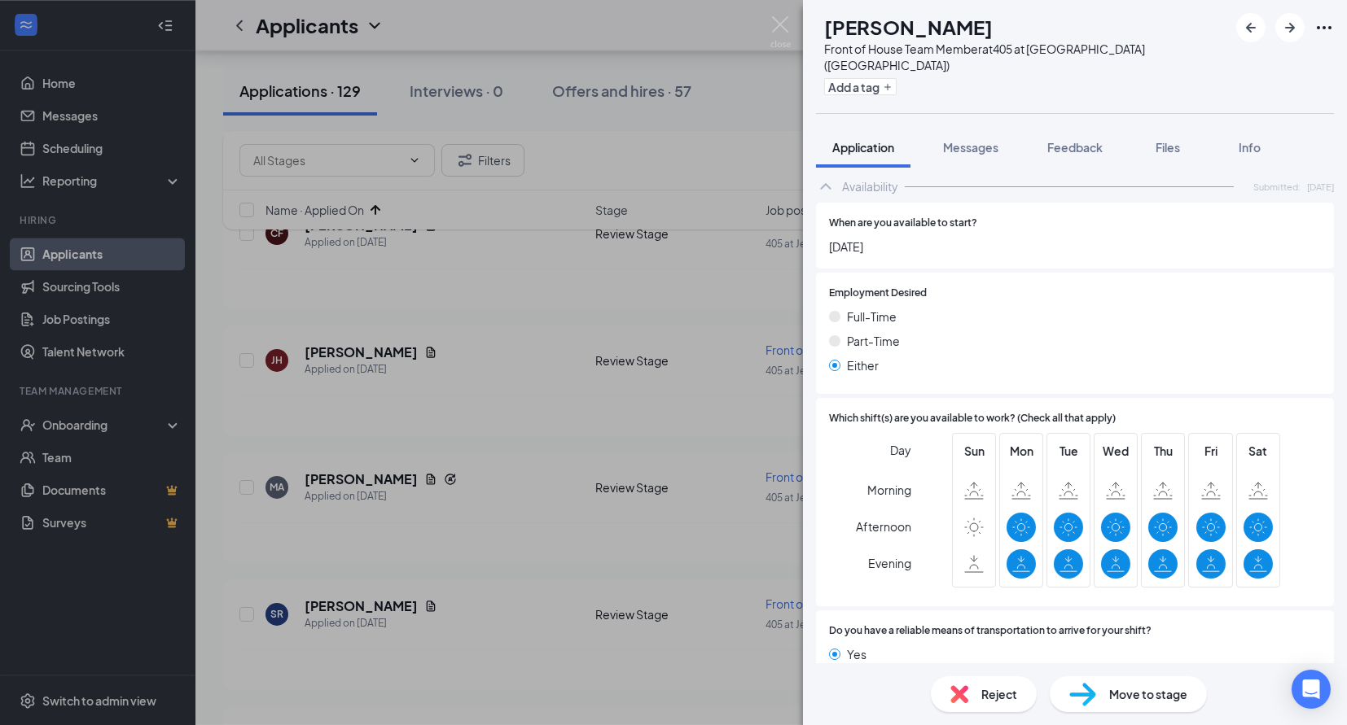
scroll to position [791, 0]
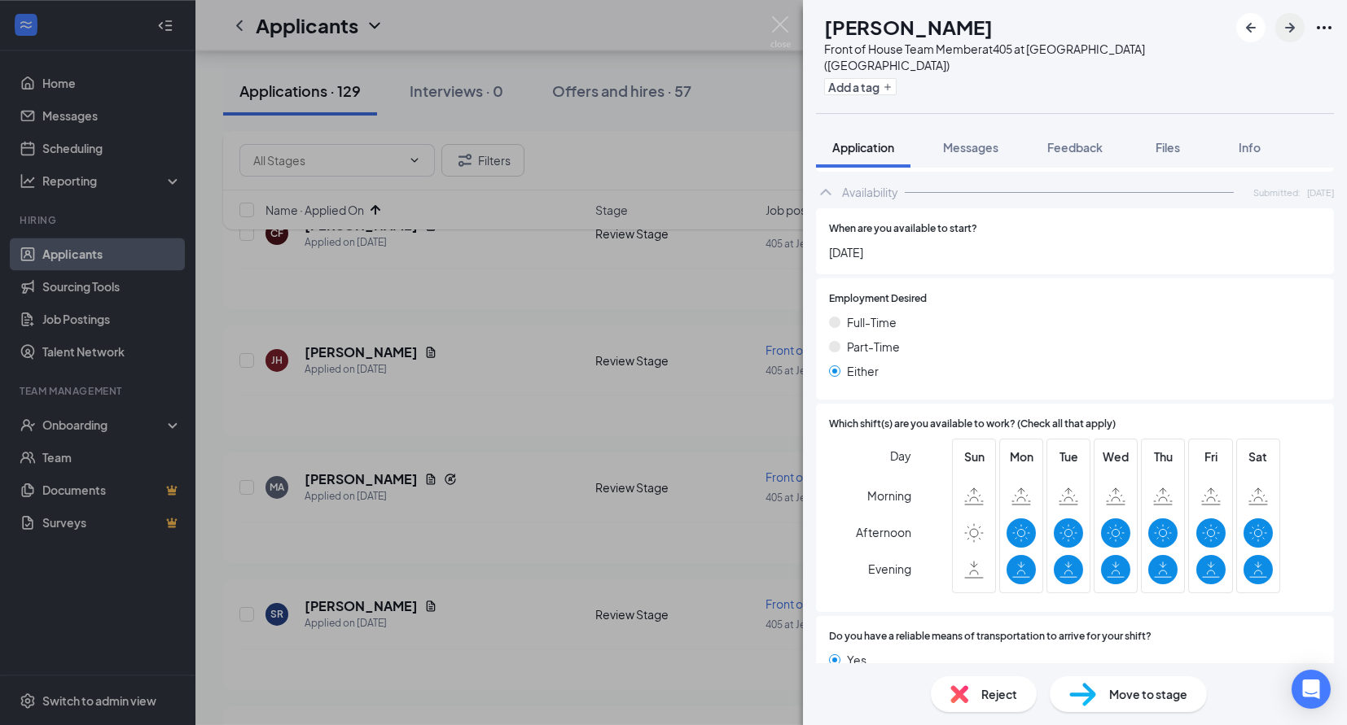
click at [1286, 33] on icon "ArrowRight" at bounding box center [1290, 28] width 20 height 20
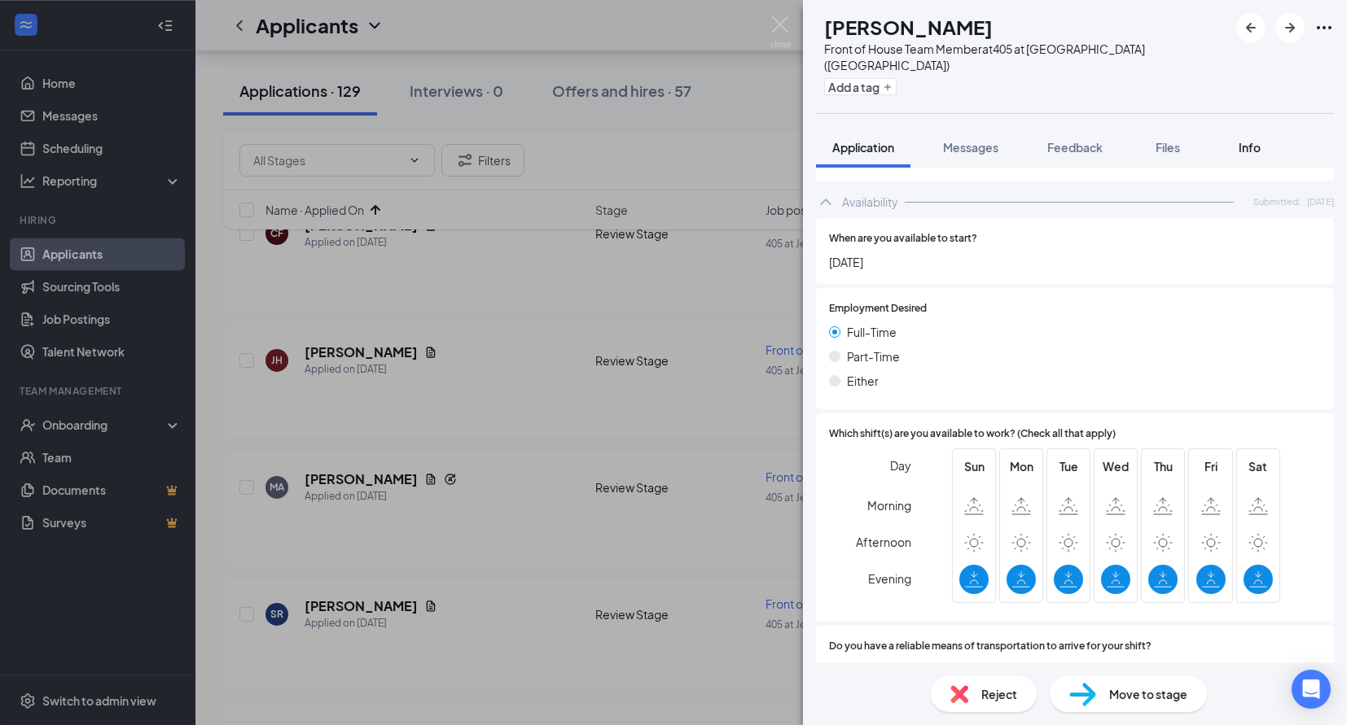
scroll to position [771, 0]
click at [1295, 26] on icon "ArrowRight" at bounding box center [1290, 28] width 20 height 20
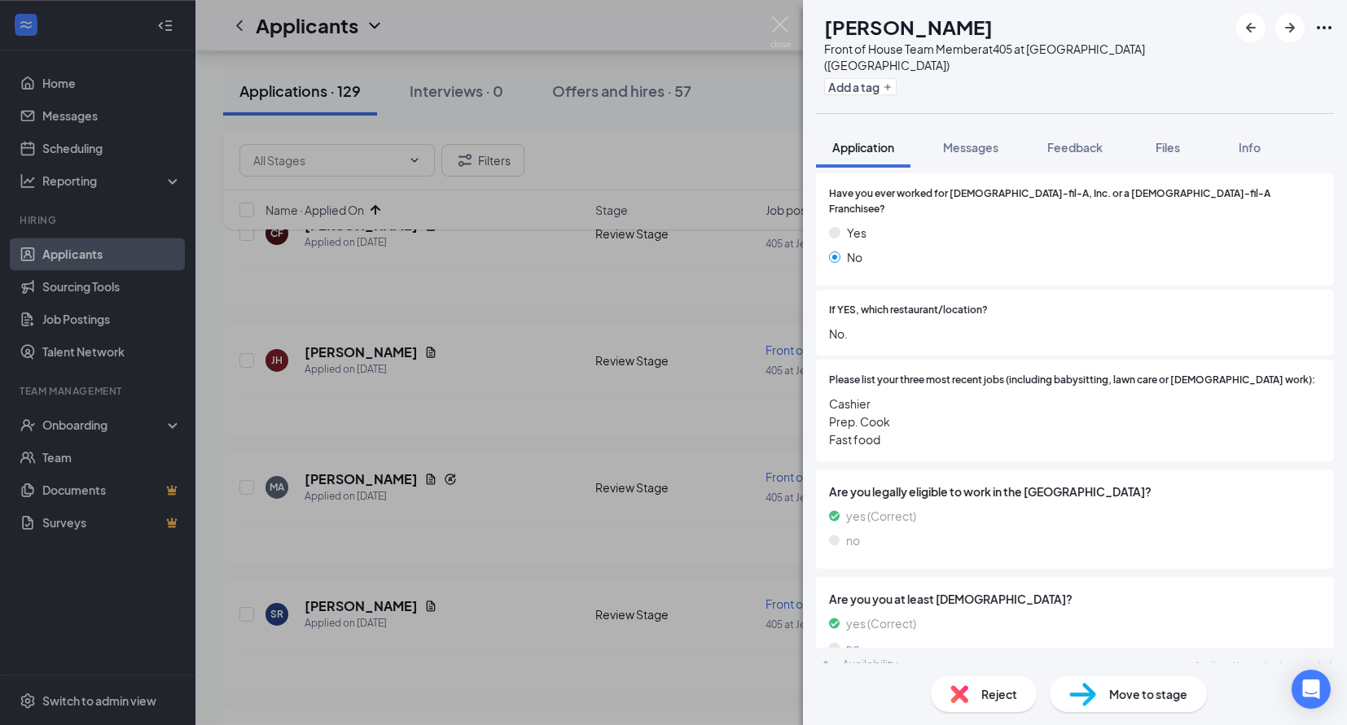
scroll to position [232, 0]
click at [986, 699] on span "Reject" at bounding box center [999, 695] width 36 height 18
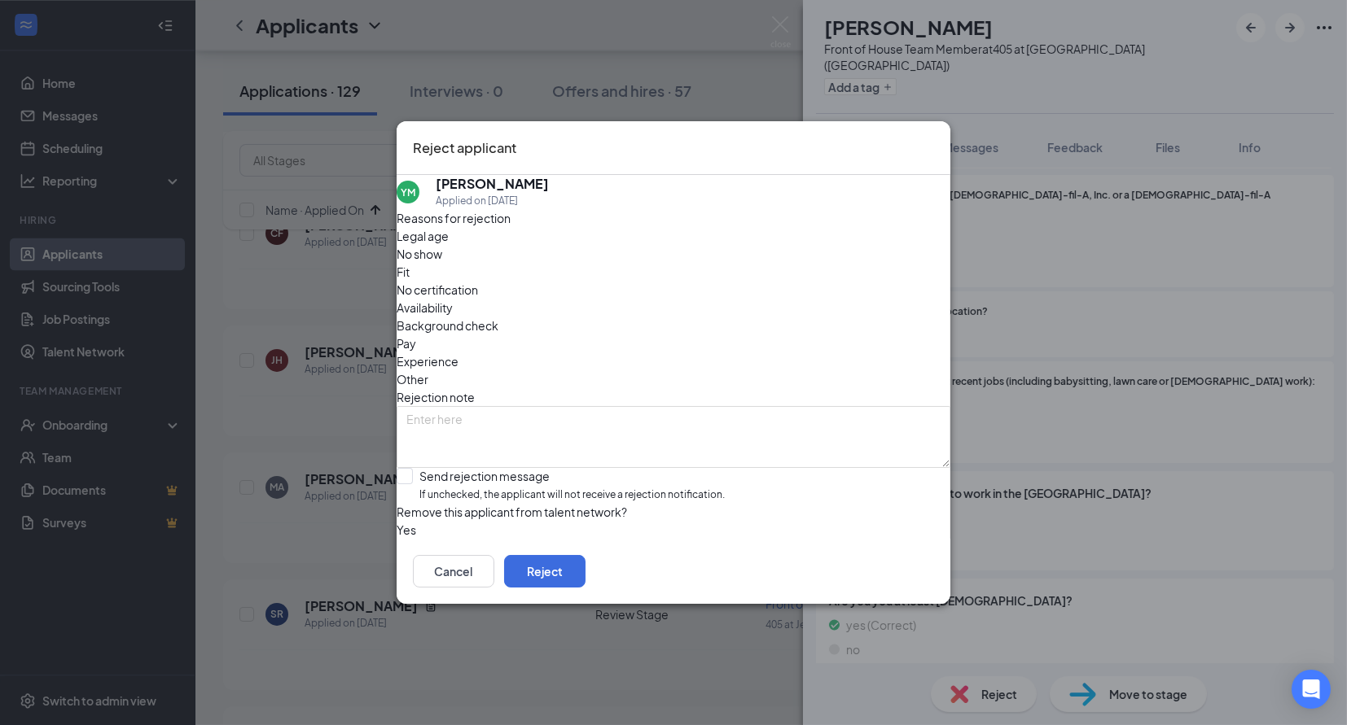
click at [453, 299] on span "Availability" at bounding box center [425, 308] width 56 height 18
click at [553, 479] on div "Reasons for rejection Legal age No show Fit No certification Availability Backg…" at bounding box center [674, 374] width 554 height 330
click at [546, 488] on span "If unchecked, the applicant will not receive a rejection notification." at bounding box center [571, 495] width 305 height 15
click at [546, 468] on input "Send rejection message If unchecked, the applicant will not receive a rejection…" at bounding box center [561, 485] width 328 height 35
checkbox input "true"
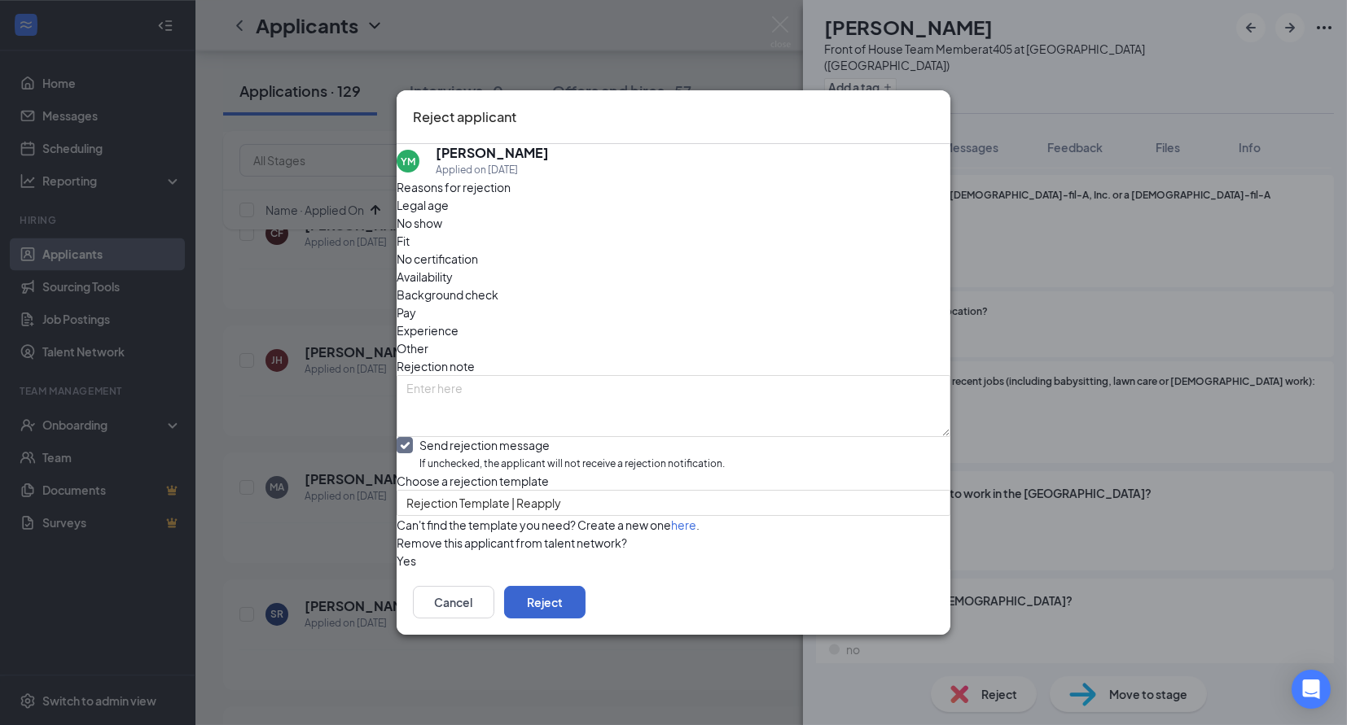
click at [585, 619] on button "Reject" at bounding box center [544, 602] width 81 height 33
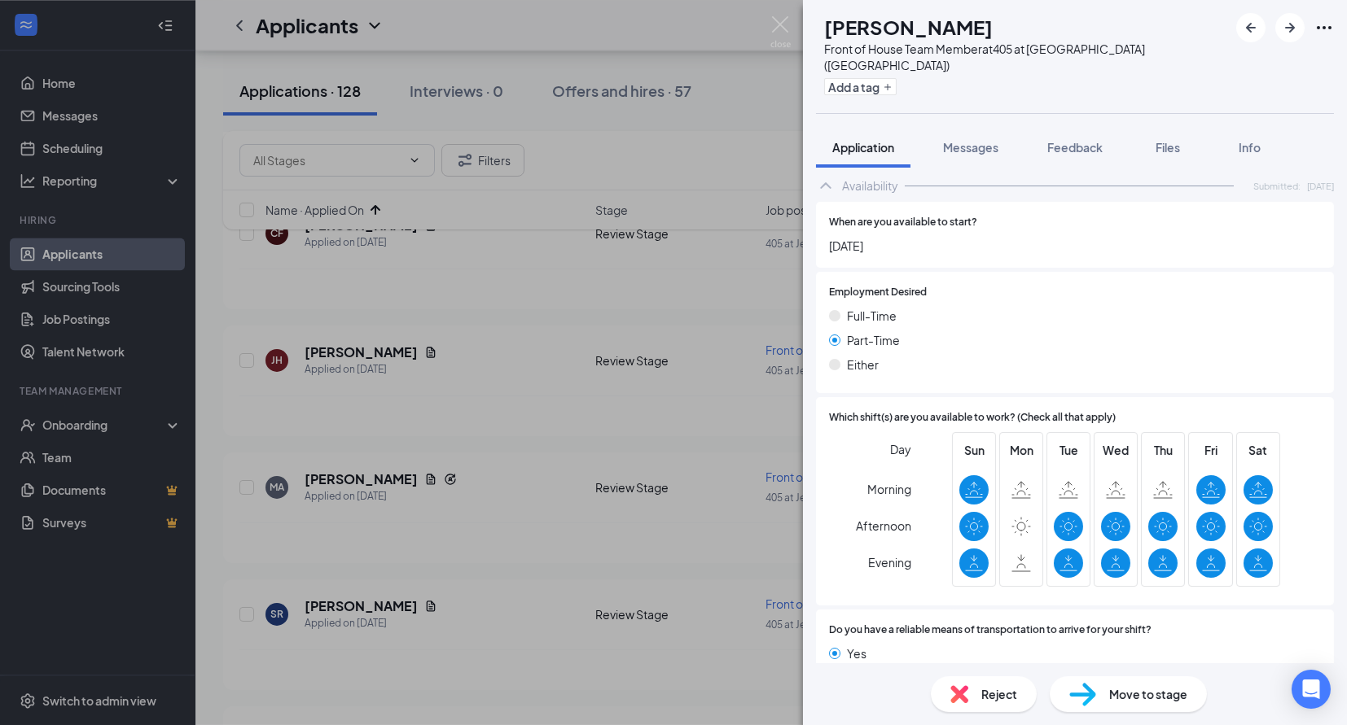
scroll to position [836, 0]
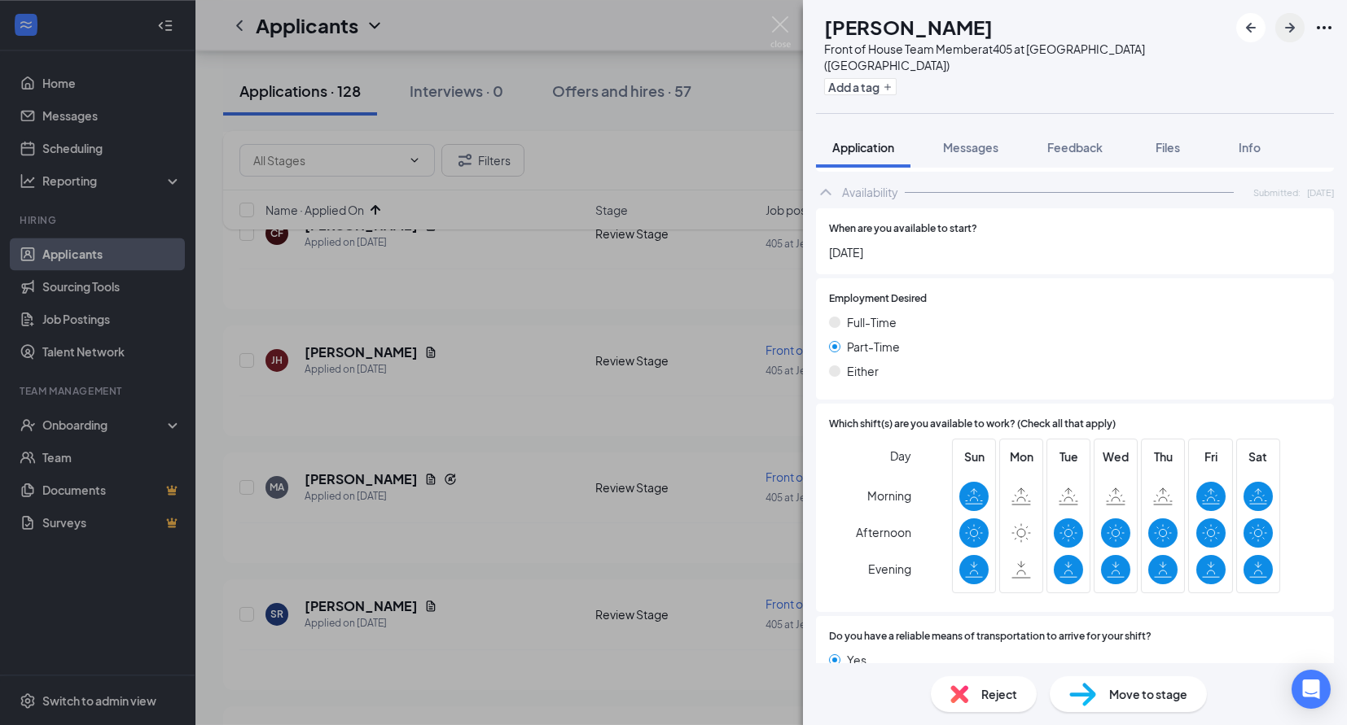
click at [1295, 28] on icon "ArrowRight" at bounding box center [1290, 28] width 20 height 20
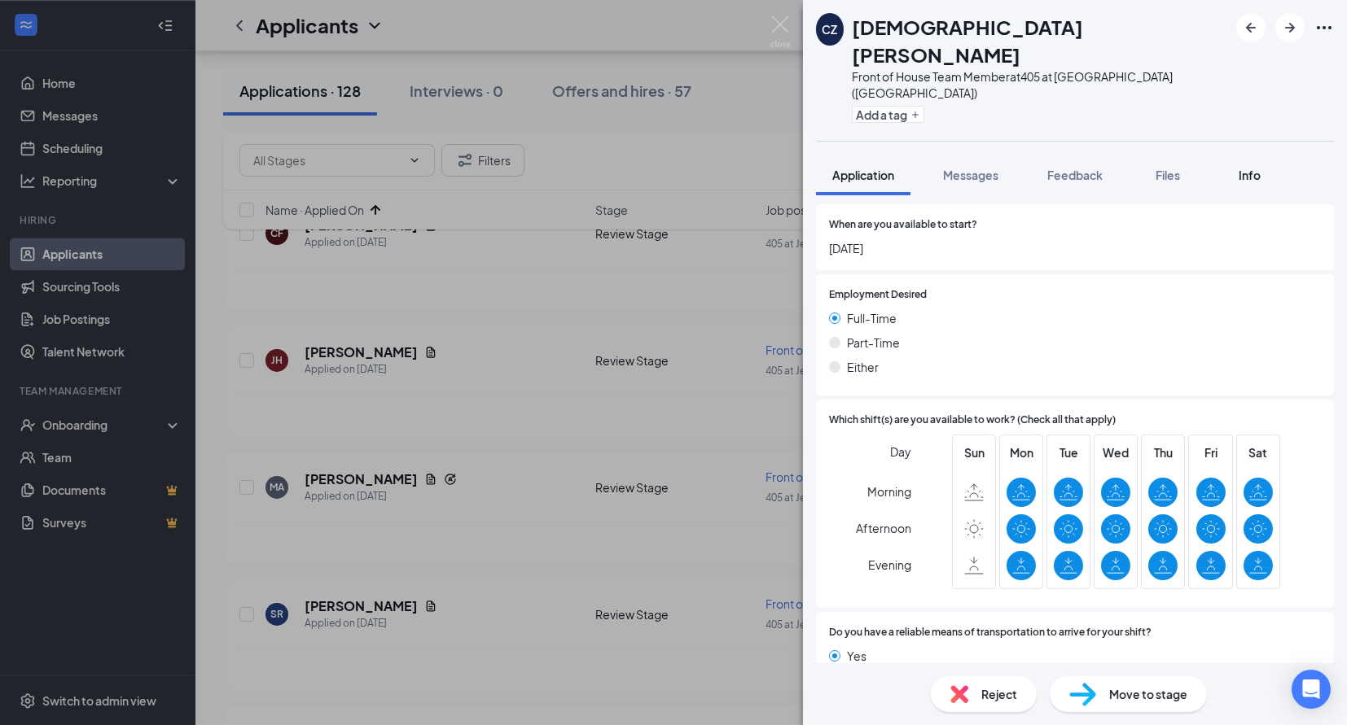
scroll to position [870, 0]
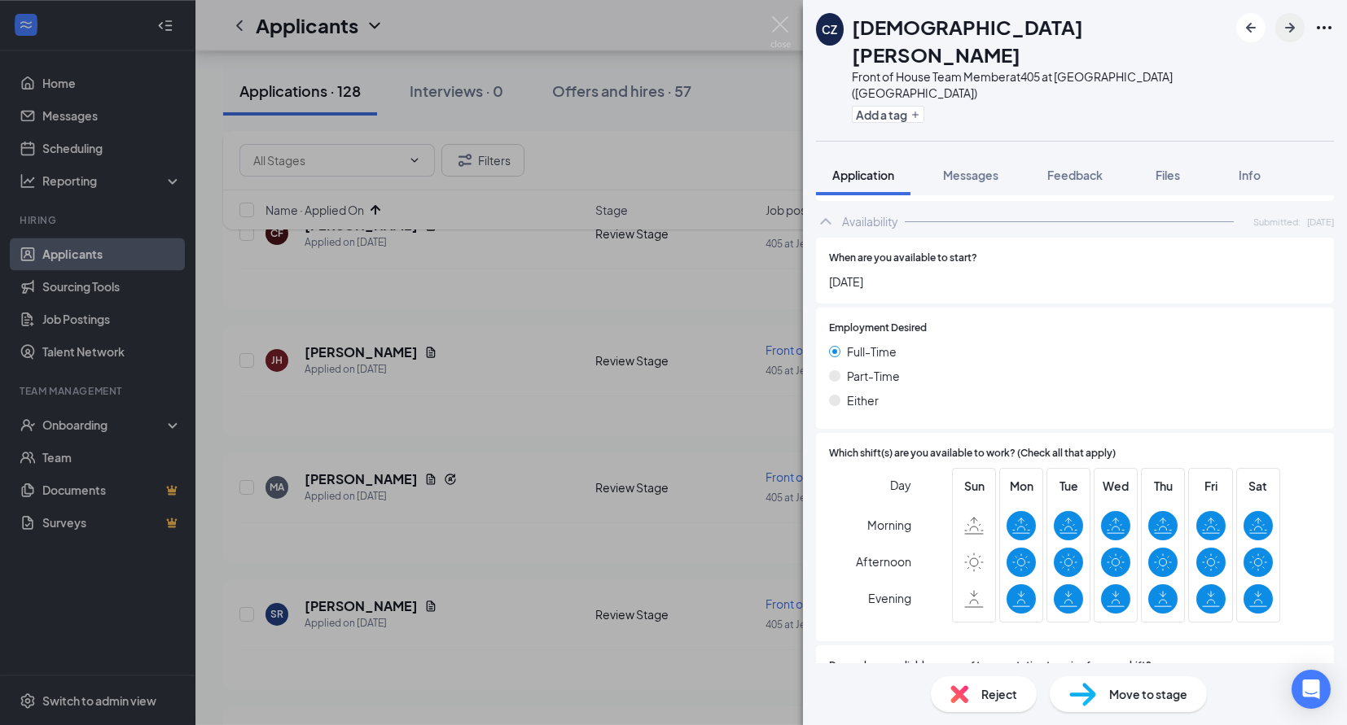
click at [1288, 28] on icon "ArrowRight" at bounding box center [1290, 28] width 10 height 10
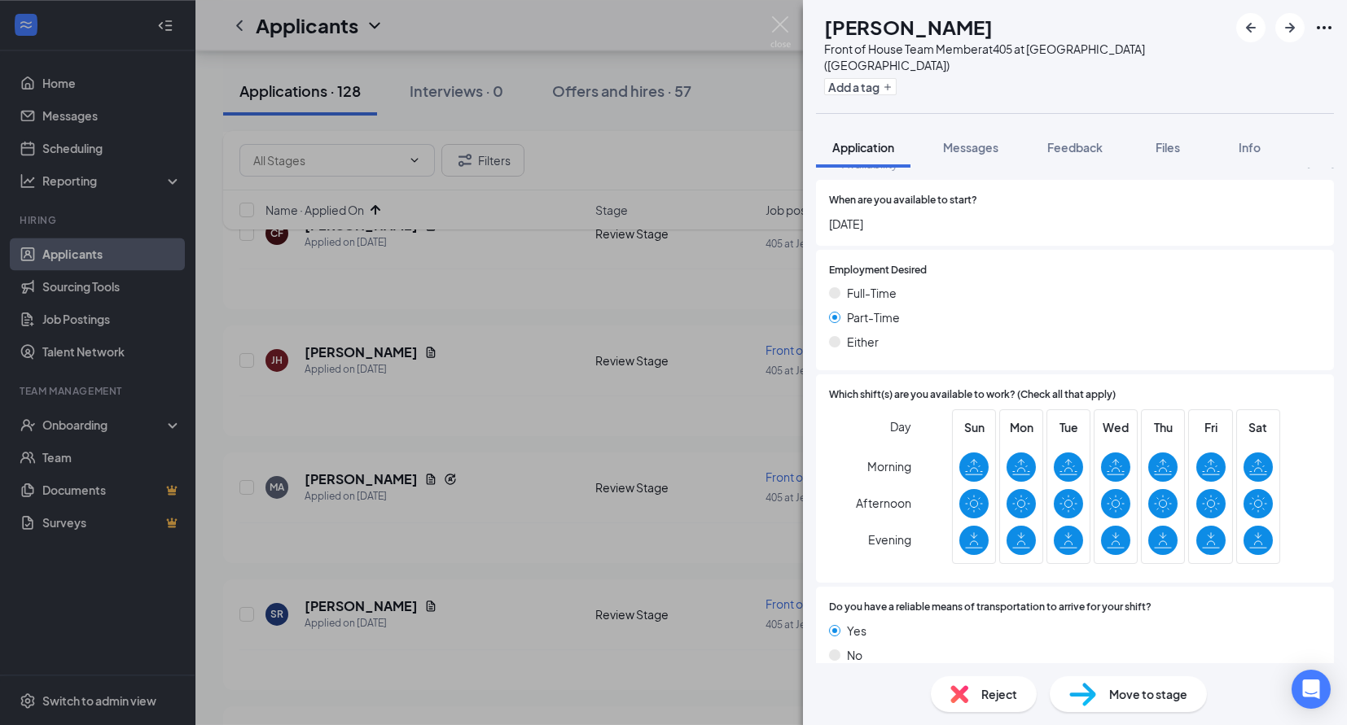
scroll to position [852, 0]
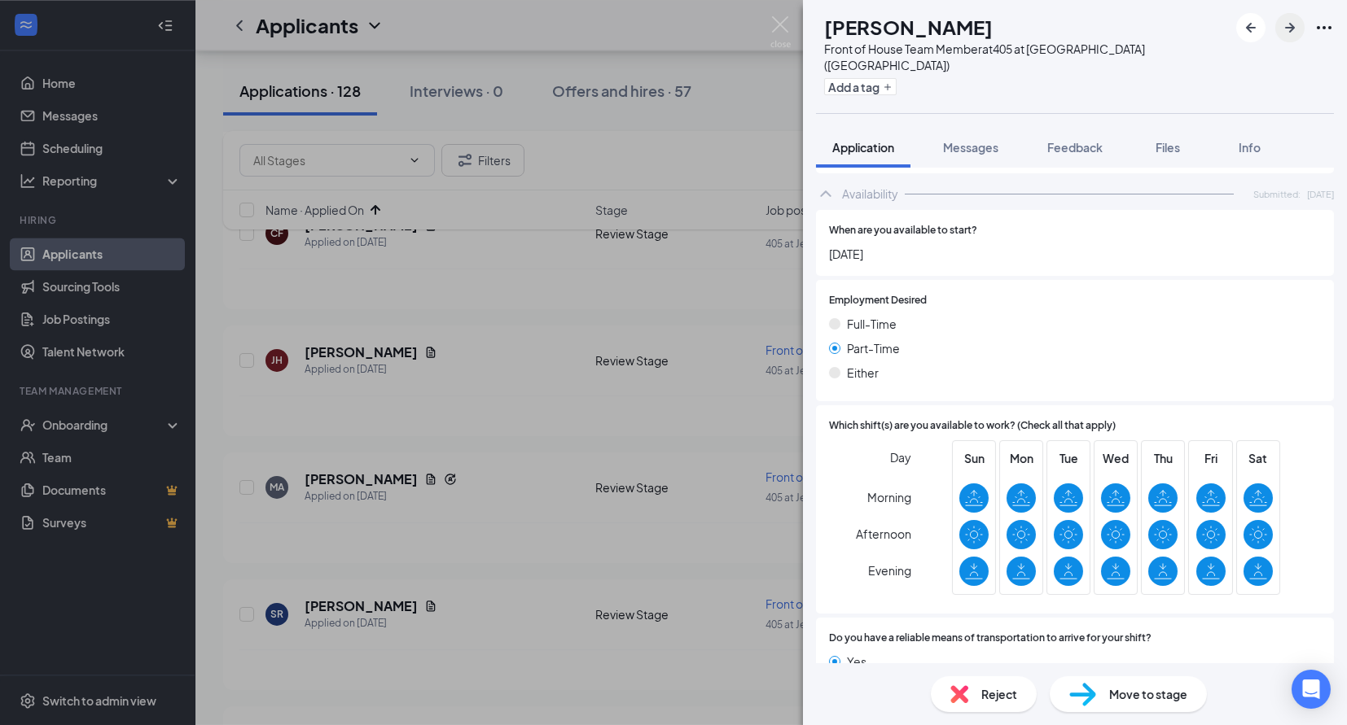
click at [1285, 28] on icon "ArrowRight" at bounding box center [1290, 28] width 20 height 20
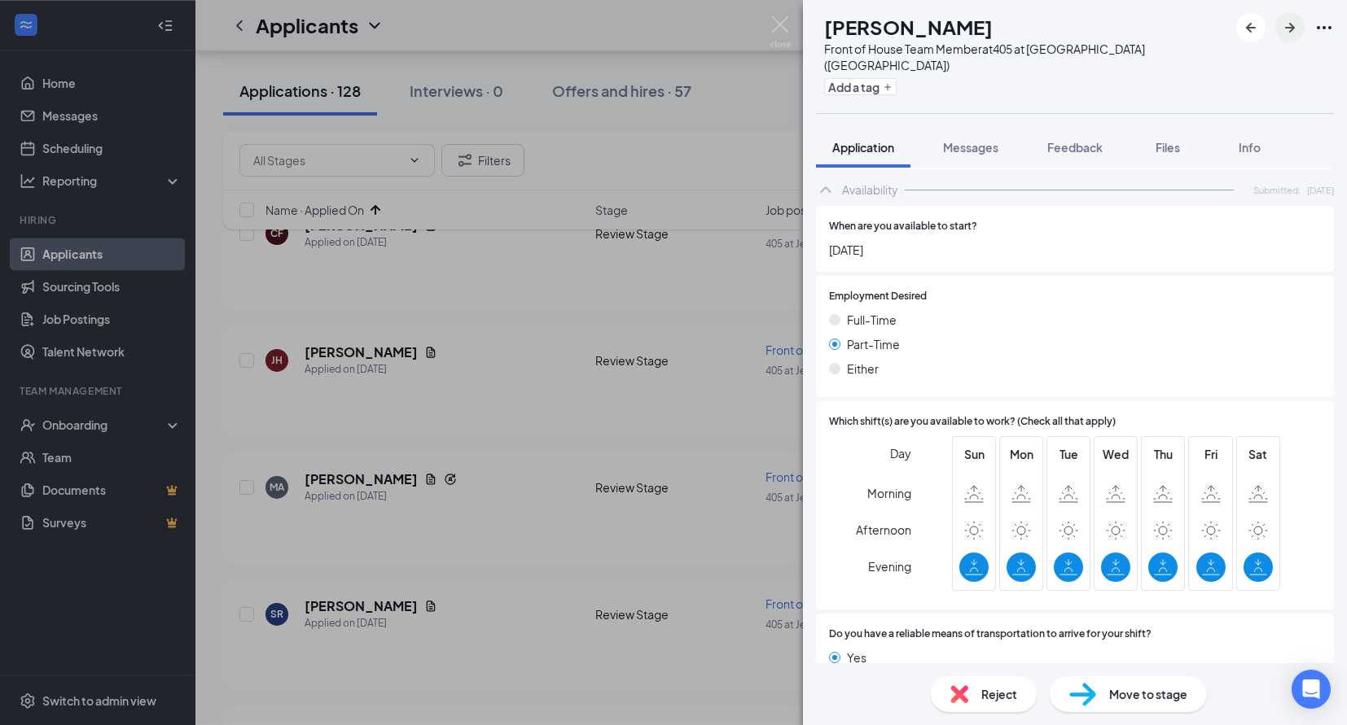
scroll to position [795, 0]
click at [1289, 31] on icon "ArrowRight" at bounding box center [1290, 28] width 10 height 10
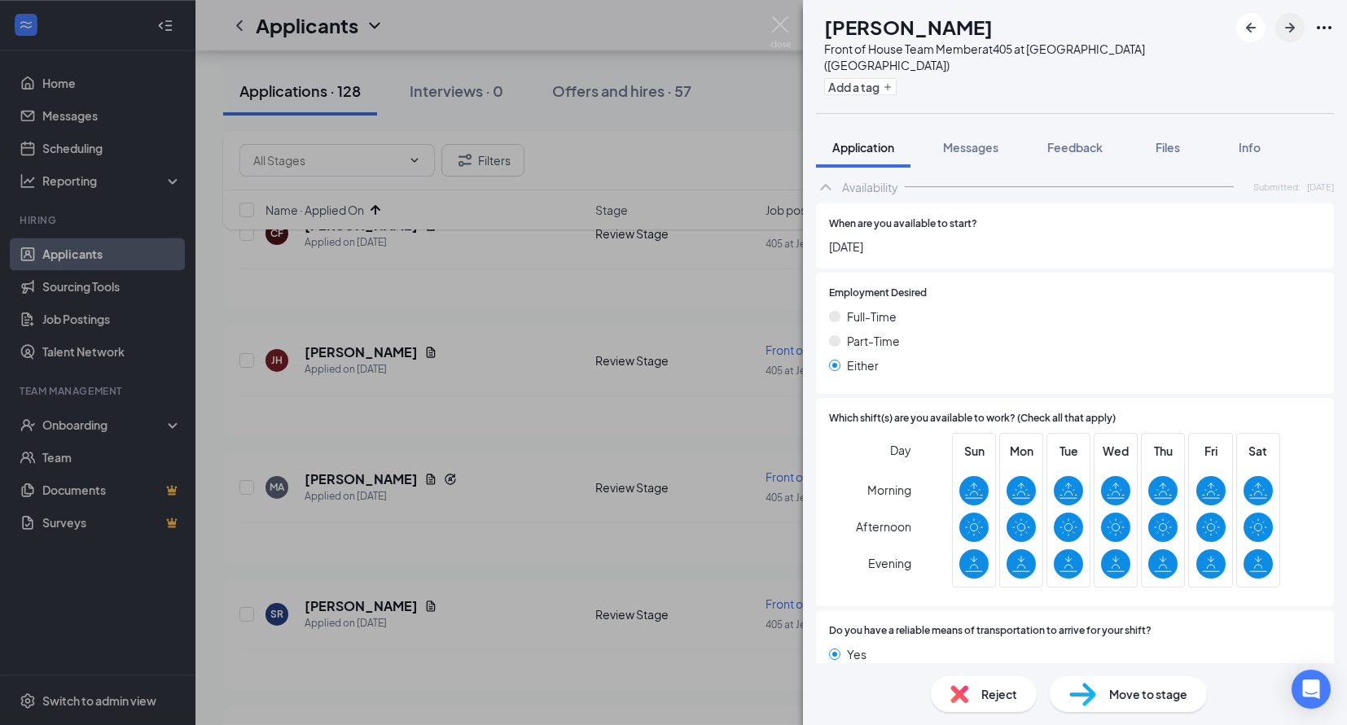
click at [1286, 29] on icon "ArrowRight" at bounding box center [1290, 28] width 20 height 20
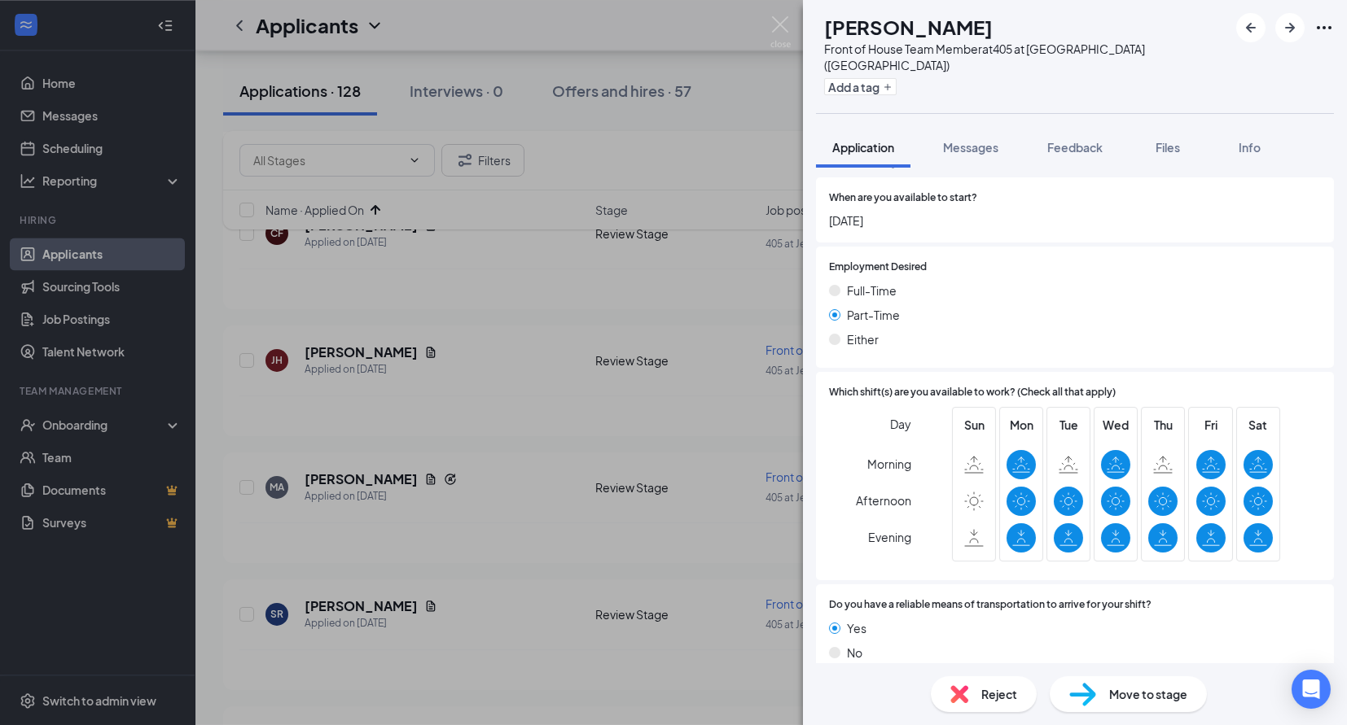
scroll to position [769, 0]
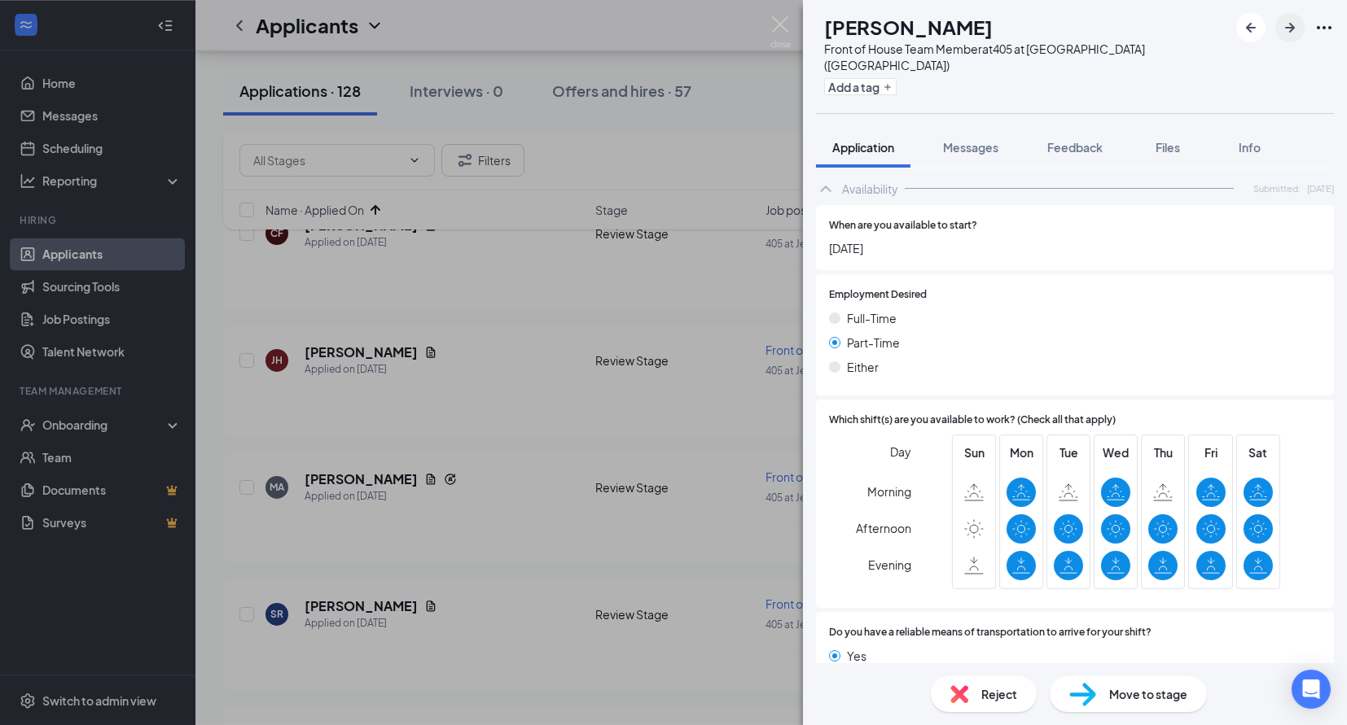
click at [1287, 24] on icon "ArrowRight" at bounding box center [1290, 28] width 20 height 20
click at [1292, 15] on button "button" at bounding box center [1289, 27] width 29 height 29
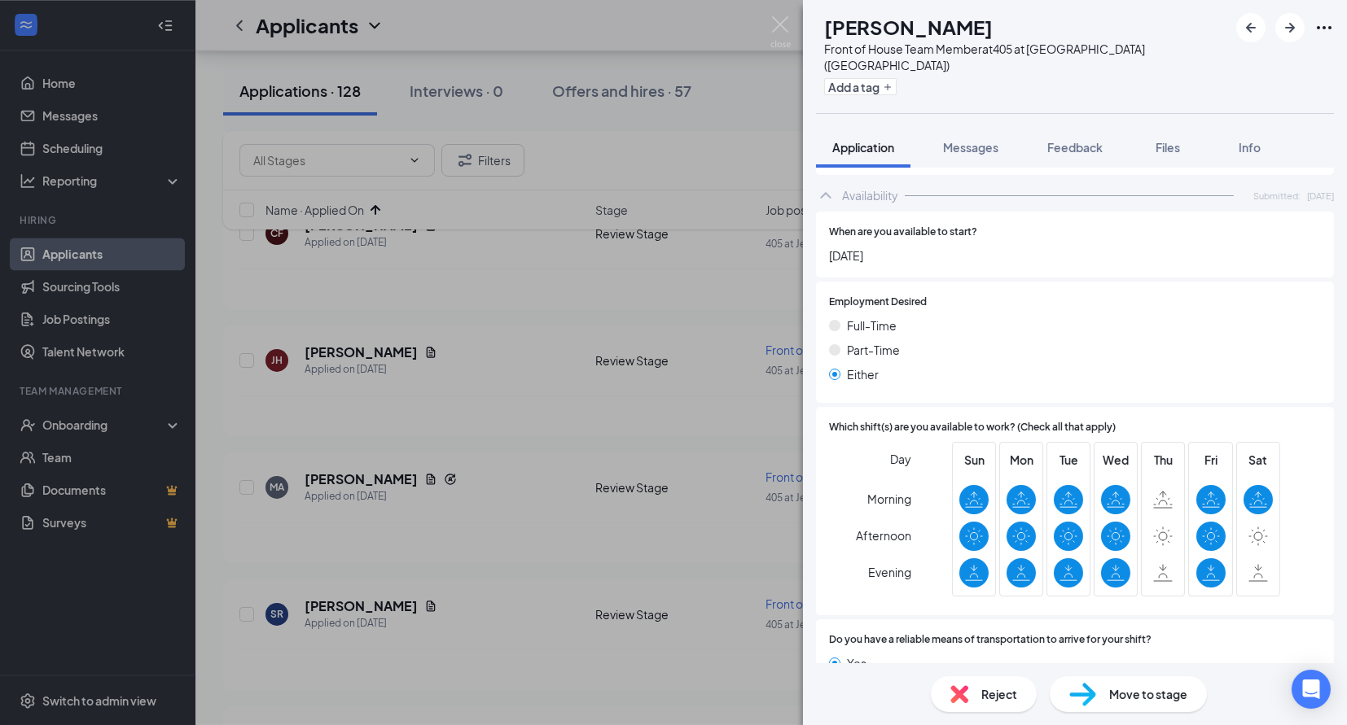
click at [1003, 696] on span "Reject" at bounding box center [999, 695] width 36 height 18
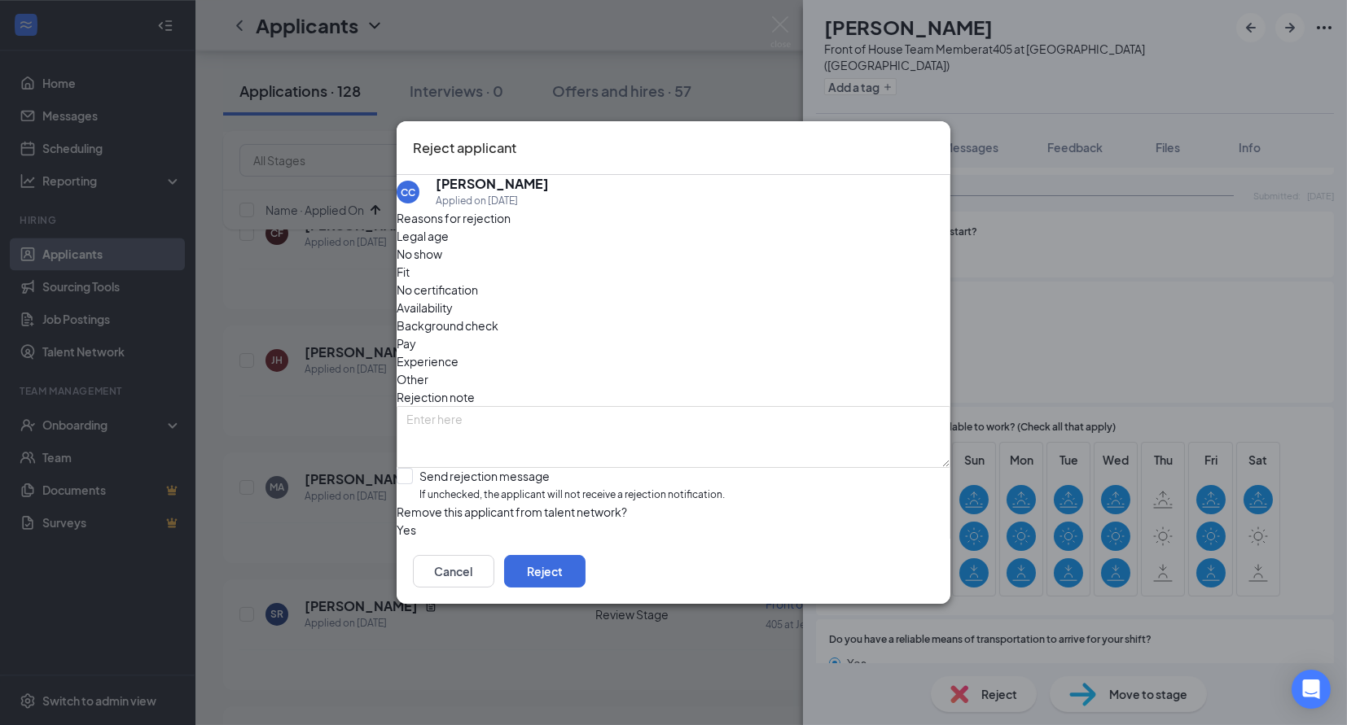
click at [453, 299] on span "Availability" at bounding box center [425, 308] width 56 height 18
click at [625, 468] on div "Send rejection message" at bounding box center [571, 476] width 305 height 16
click at [625, 468] on input "Send rejection message If unchecked, the applicant will not receive a rejection…" at bounding box center [561, 485] width 328 height 35
checkbox input "true"
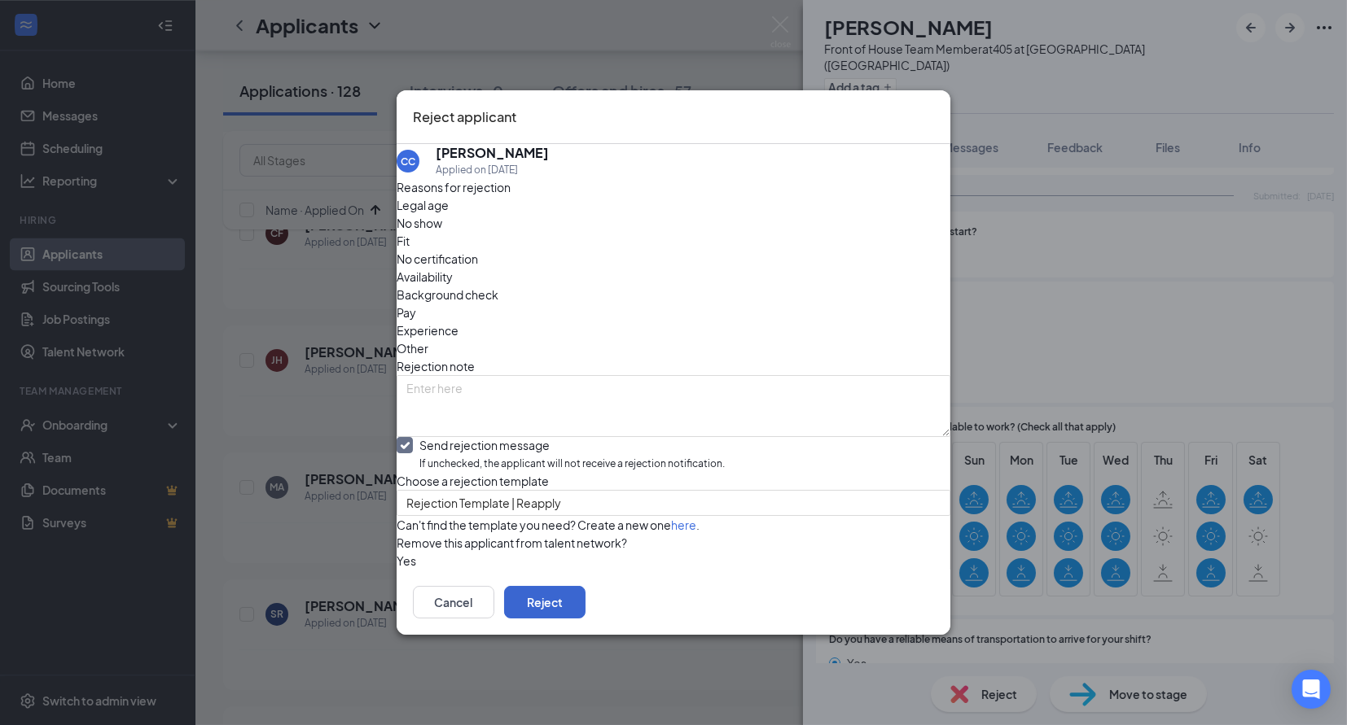
click at [585, 619] on button "Reject" at bounding box center [544, 602] width 81 height 33
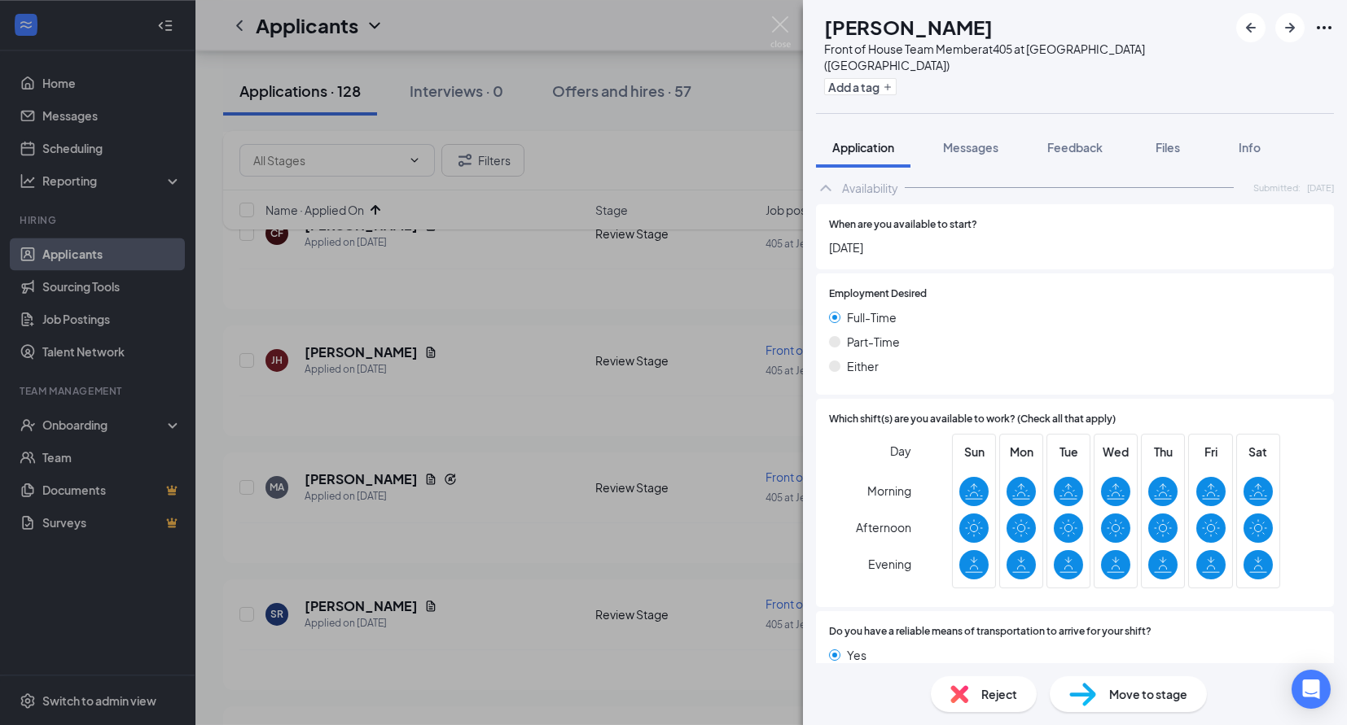
scroll to position [782, 0]
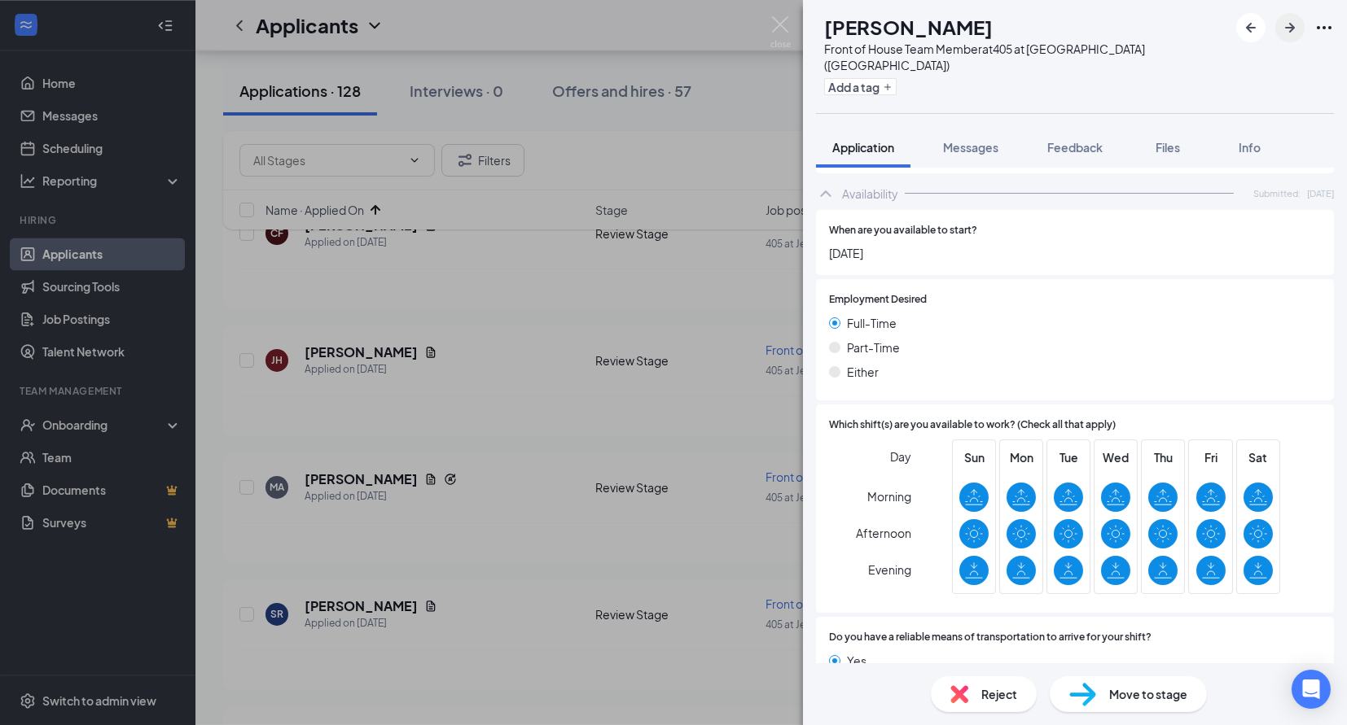
click at [1284, 28] on icon "ArrowRight" at bounding box center [1290, 28] width 20 height 20
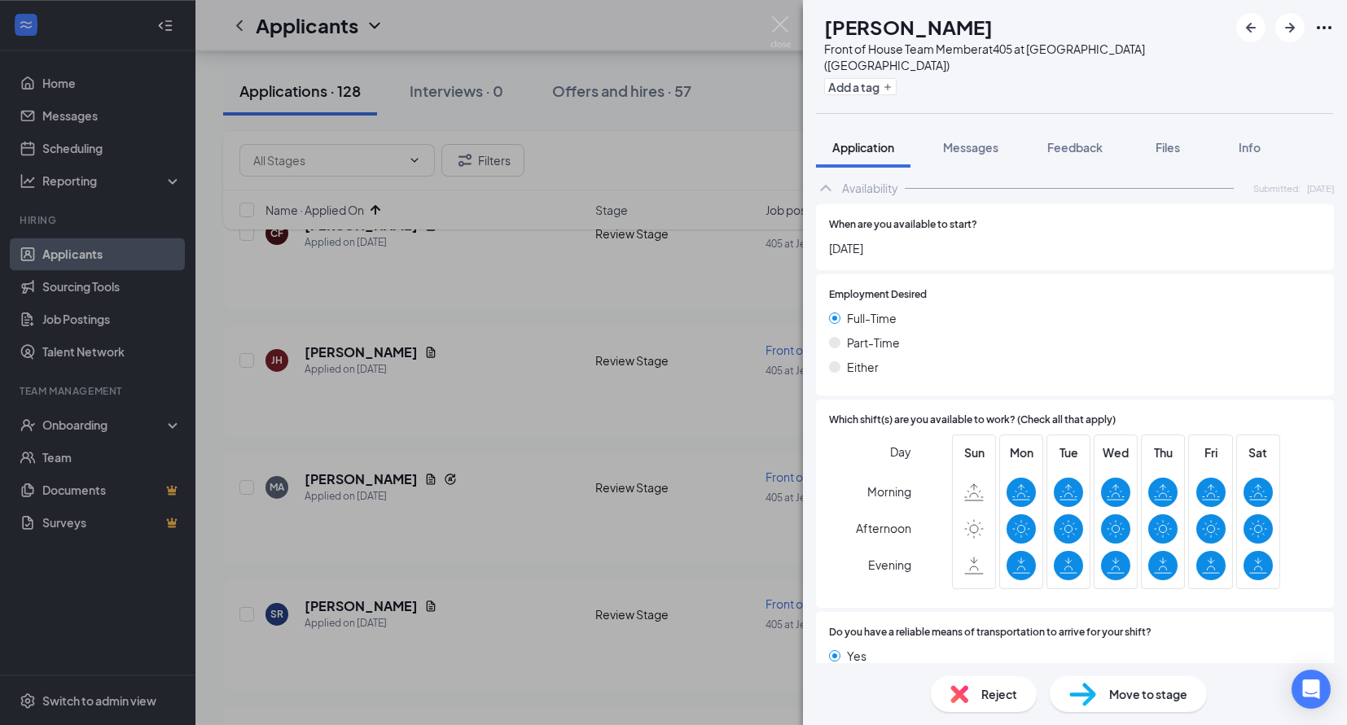
scroll to position [843, 0]
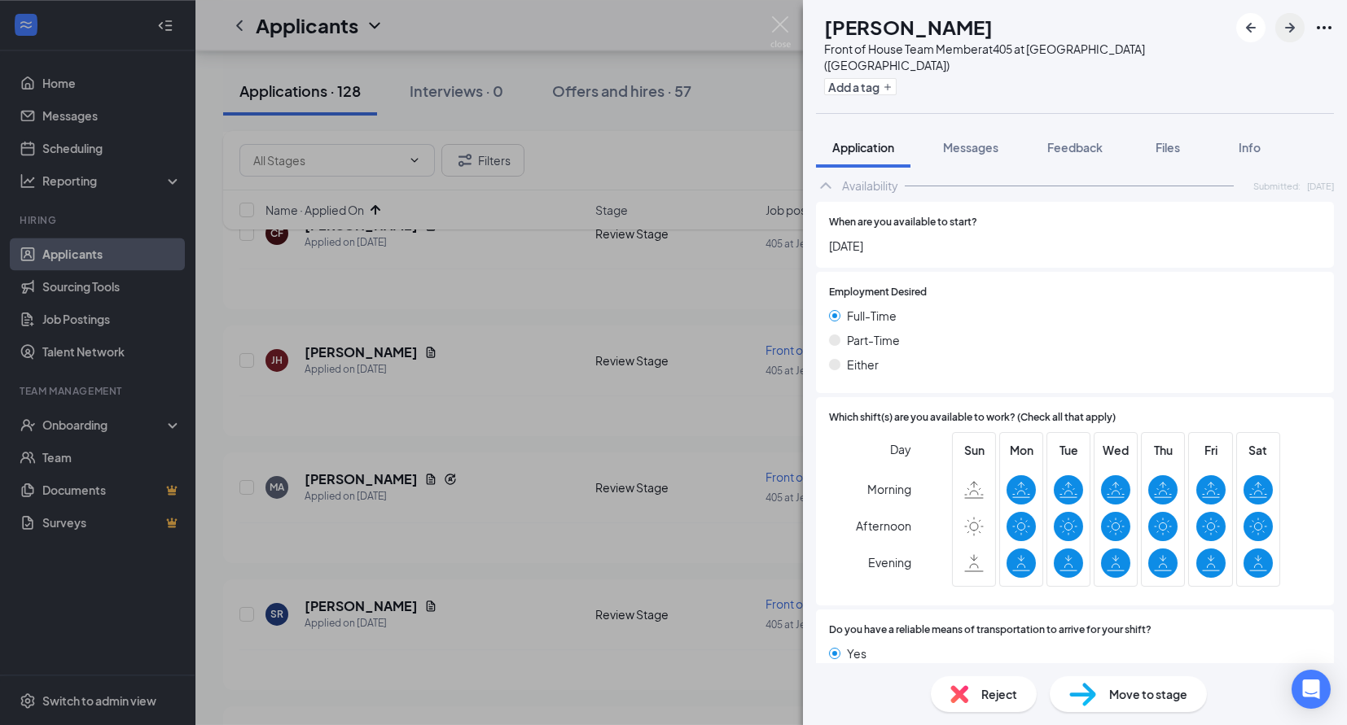
click at [1289, 30] on icon "ArrowRight" at bounding box center [1290, 28] width 20 height 20
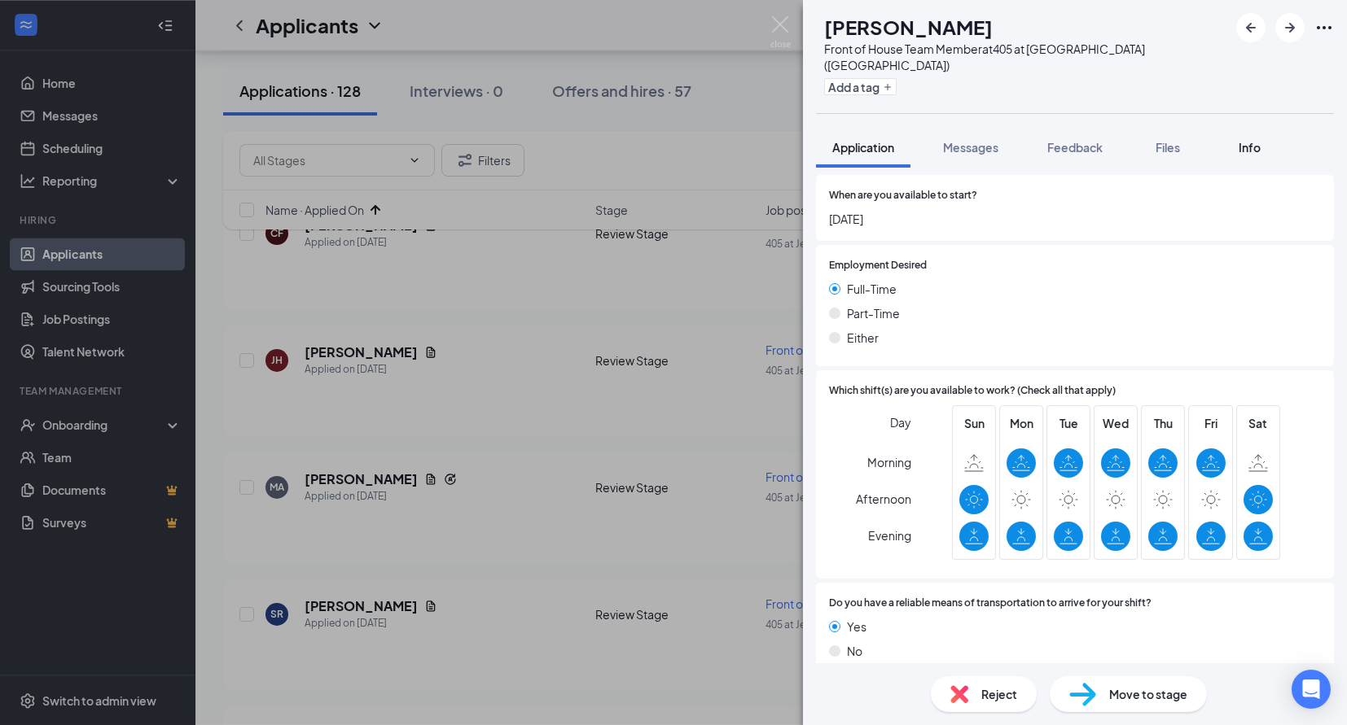
scroll to position [791, 0]
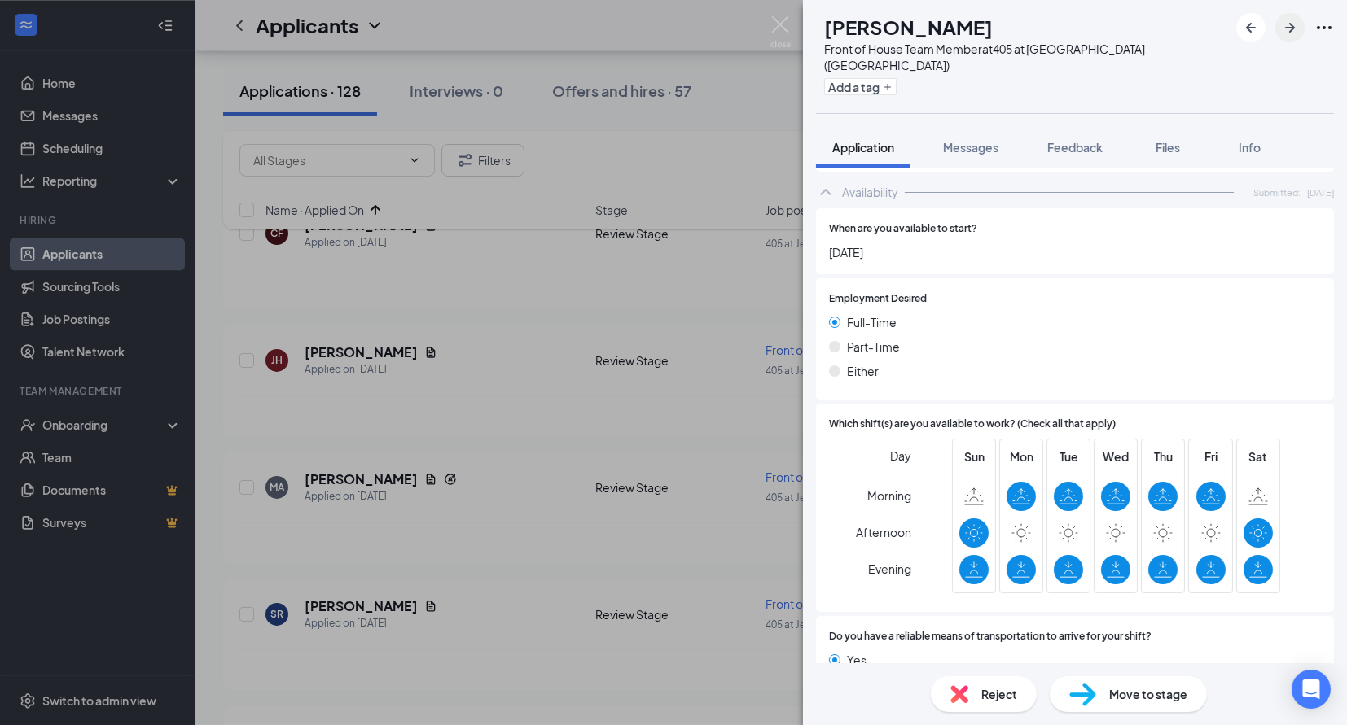
click at [1295, 23] on icon "ArrowRight" at bounding box center [1290, 28] width 20 height 20
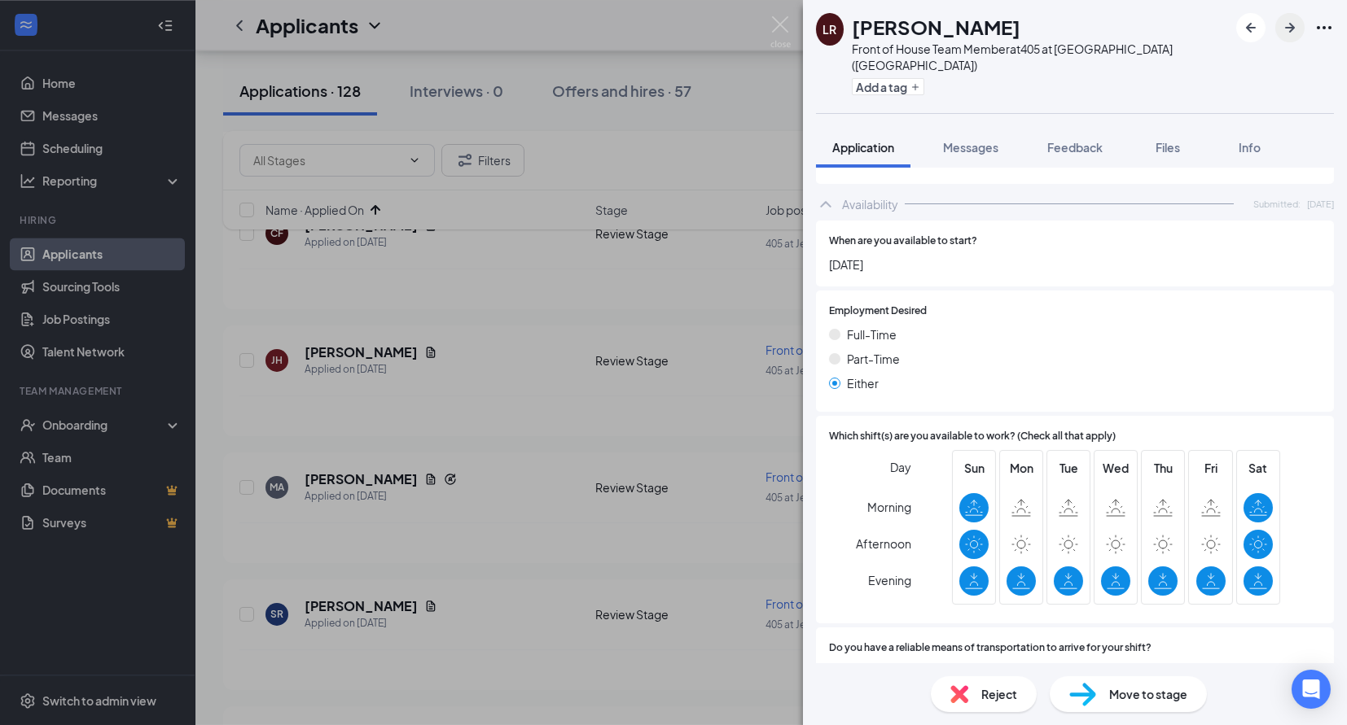
click at [1285, 31] on icon "ArrowRight" at bounding box center [1290, 28] width 20 height 20
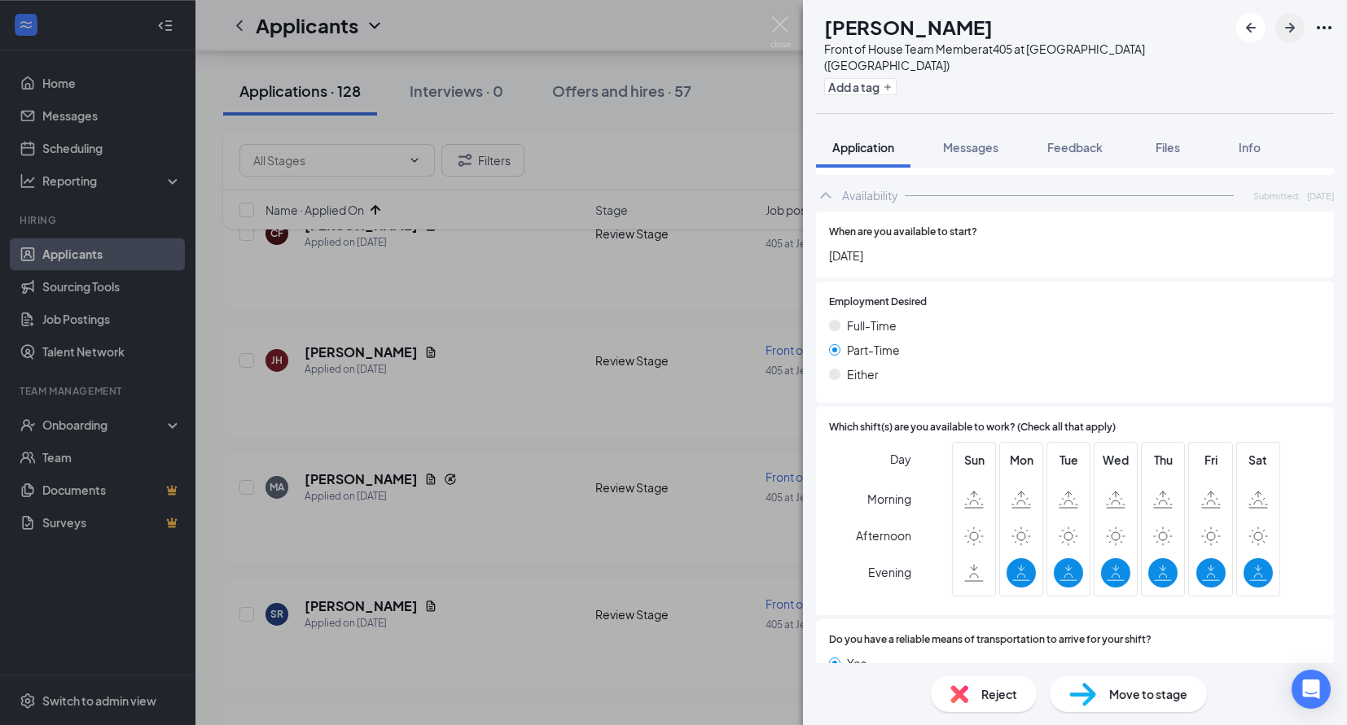
click at [1288, 23] on icon "ArrowRight" at bounding box center [1290, 28] width 20 height 20
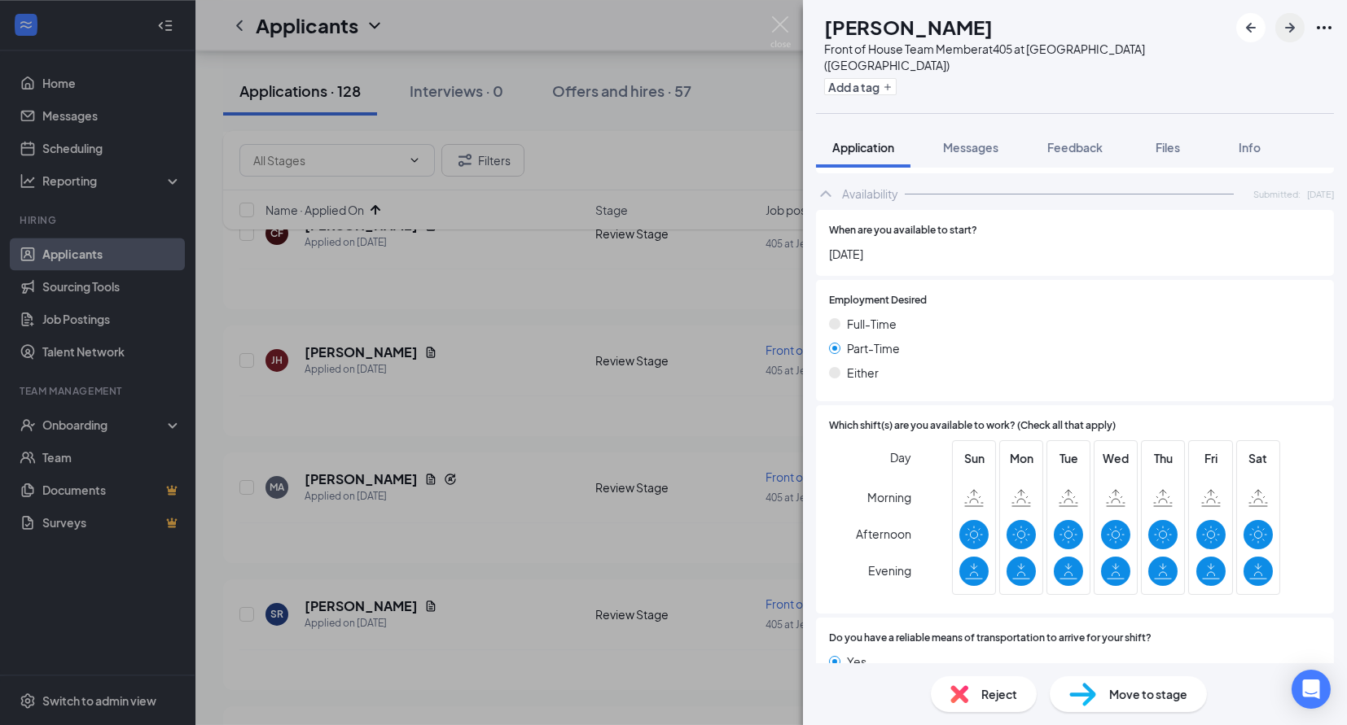
click at [1283, 22] on icon "ArrowRight" at bounding box center [1290, 28] width 20 height 20
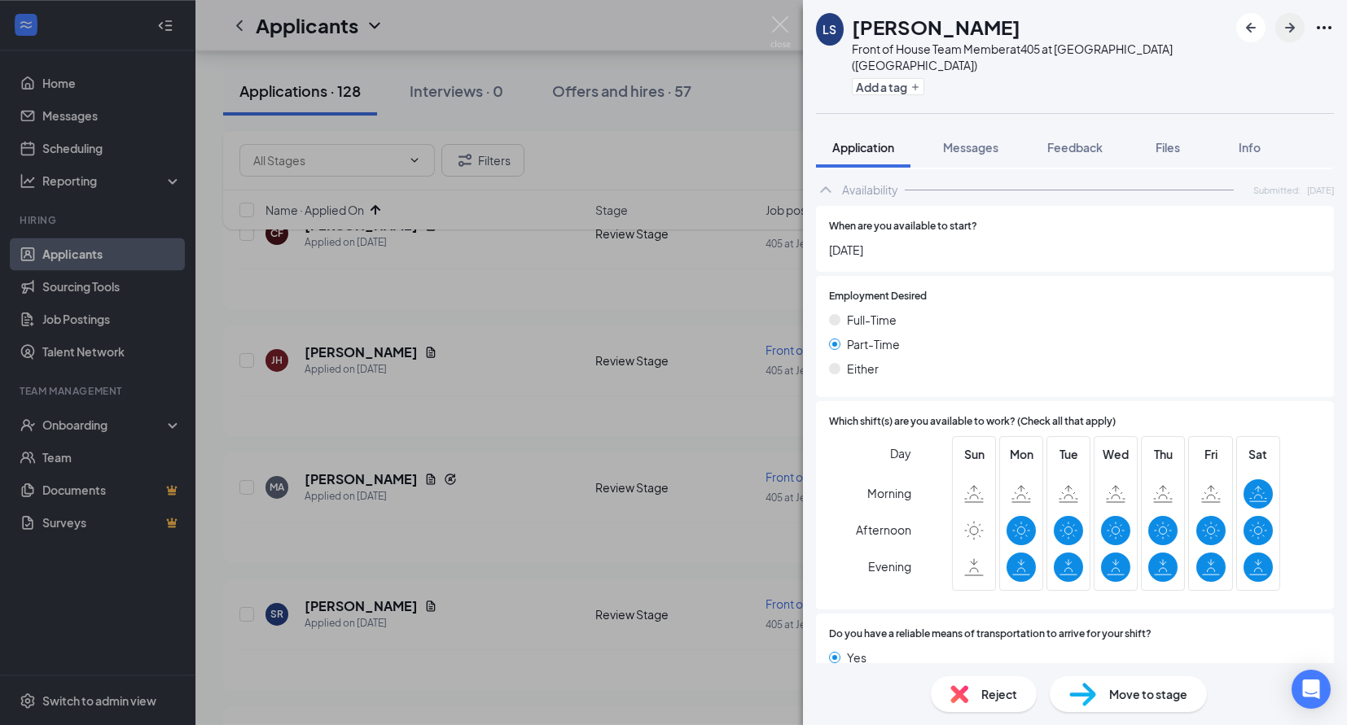
click at [1298, 22] on icon "ArrowRight" at bounding box center [1290, 28] width 20 height 20
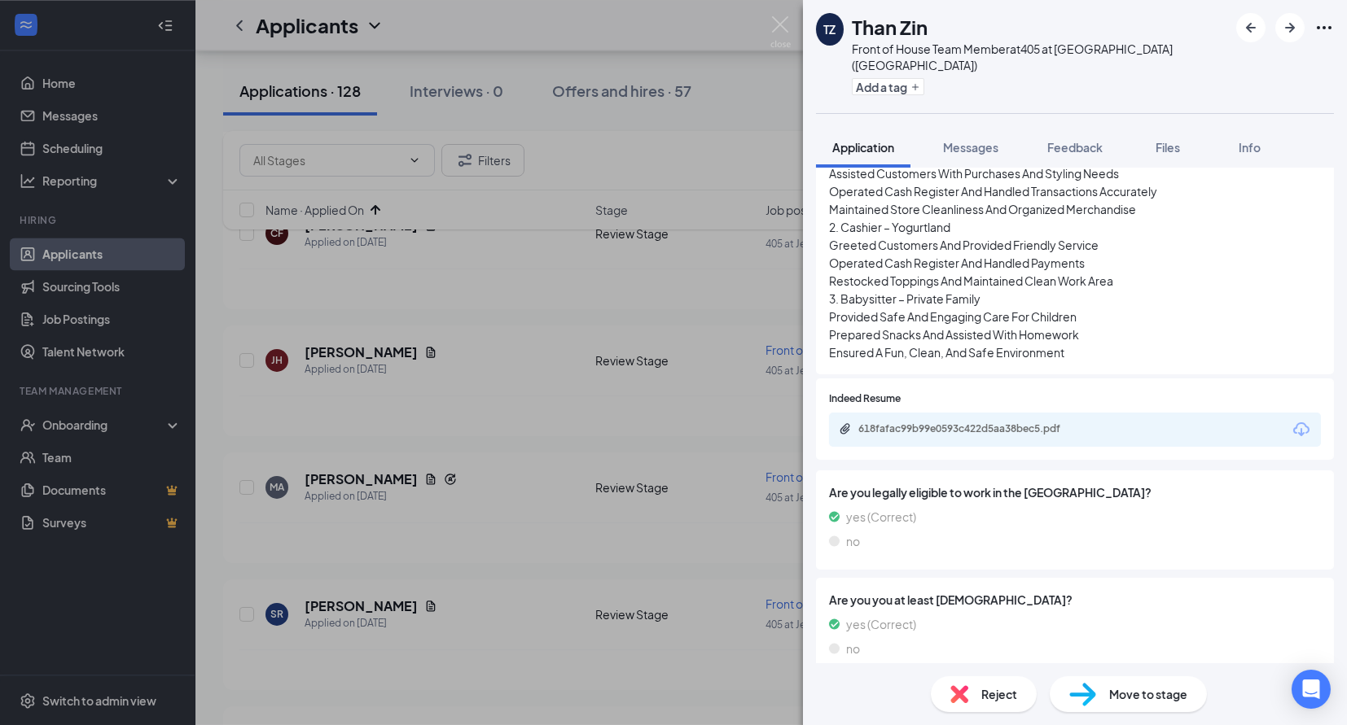
click at [995, 695] on span "Reject" at bounding box center [999, 695] width 36 height 18
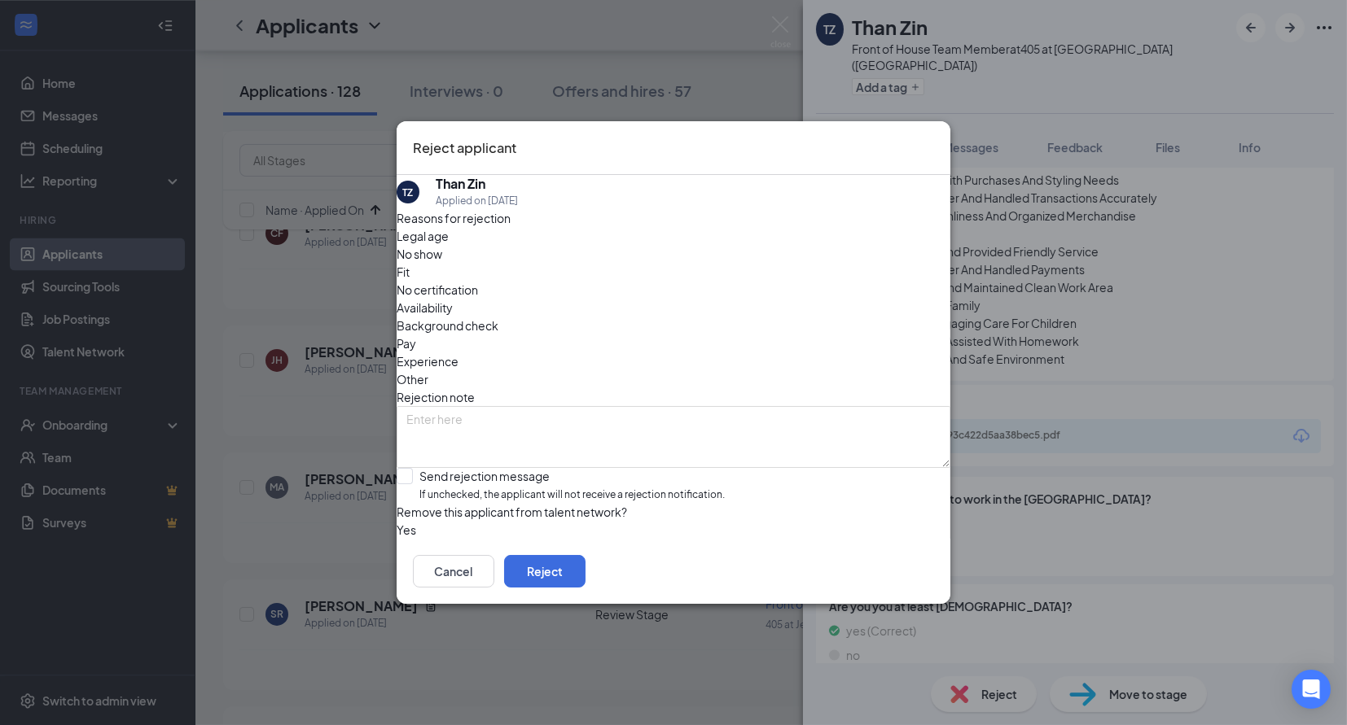
click at [453, 299] on span "Availability" at bounding box center [425, 308] width 56 height 18
click at [541, 468] on div "Send rejection message" at bounding box center [571, 476] width 305 height 16
click at [541, 468] on input "Send rejection message If unchecked, the applicant will not receive a rejection…" at bounding box center [561, 485] width 328 height 35
checkbox input "true"
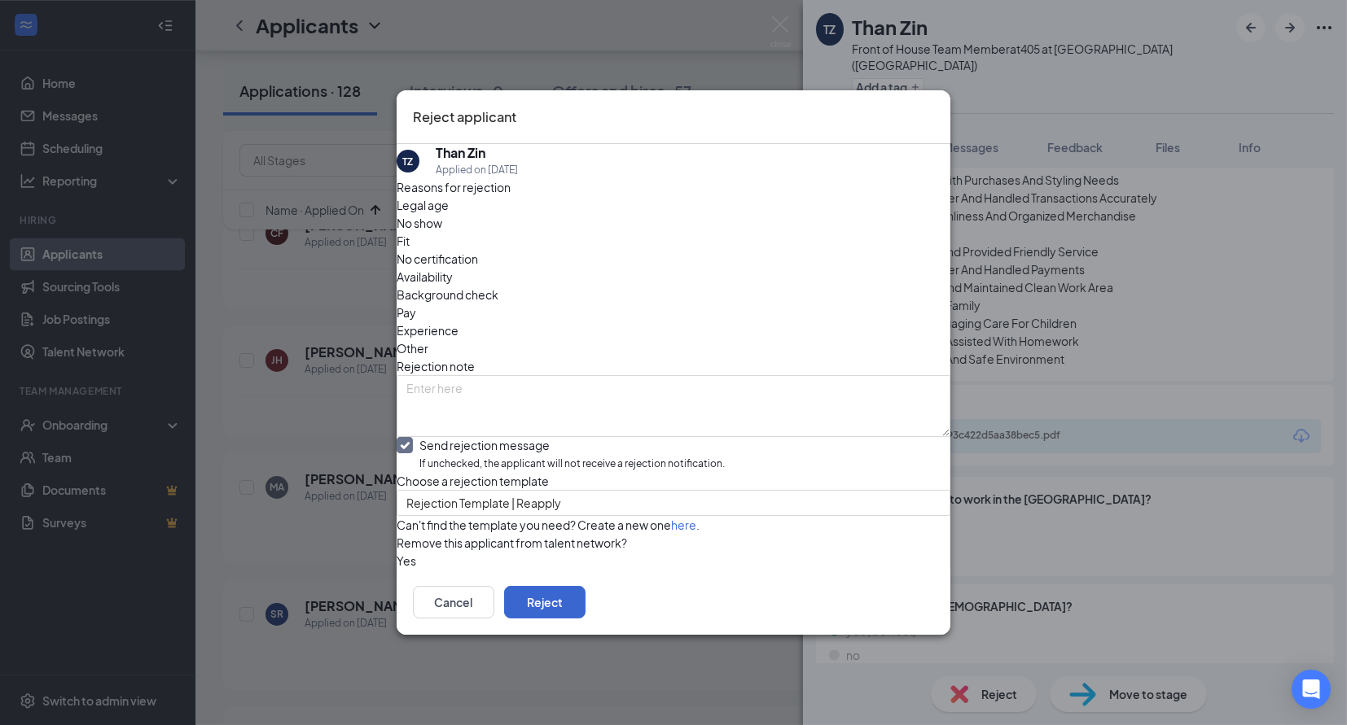
click at [585, 619] on button "Reject" at bounding box center [544, 602] width 81 height 33
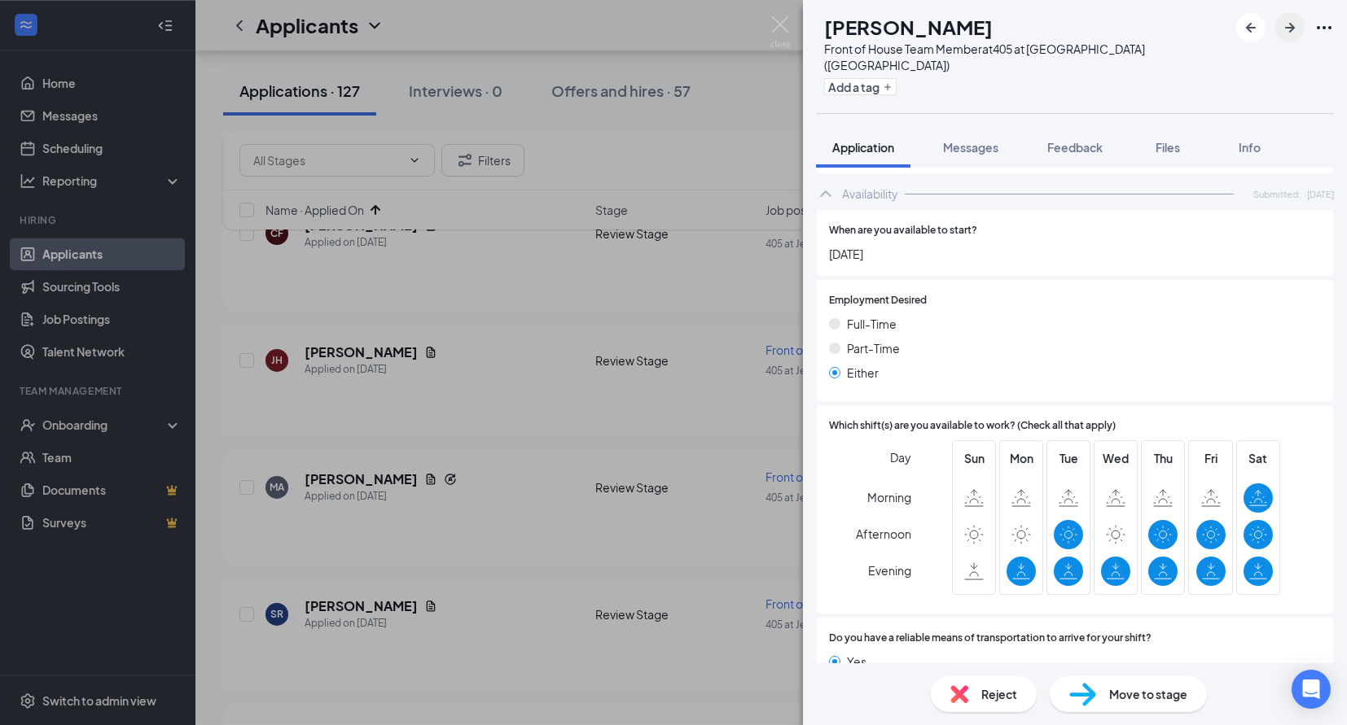
click at [1287, 39] on button "button" at bounding box center [1289, 27] width 29 height 29
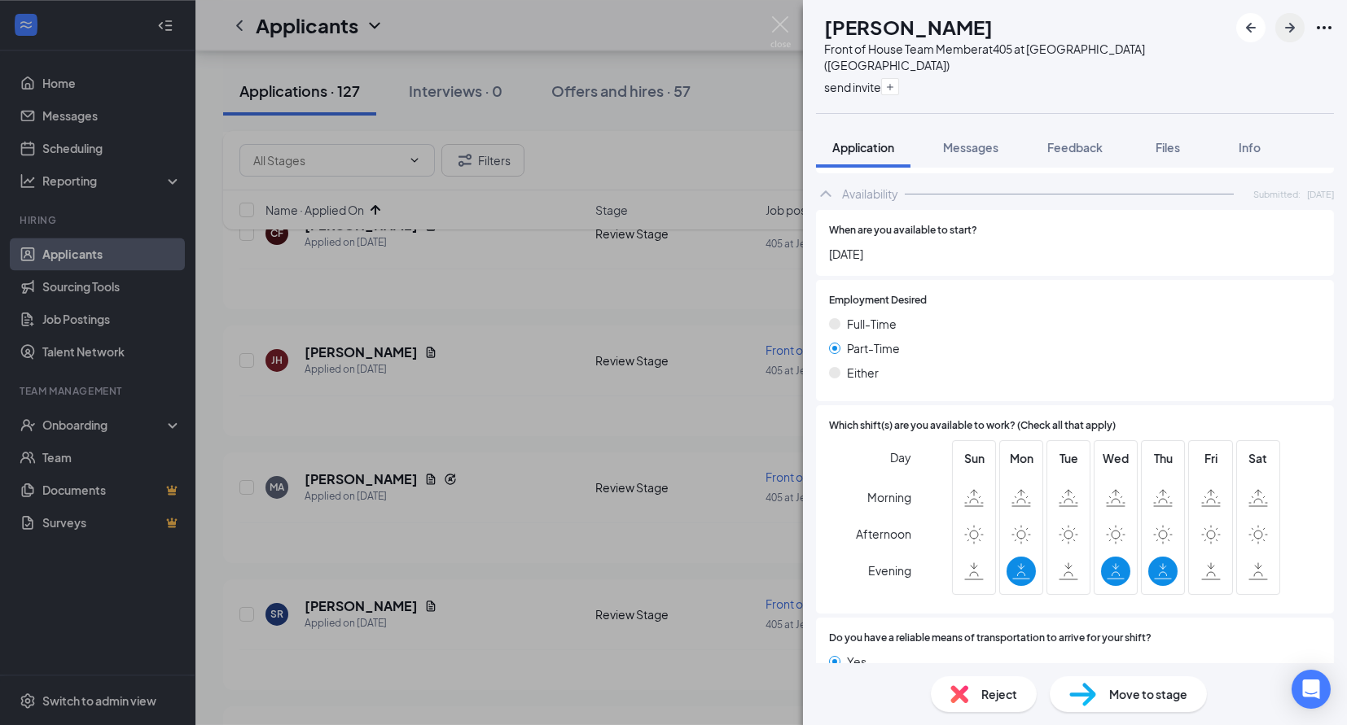
click at [1290, 24] on icon "ArrowRight" at bounding box center [1290, 28] width 10 height 10
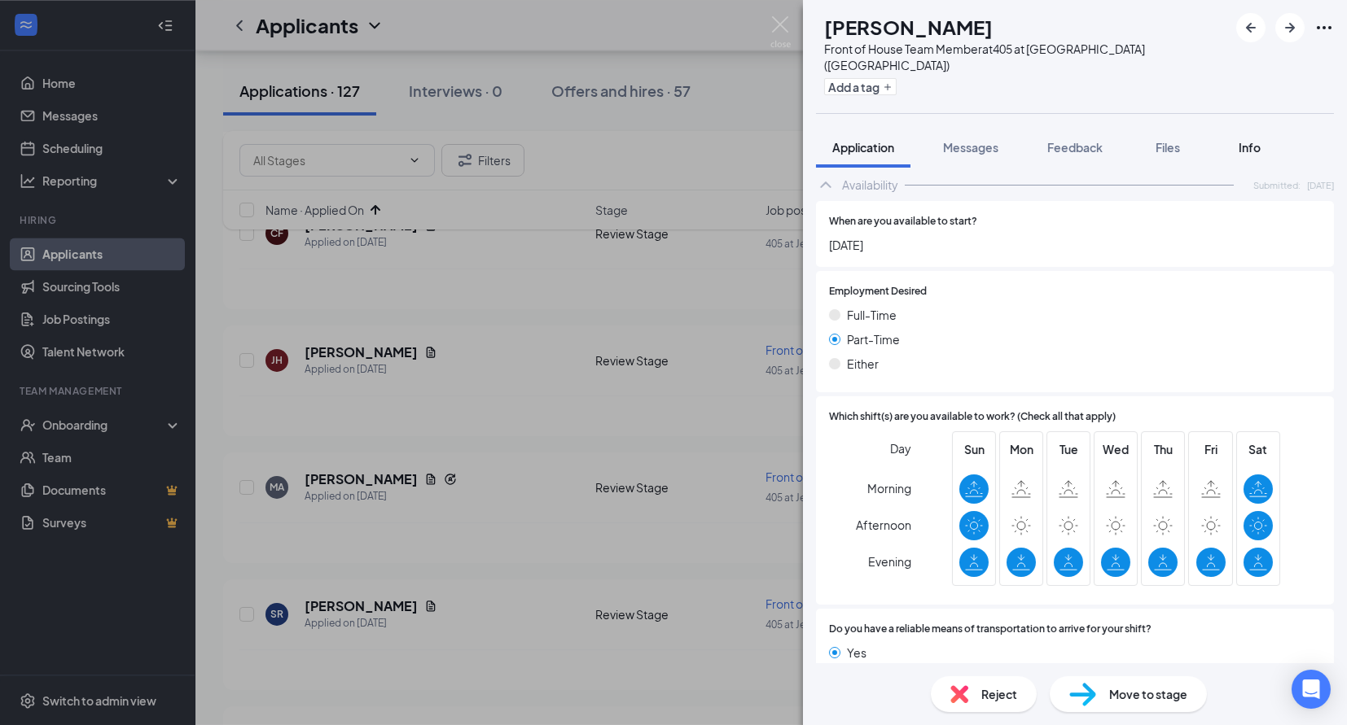
scroll to position [796, 0]
click at [1286, 29] on icon "ArrowRight" at bounding box center [1290, 28] width 20 height 20
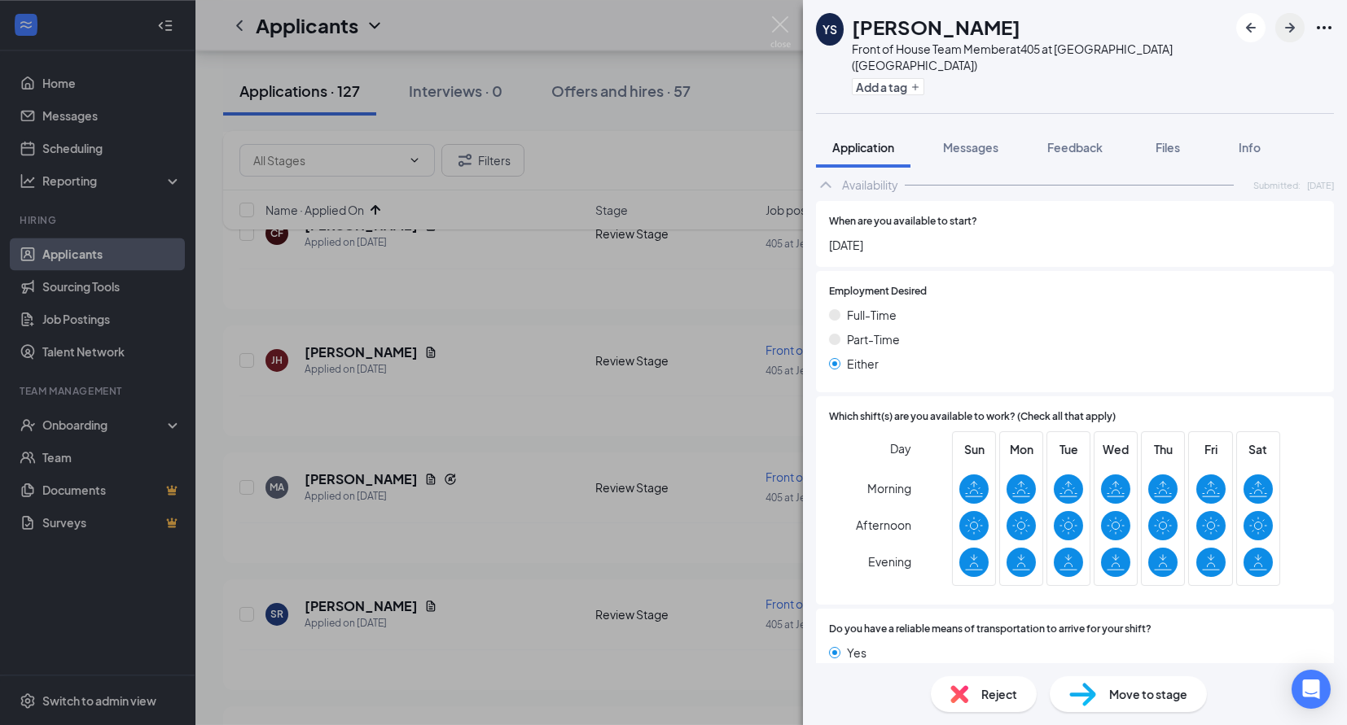
scroll to position [796, 0]
click at [1289, 33] on icon "ArrowRight" at bounding box center [1290, 28] width 20 height 20
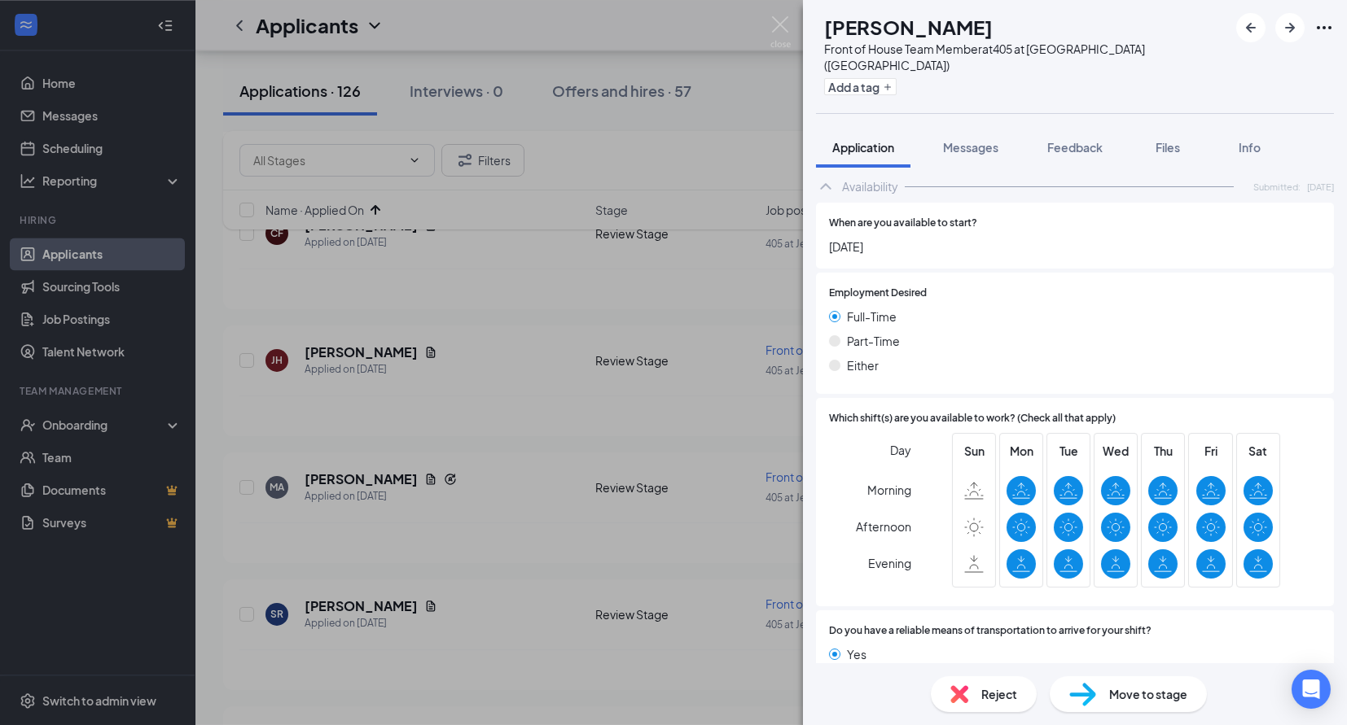
scroll to position [808, 0]
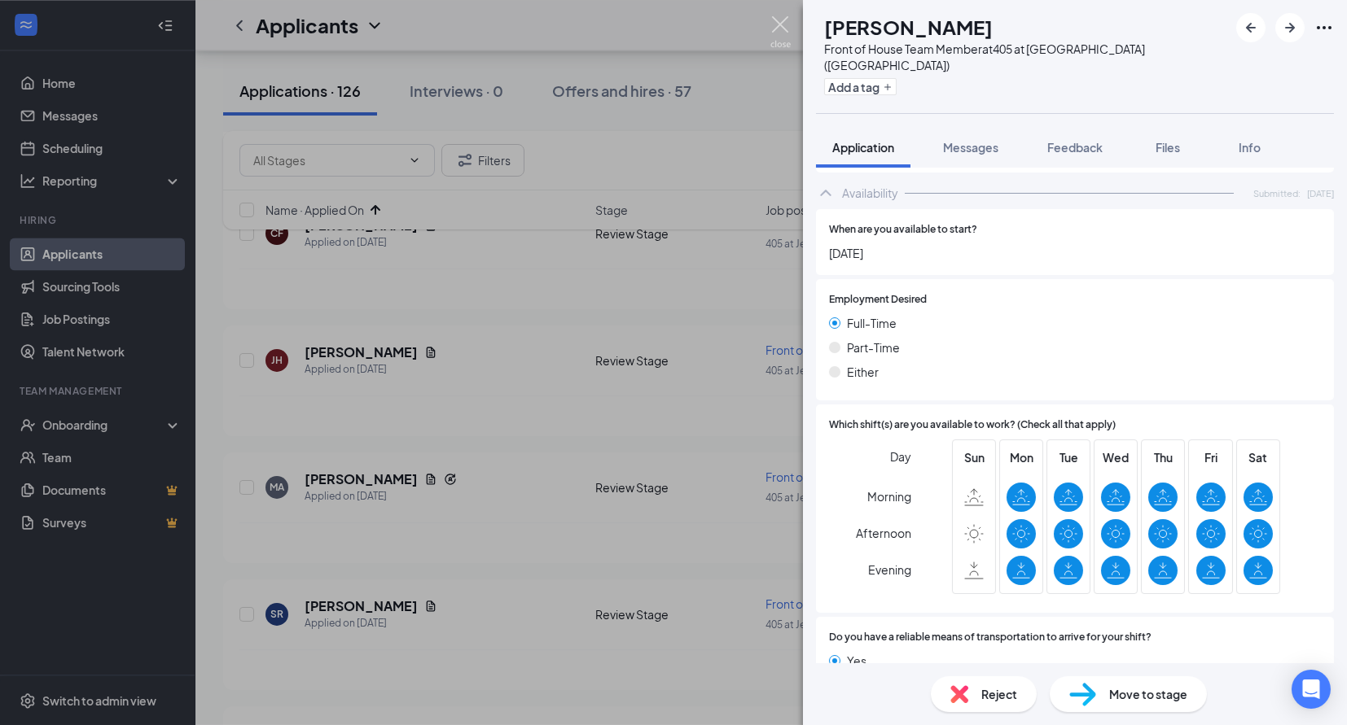
click at [778, 15] on div "NF [PERSON_NAME] Front of House Team Member at 405 at [GEOGRAPHIC_DATA] ([GEOGR…" at bounding box center [673, 362] width 1347 height 725
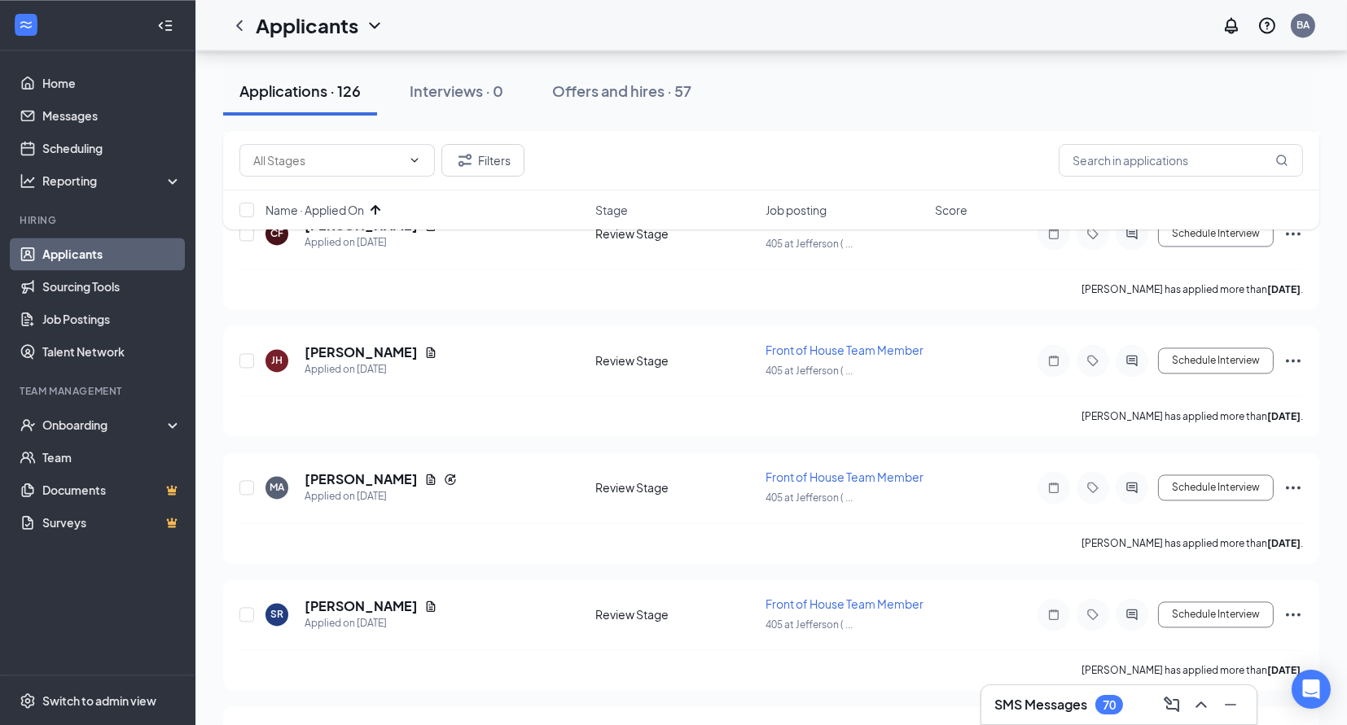
click at [1040, 701] on h3 "SMS Messages" at bounding box center [1040, 705] width 93 height 18
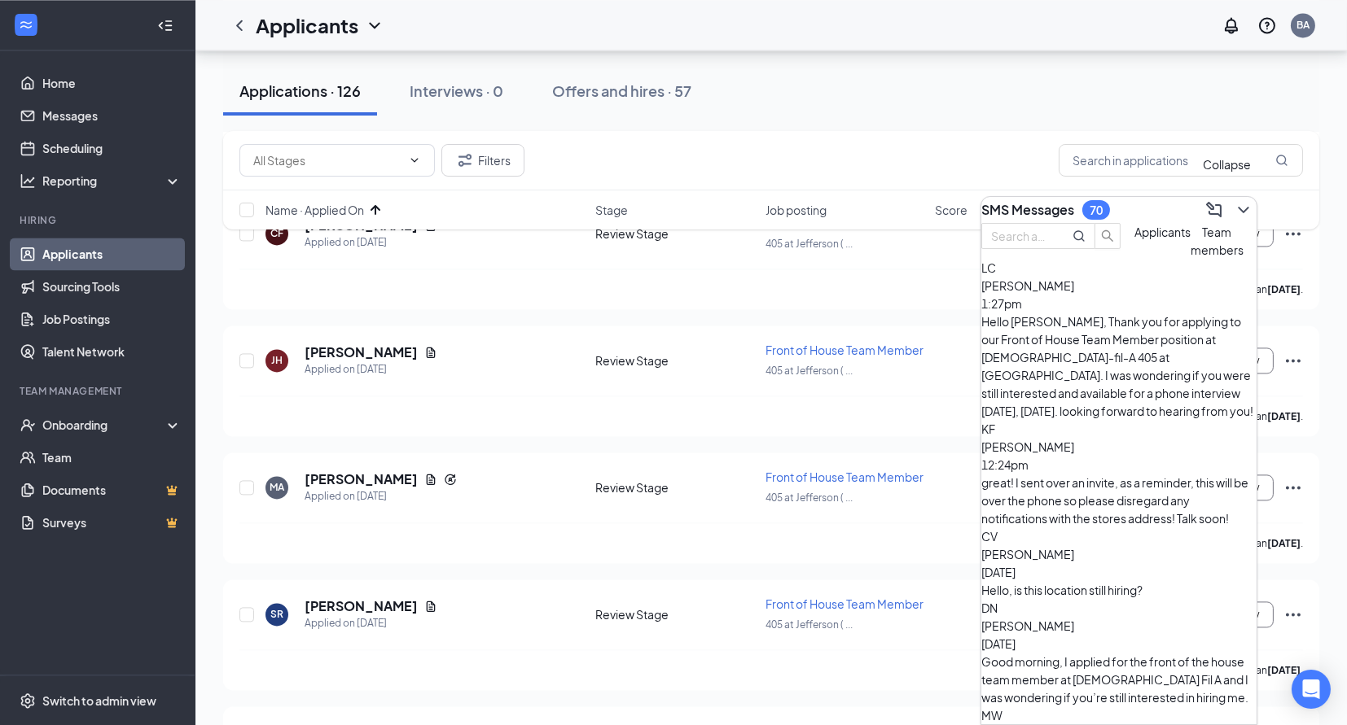
click at [1234, 204] on icon "ChevronDown" at bounding box center [1243, 210] width 20 height 20
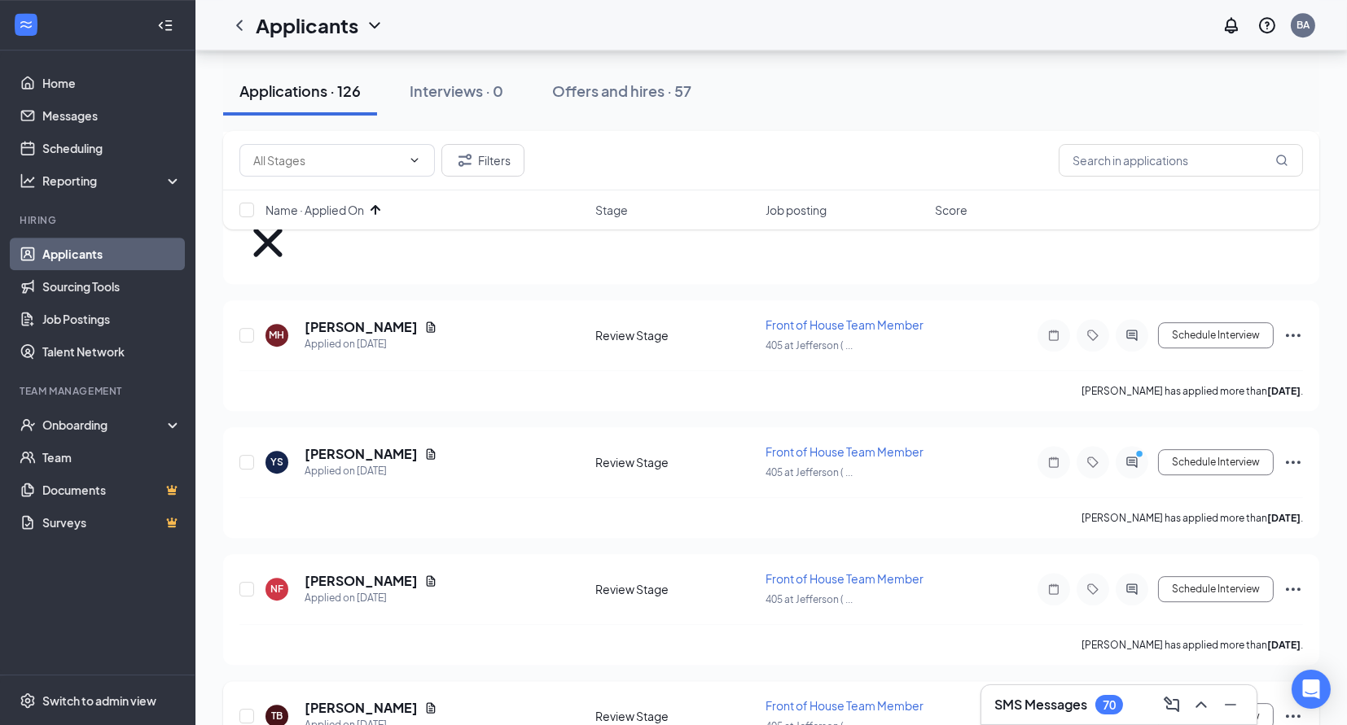
scroll to position [9078, 0]
click at [365, 572] on h5 "[PERSON_NAME]" at bounding box center [361, 581] width 113 height 18
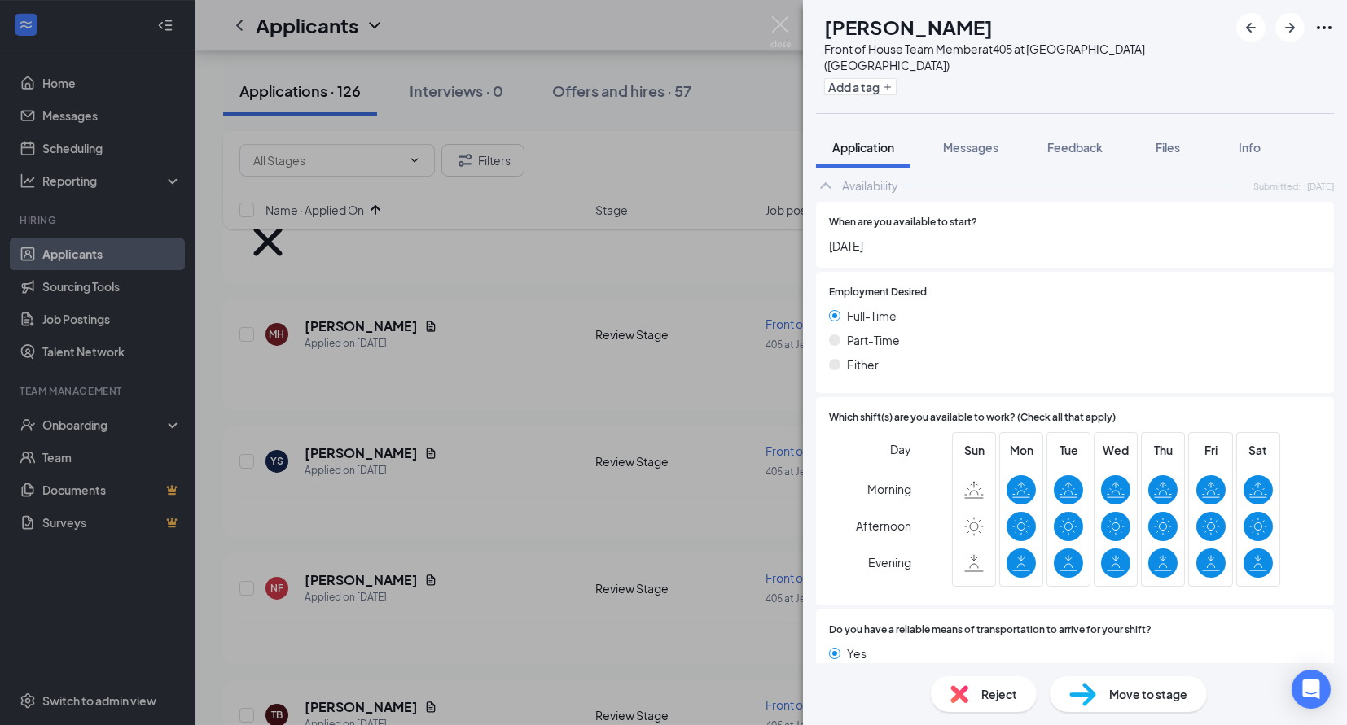
scroll to position [814, 0]
click at [1295, 25] on icon "ArrowRight" at bounding box center [1290, 28] width 20 height 20
click at [1285, 35] on icon "ArrowRight" at bounding box center [1290, 28] width 20 height 20
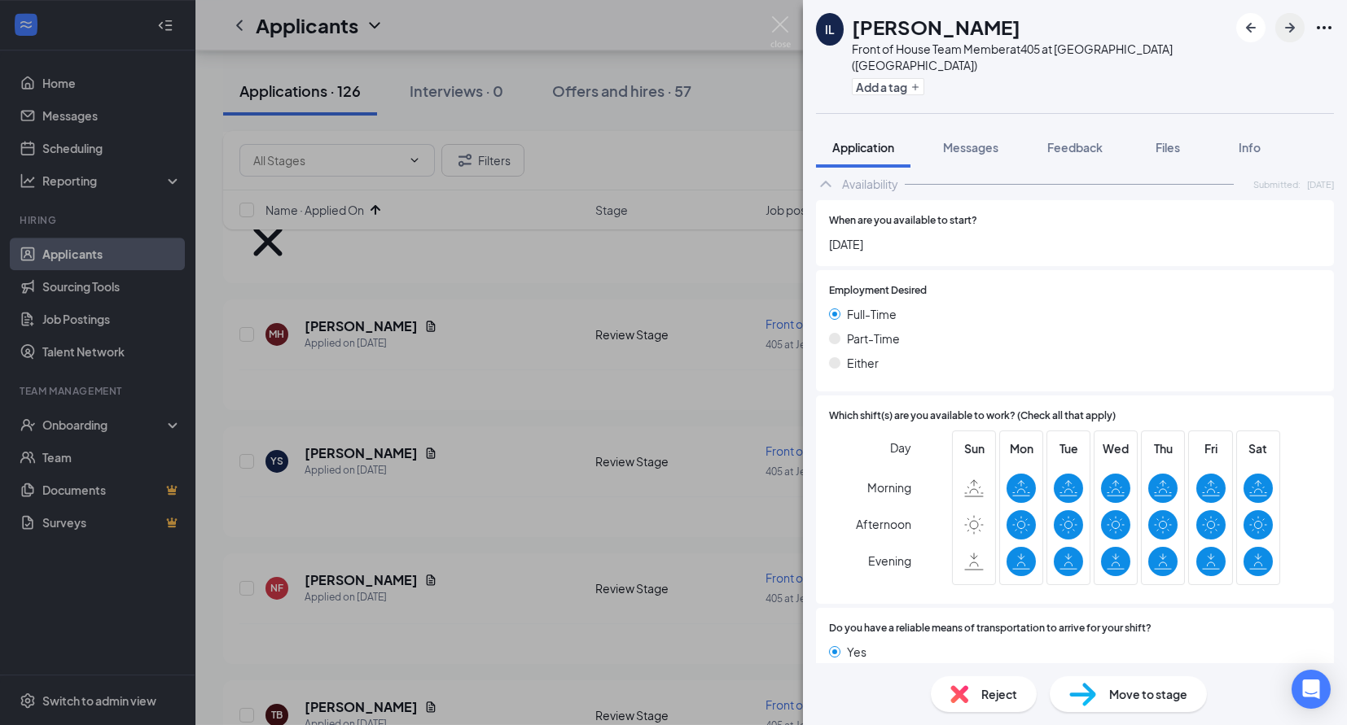
scroll to position [796, 0]
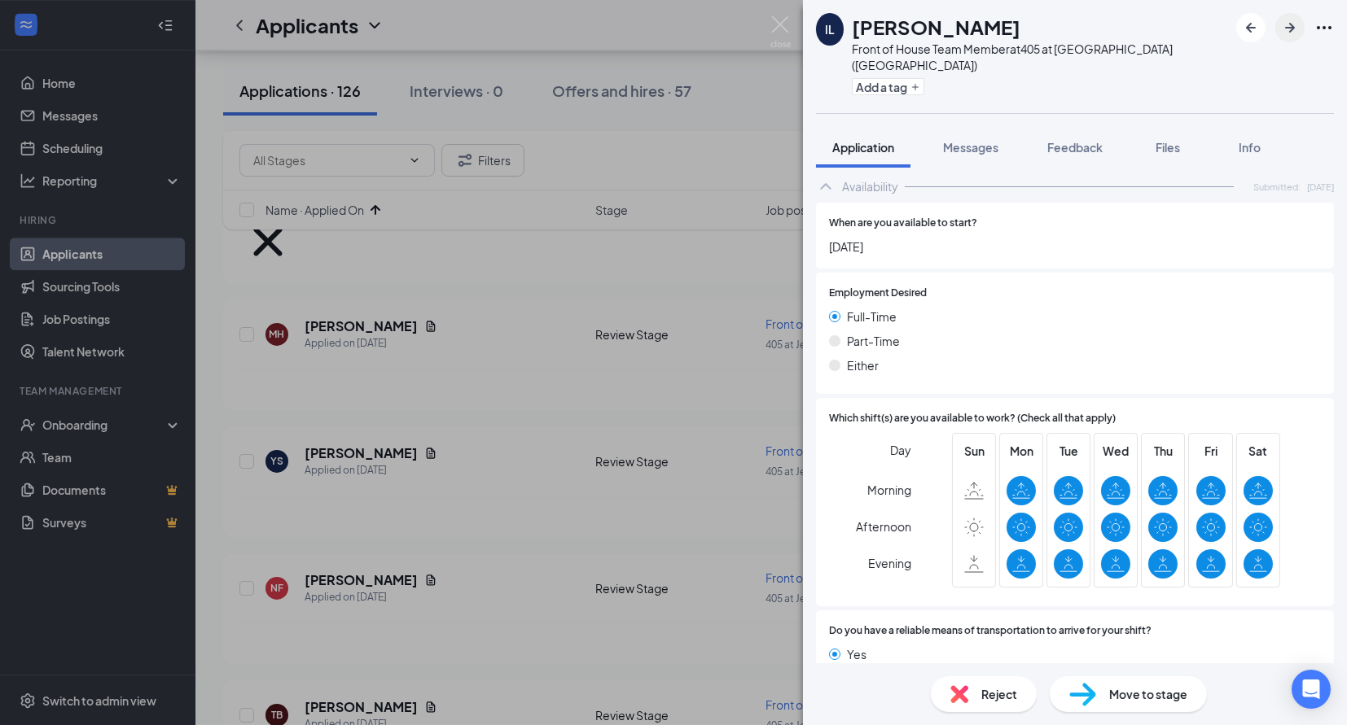
click at [1292, 24] on icon "ArrowRight" at bounding box center [1290, 28] width 20 height 20
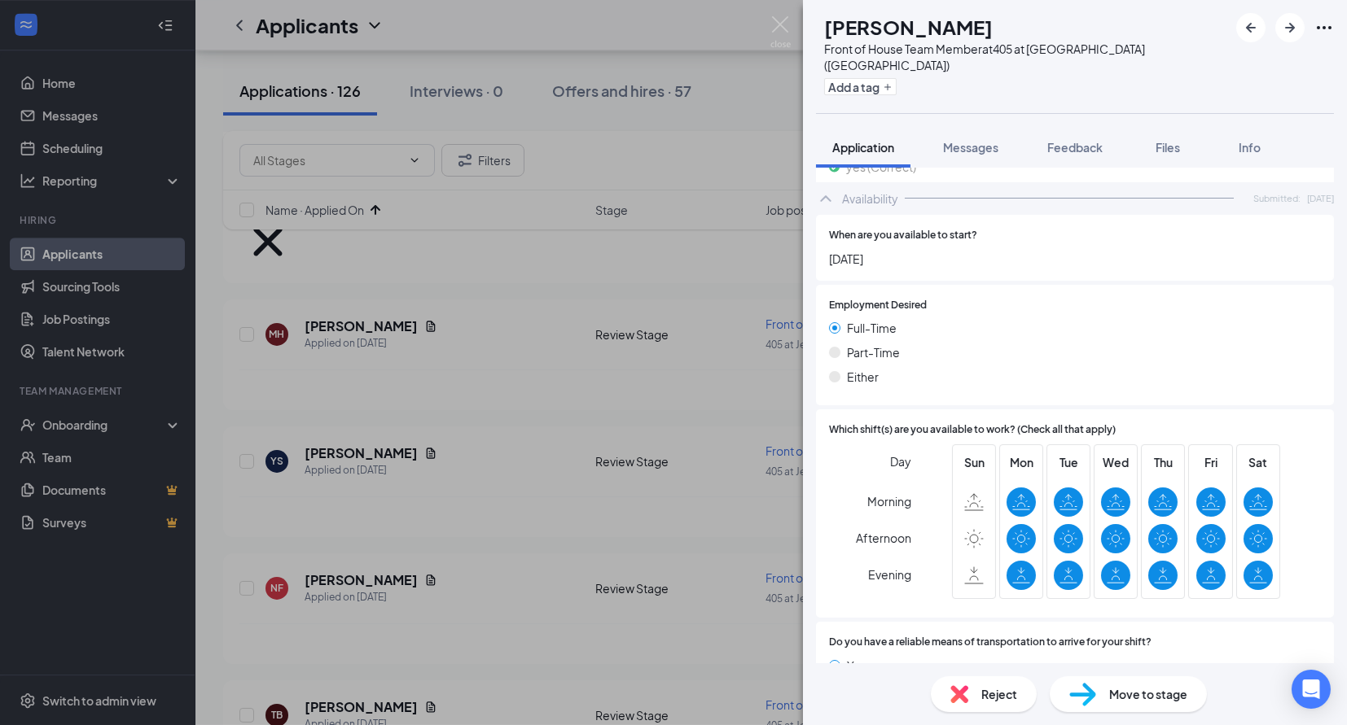
scroll to position [851, 0]
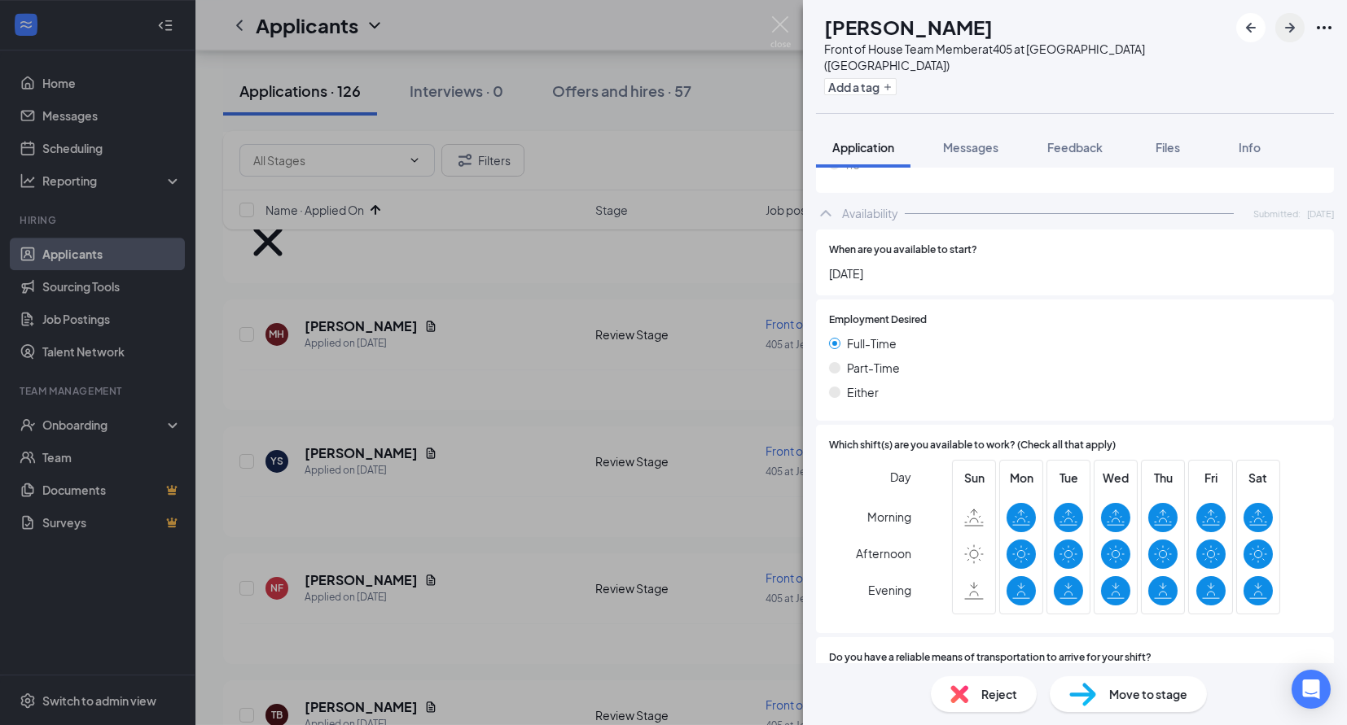
click at [1284, 23] on icon "ArrowRight" at bounding box center [1290, 28] width 20 height 20
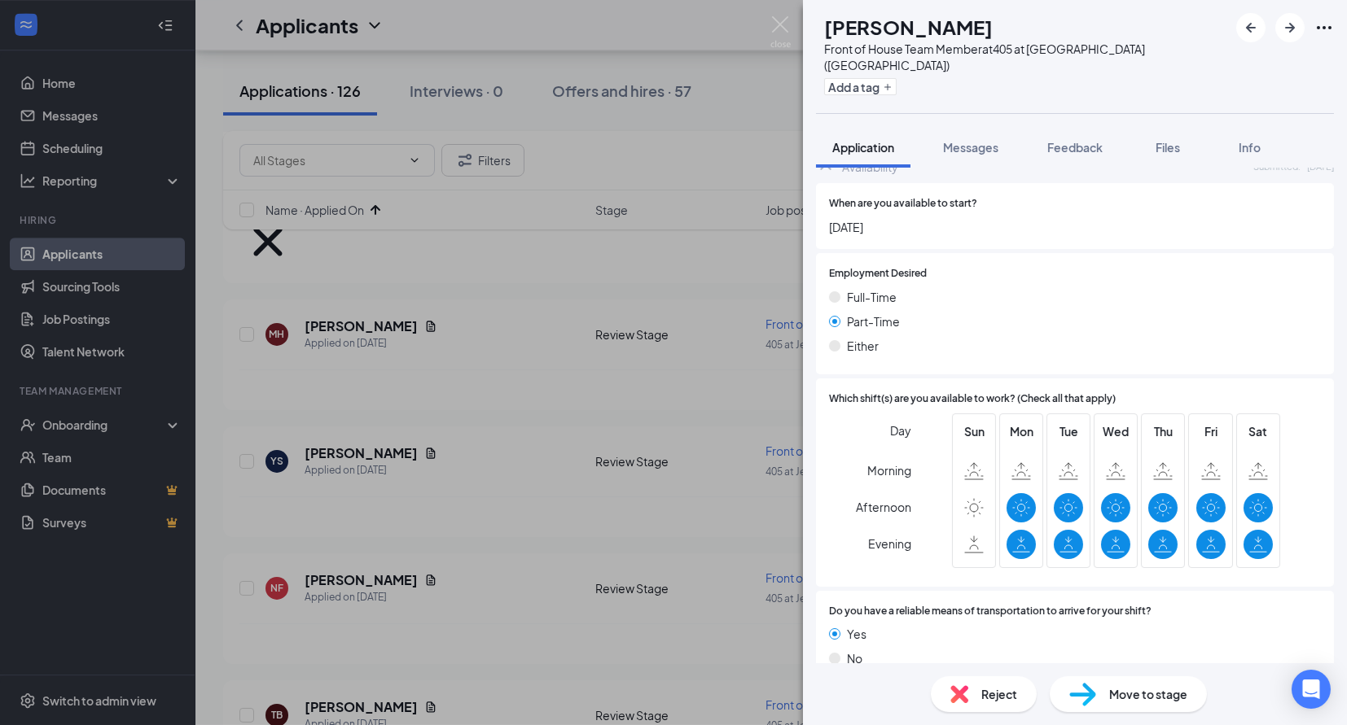
scroll to position [737, 0]
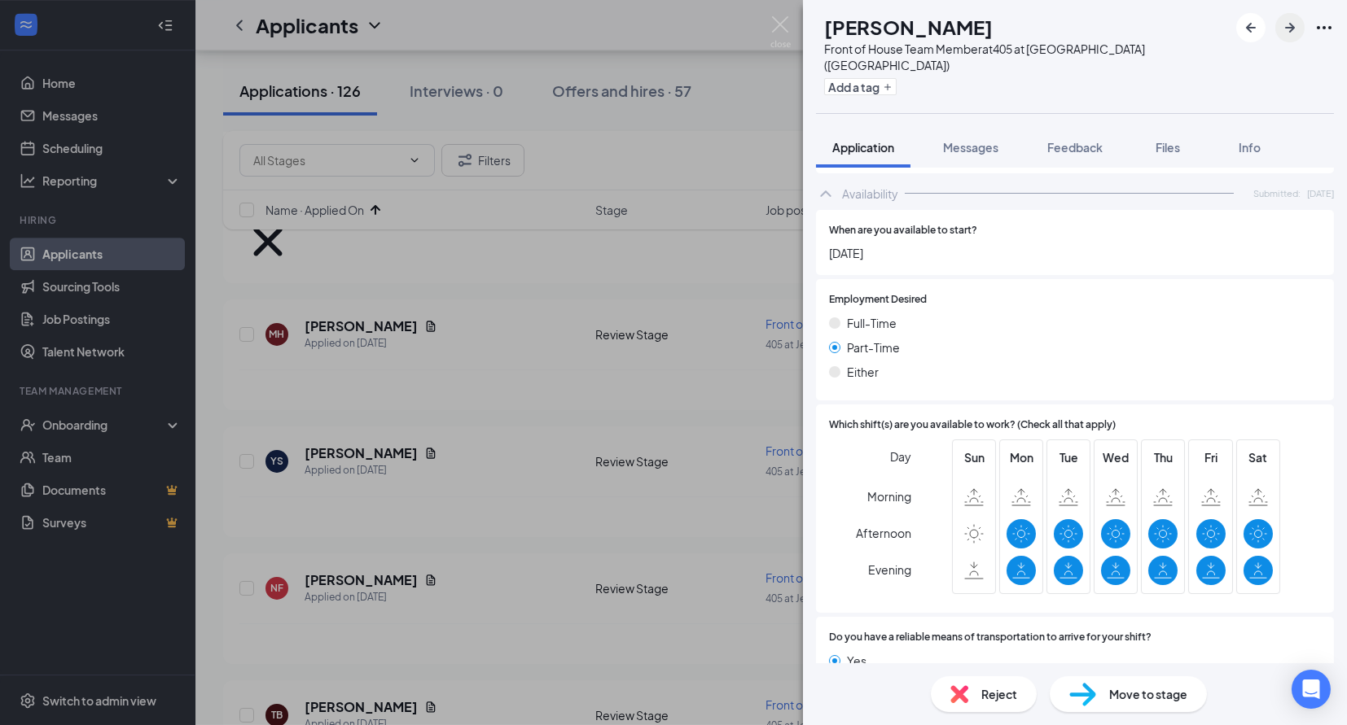
click at [1285, 26] on icon "ArrowRight" at bounding box center [1290, 28] width 10 height 10
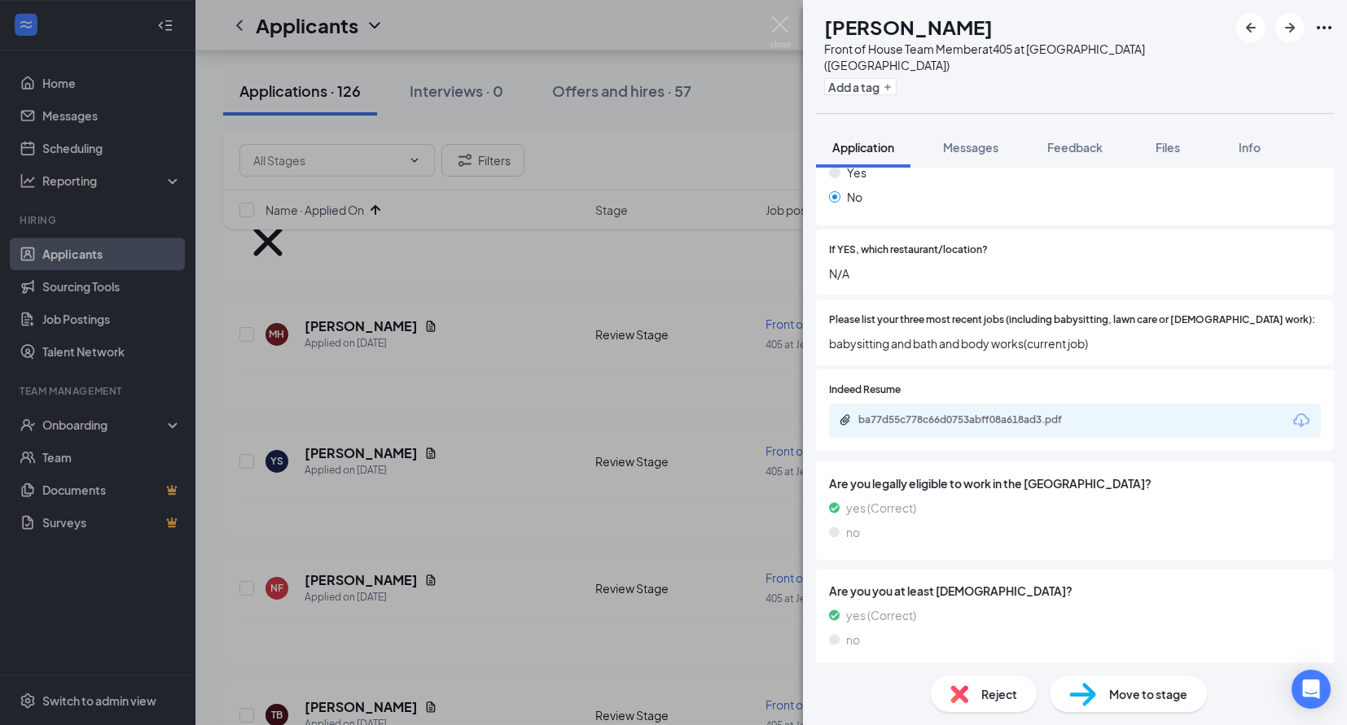
scroll to position [339, 0]
click at [986, 699] on span "Reject" at bounding box center [999, 695] width 36 height 18
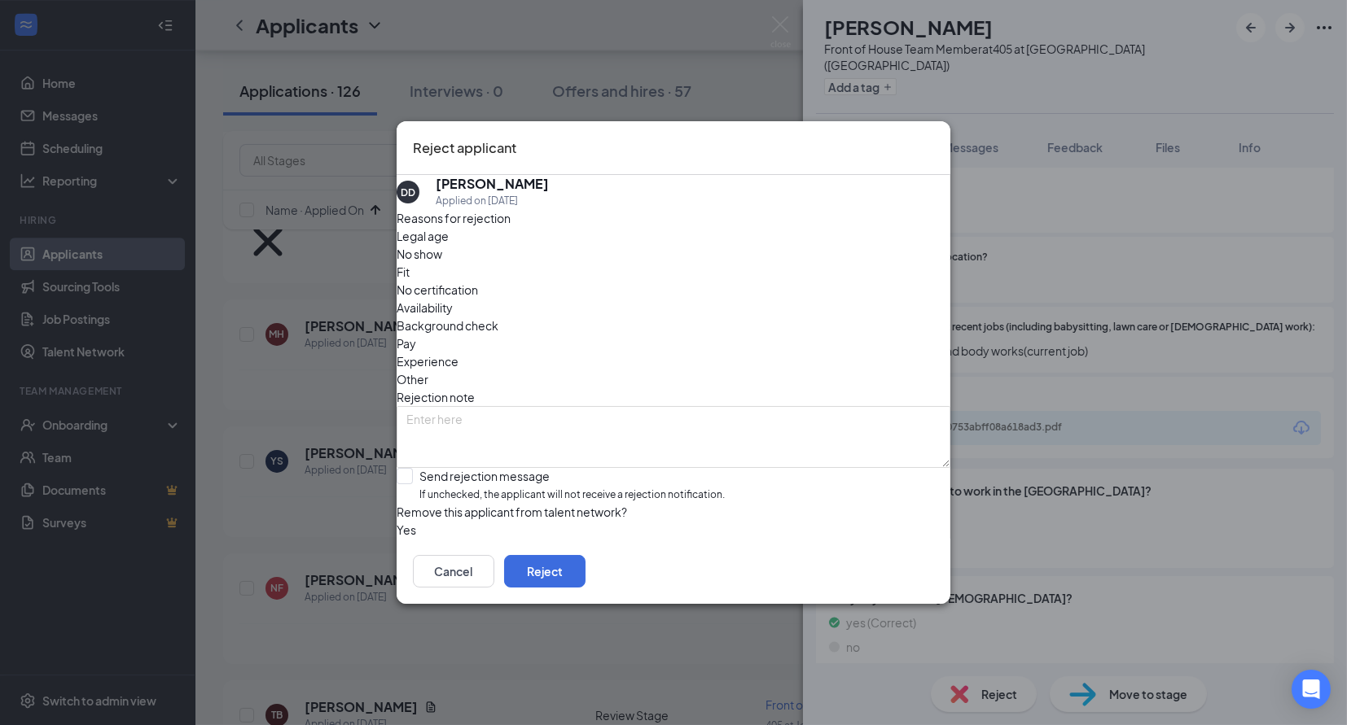
click at [453, 299] on span "Availability" at bounding box center [425, 308] width 56 height 18
click at [535, 488] on span "If unchecked, the applicant will not receive a rejection notification." at bounding box center [571, 495] width 305 height 15
click at [535, 468] on input "Send rejection message If unchecked, the applicant will not receive a rejection…" at bounding box center [561, 485] width 328 height 35
checkbox input "true"
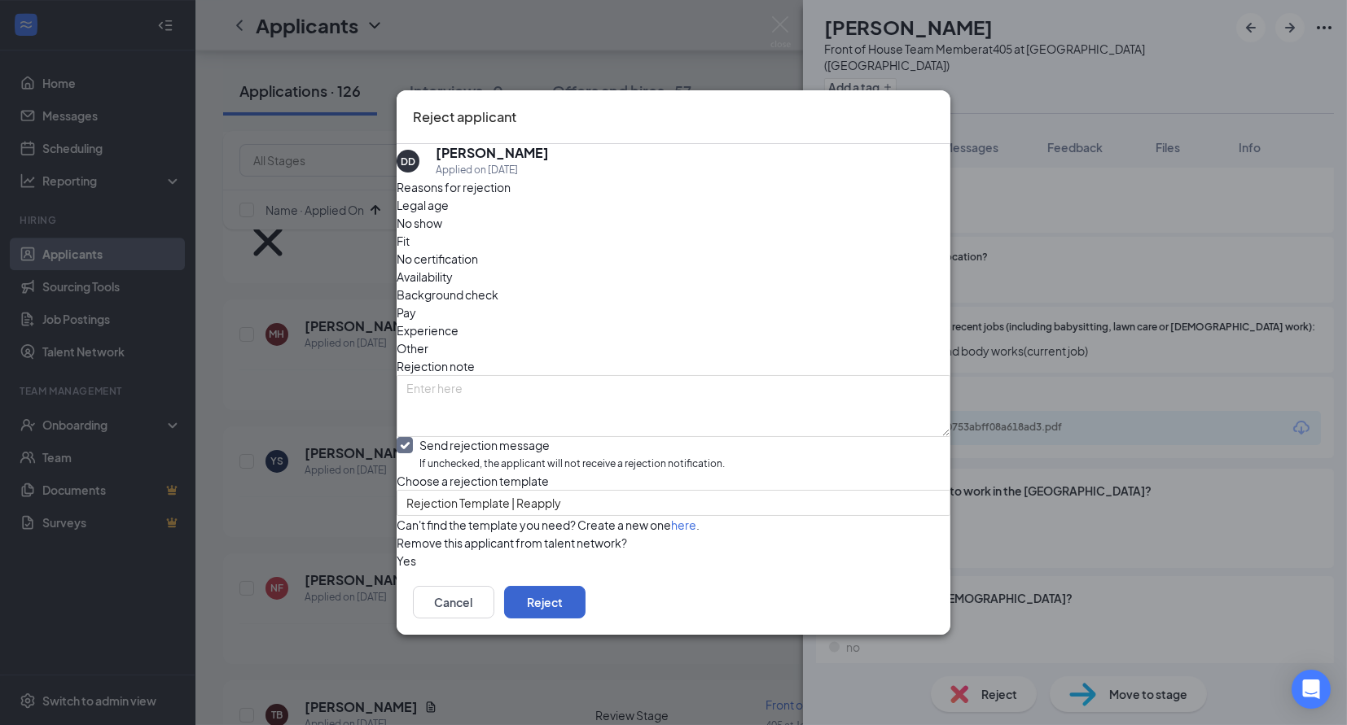
click at [585, 619] on button "Reject" at bounding box center [544, 602] width 81 height 33
